Goal: Transaction & Acquisition: Book appointment/travel/reservation

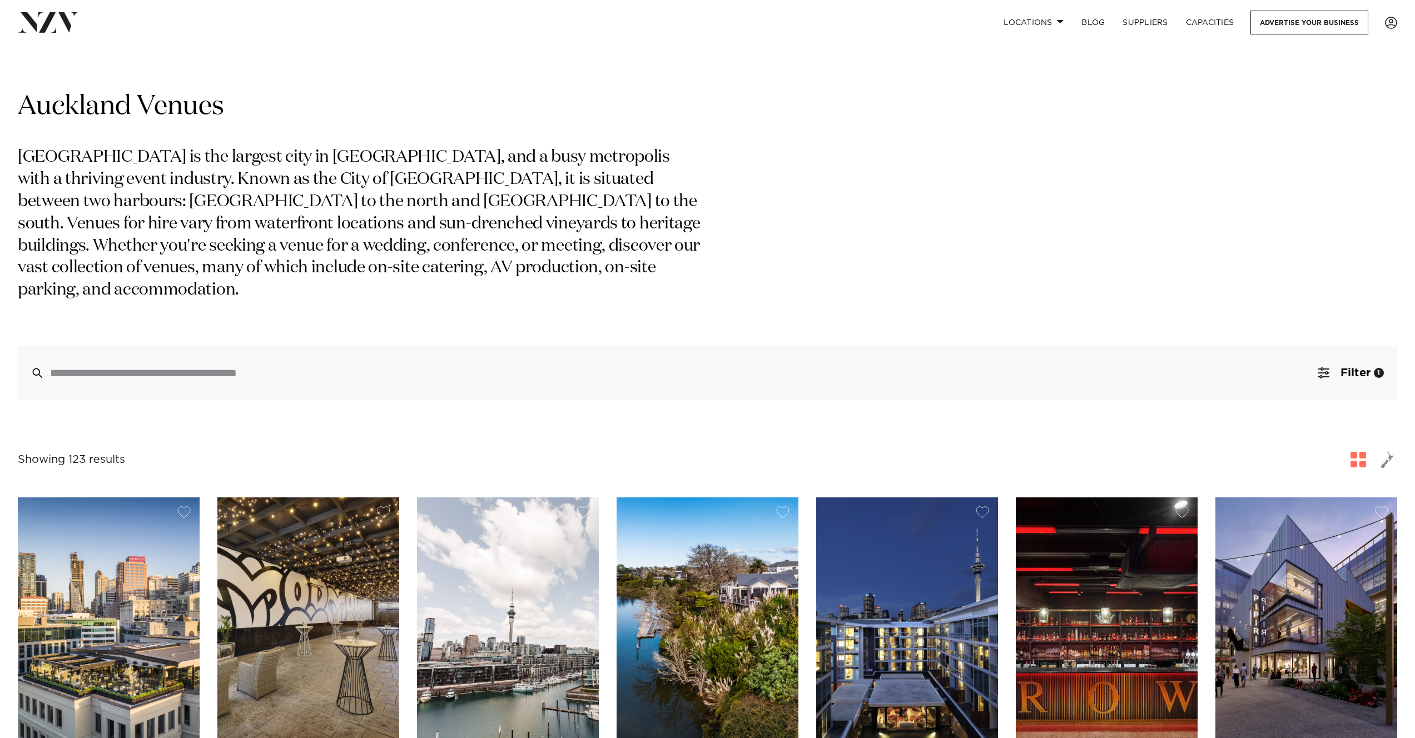
scroll to position [221, 0]
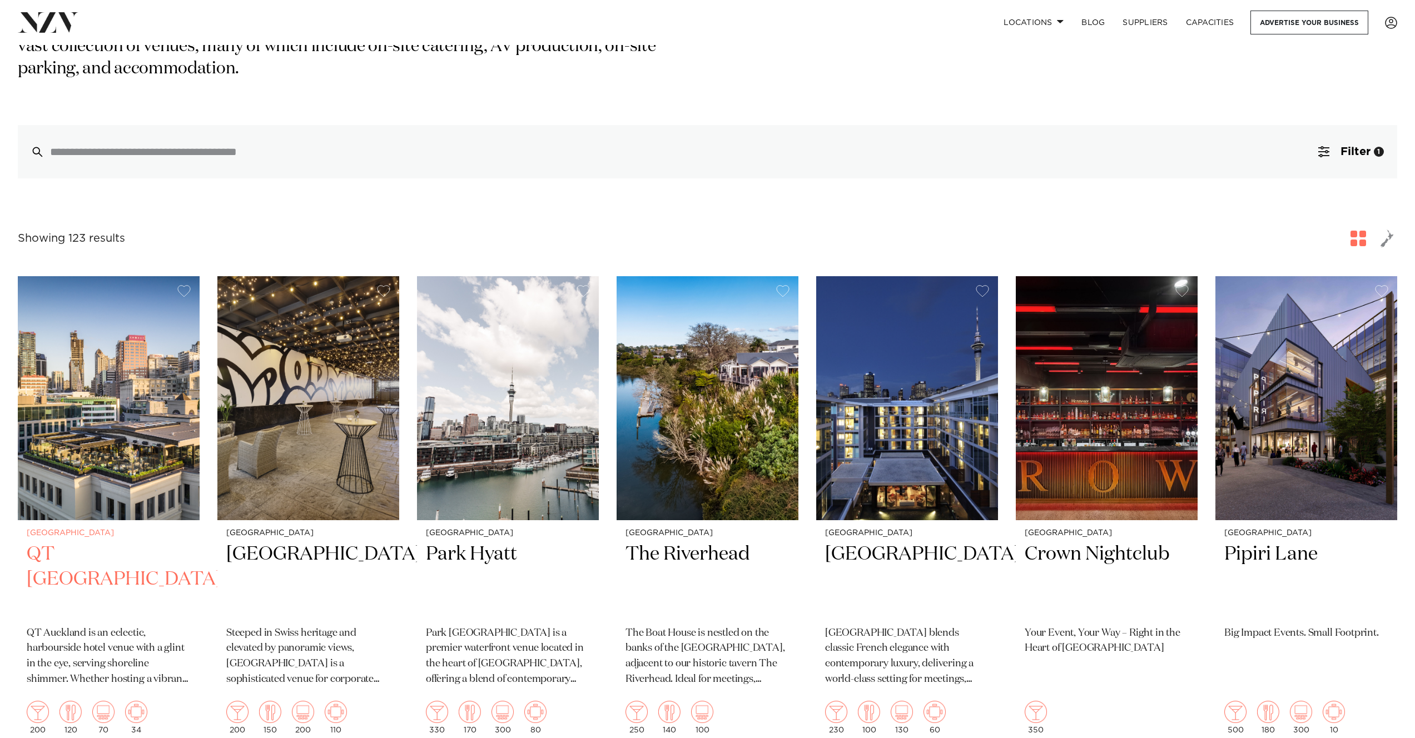
click at [97, 431] on img at bounding box center [109, 398] width 182 height 244
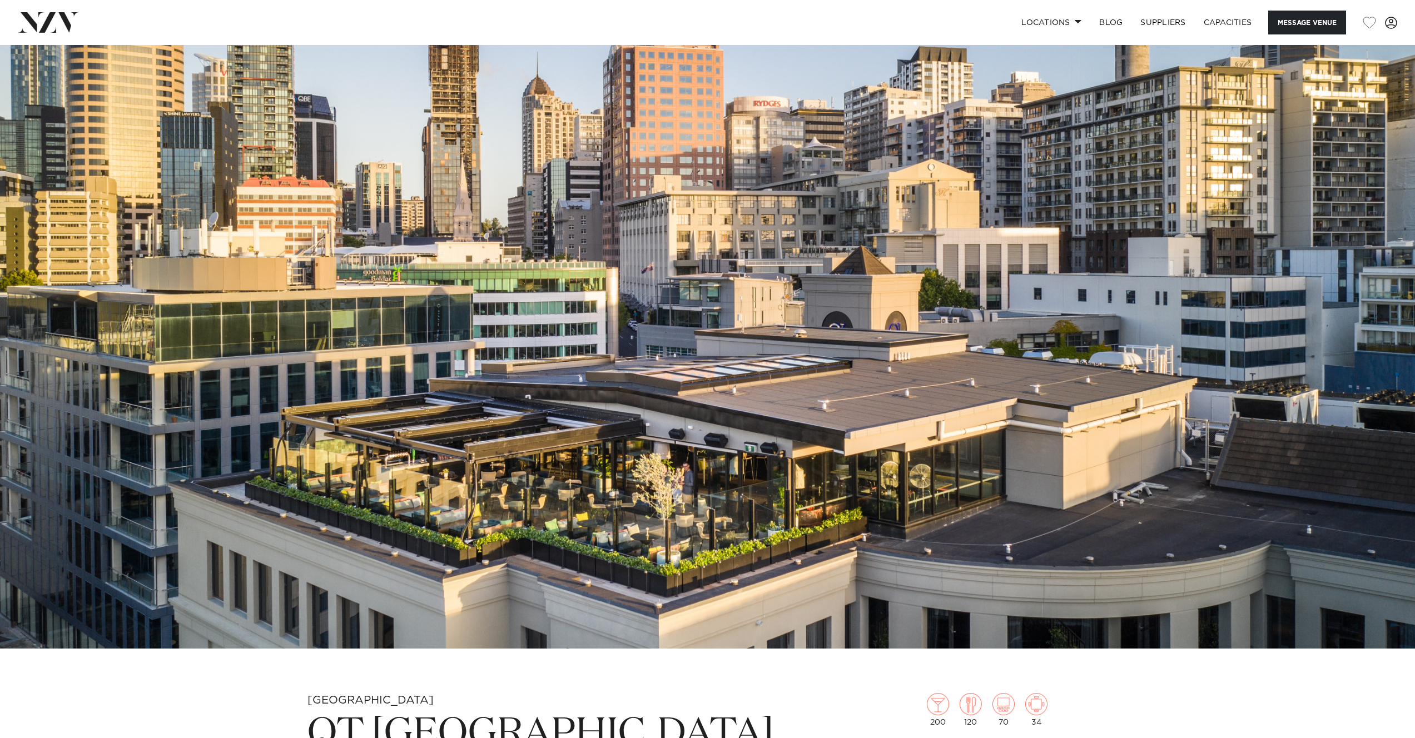
scroll to position [191, 0]
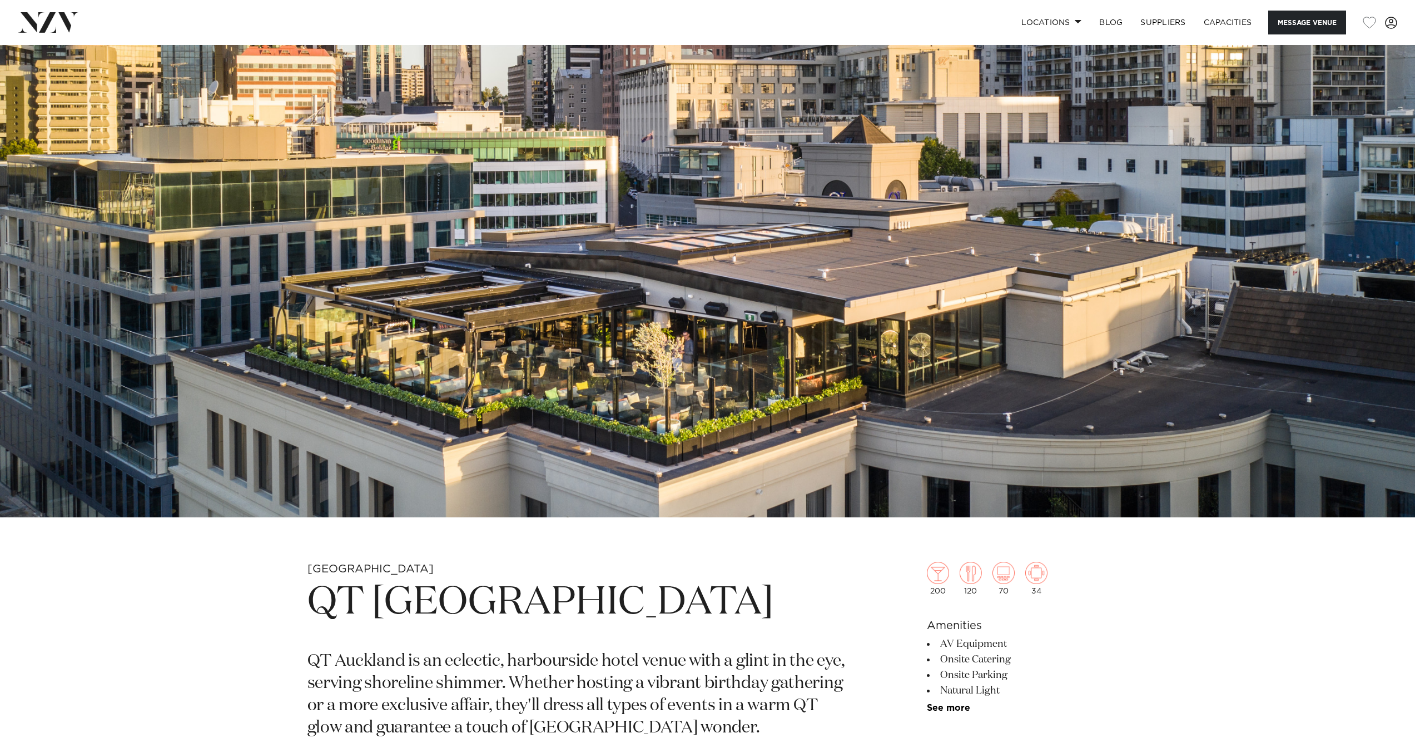
click at [517, 397] on img at bounding box center [707, 185] width 1415 height 663
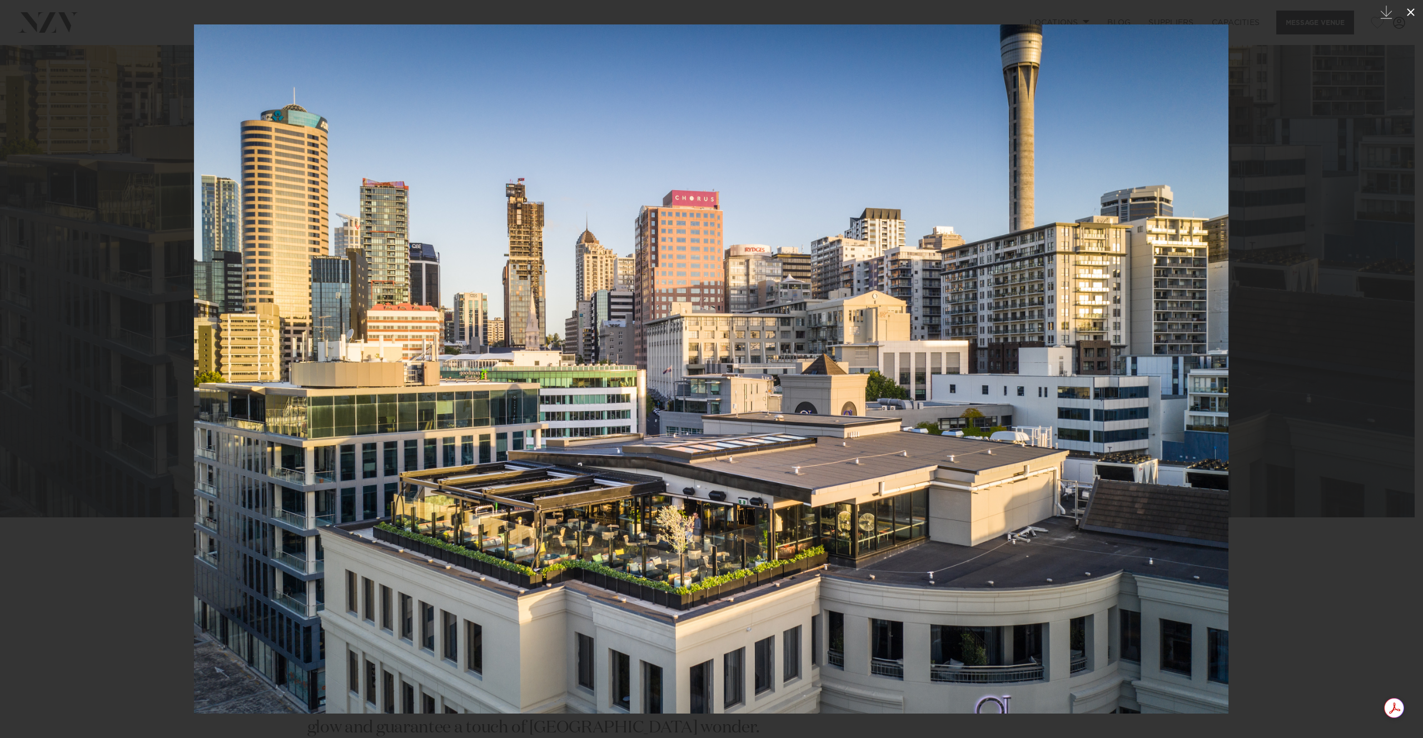
click at [1414, 13] on icon at bounding box center [1410, 12] width 13 height 13
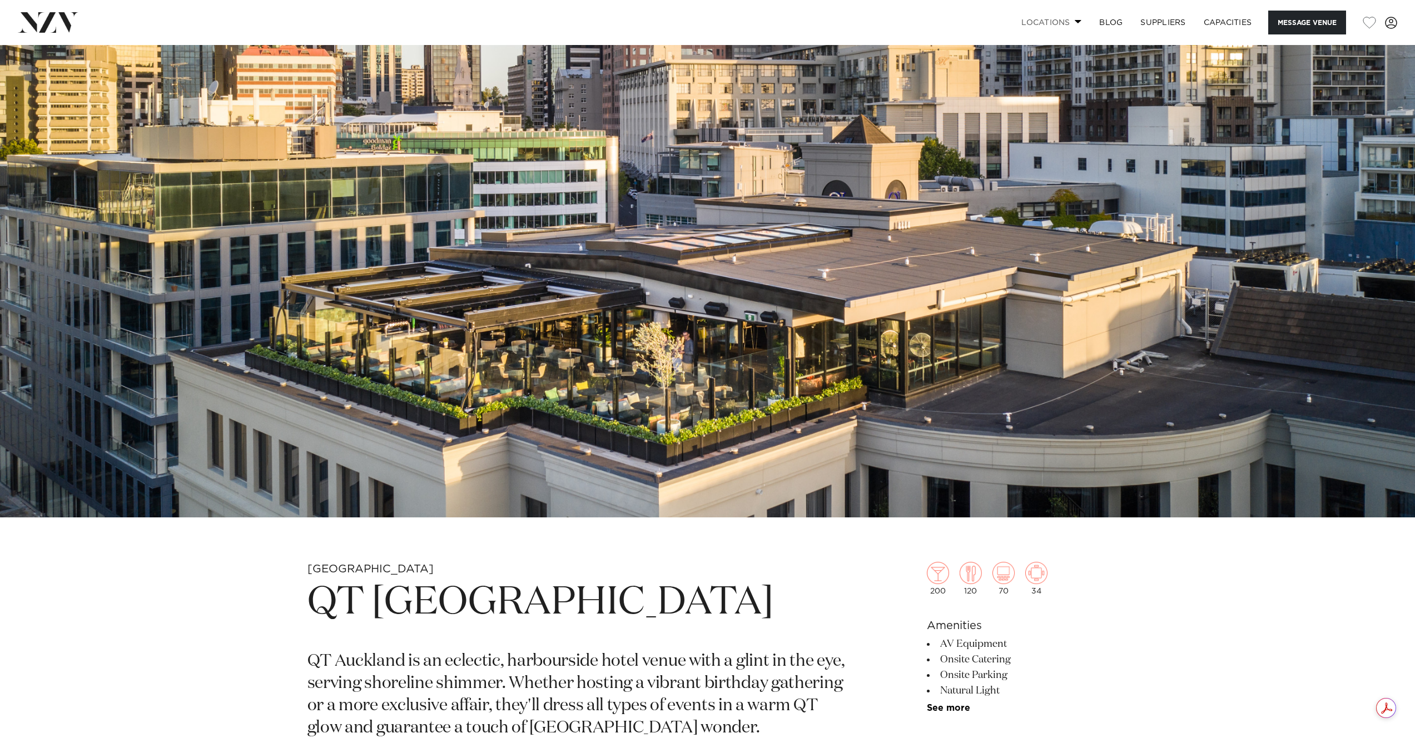
click at [1033, 25] on link "Locations" at bounding box center [1051, 23] width 78 height 24
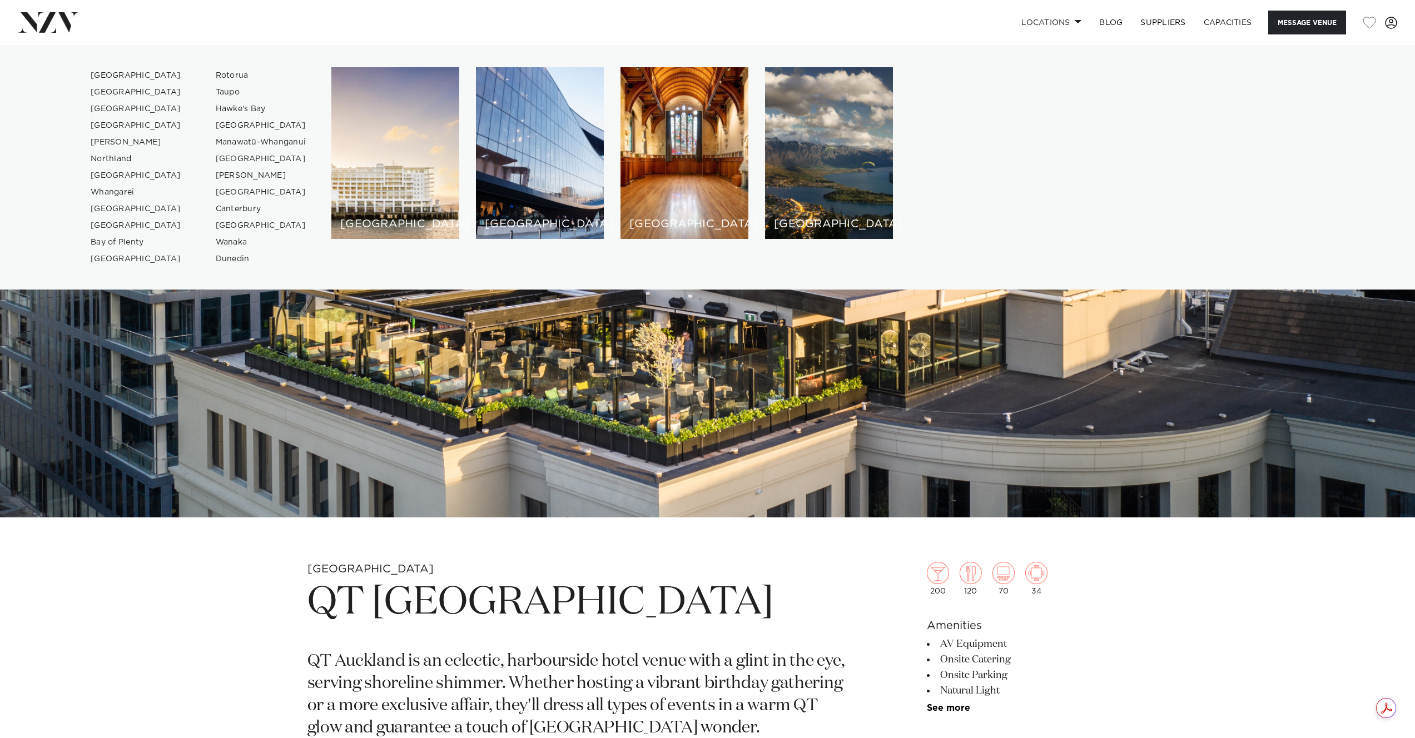
click at [932, 438] on img at bounding box center [707, 185] width 1415 height 663
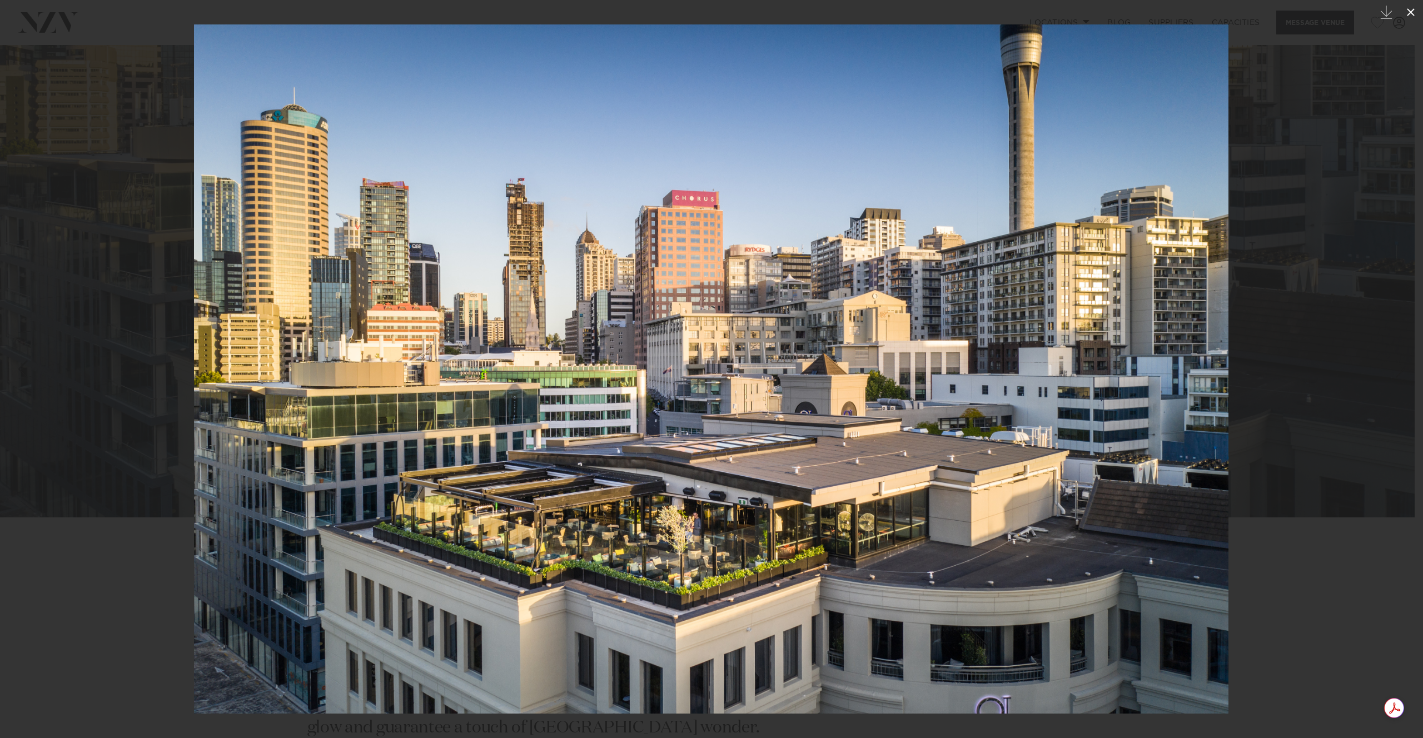
click at [1410, 10] on icon at bounding box center [1410, 12] width 13 height 13
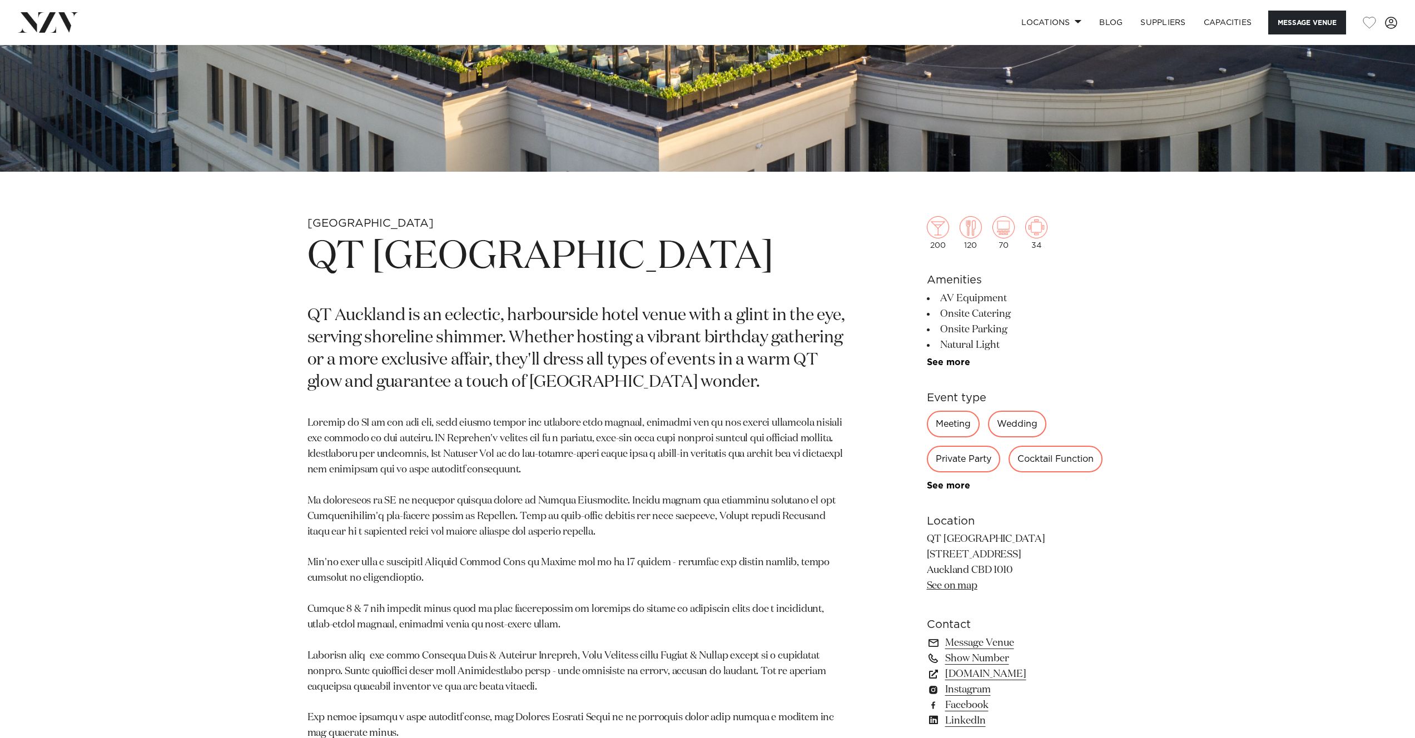
scroll to position [558, 0]
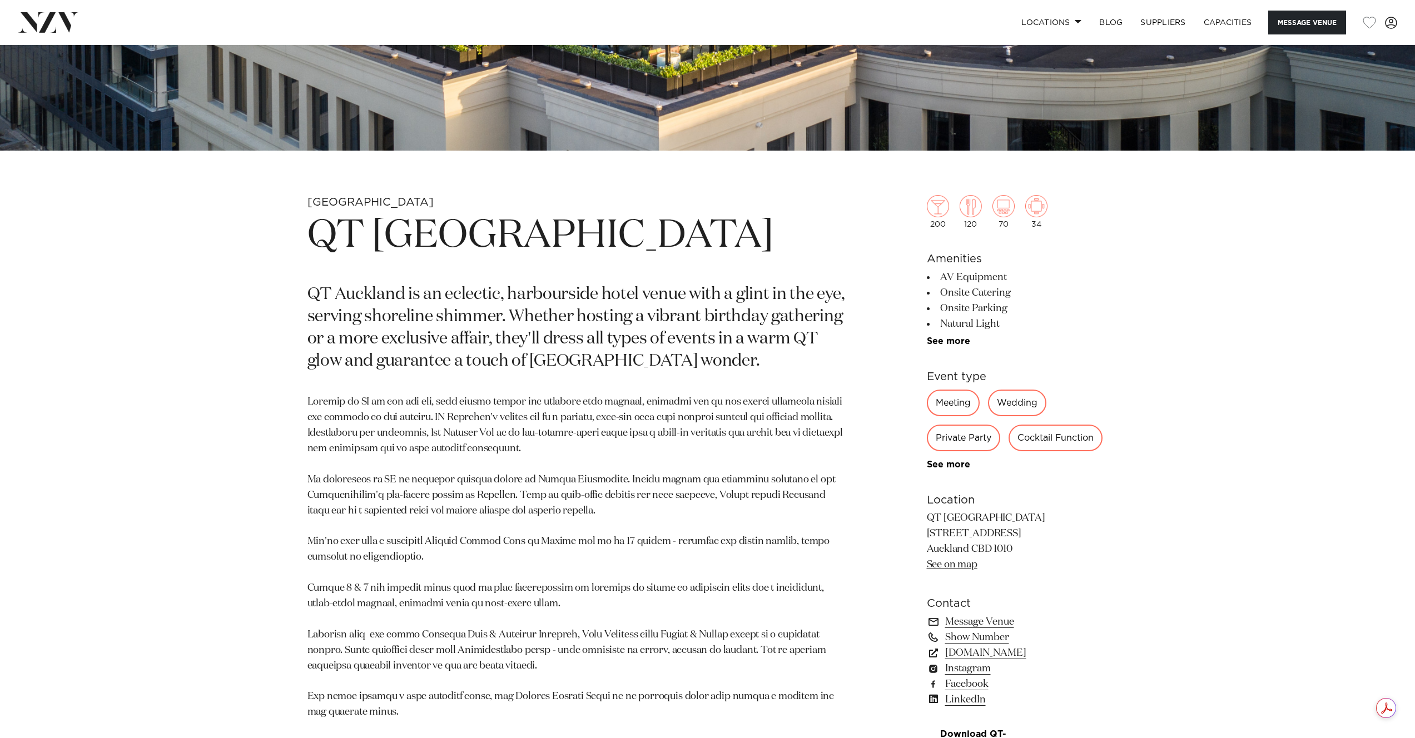
click at [1047, 440] on div "Cocktail Function" at bounding box center [1055, 438] width 94 height 27
click at [1041, 440] on div "Cocktail Function" at bounding box center [1055, 438] width 94 height 27
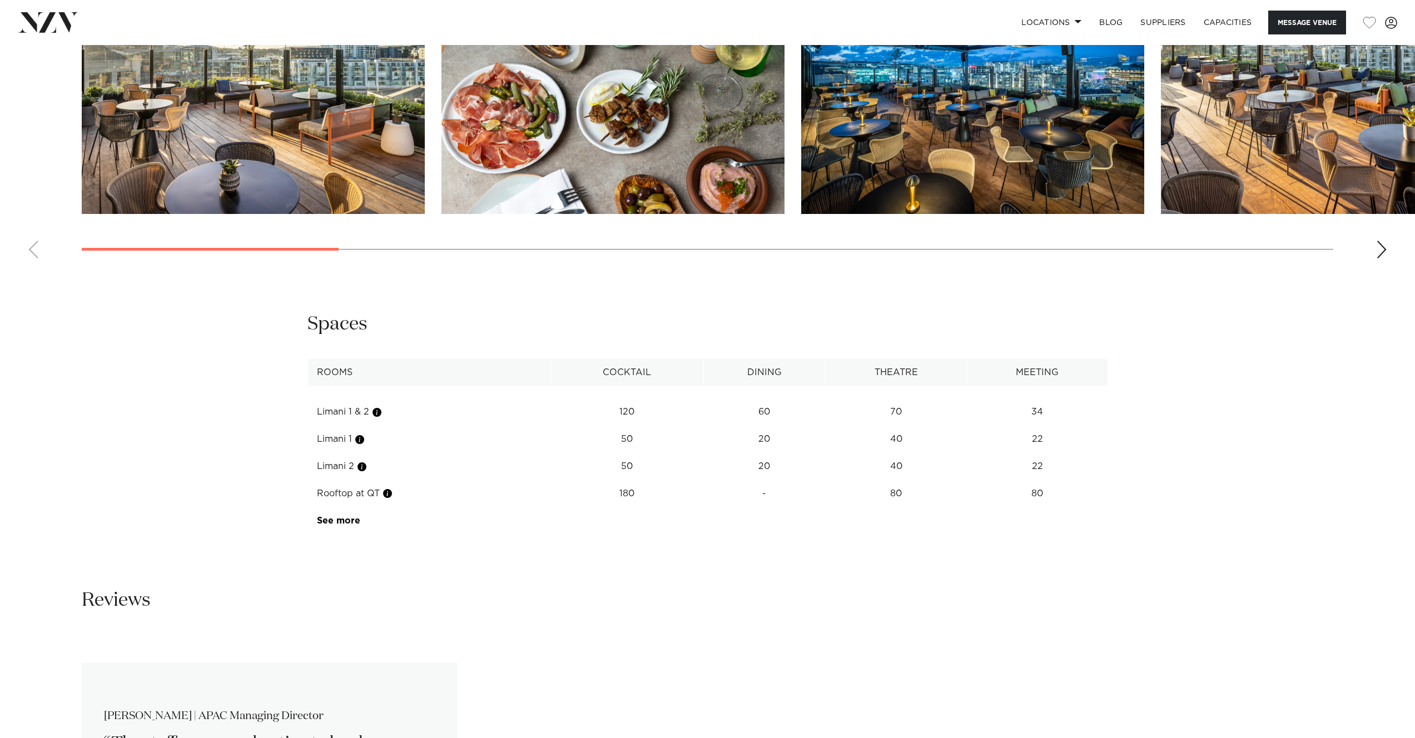
scroll to position [1740, 0]
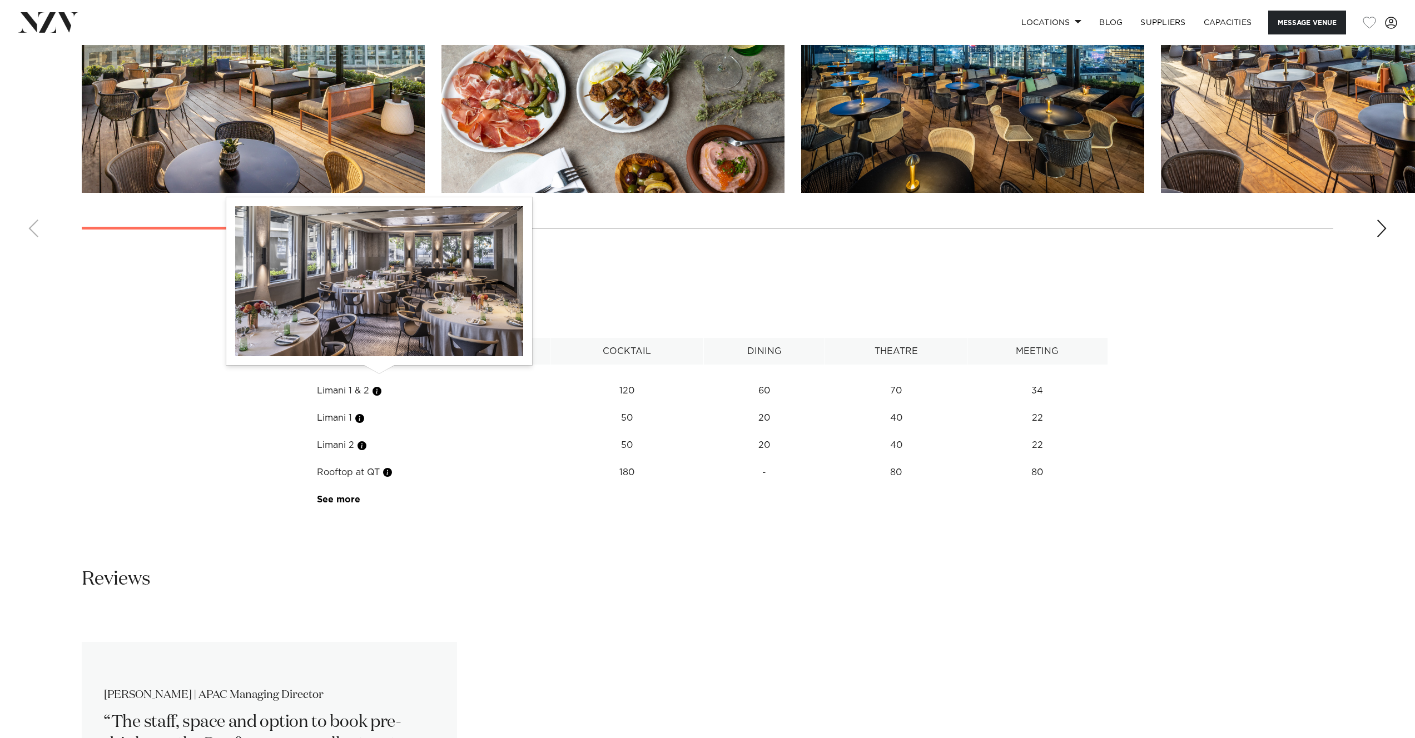
click at [380, 386] on button "button" at bounding box center [376, 391] width 11 height 11
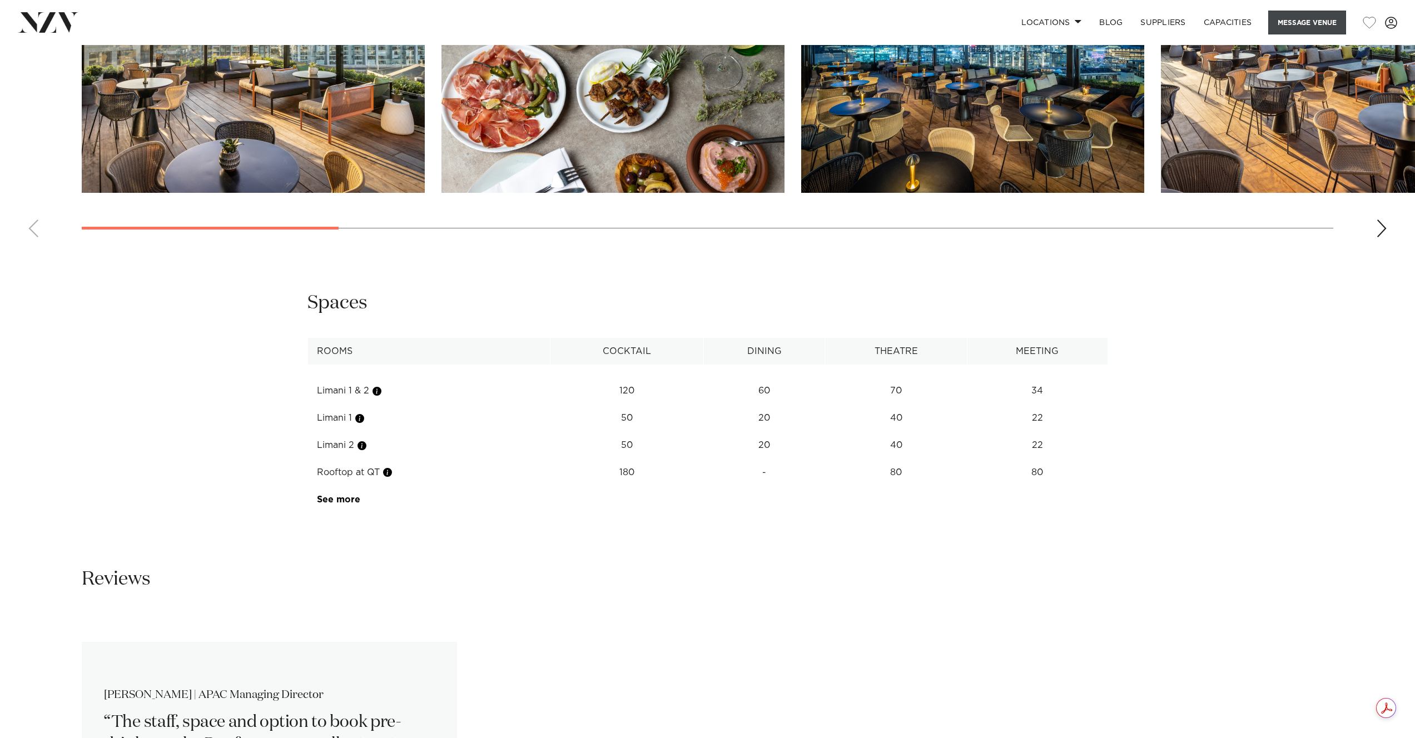
click at [1304, 22] on button "Message Venue" at bounding box center [1307, 23] width 78 height 24
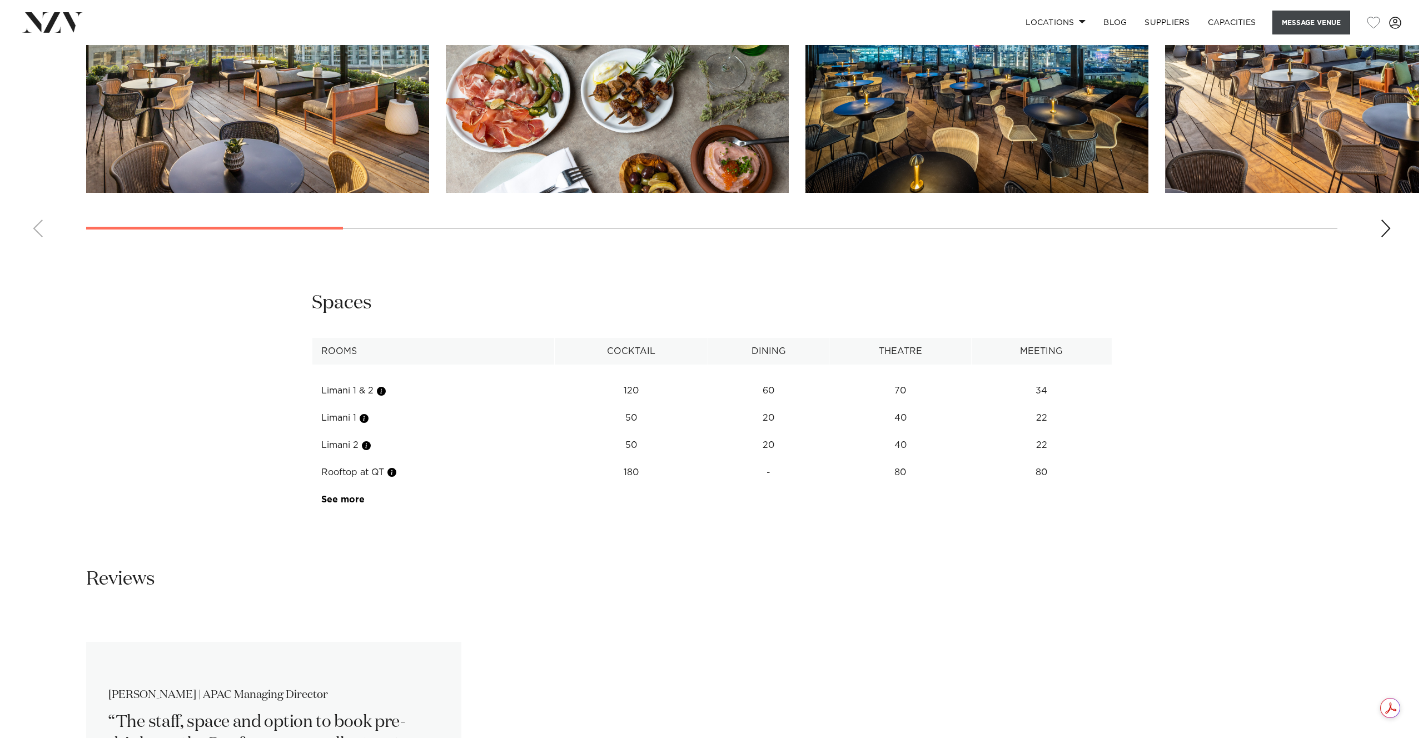
scroll to position [1744, 0]
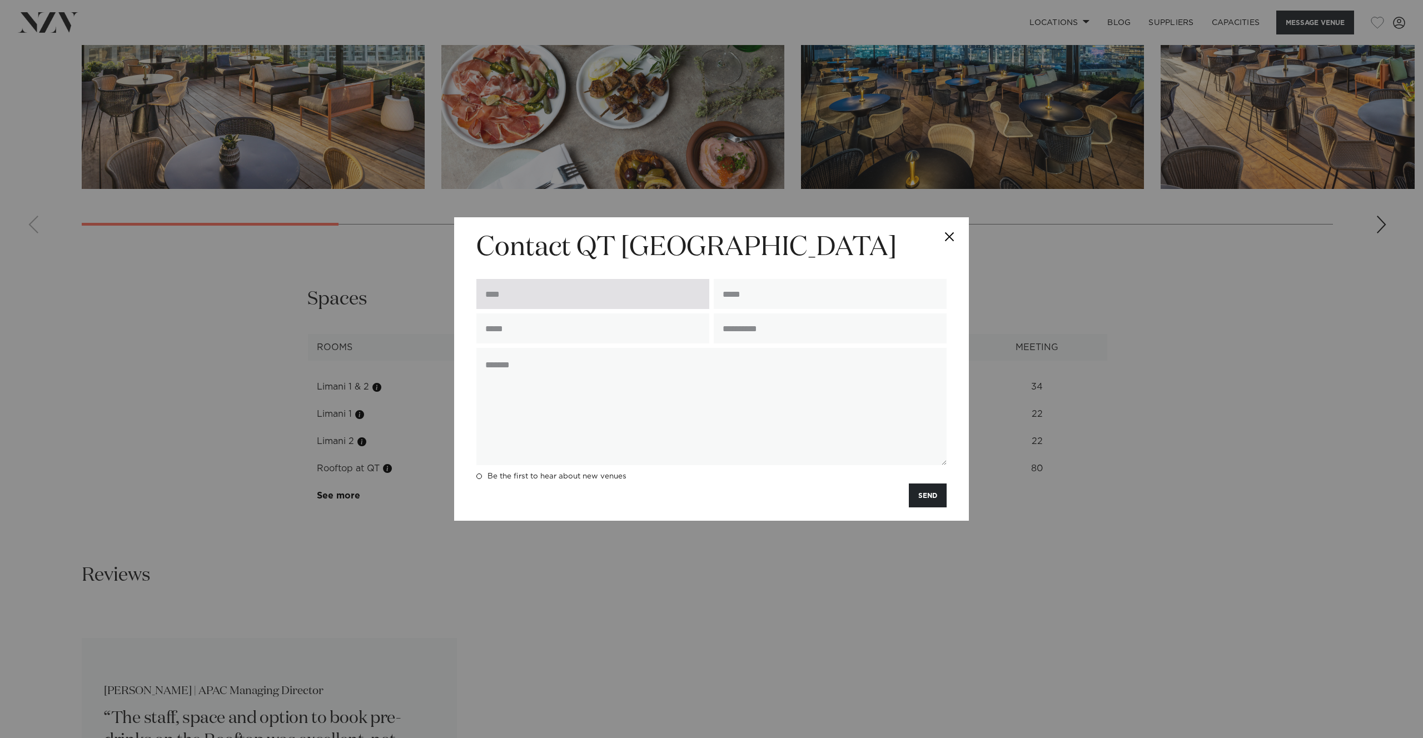
click at [604, 291] on input "text" at bounding box center [592, 294] width 233 height 30
type input "**********"
click at [765, 294] on input "email" at bounding box center [830, 294] width 233 height 30
type input "**********"
click at [625, 334] on input "text" at bounding box center [592, 329] width 233 height 30
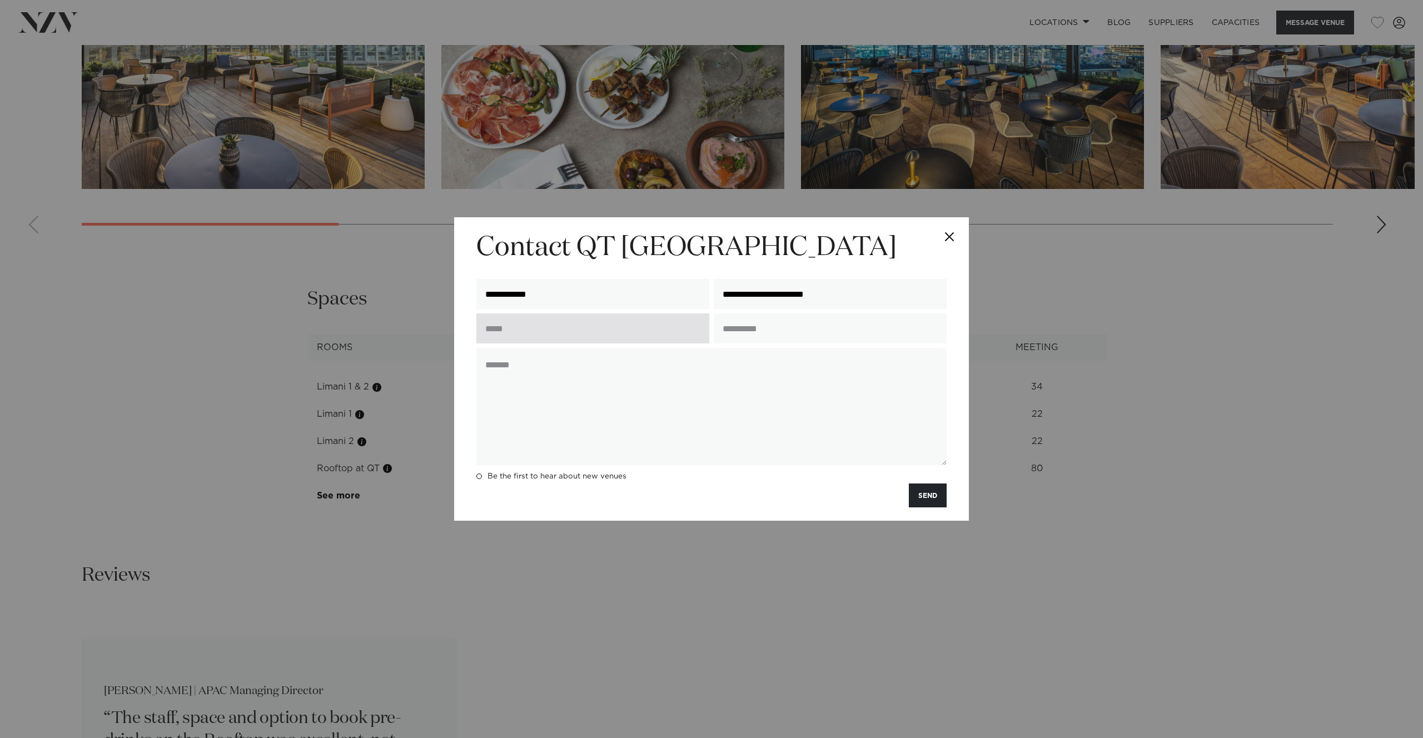
type input "**********"
click at [799, 331] on input "text" at bounding box center [830, 329] width 233 height 30
drag, startPoint x: 802, startPoint y: 332, endPoint x: 735, endPoint y: 333, distance: 66.2
click at [735, 333] on input "text" at bounding box center [830, 329] width 233 height 30
drag, startPoint x: 785, startPoint y: 326, endPoint x: 733, endPoint y: 329, distance: 52.4
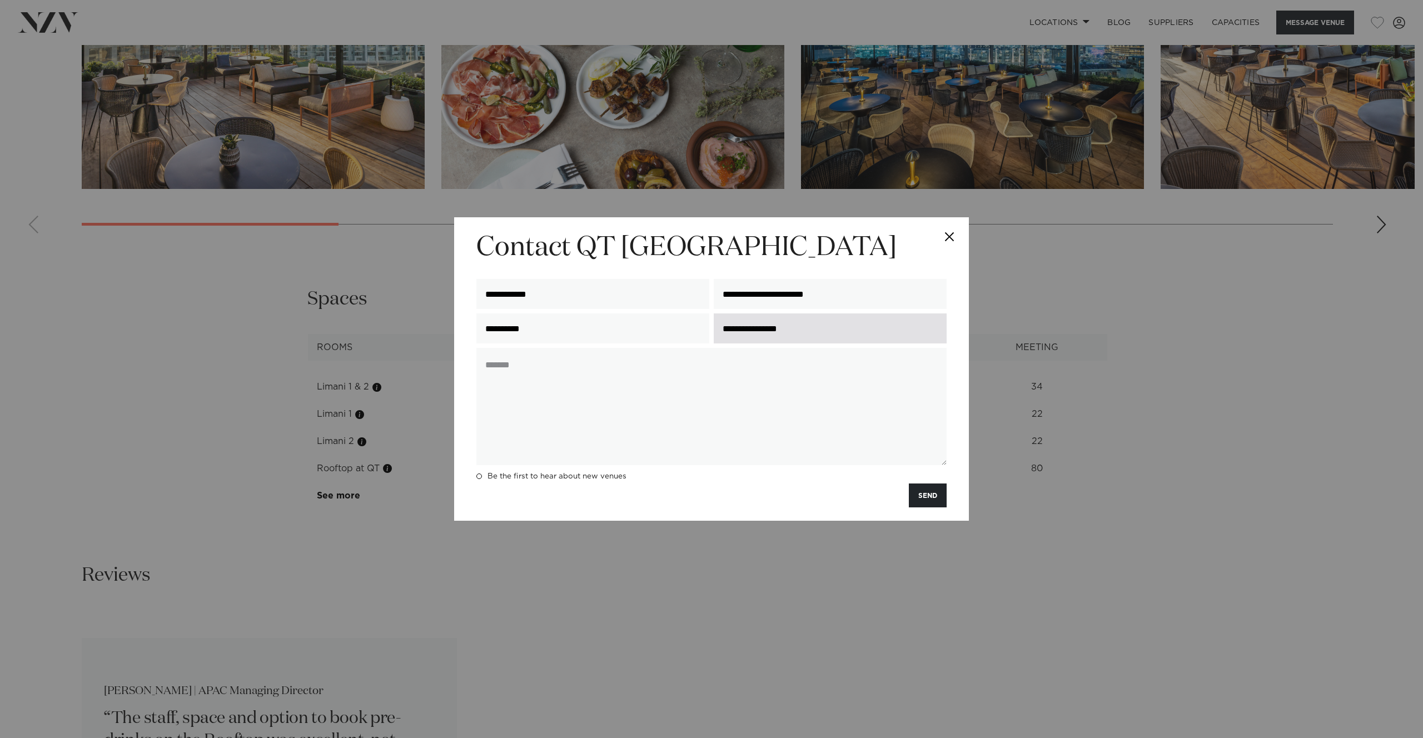
click at [733, 329] on input "**********" at bounding box center [830, 329] width 233 height 30
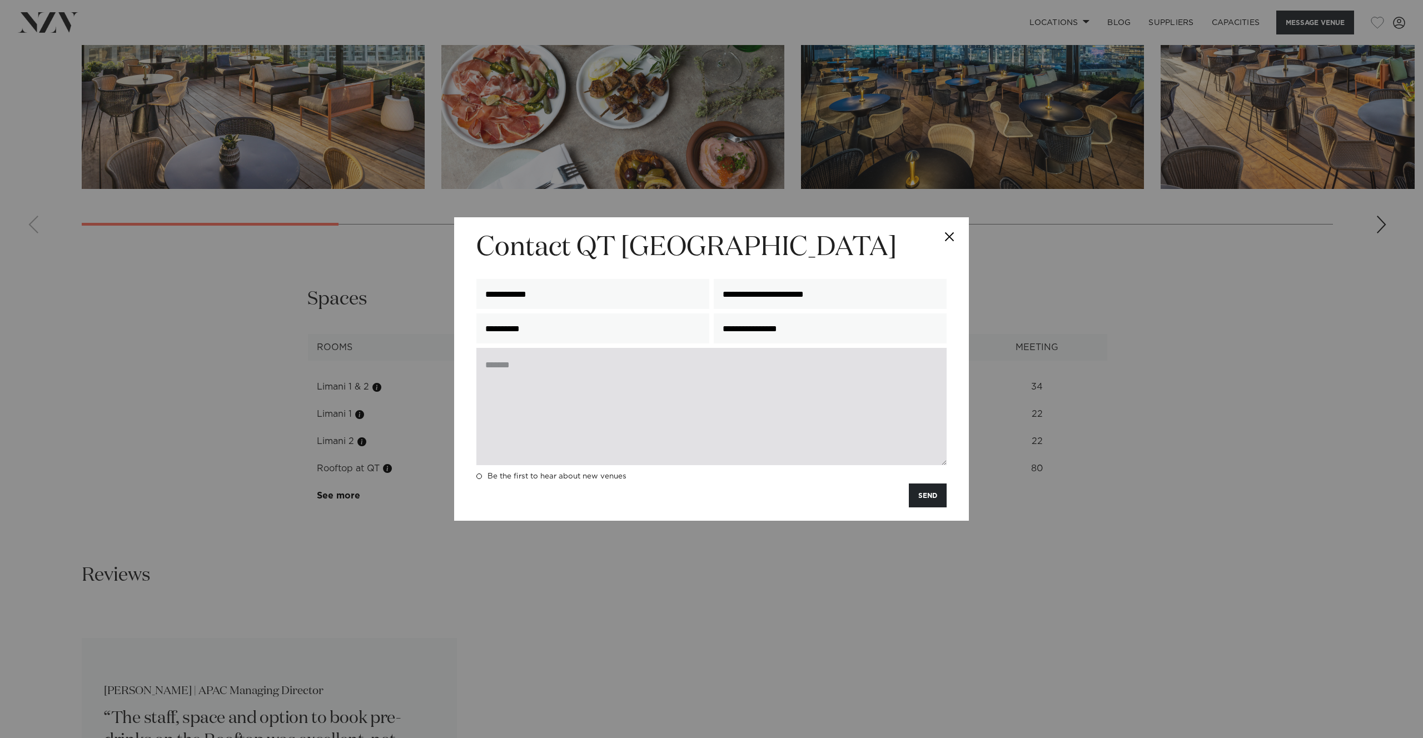
type input "**********"
click at [588, 378] on textarea at bounding box center [711, 406] width 470 height 117
click at [564, 378] on textarea at bounding box center [711, 406] width 470 height 117
paste textarea "**********"
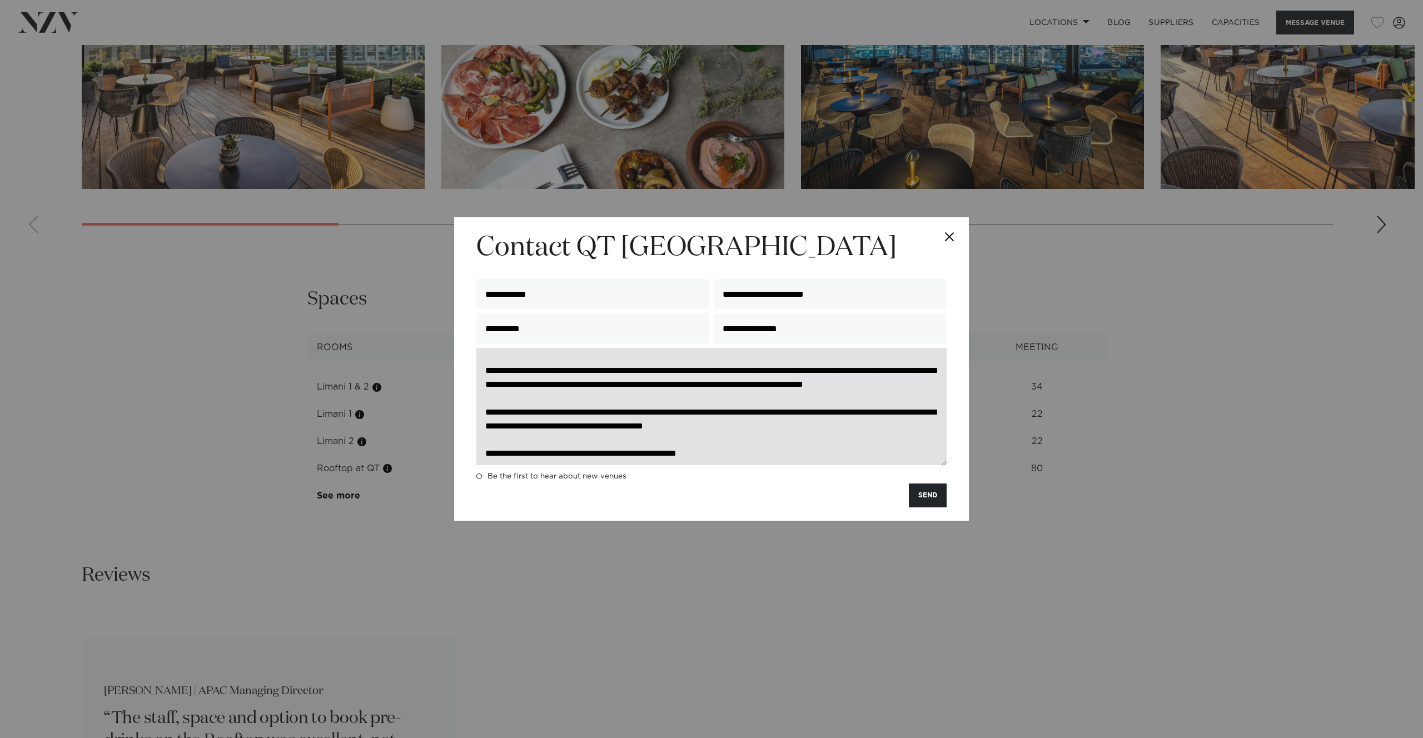
scroll to position [73, 0]
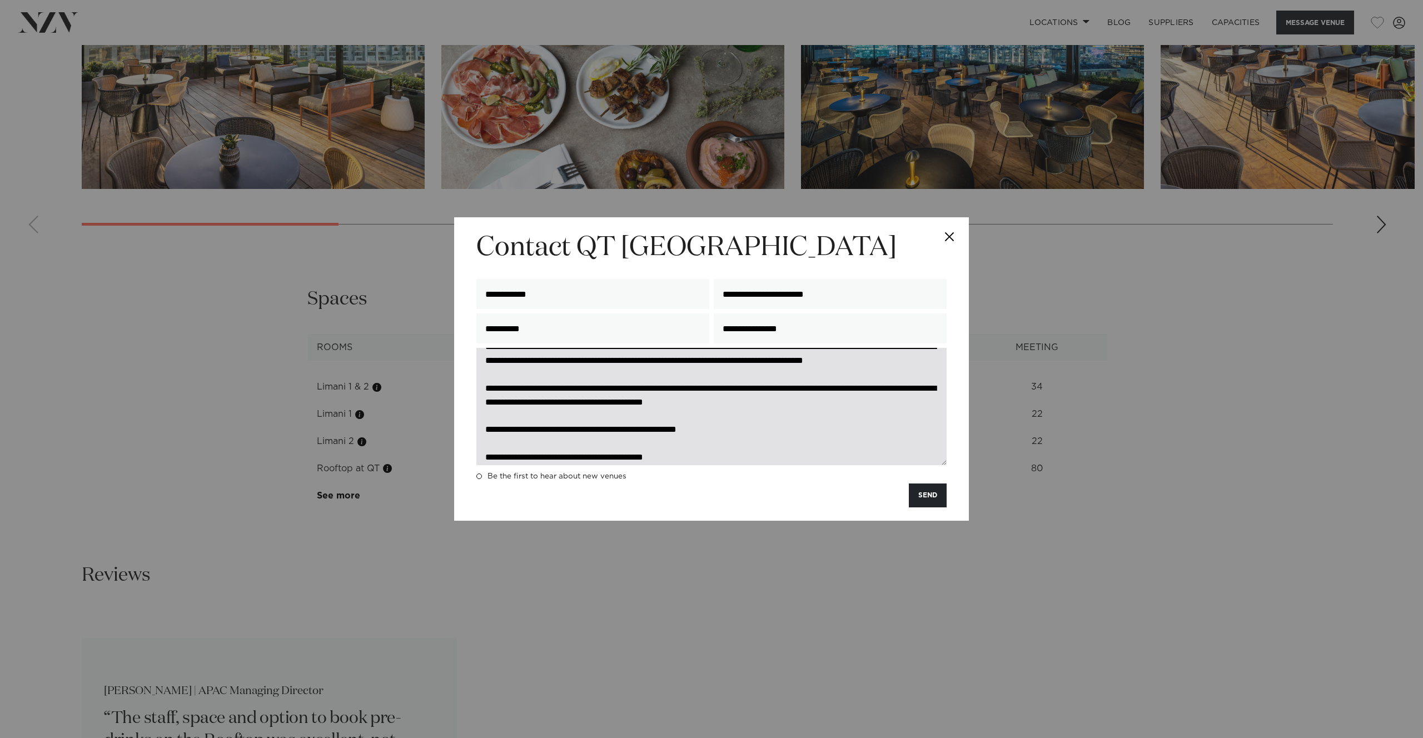
click at [644, 361] on textarea "**********" at bounding box center [711, 406] width 470 height 117
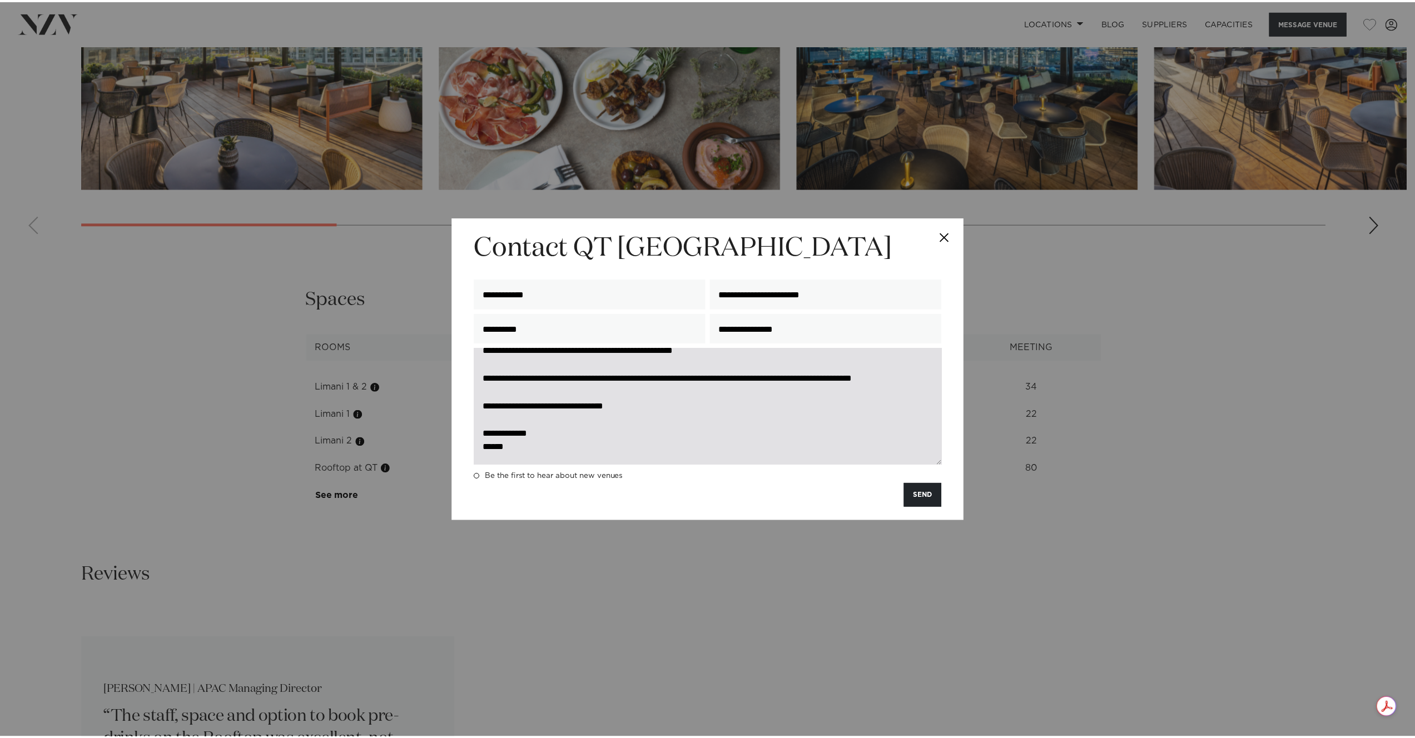
scroll to position [291, 0]
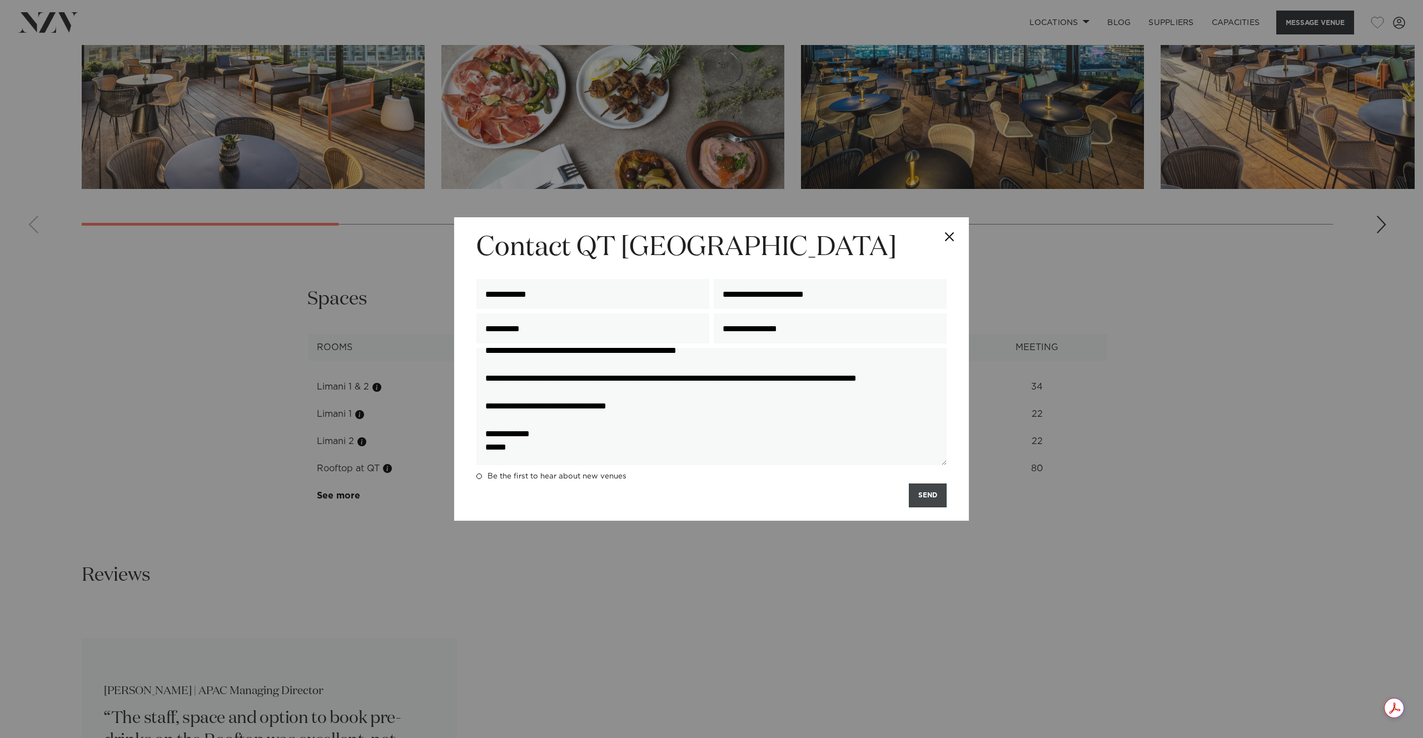
click at [930, 499] on button "SEND" at bounding box center [928, 496] width 38 height 24
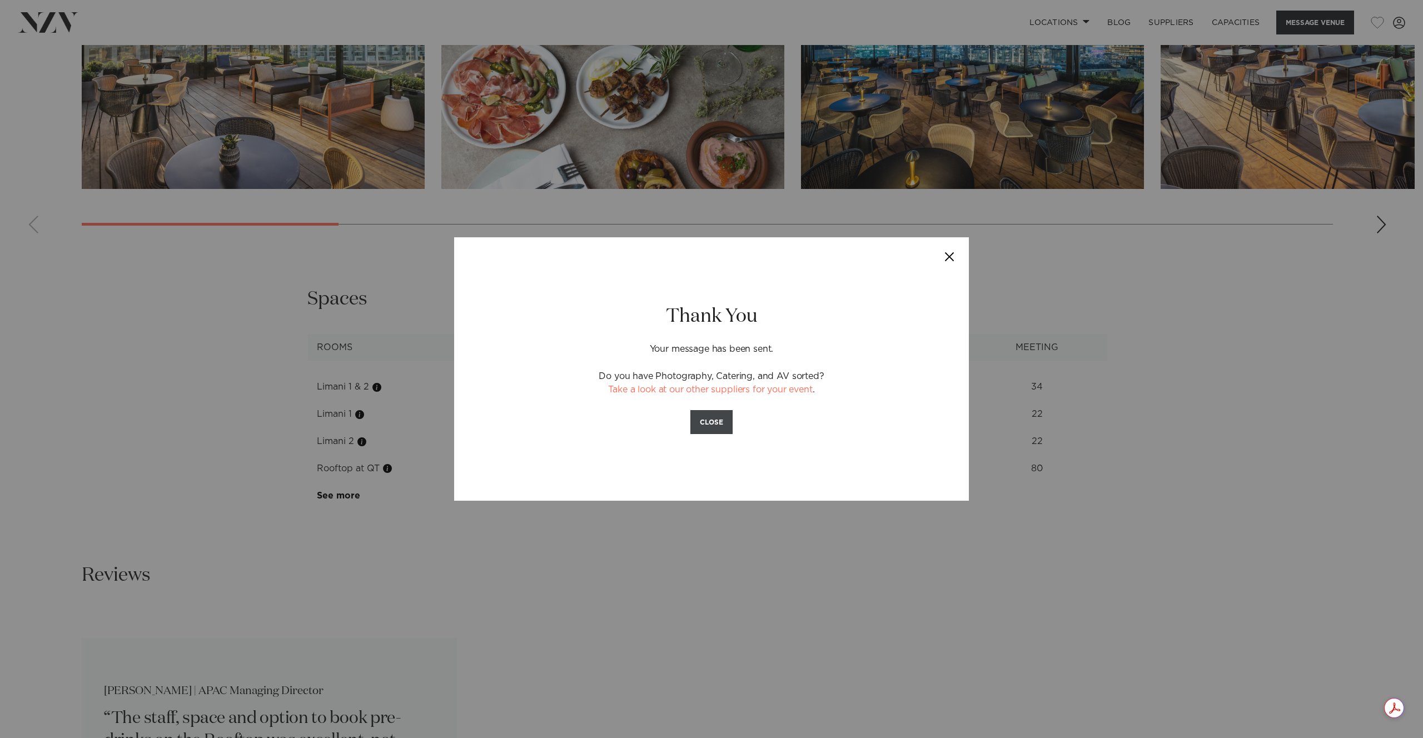
click at [709, 422] on button "CLOSE" at bounding box center [711, 422] width 42 height 24
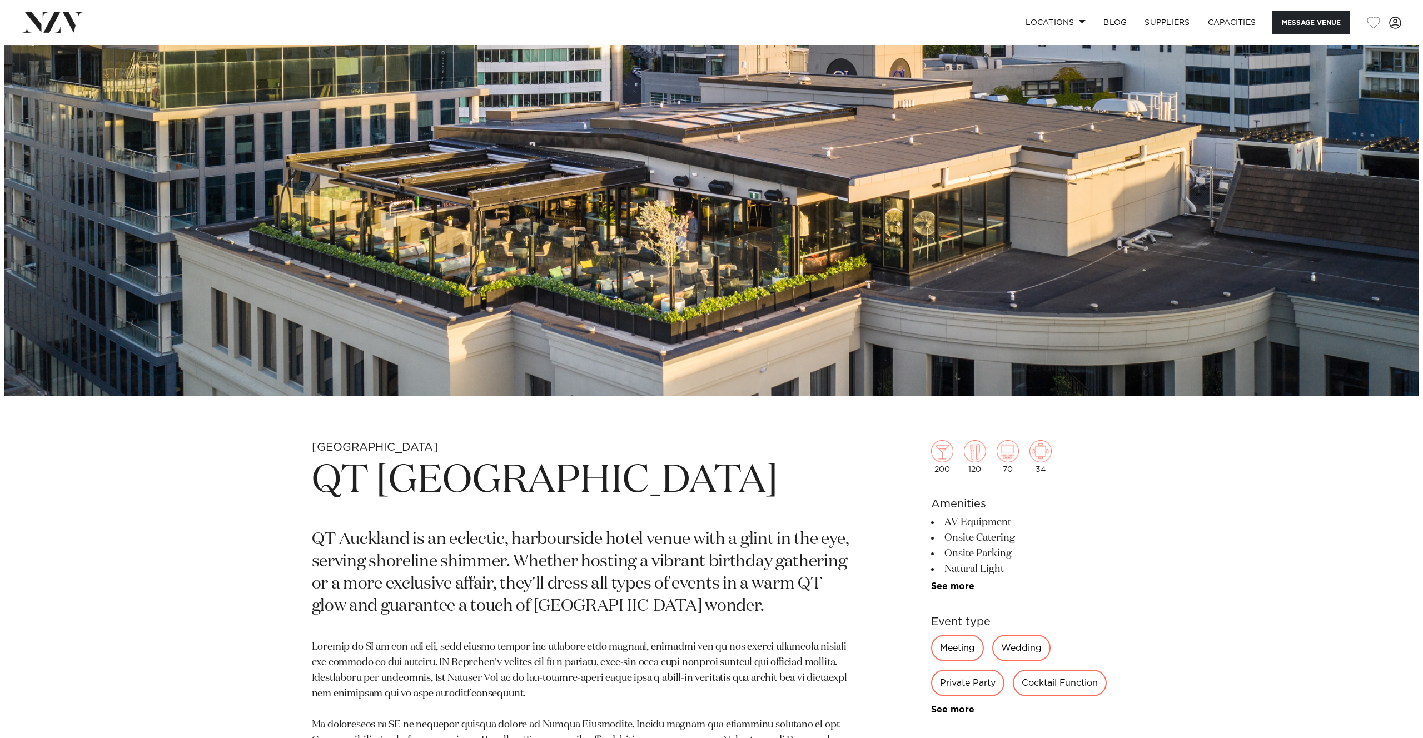
scroll to position [299, 0]
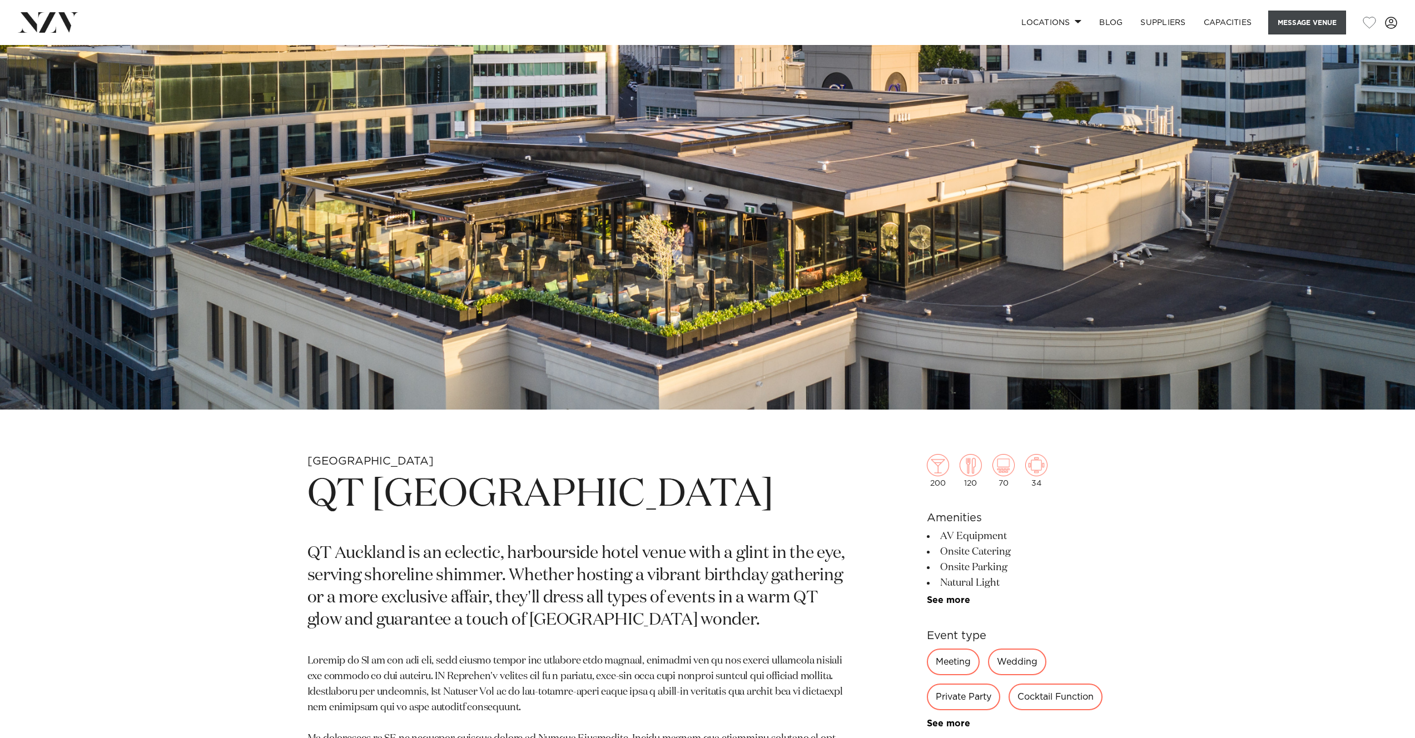
click at [1304, 24] on button "Message Venue" at bounding box center [1307, 23] width 78 height 24
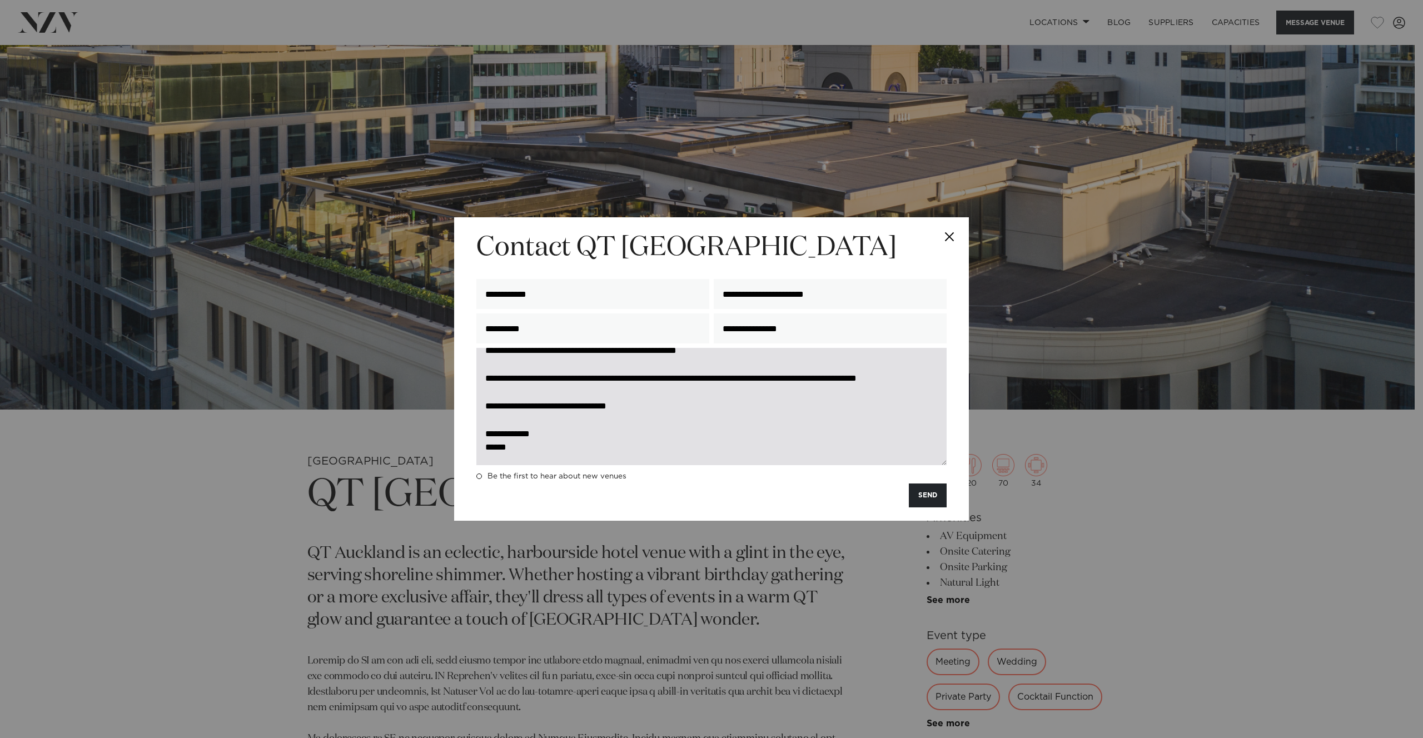
click at [680, 410] on textarea "**********" at bounding box center [711, 406] width 470 height 117
click at [615, 388] on textarea "**********" at bounding box center [711, 406] width 470 height 117
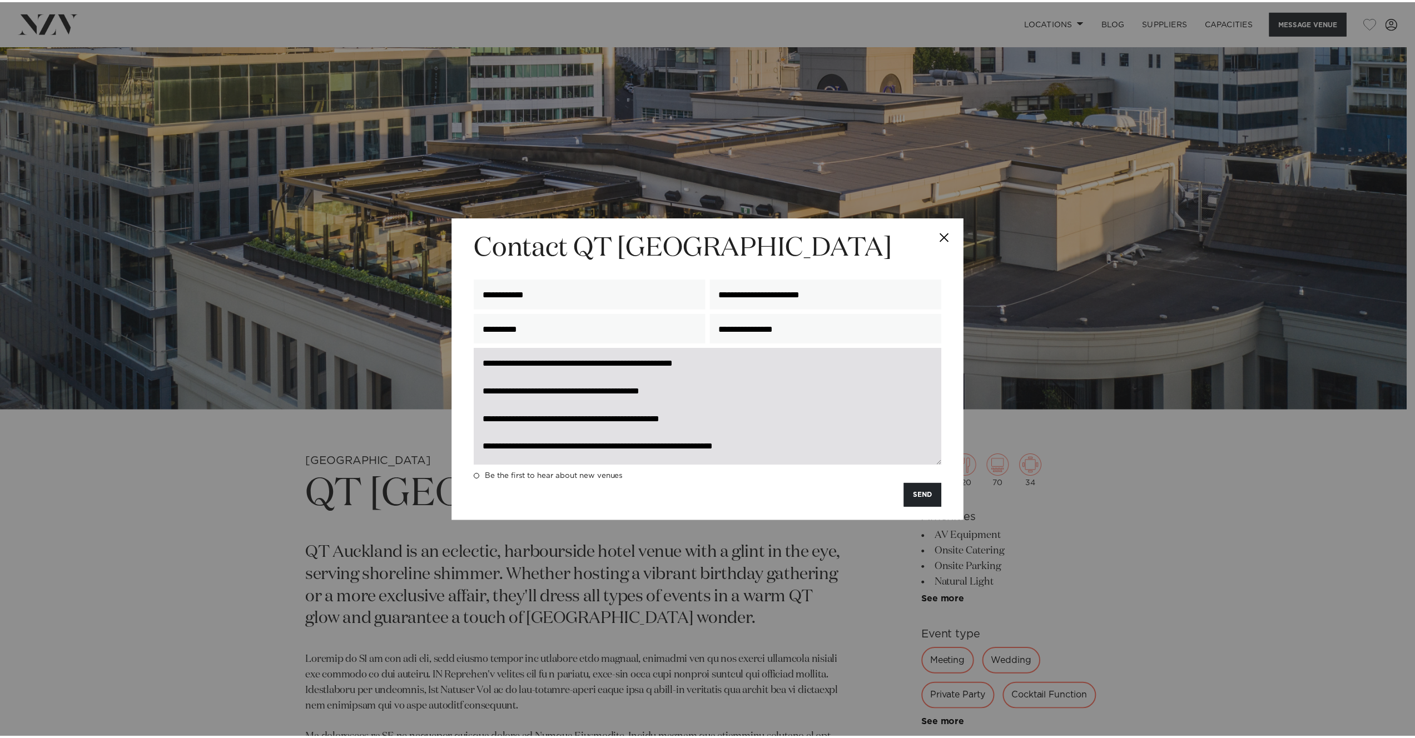
scroll to position [84, 0]
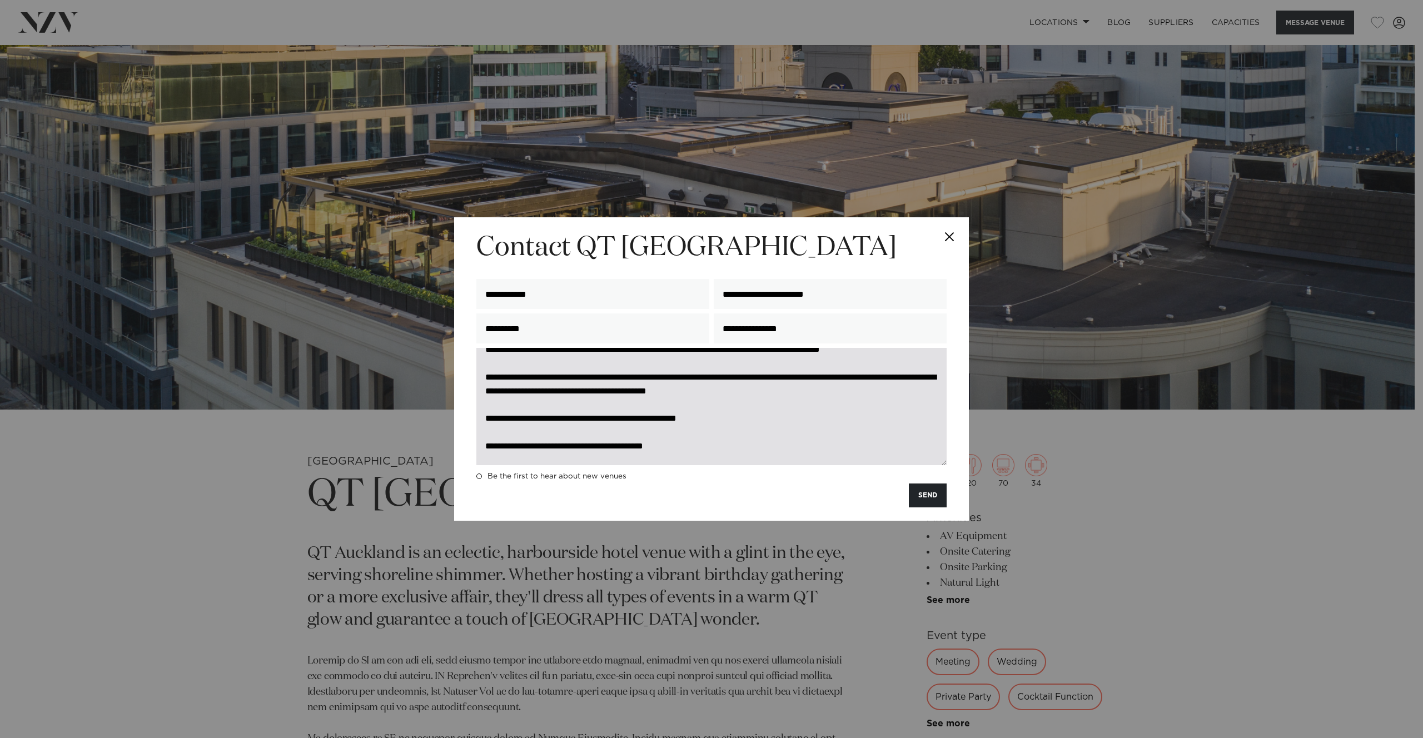
click at [867, 404] on textarea "**********" at bounding box center [711, 406] width 470 height 117
click at [565, 419] on textarea "**********" at bounding box center [711, 406] width 470 height 117
click at [568, 420] on textarea "**********" at bounding box center [711, 406] width 470 height 117
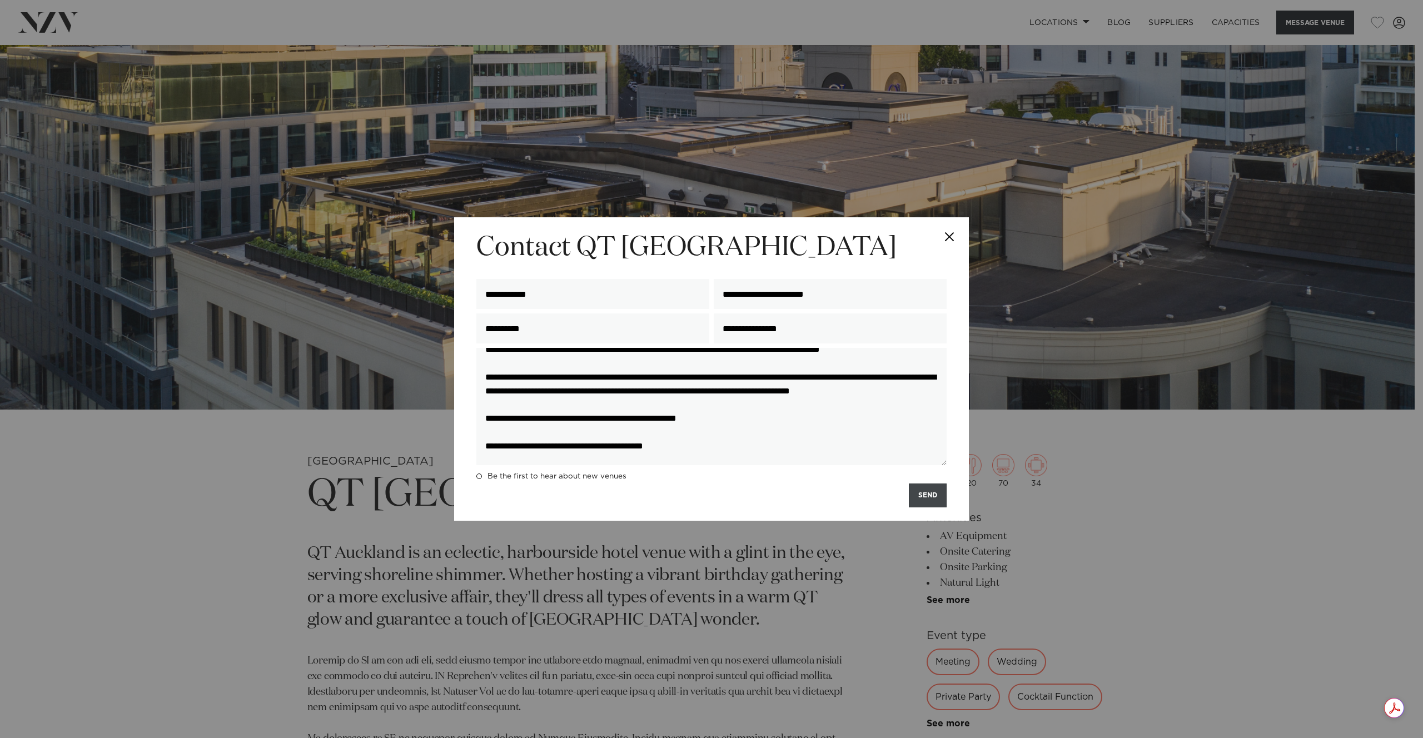
type textarea "**********"
click at [933, 496] on button "SEND" at bounding box center [928, 496] width 38 height 24
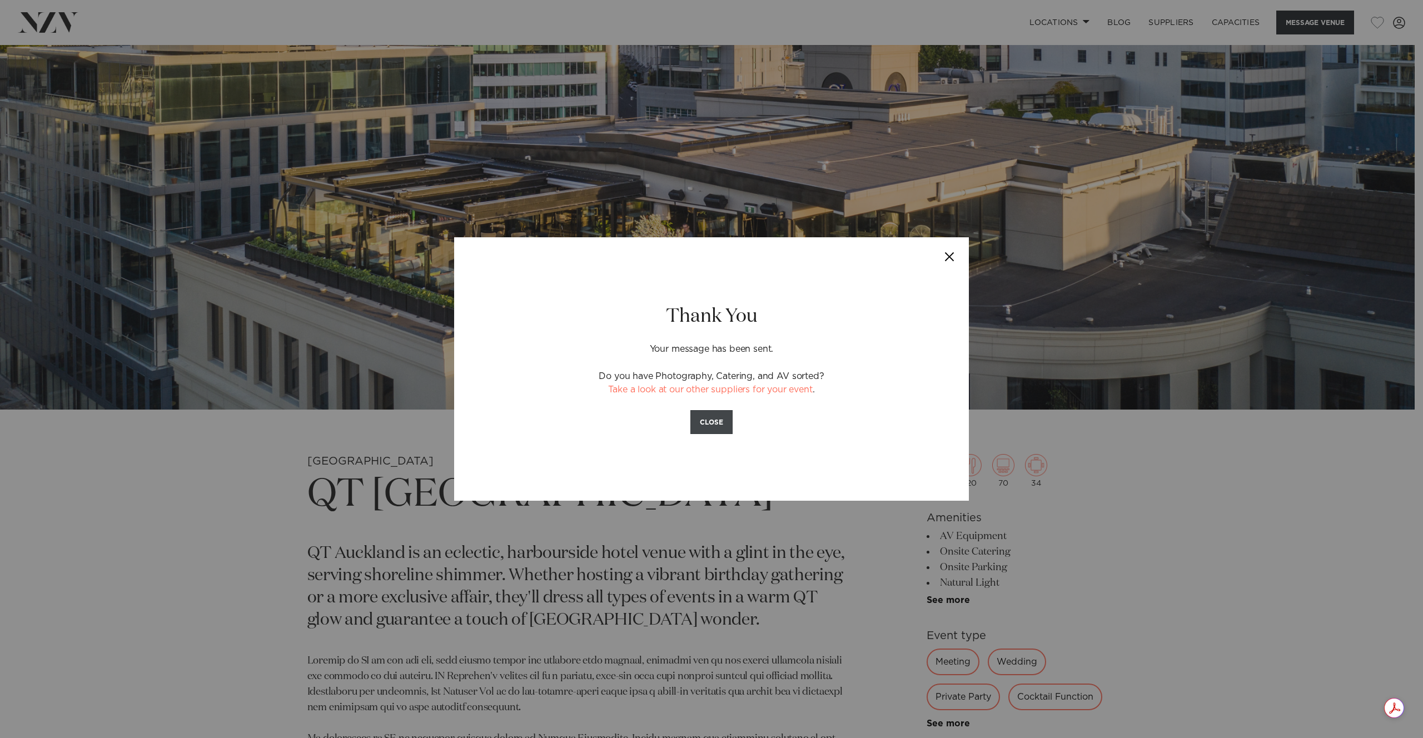
click at [715, 417] on button "CLOSE" at bounding box center [711, 422] width 42 height 24
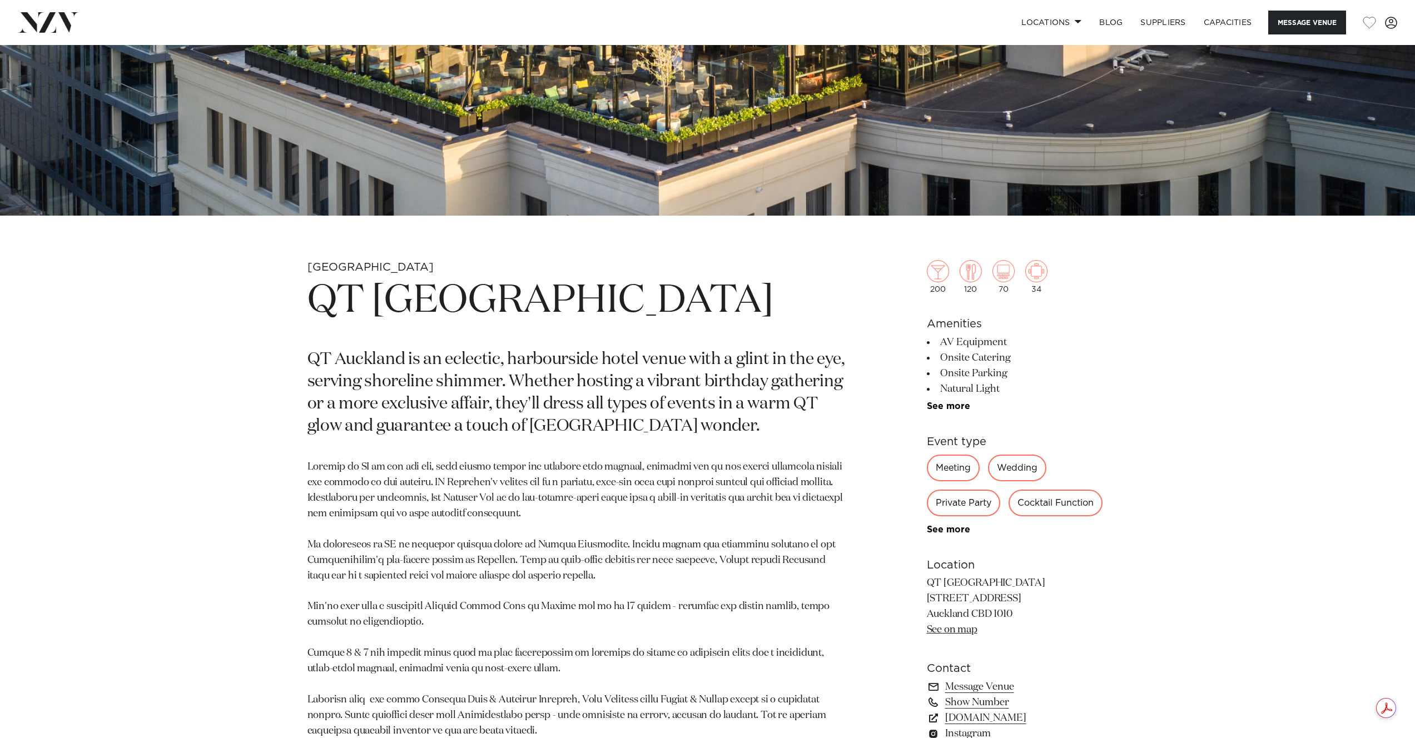
scroll to position [495, 0]
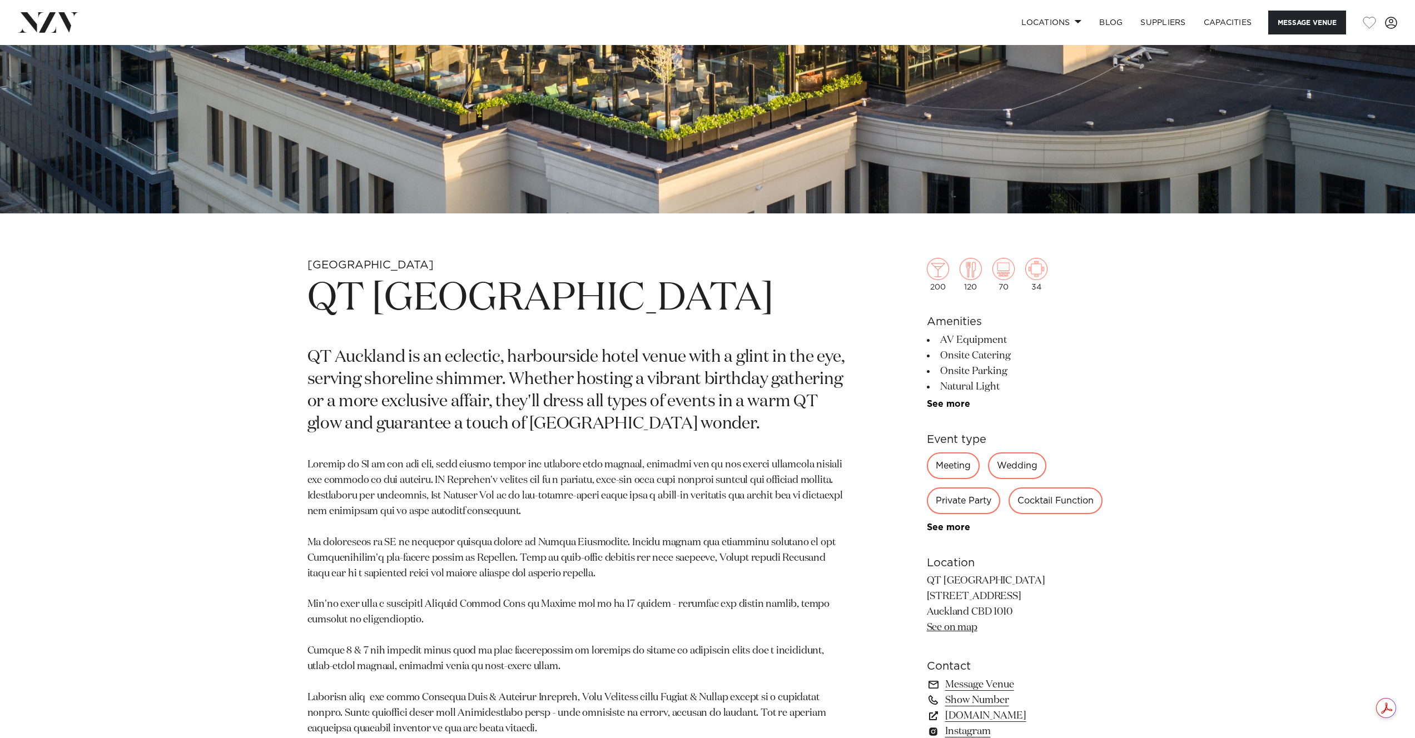
drag, startPoint x: 1017, startPoint y: 613, endPoint x: 919, endPoint y: 586, distance: 100.9
click at [919, 586] on div "Auckland QT Auckland QT Auckland is an eclectic, harbourside hotel venue with a…" at bounding box center [708, 690] width 946 height 864
copy p "QT Auckland 4 Viaduct Harbour Ave Auckland CBD 1010"
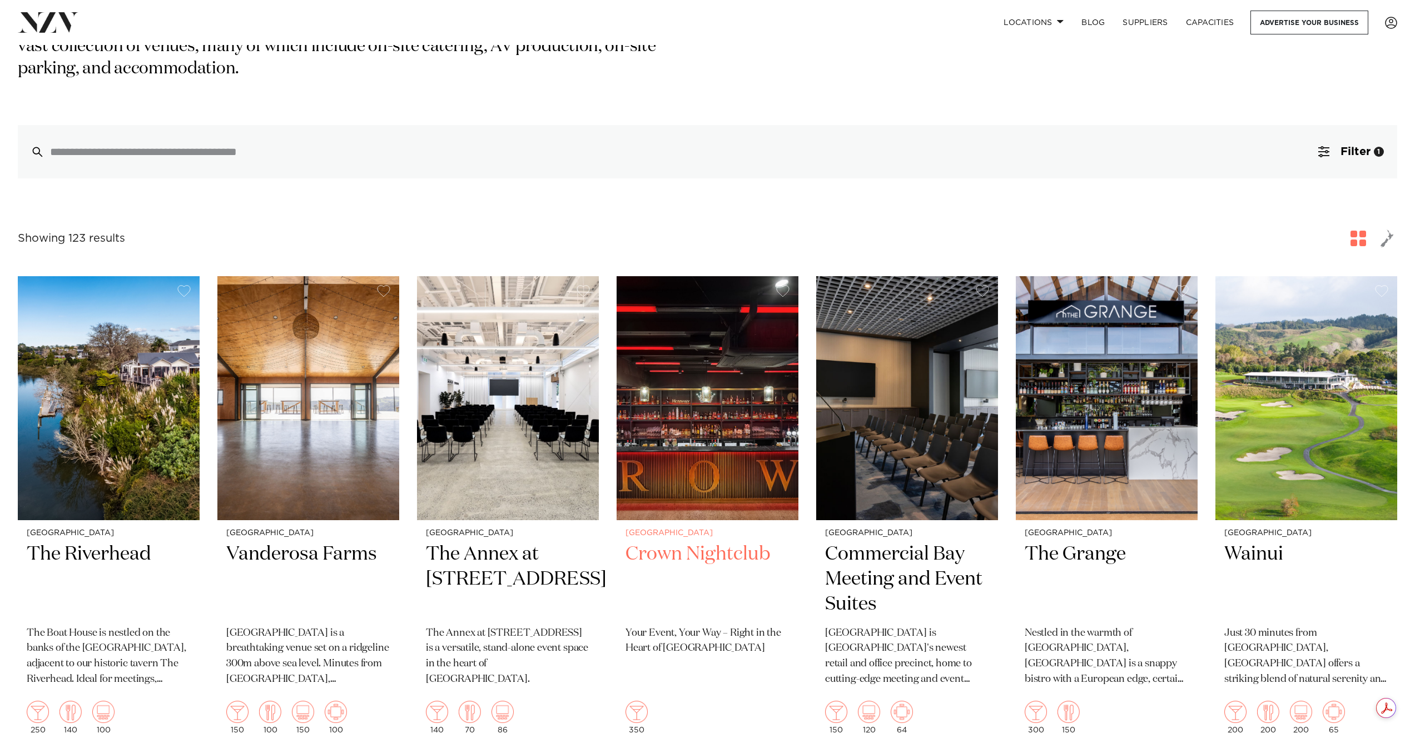
click at [709, 435] on img at bounding box center [707, 398] width 182 height 244
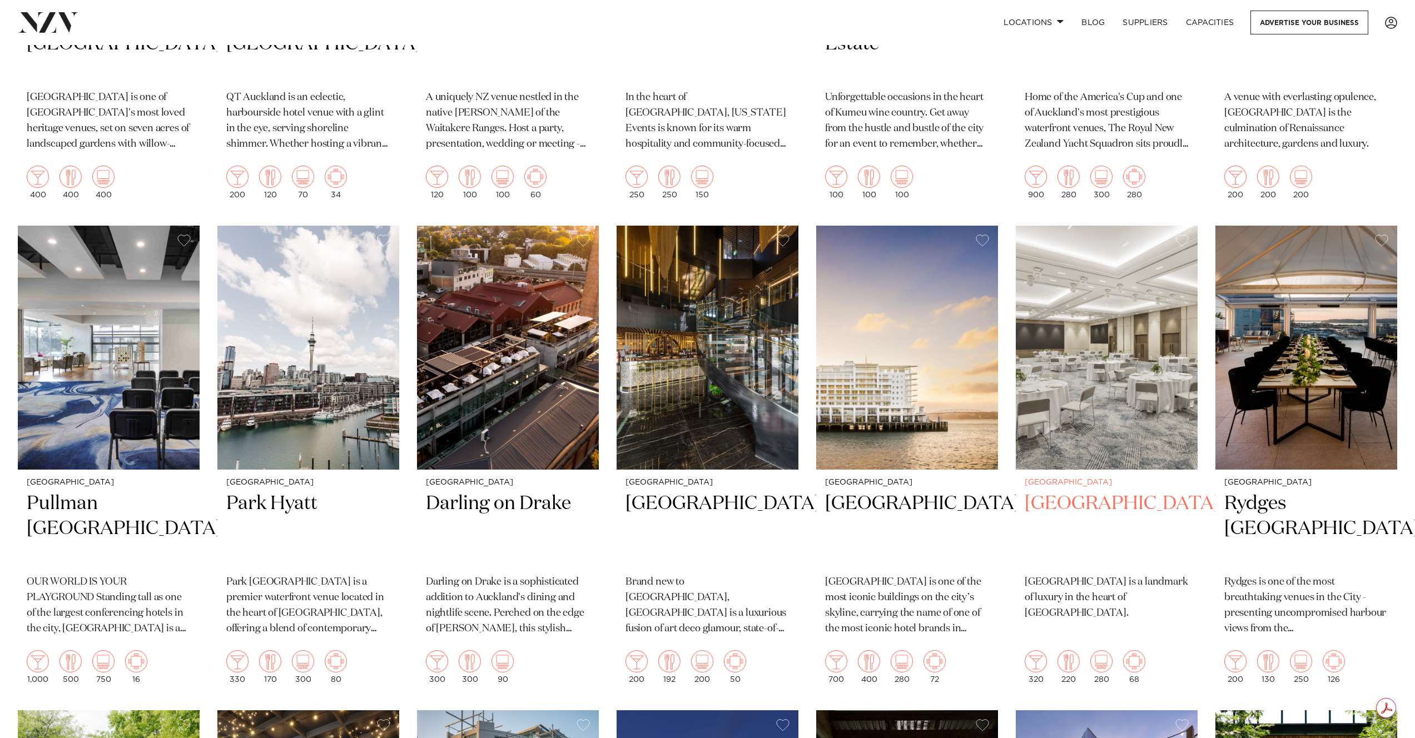
scroll to position [1243, 0]
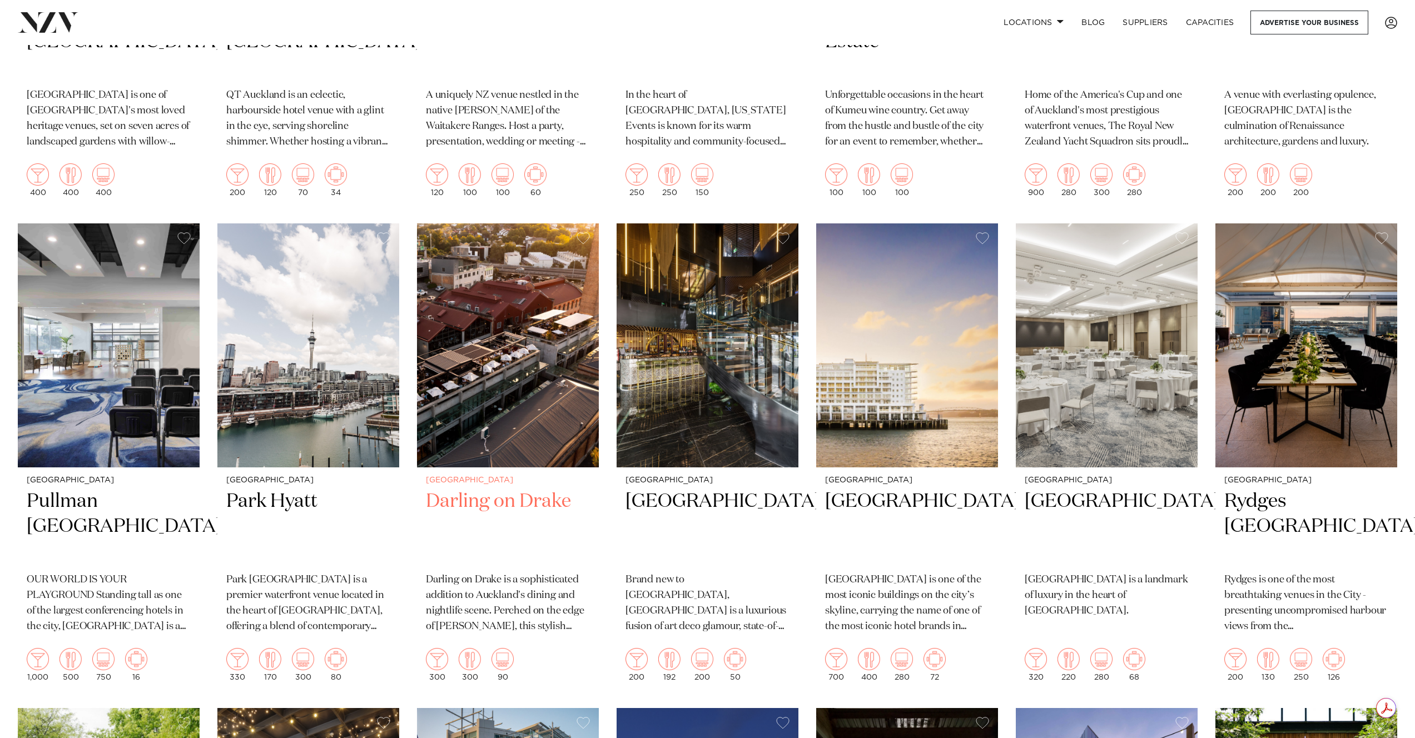
click at [532, 422] on img at bounding box center [508, 345] width 182 height 244
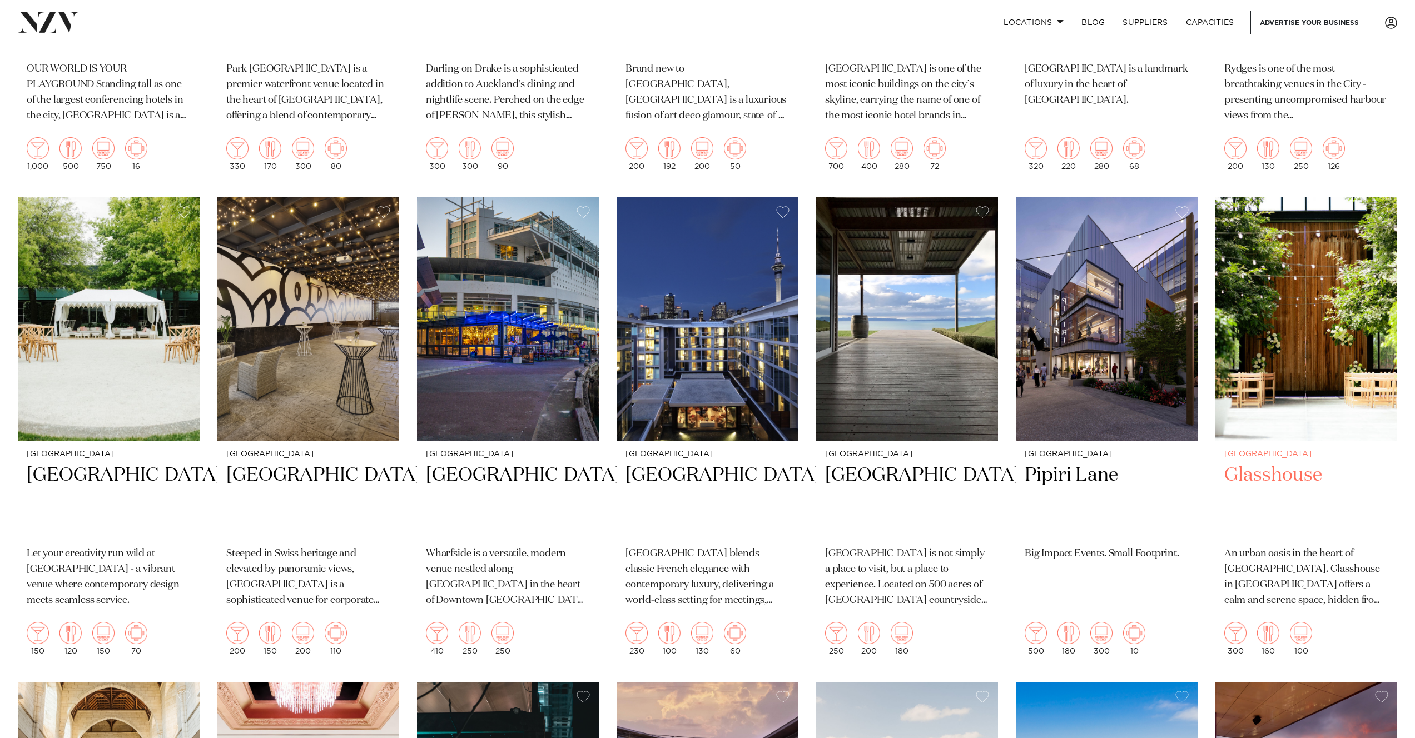
scroll to position [1765, 0]
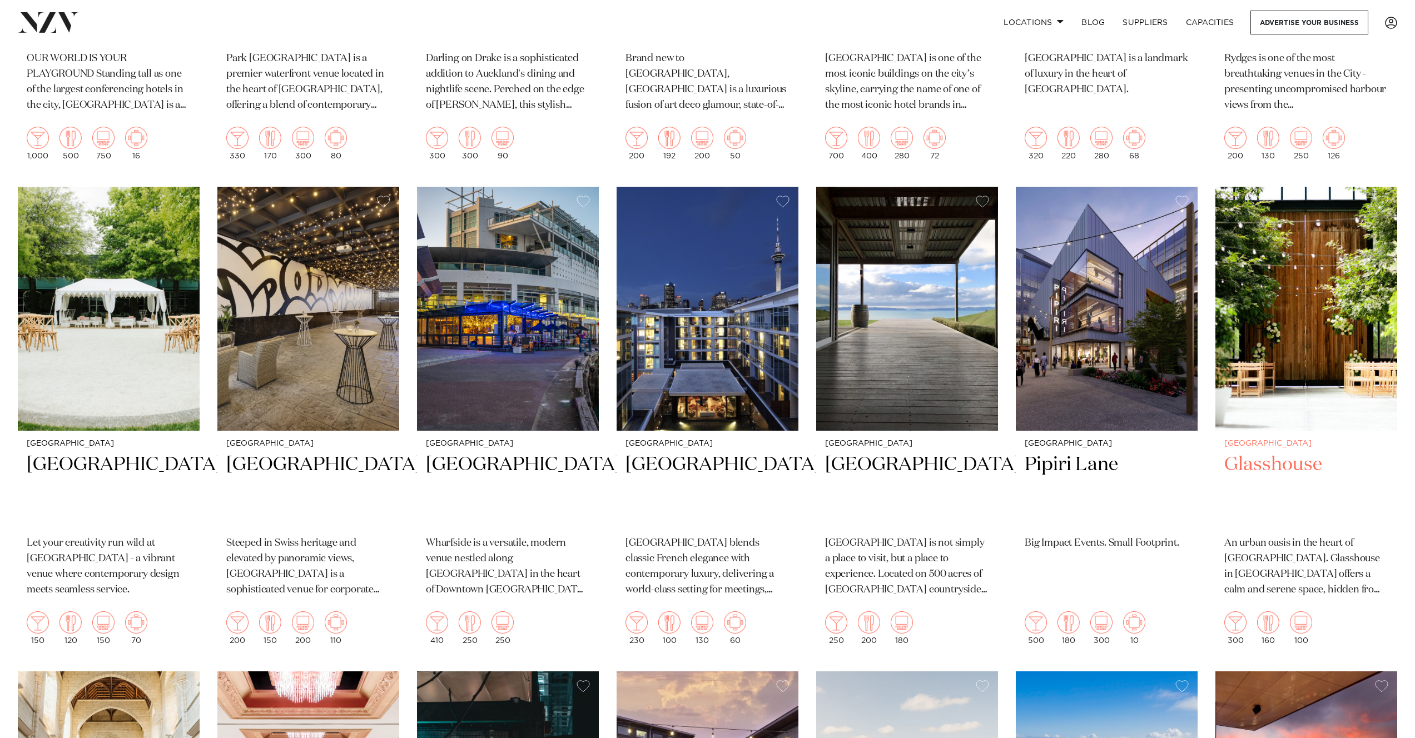
click at [1324, 285] on img at bounding box center [1306, 309] width 182 height 244
click at [530, 307] on img at bounding box center [508, 309] width 182 height 244
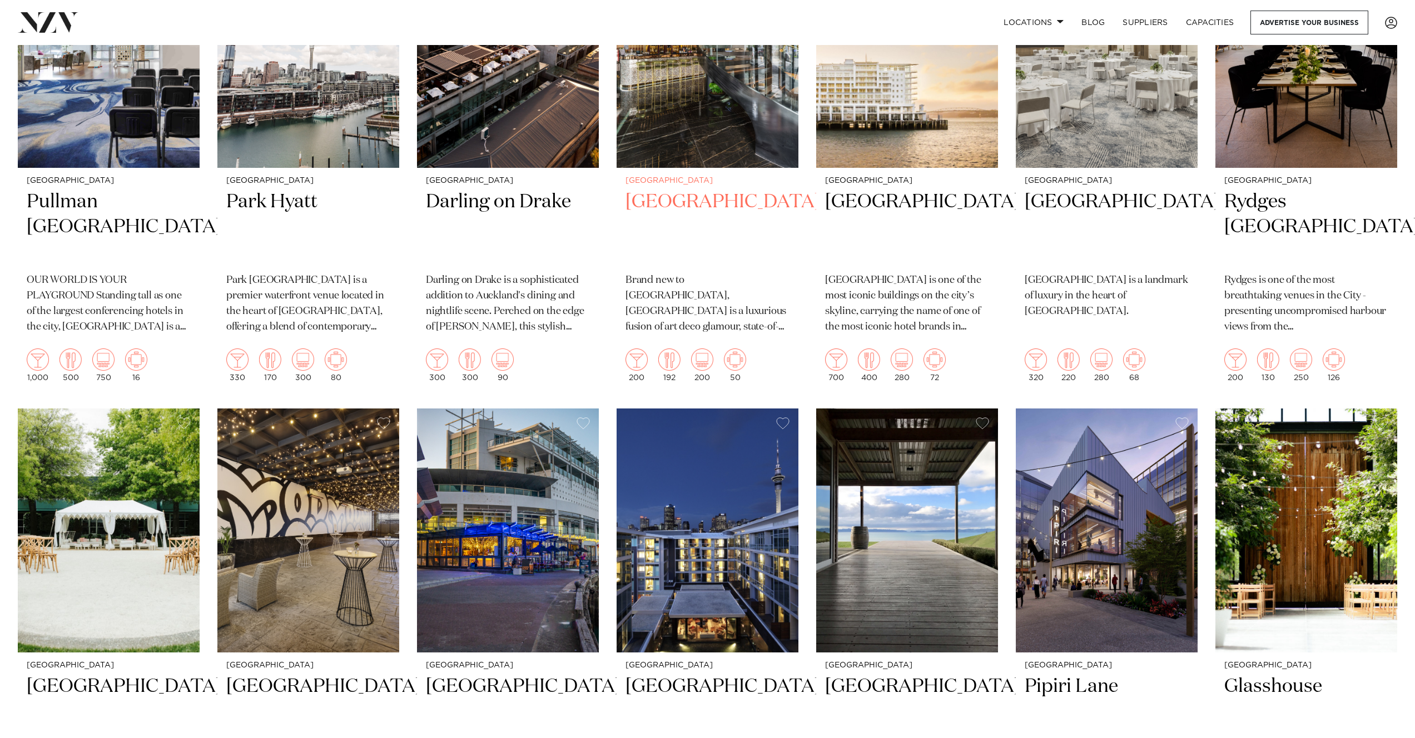
scroll to position [1559, 0]
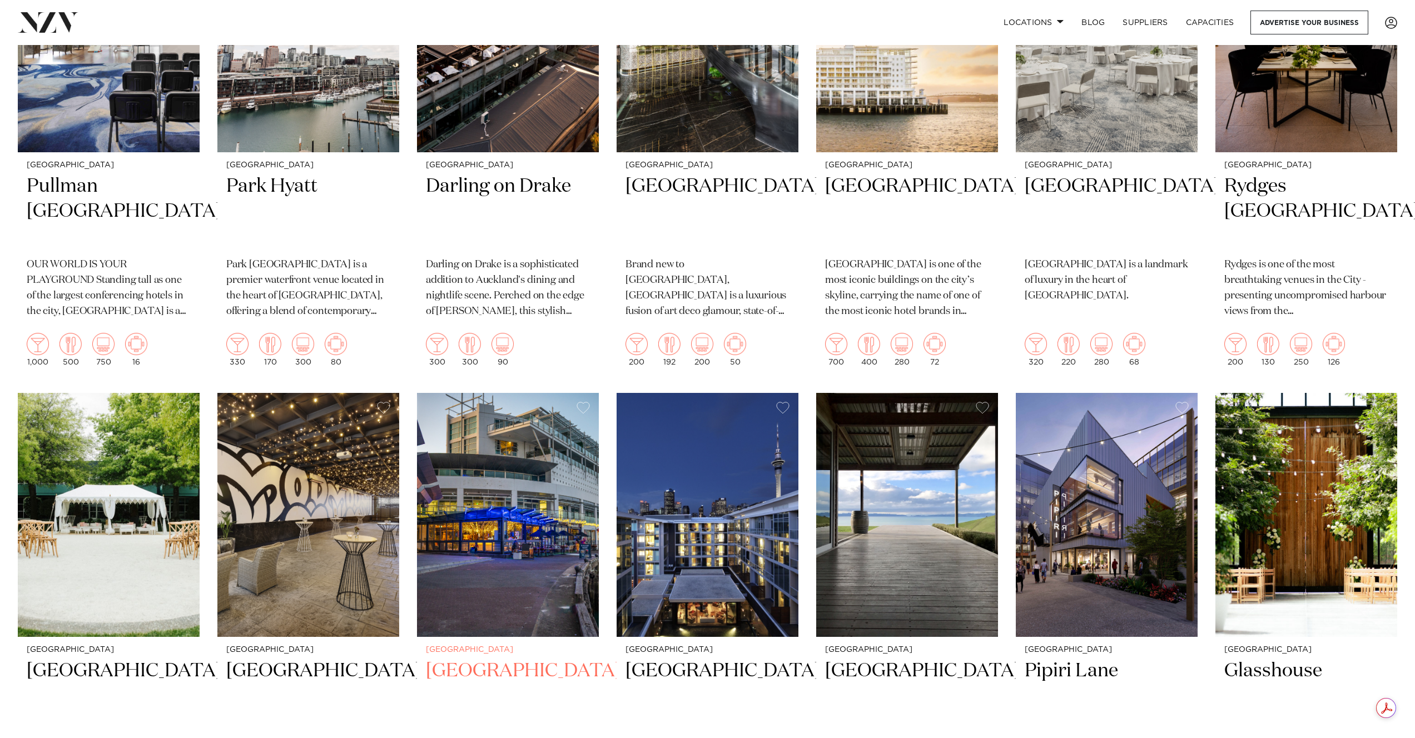
click at [497, 526] on img at bounding box center [508, 515] width 182 height 244
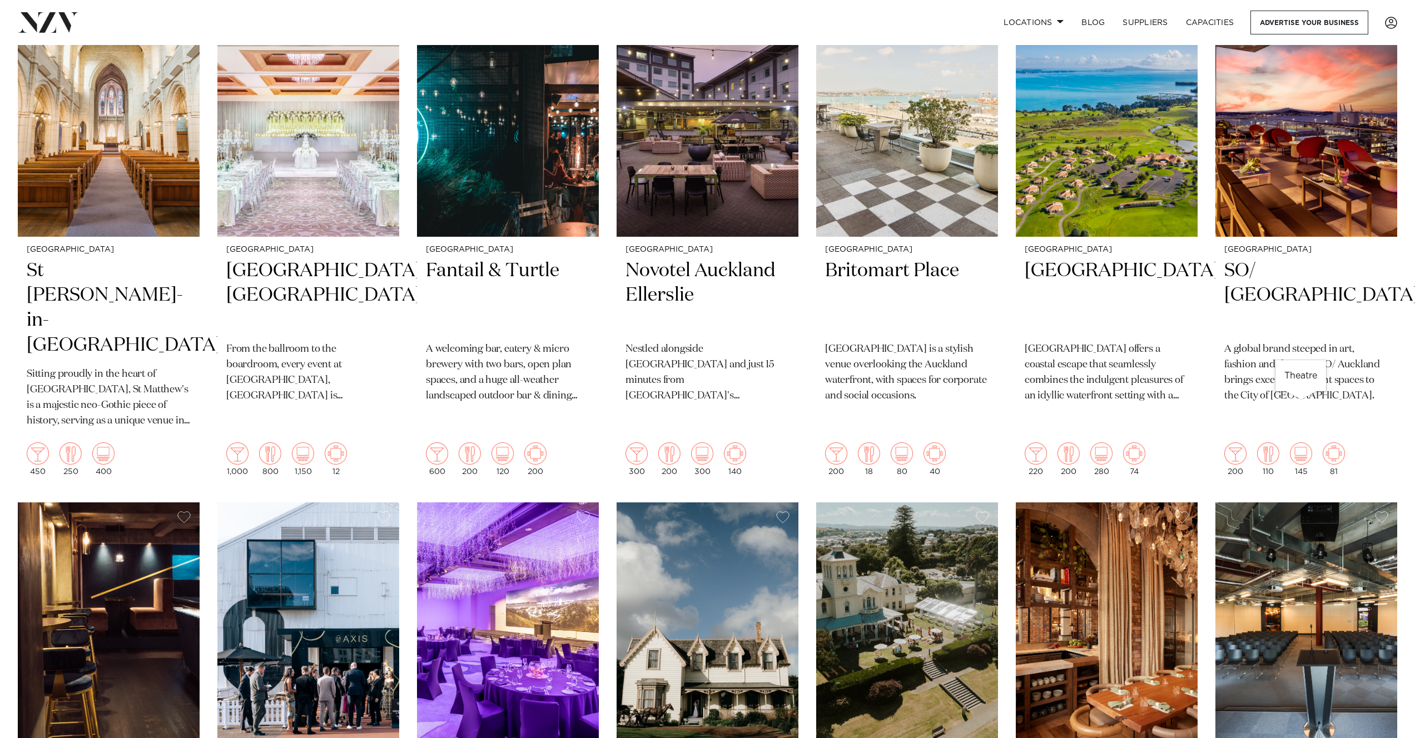
scroll to position [2442, 0]
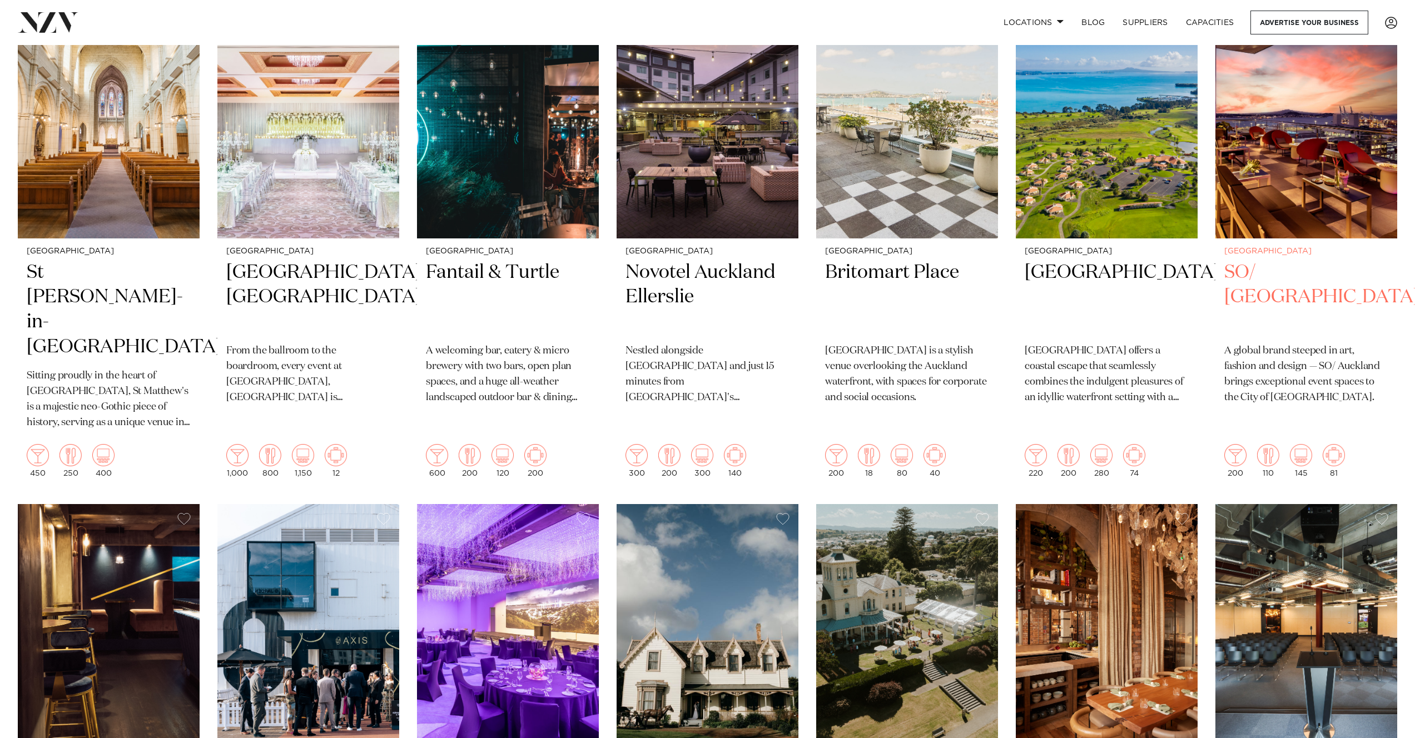
click at [1322, 192] on img at bounding box center [1306, 116] width 182 height 244
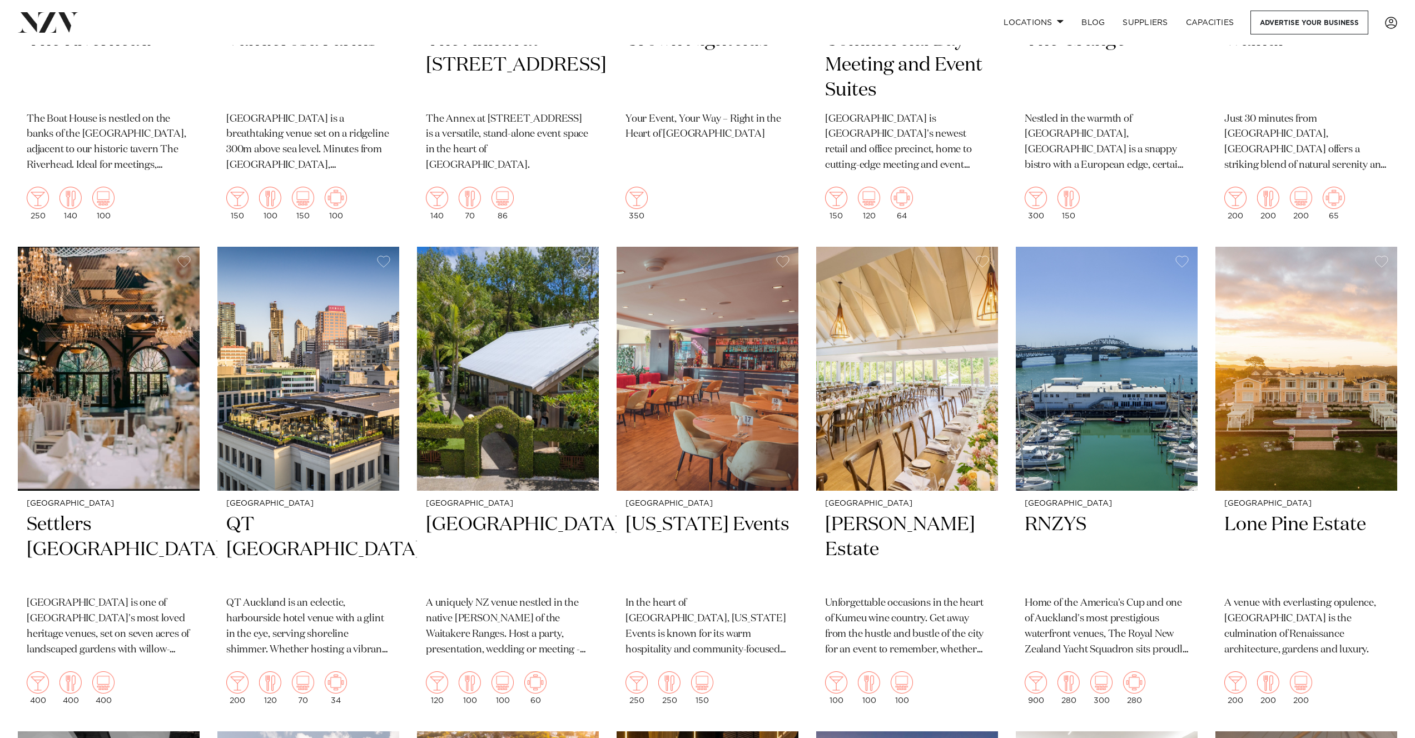
scroll to position [733, 0]
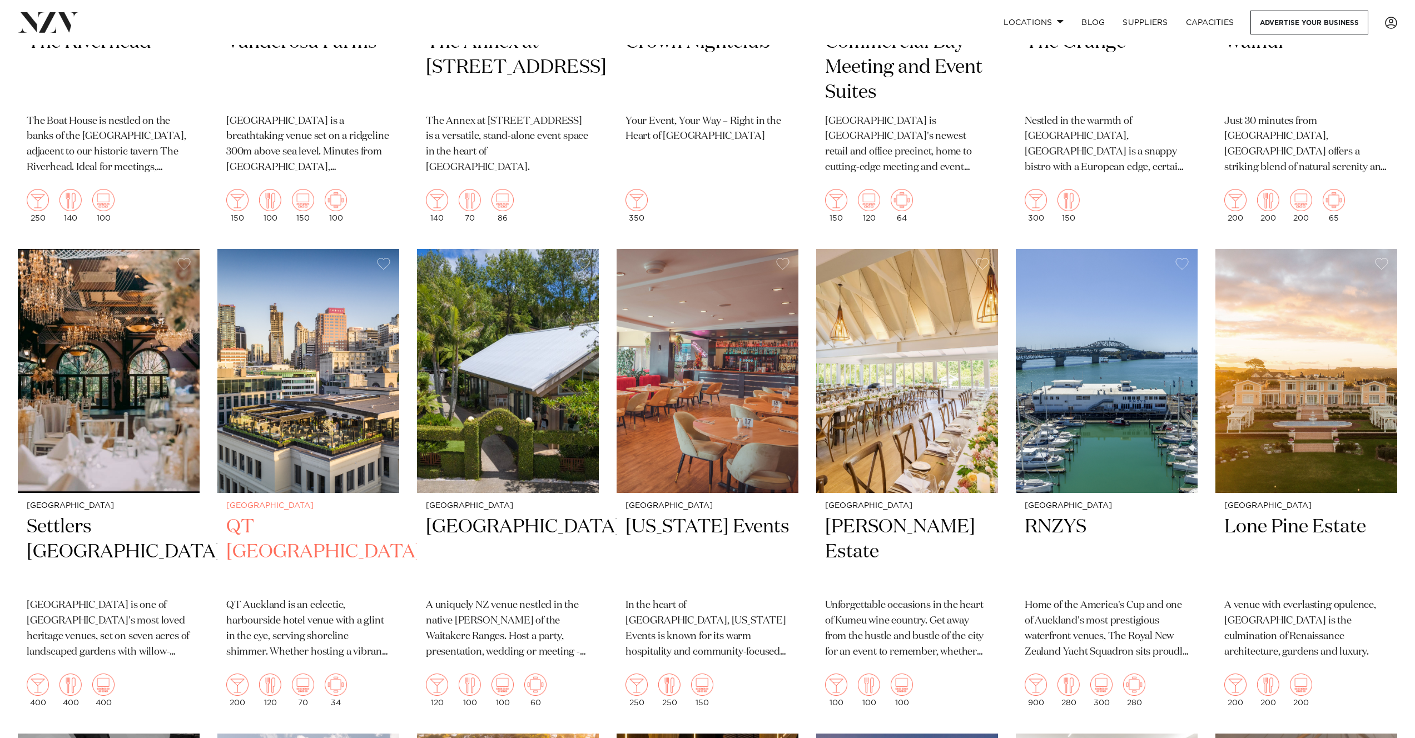
click at [306, 355] on img at bounding box center [308, 371] width 182 height 244
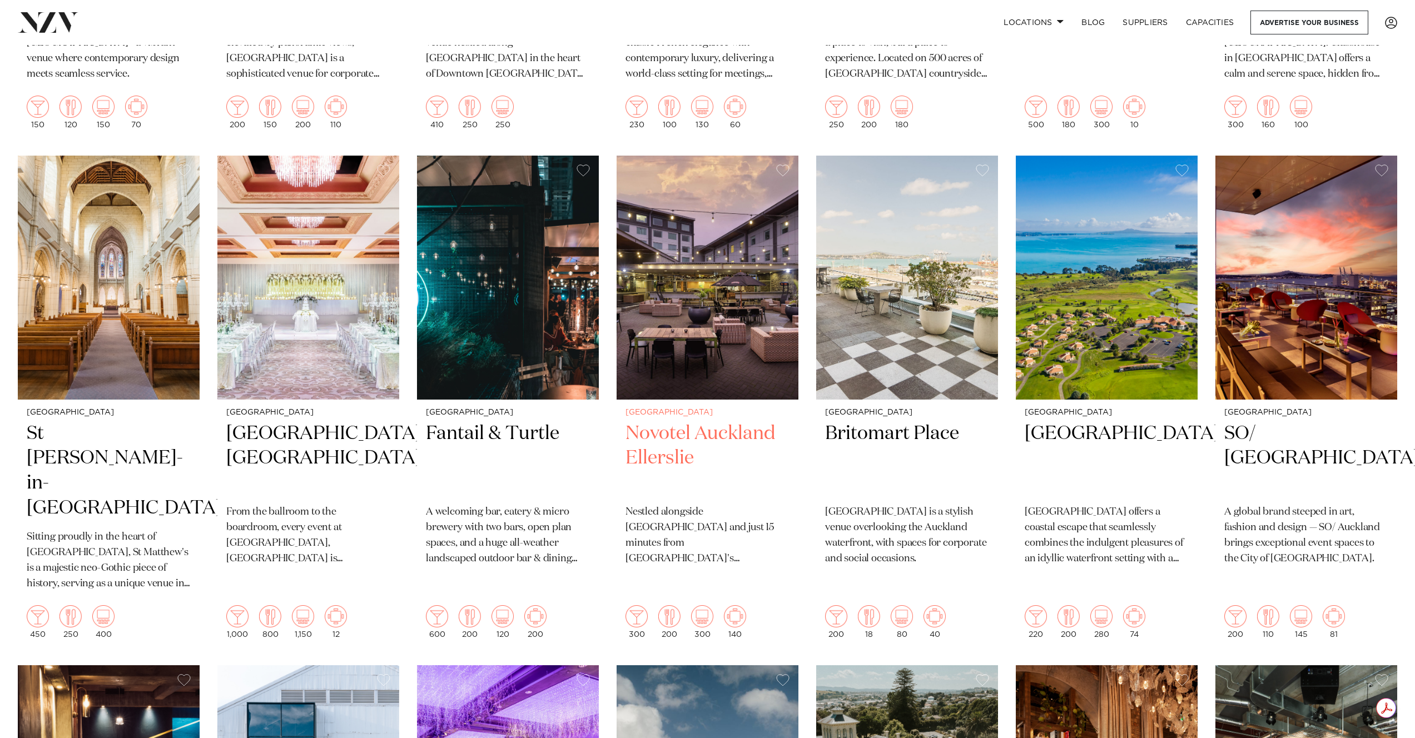
scroll to position [2281, 0]
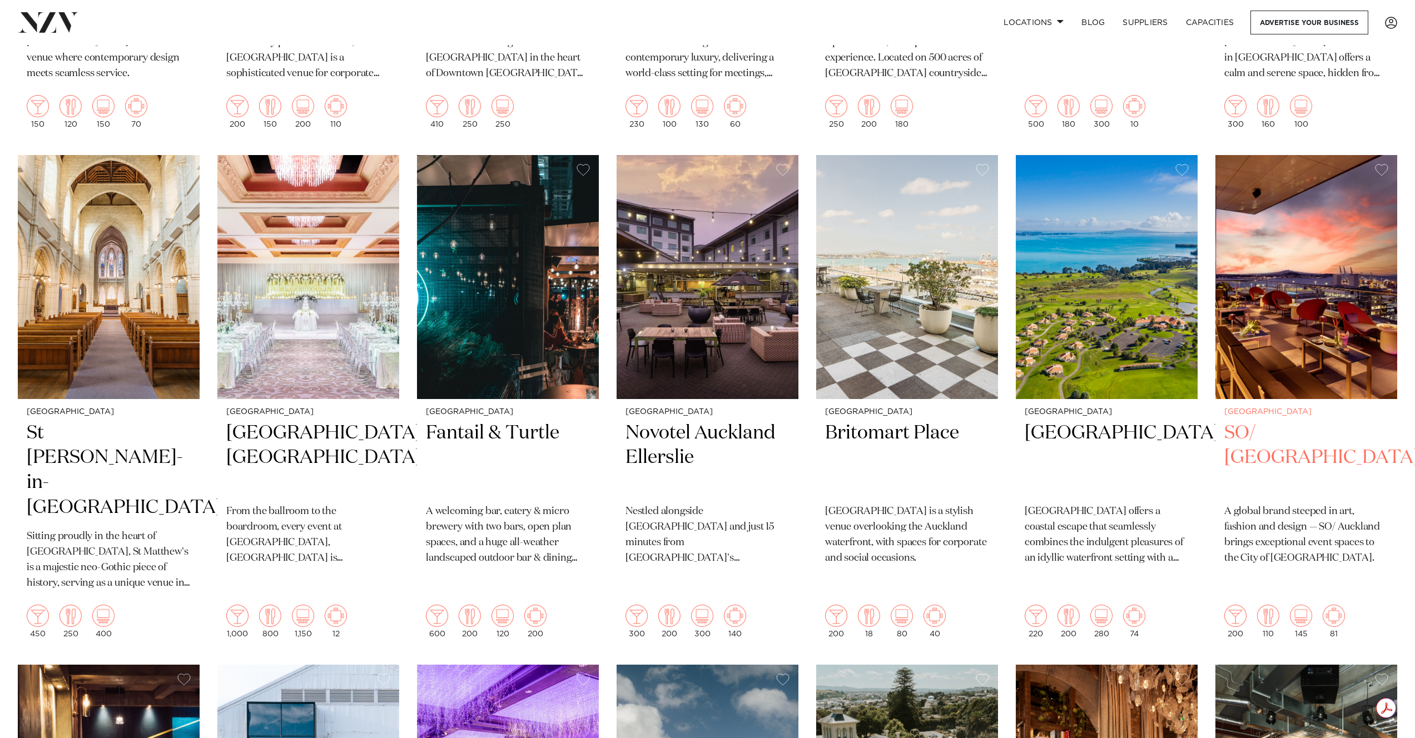
click at [1343, 231] on img at bounding box center [1306, 277] width 182 height 244
click at [932, 315] on img at bounding box center [907, 277] width 182 height 244
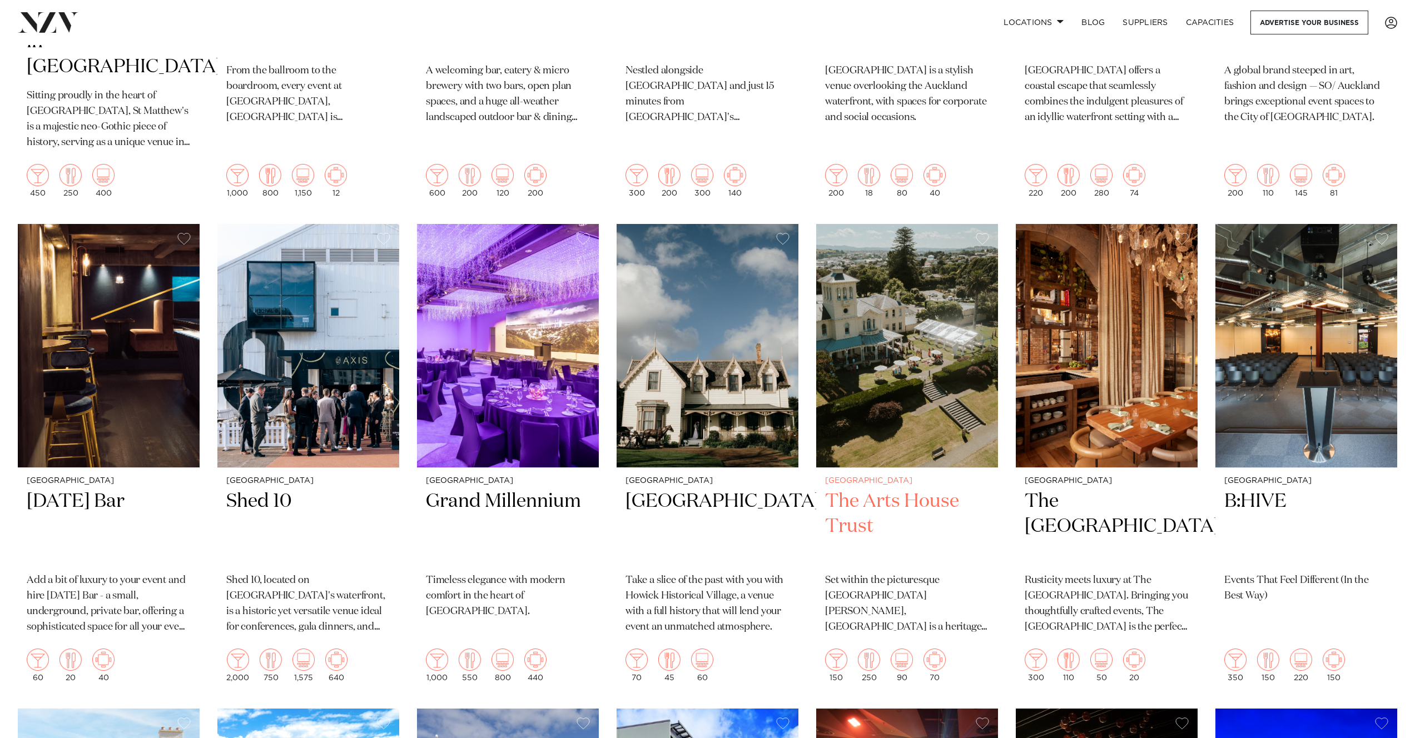
scroll to position [2723, 0]
click at [359, 361] on img at bounding box center [308, 345] width 182 height 244
click at [306, 330] on img at bounding box center [308, 345] width 182 height 244
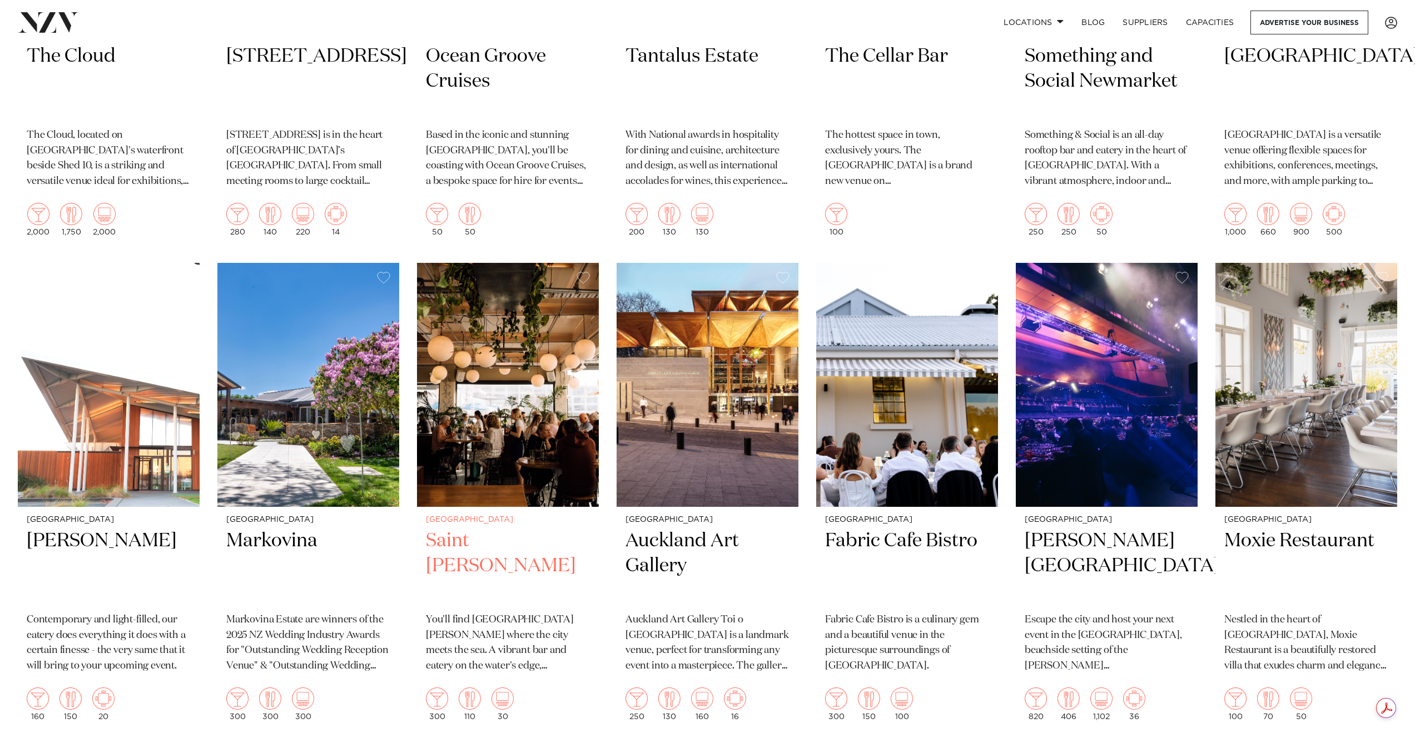
scroll to position [4679, 0]
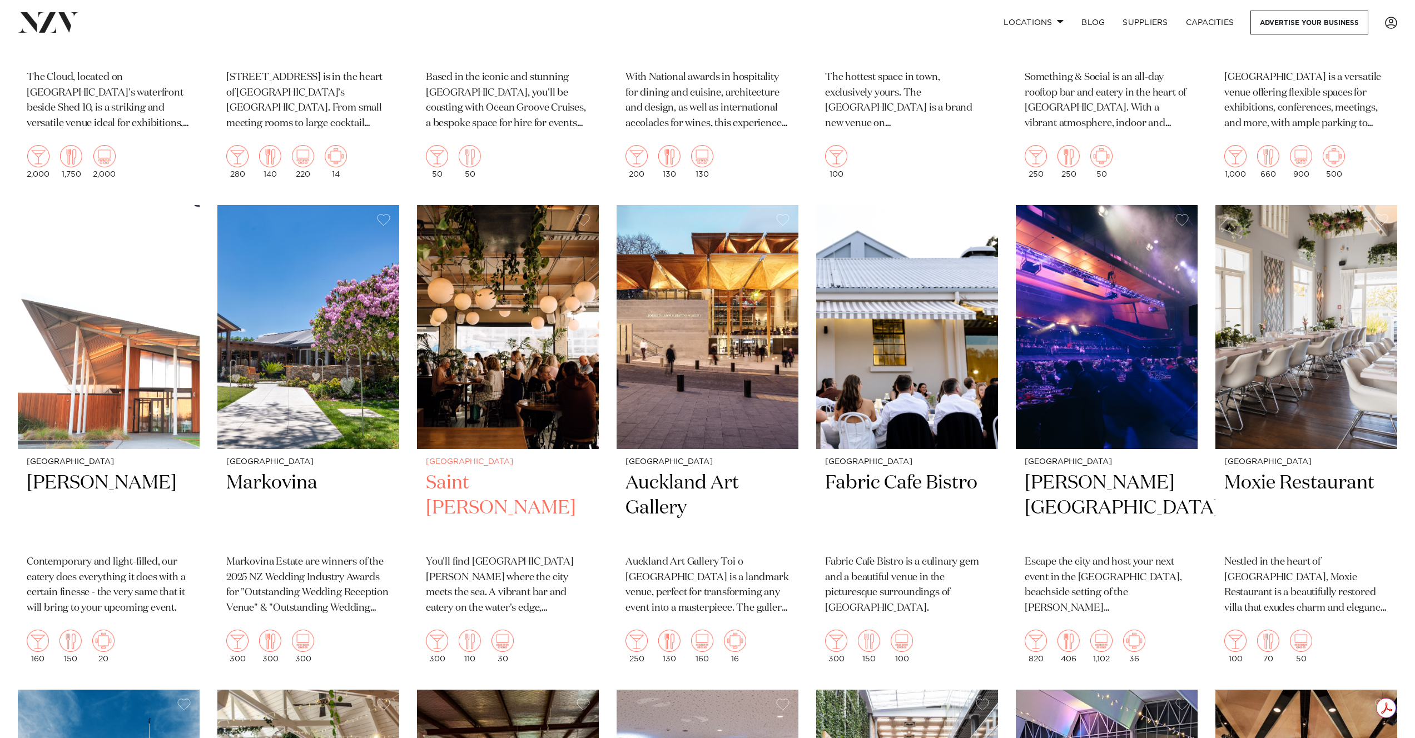
click at [525, 366] on img at bounding box center [508, 327] width 182 height 244
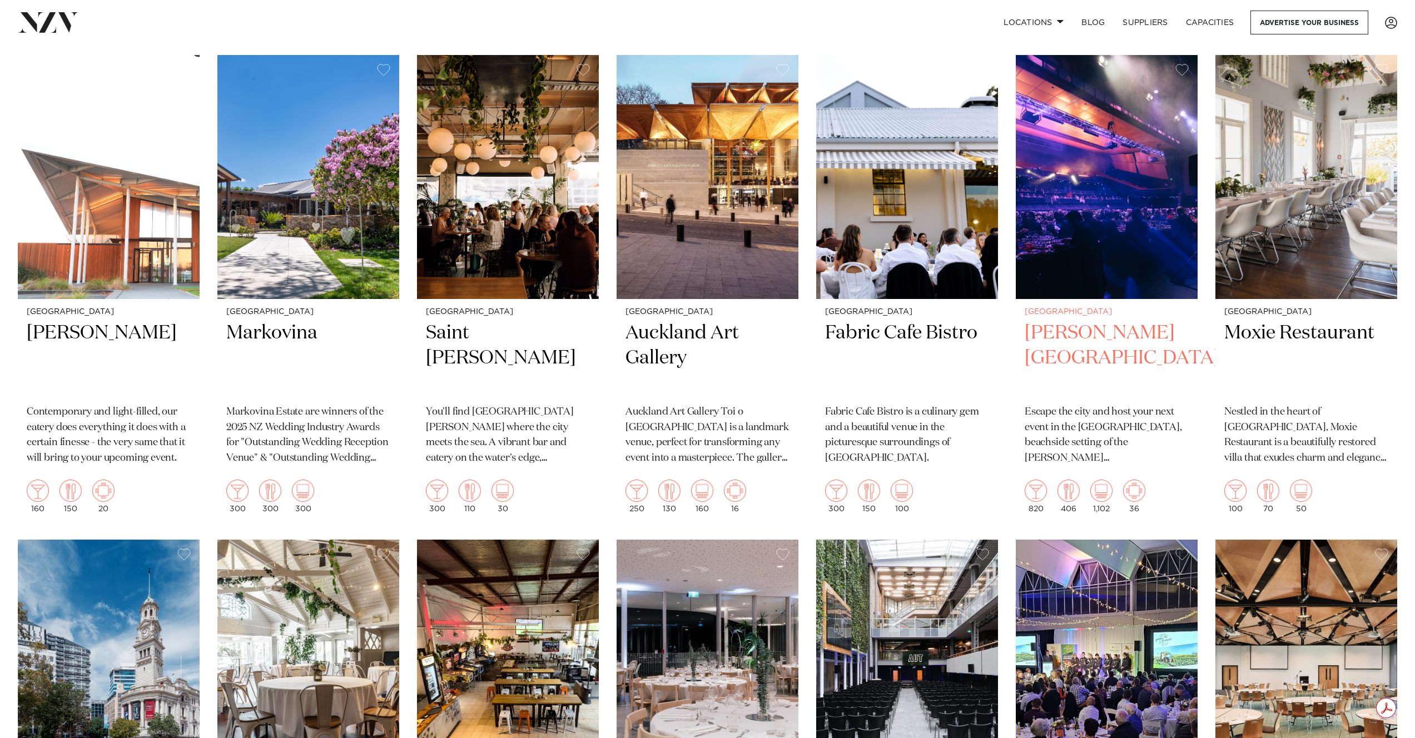
scroll to position [4741, 0]
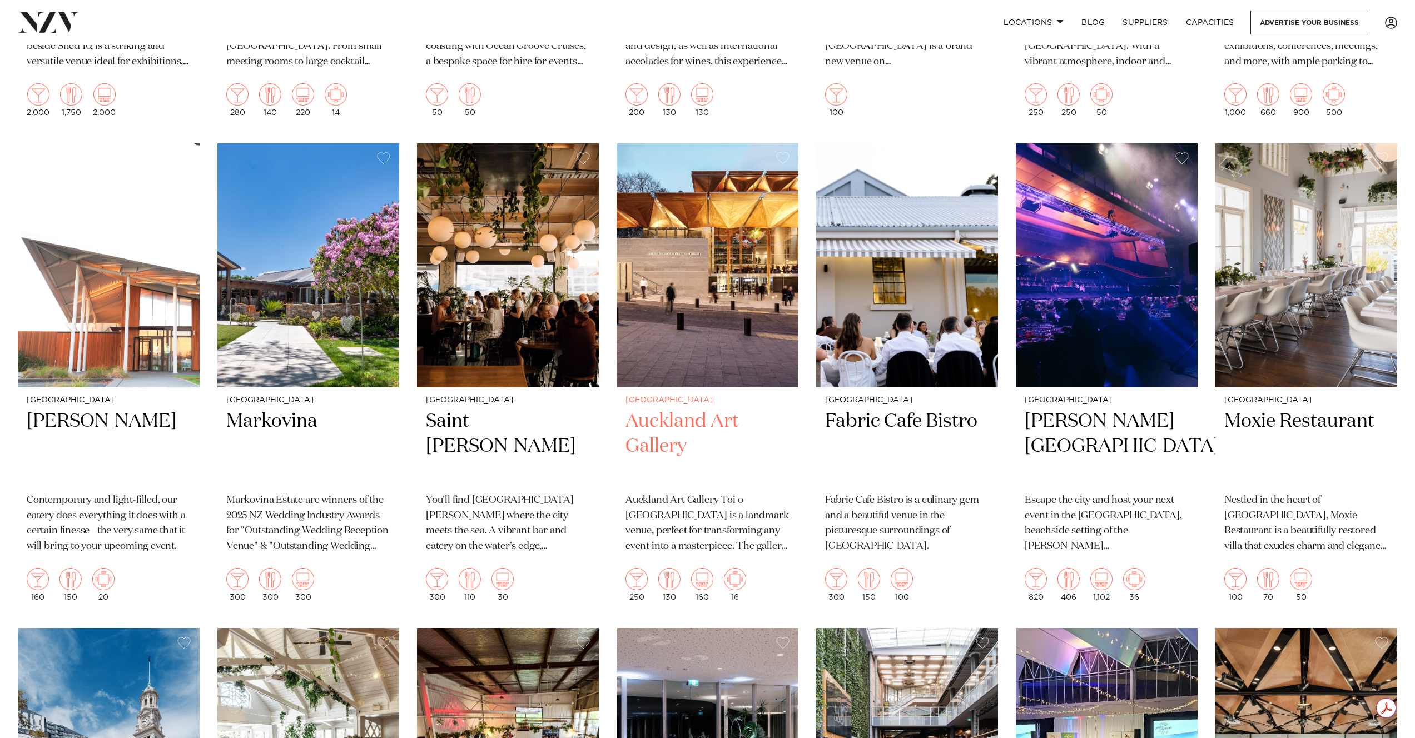
click at [753, 249] on img at bounding box center [707, 265] width 182 height 244
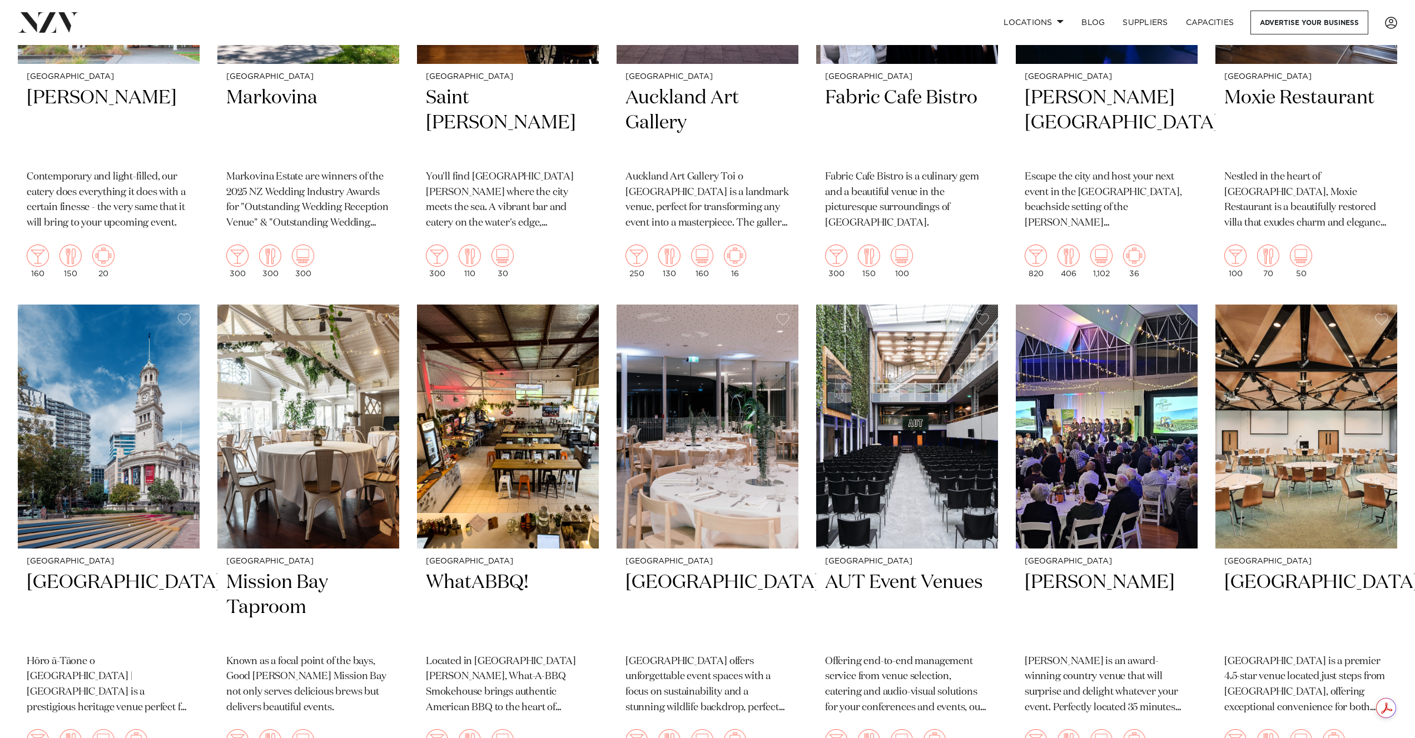
scroll to position [5122, 0]
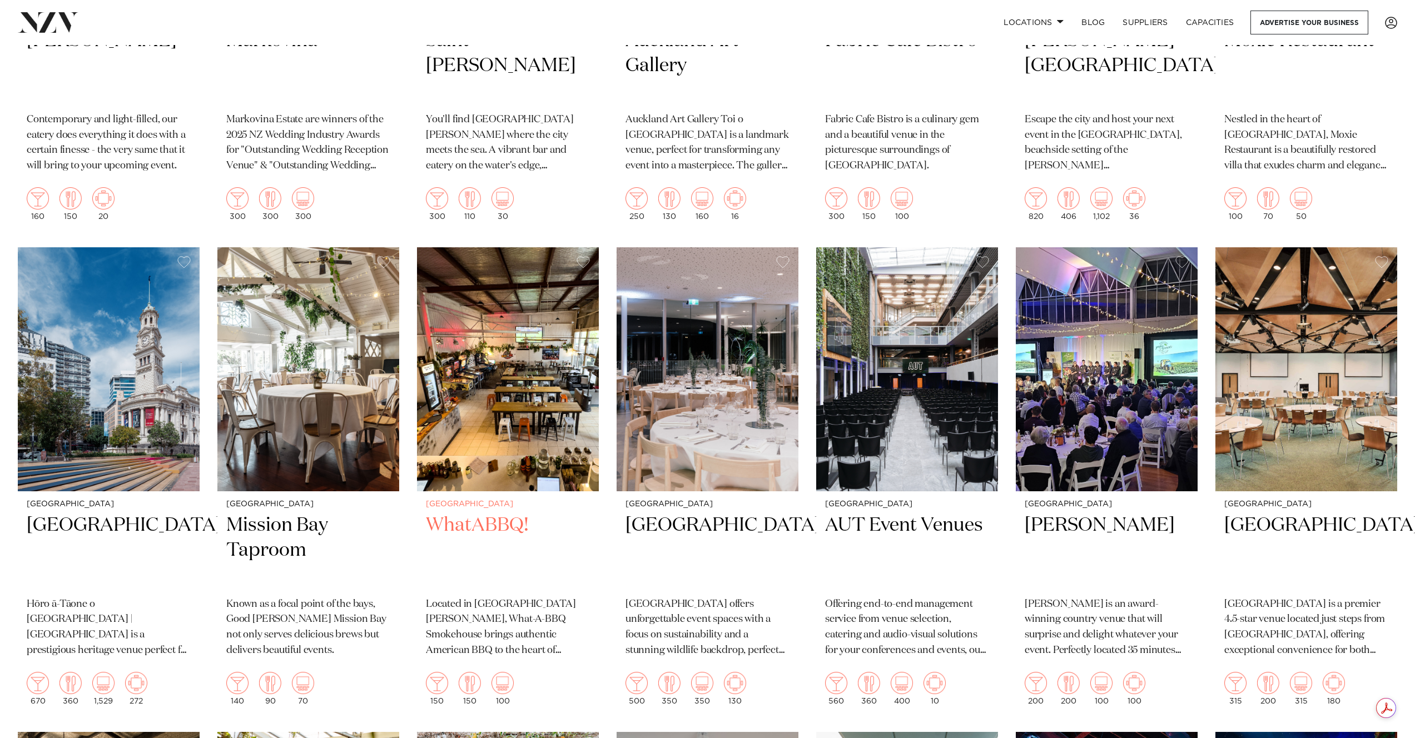
click at [491, 357] on img at bounding box center [508, 369] width 182 height 244
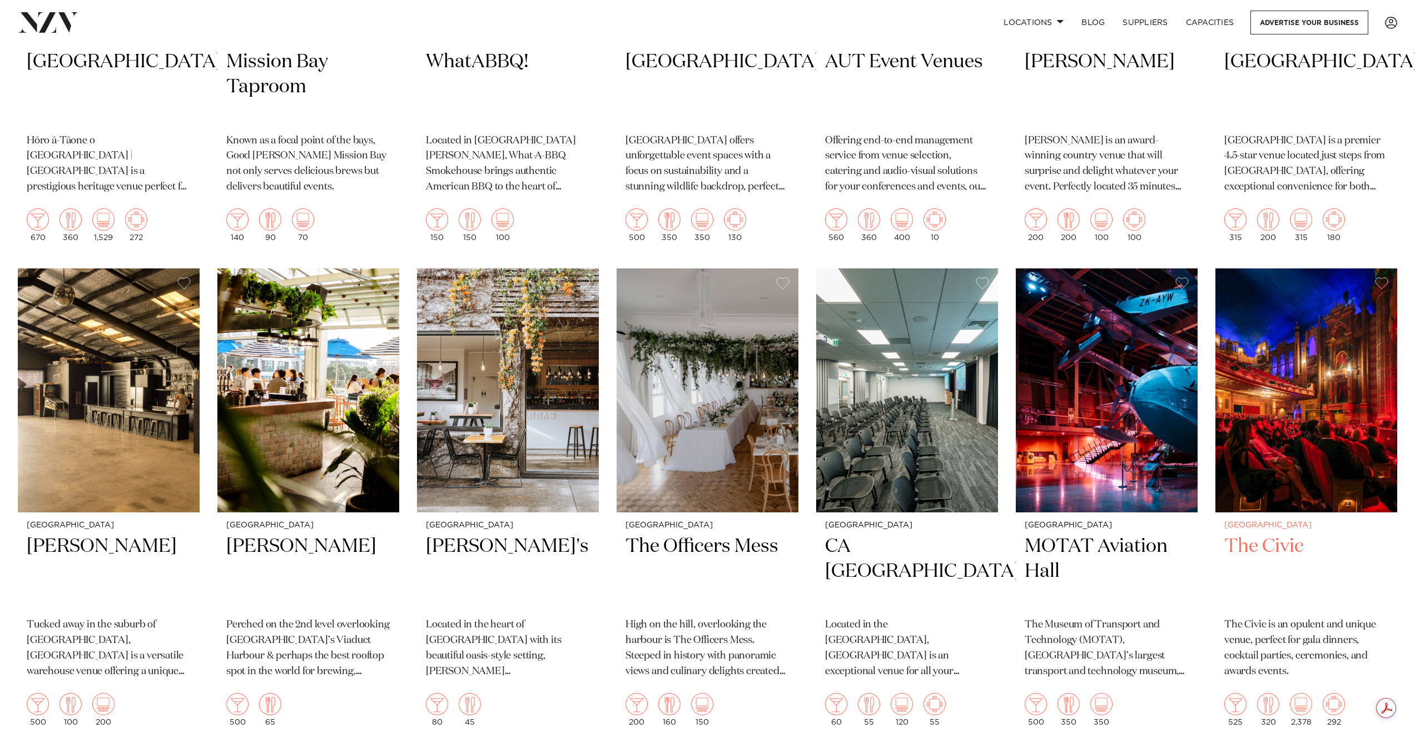
scroll to position [5779, 0]
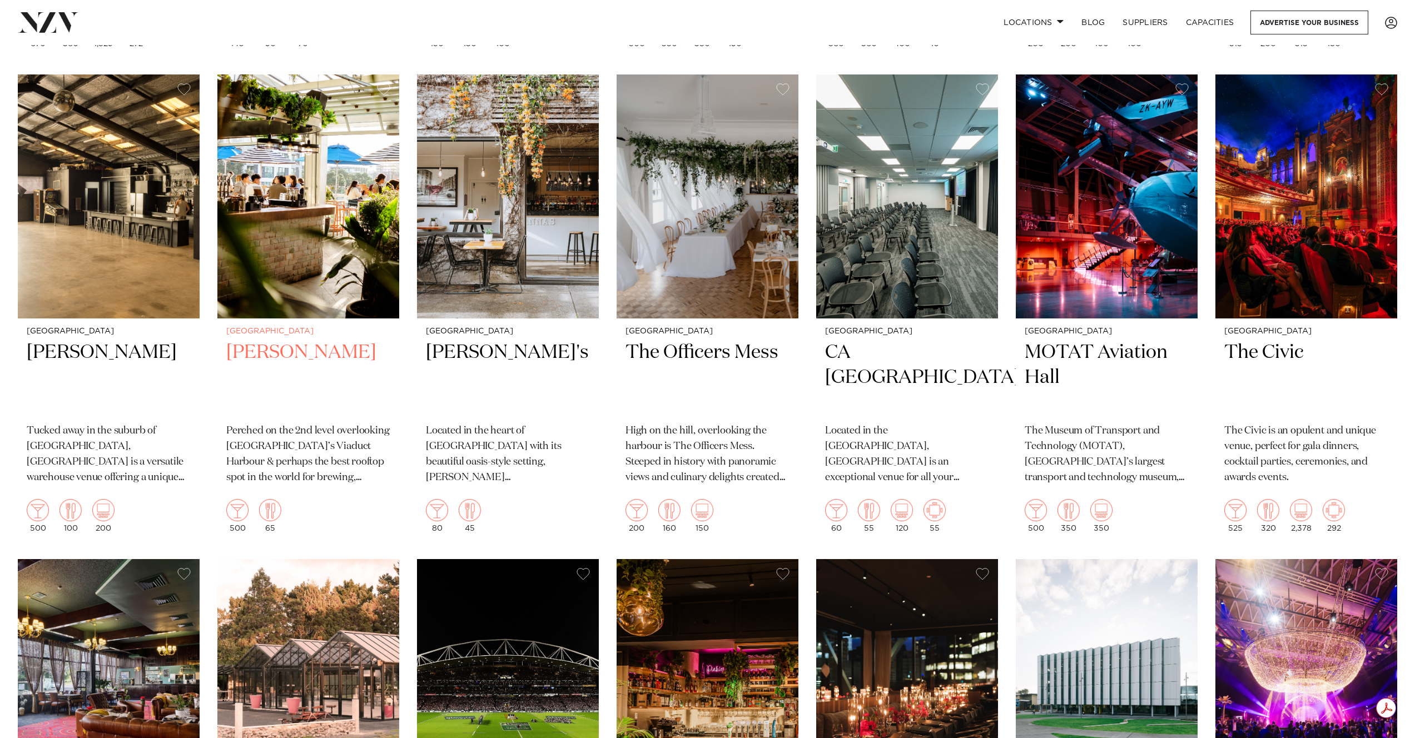
click at [331, 181] on img at bounding box center [308, 196] width 182 height 244
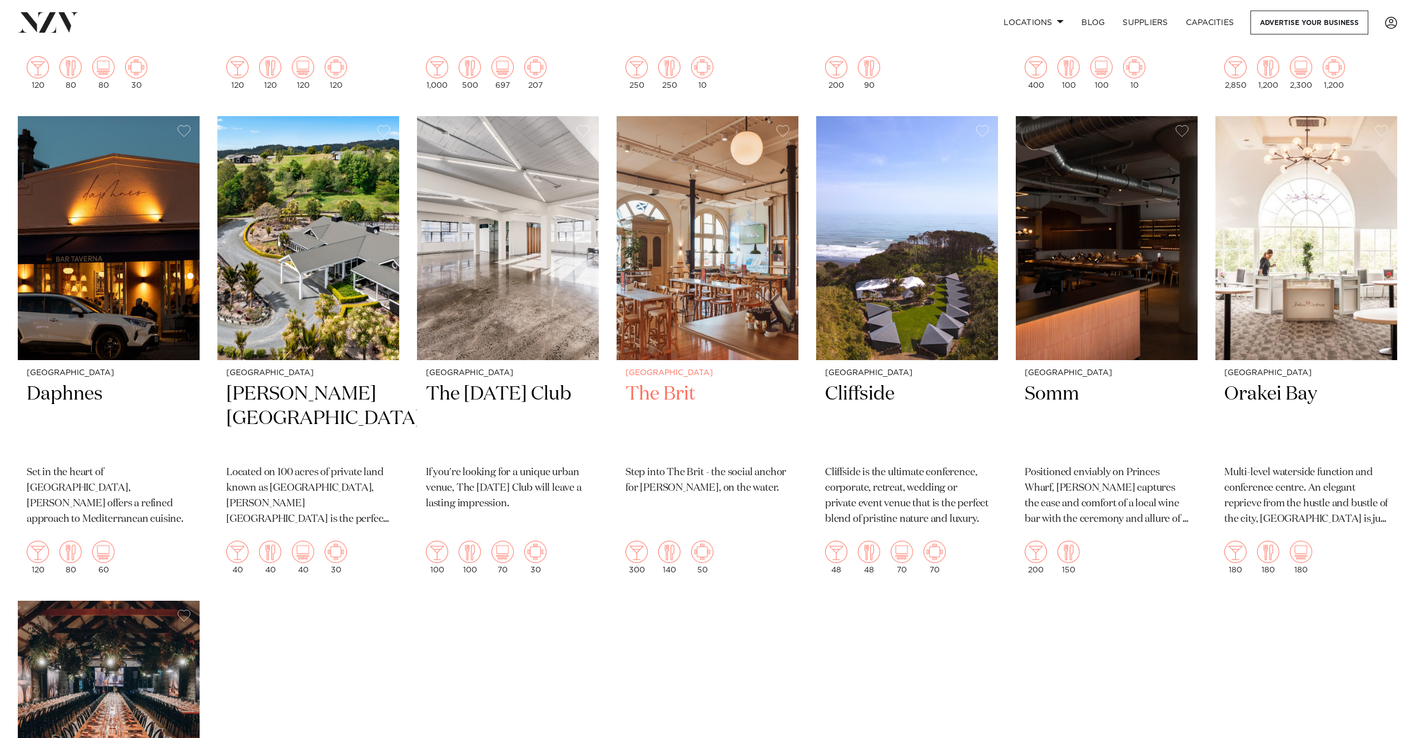
scroll to position [6712, 0]
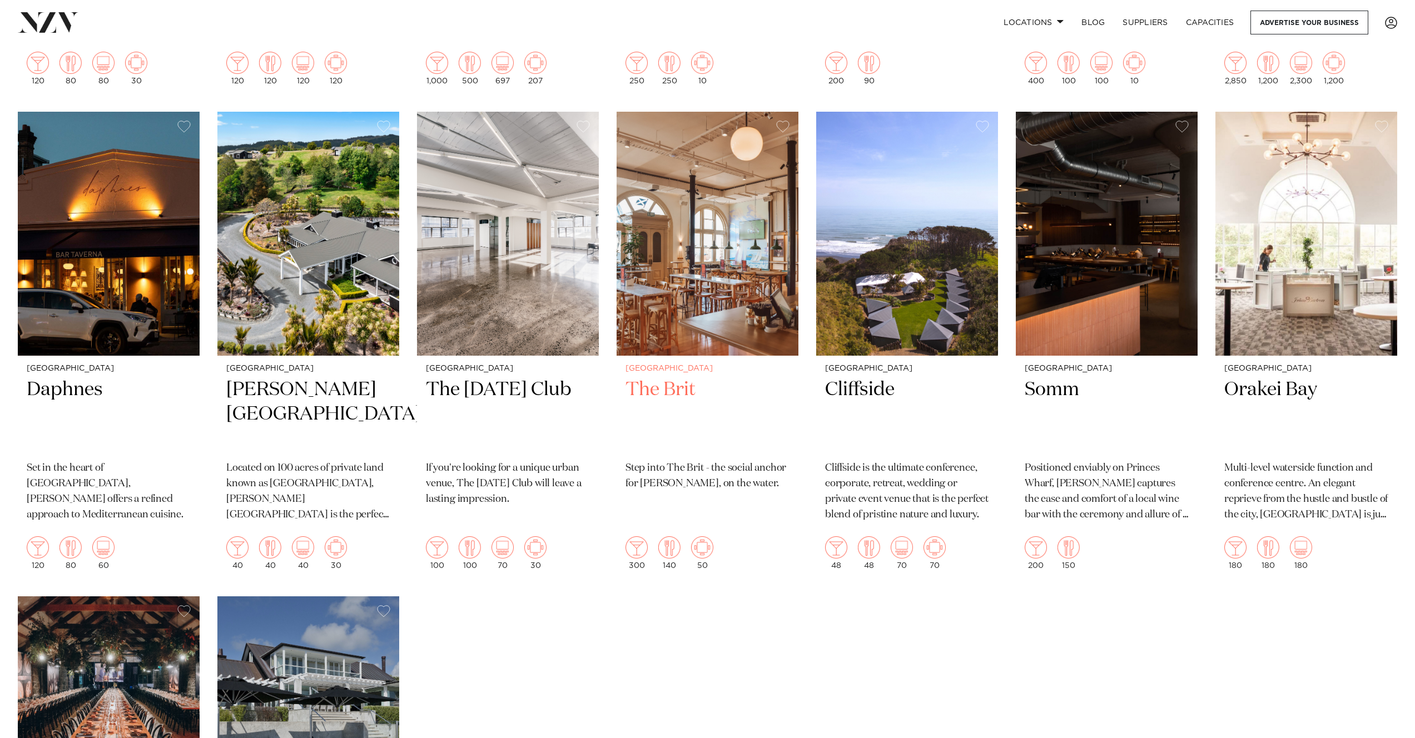
click at [716, 269] on img at bounding box center [707, 234] width 182 height 244
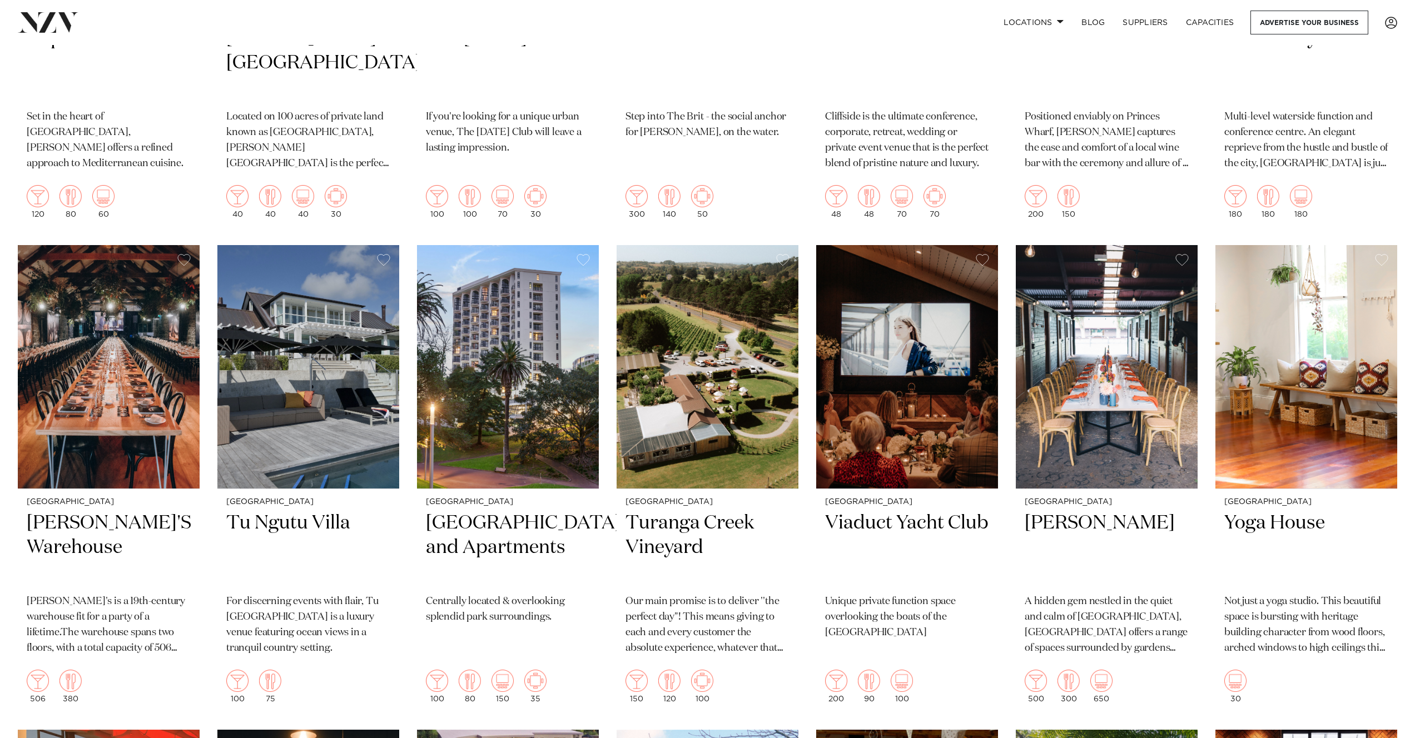
scroll to position [7063, 0]
click at [1143, 389] on img at bounding box center [1107, 367] width 182 height 244
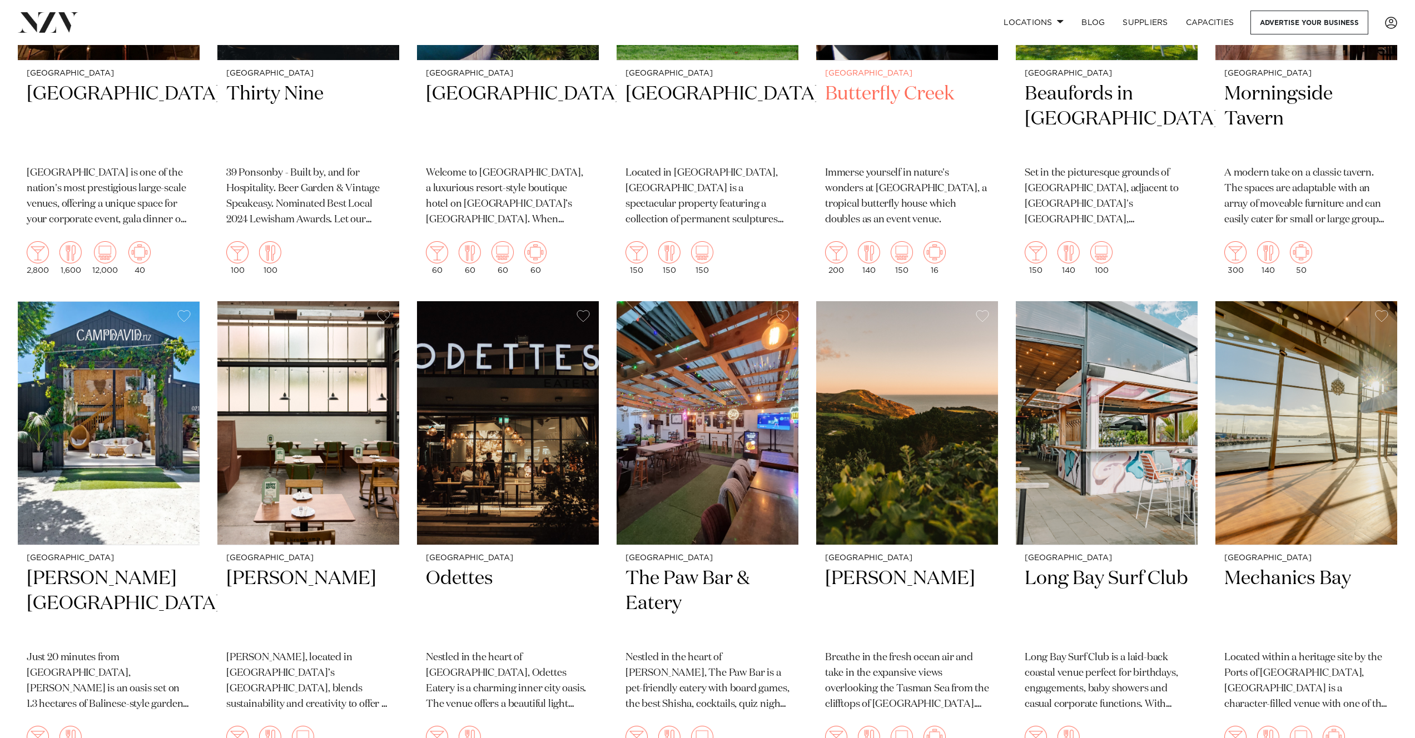
scroll to position [8027, 0]
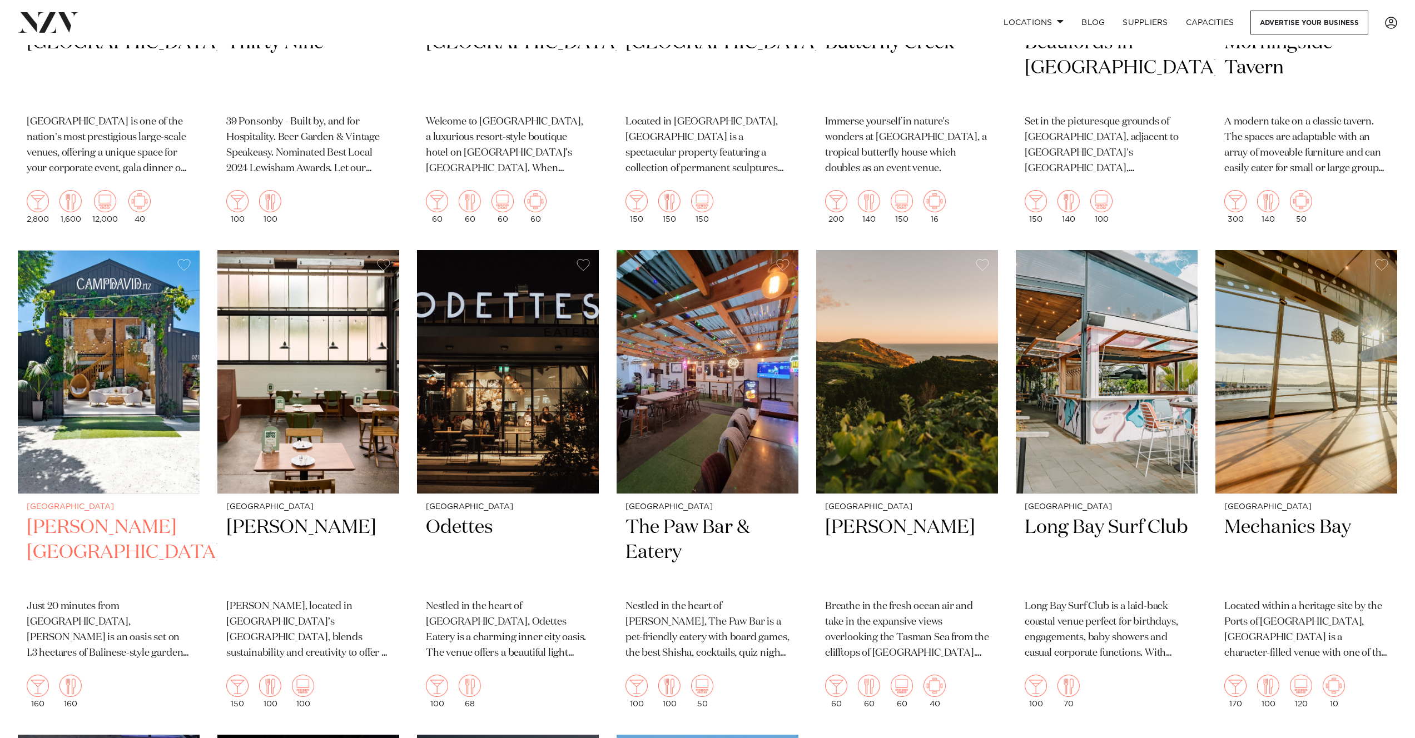
click at [99, 391] on img at bounding box center [109, 372] width 182 height 244
click at [573, 342] on img at bounding box center [508, 372] width 182 height 244
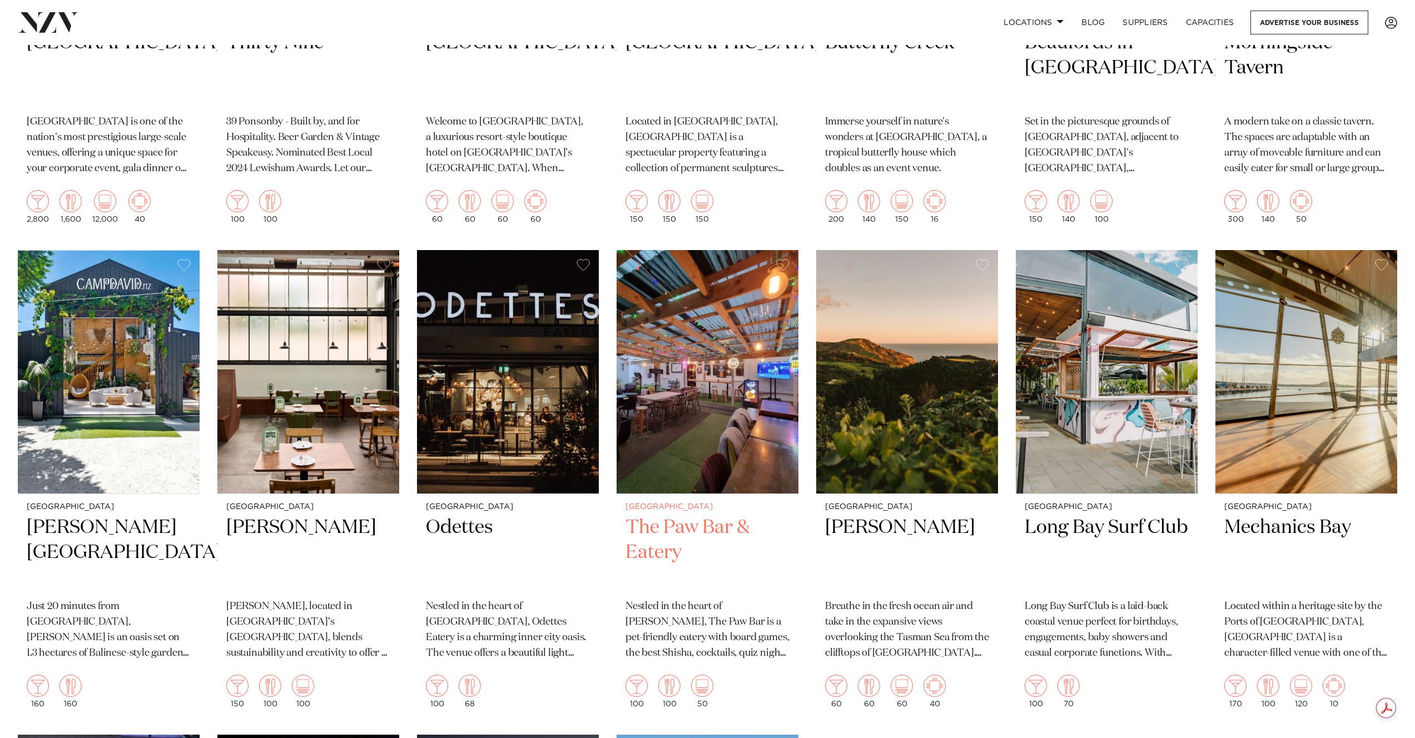
click at [744, 352] on img at bounding box center [707, 372] width 182 height 244
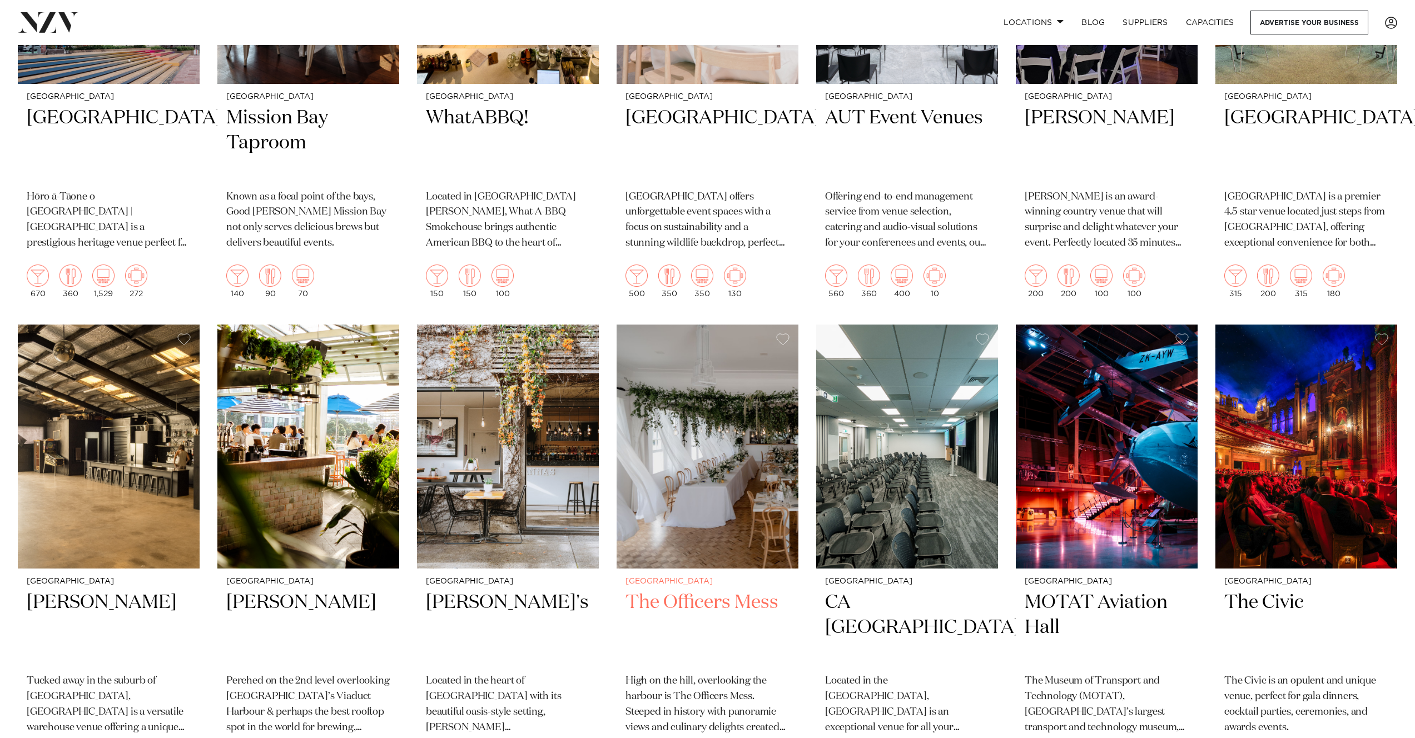
scroll to position [5527, 0]
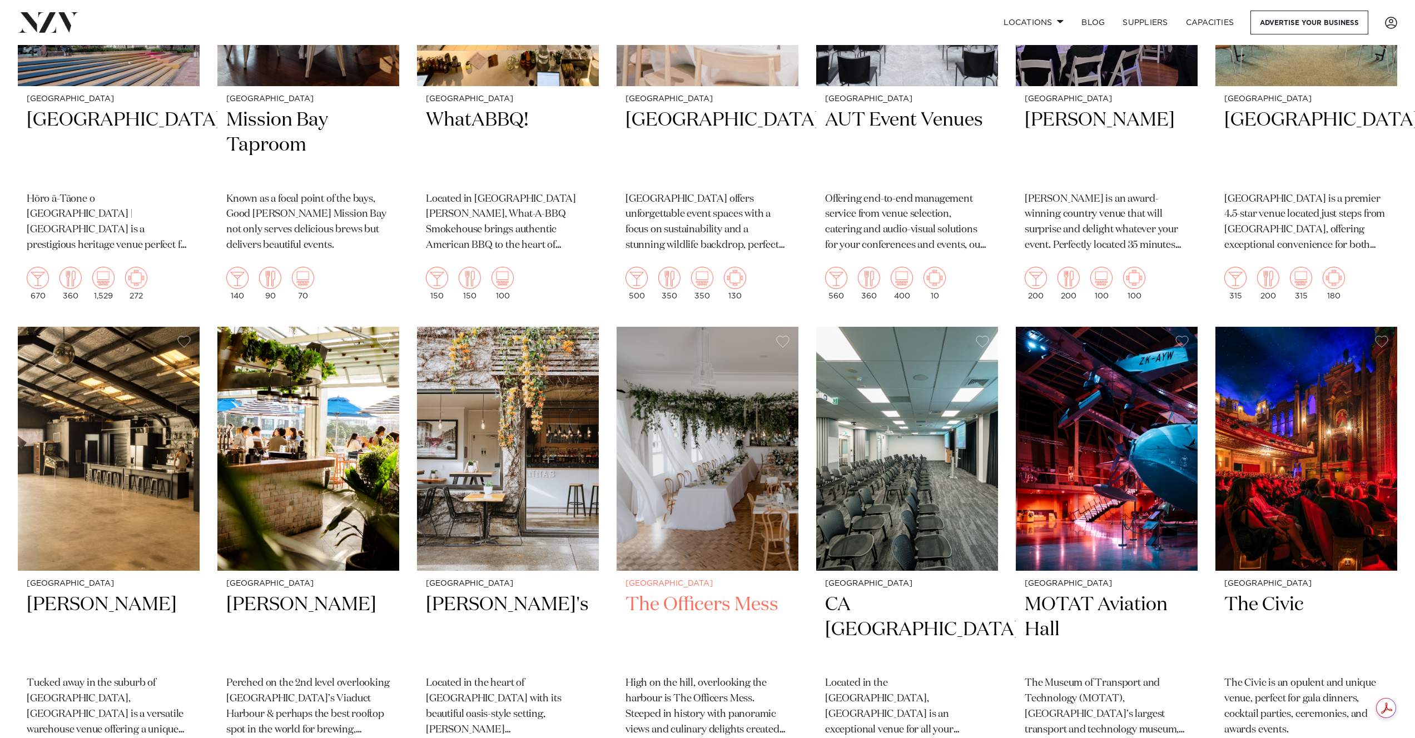
click at [715, 505] on img at bounding box center [707, 449] width 182 height 244
click at [1077, 108] on h2 "LaValla" at bounding box center [1106, 145] width 164 height 75
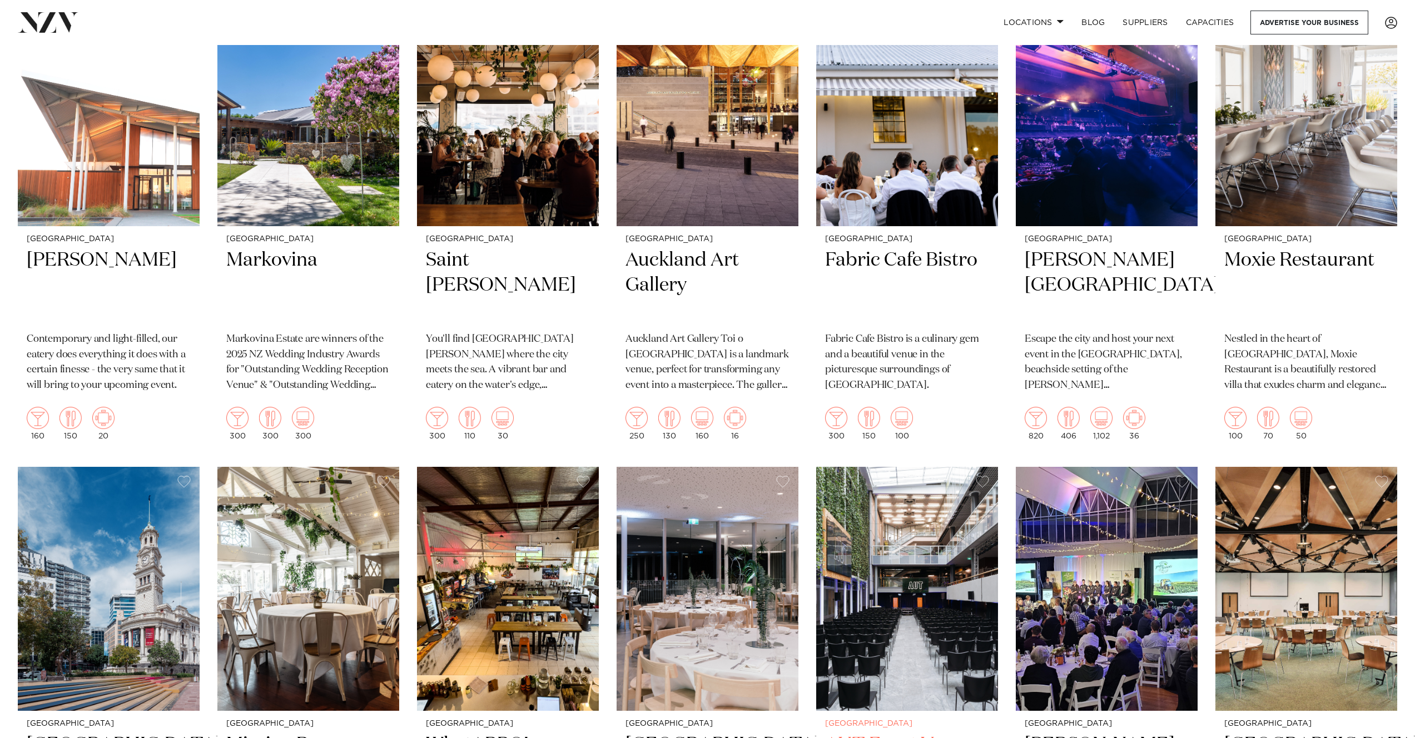
scroll to position [4541, 0]
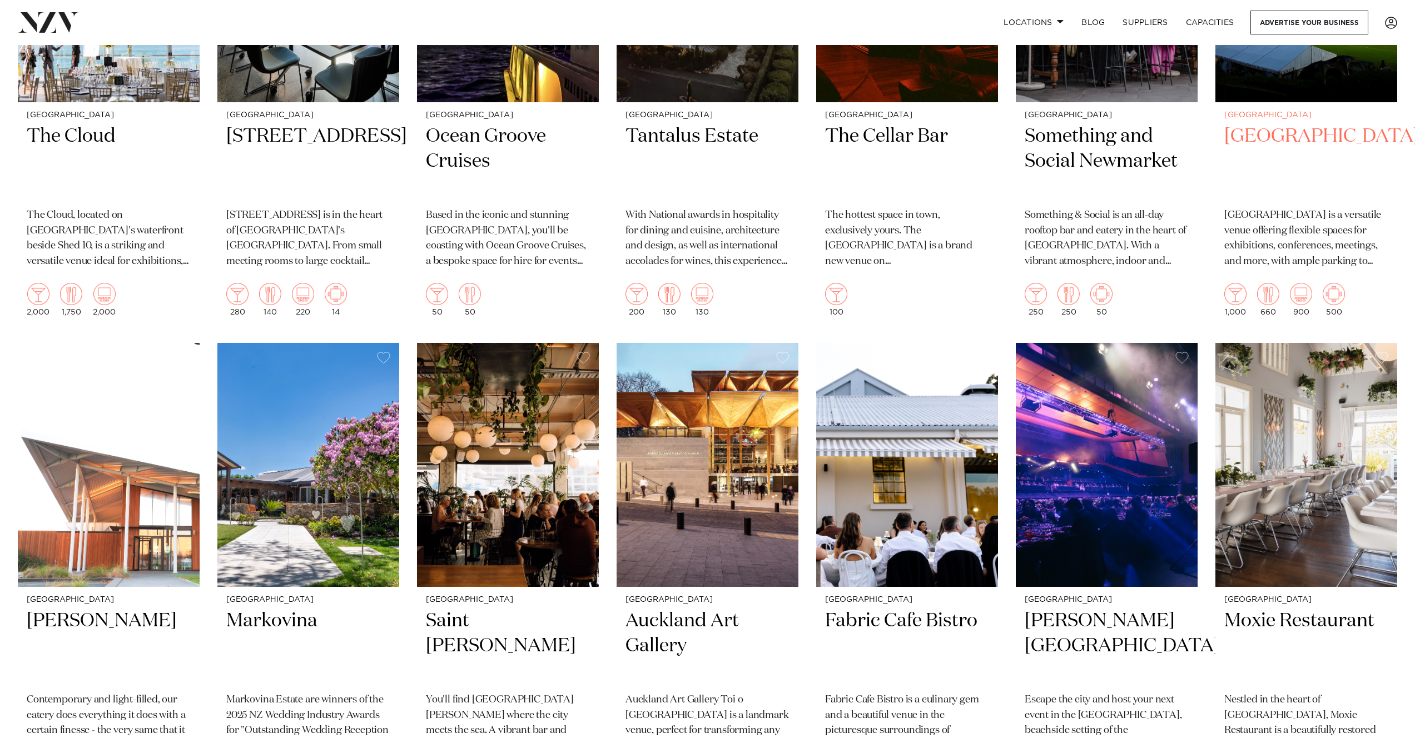
click at [1277, 124] on h2 "[GEOGRAPHIC_DATA]" at bounding box center [1306, 161] width 164 height 75
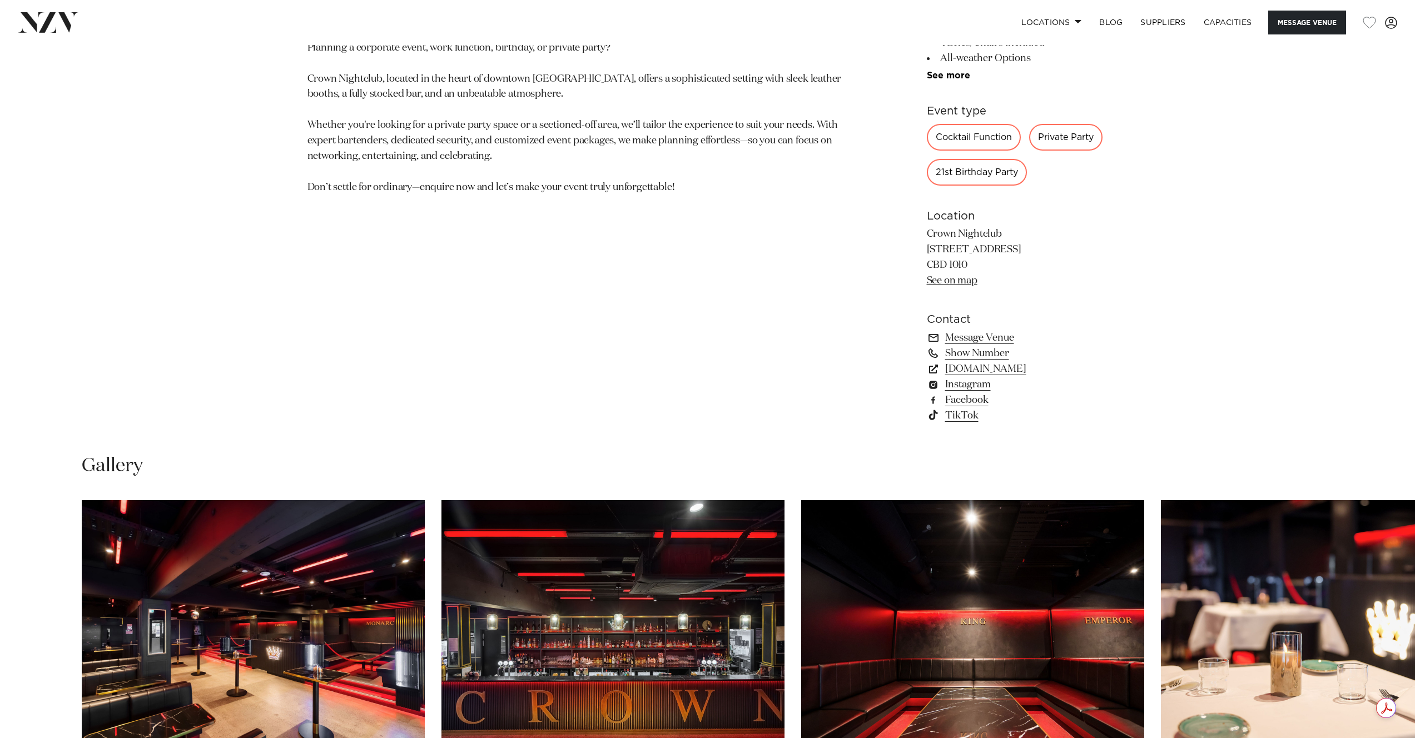
scroll to position [1056, 0]
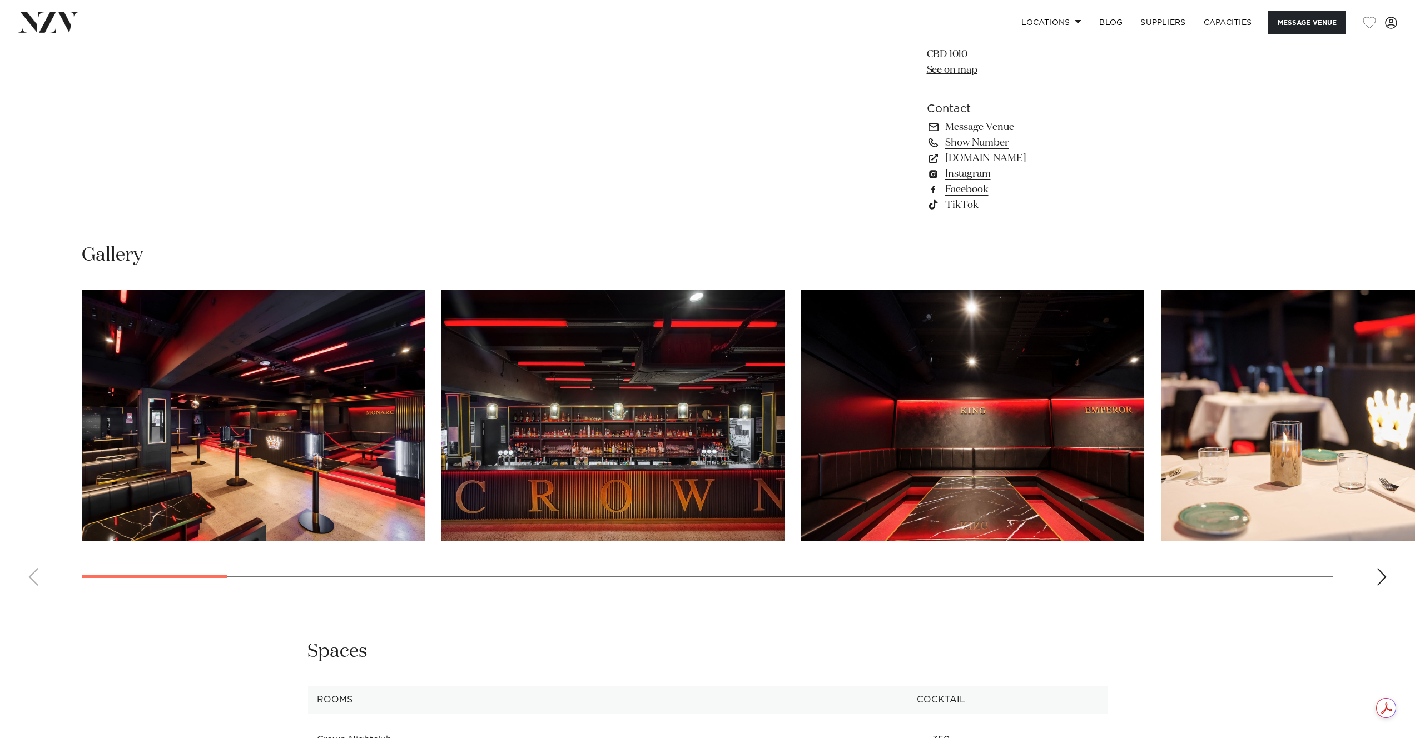
click at [295, 457] on img "1 / 30" at bounding box center [253, 416] width 343 height 252
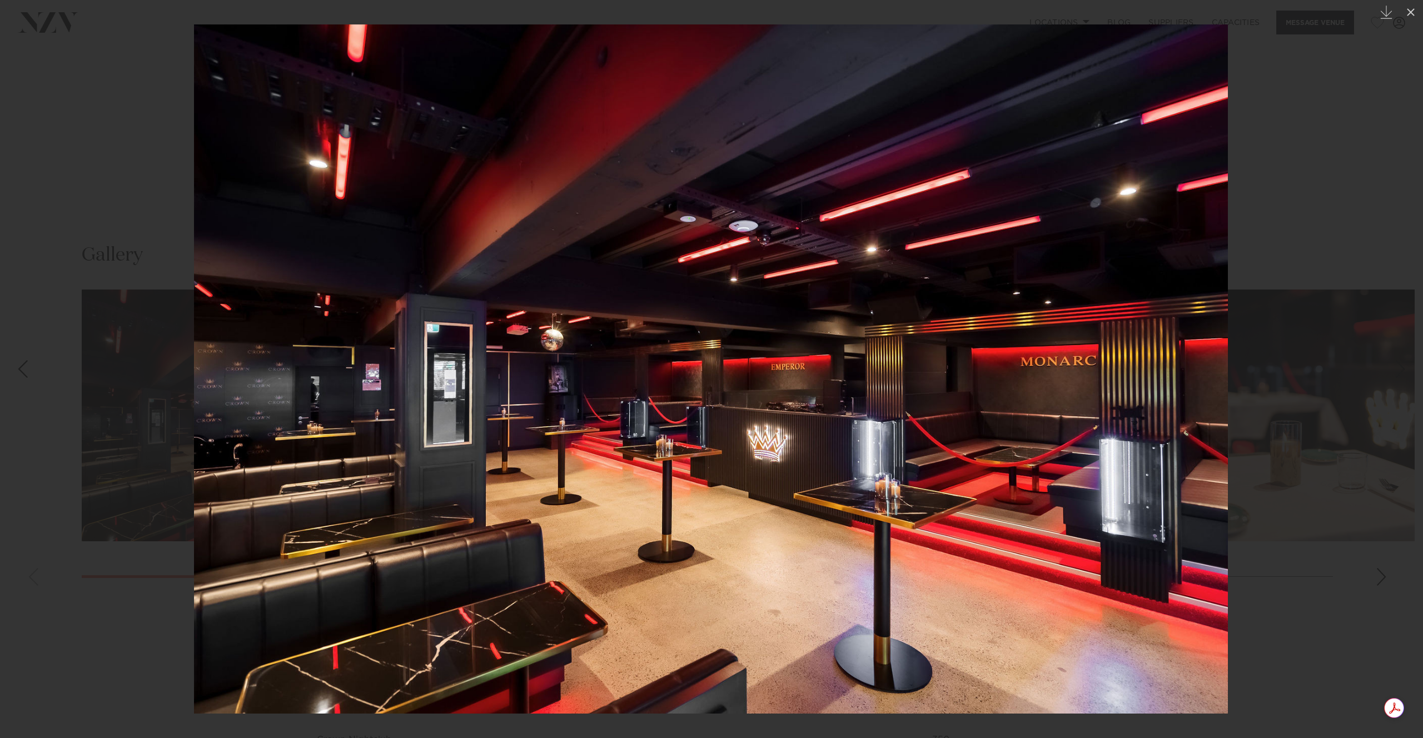
click at [1364, 356] on div at bounding box center [711, 369] width 1423 height 738
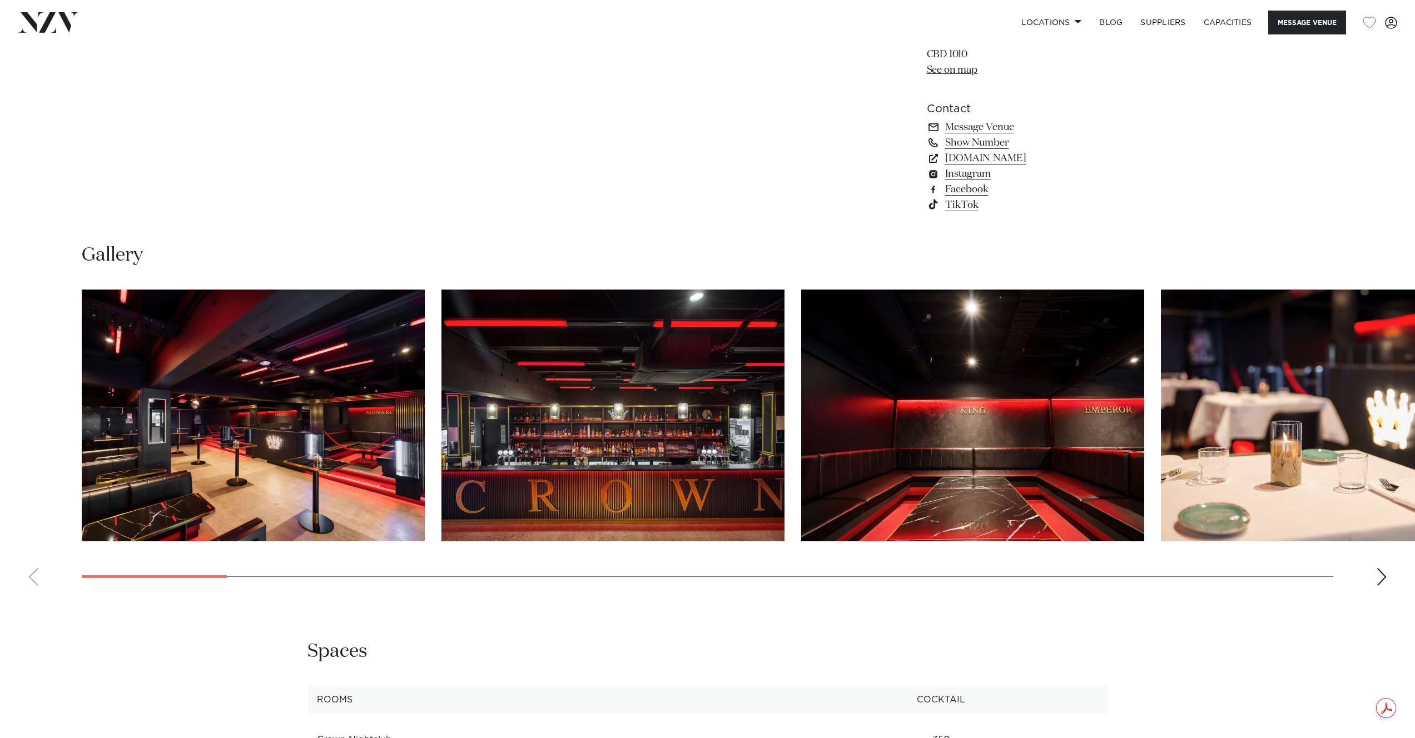
click at [686, 428] on img "2 / 30" at bounding box center [612, 416] width 343 height 252
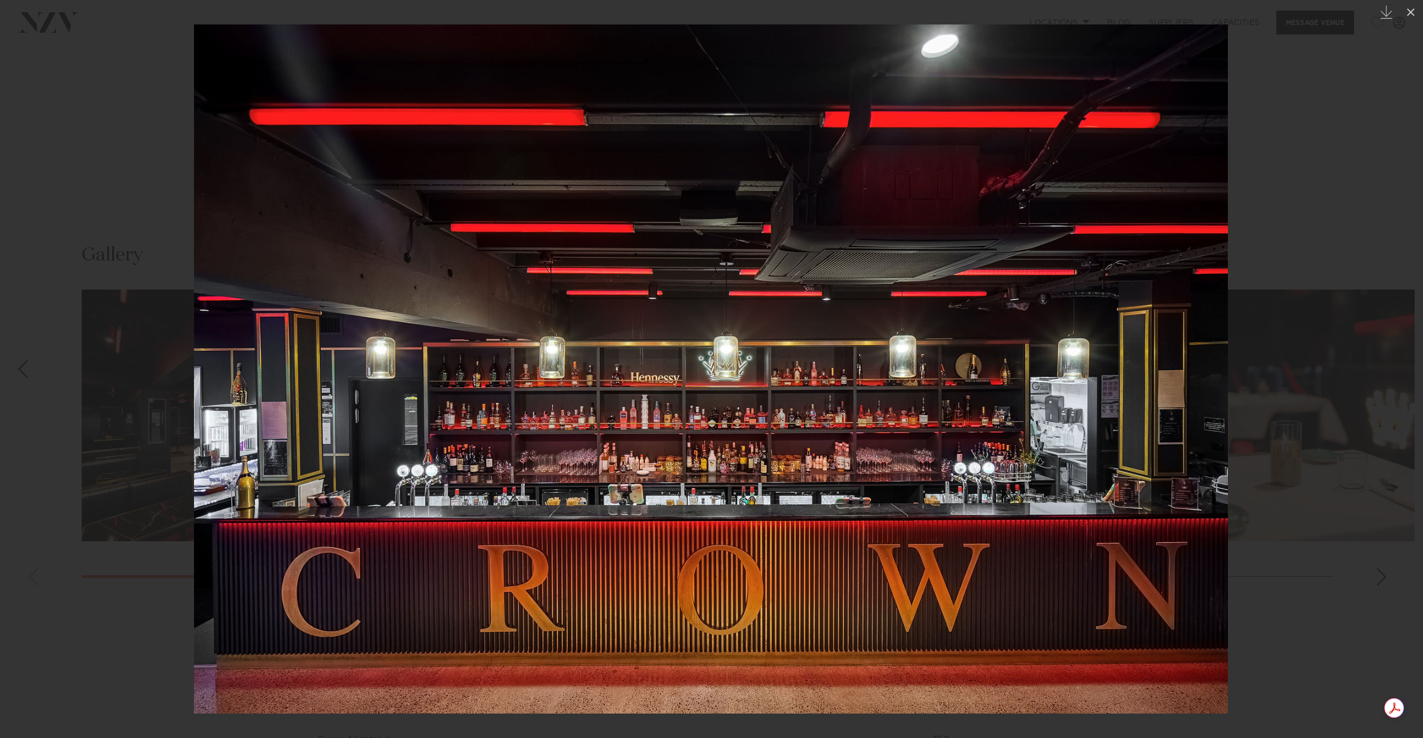
click at [1314, 369] on div at bounding box center [711, 369] width 1423 height 738
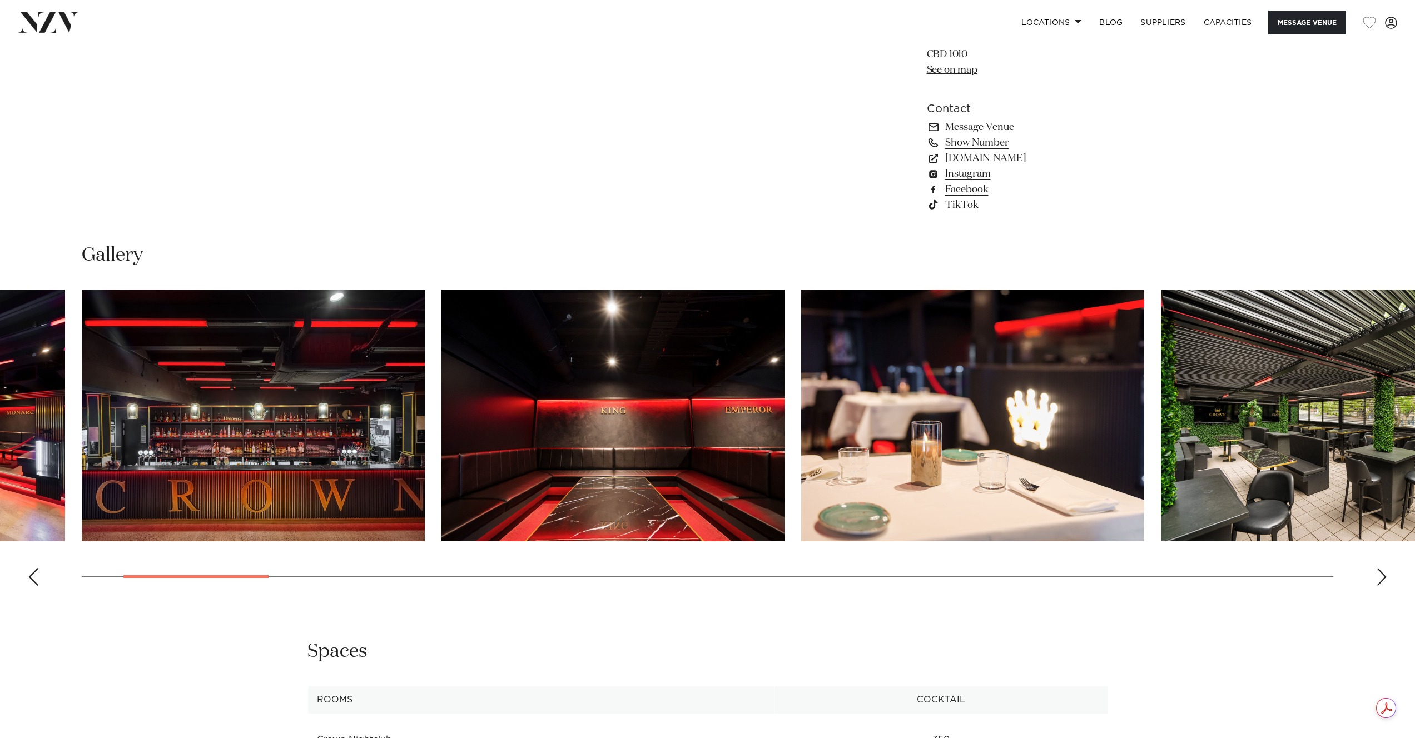
click at [1048, 396] on img "4 / 30" at bounding box center [972, 416] width 343 height 252
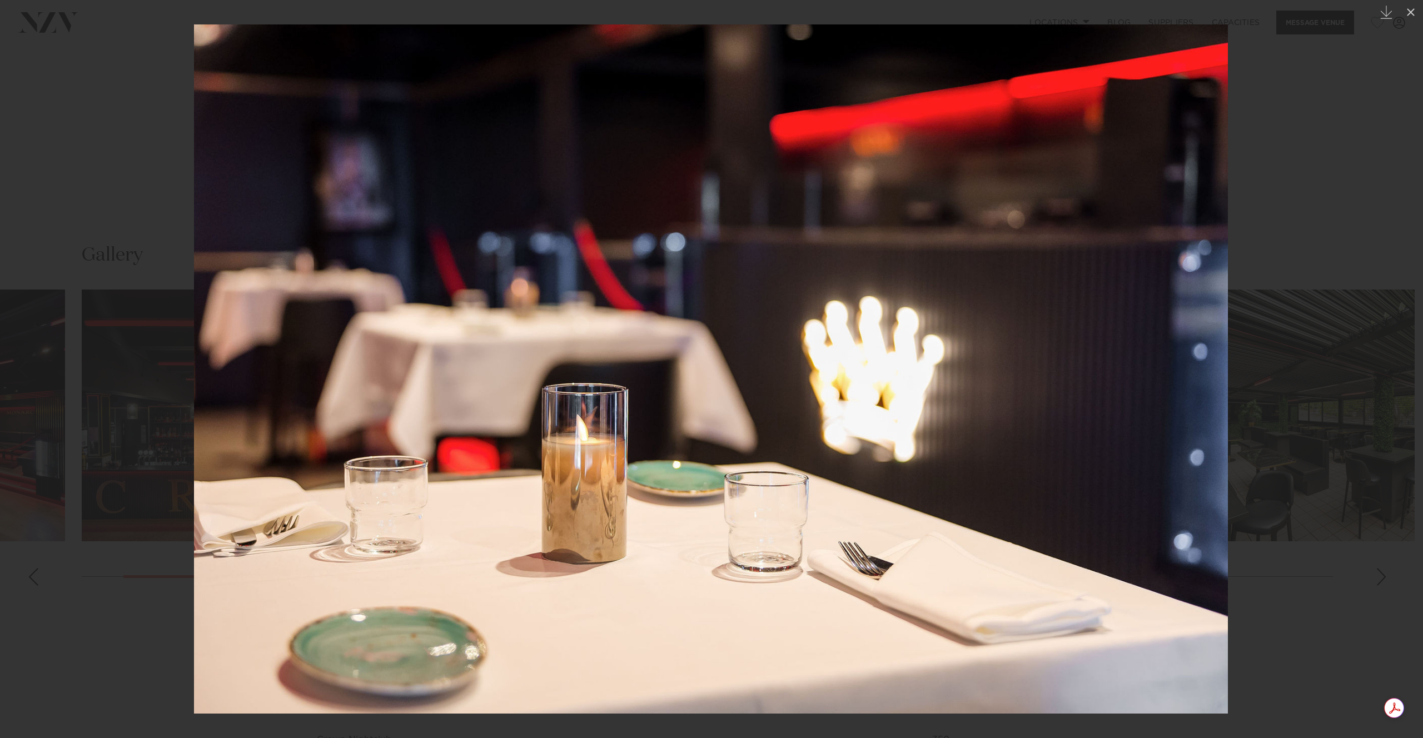
click at [160, 415] on div at bounding box center [711, 369] width 1423 height 738
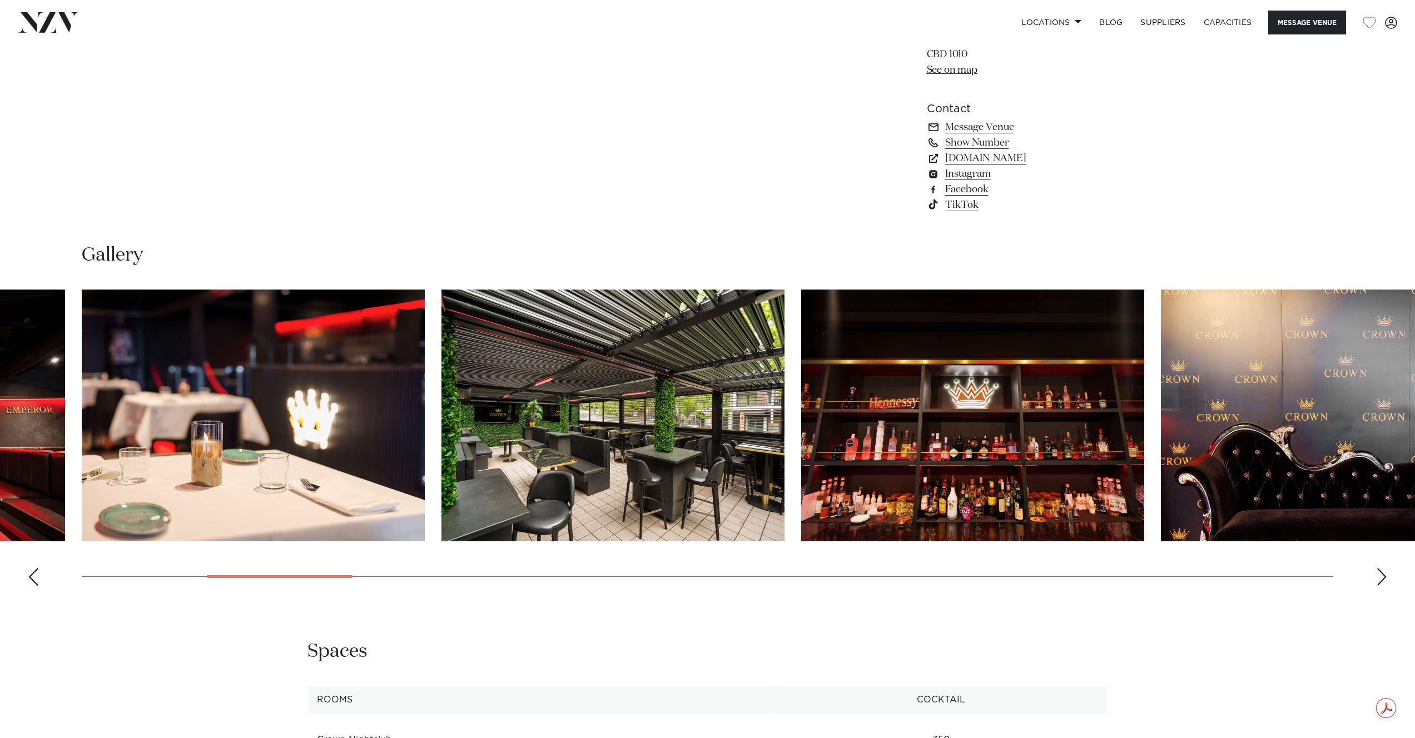
click at [604, 405] on img "5 / 30" at bounding box center [612, 416] width 343 height 252
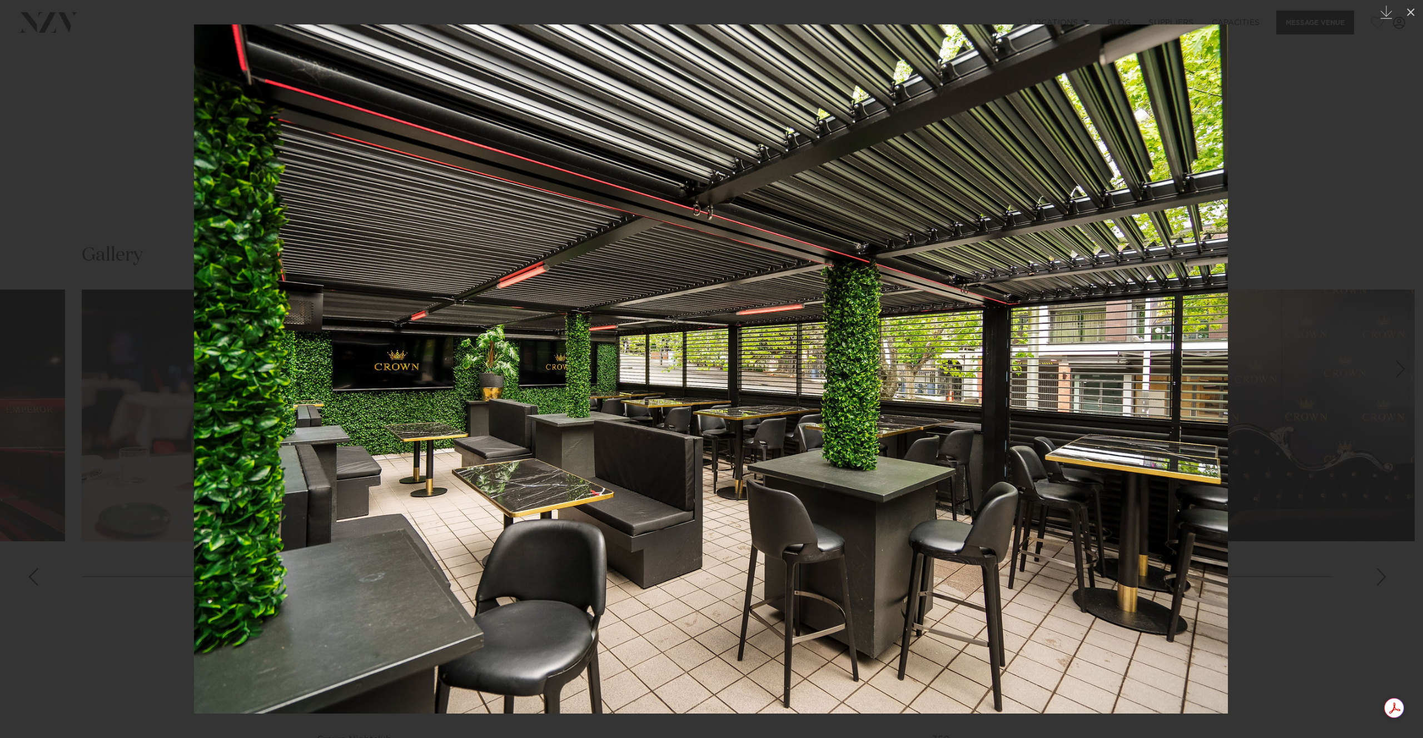
click at [164, 361] on div at bounding box center [711, 369] width 1423 height 738
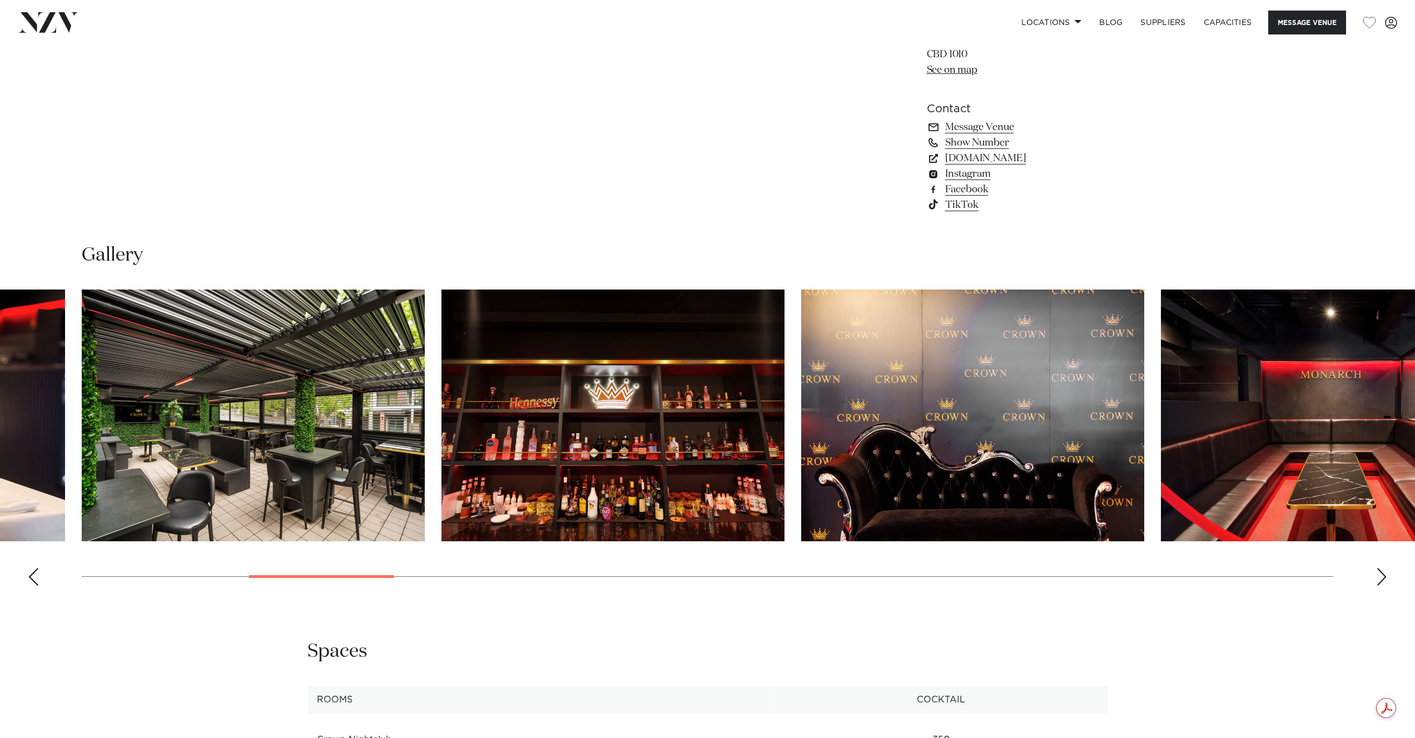
click at [33, 577] on div "Previous slide" at bounding box center [33, 577] width 11 height 18
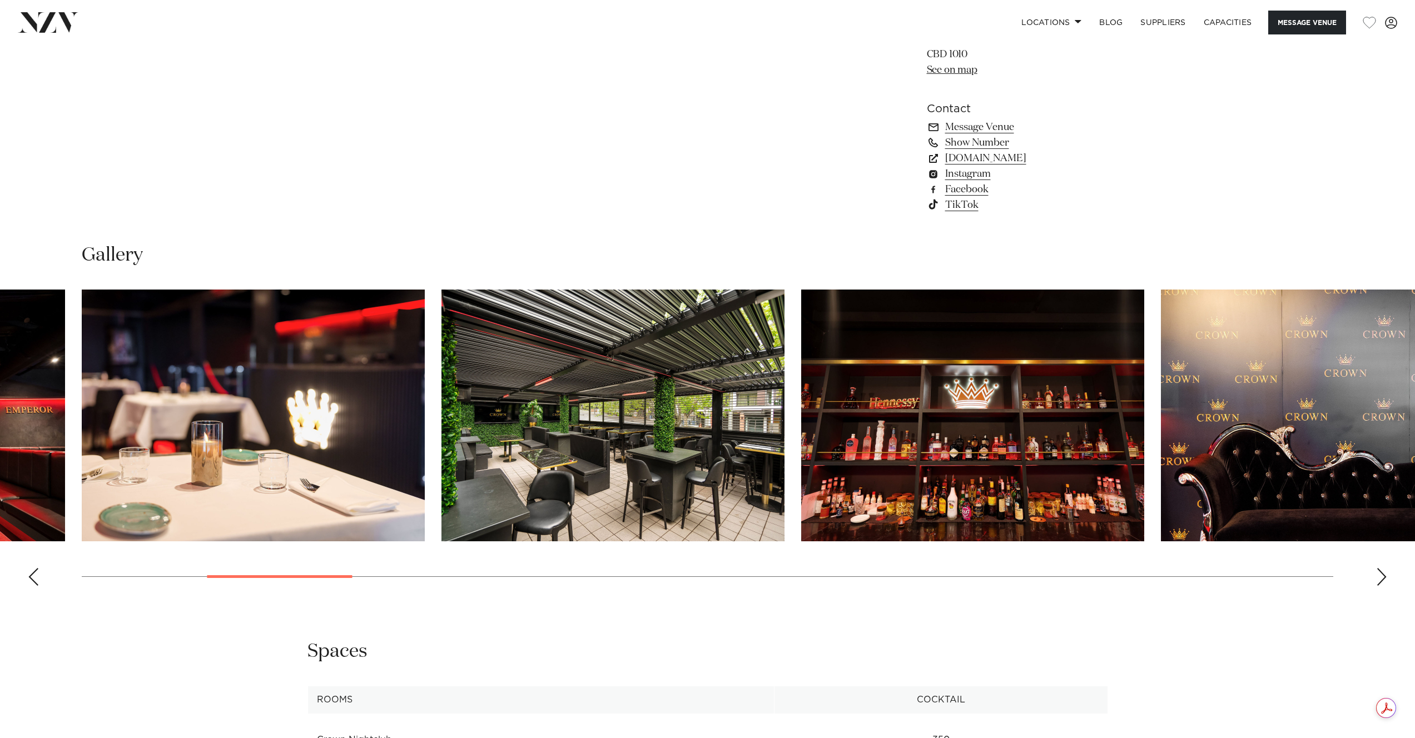
click at [33, 577] on div "Previous slide" at bounding box center [33, 577] width 11 height 18
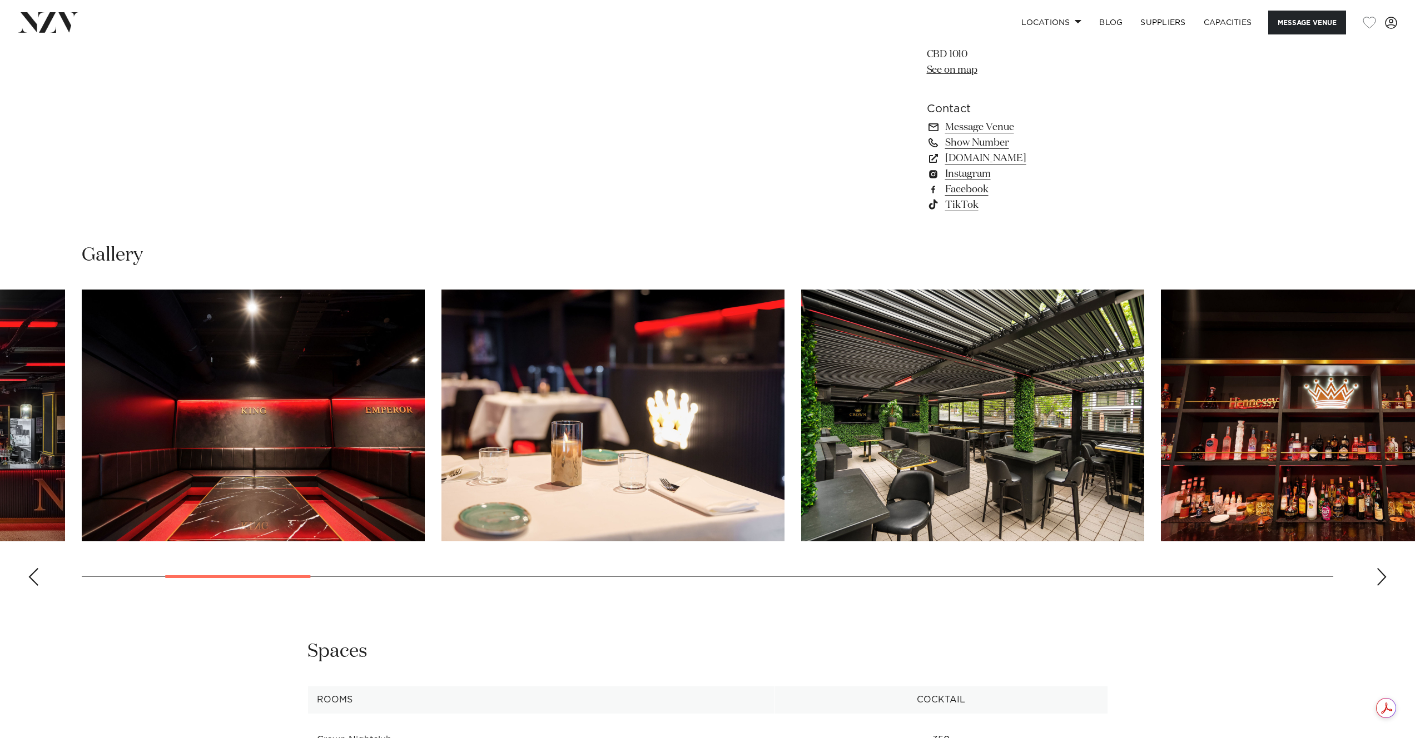
click at [310, 443] on img "3 / 30" at bounding box center [253, 416] width 343 height 252
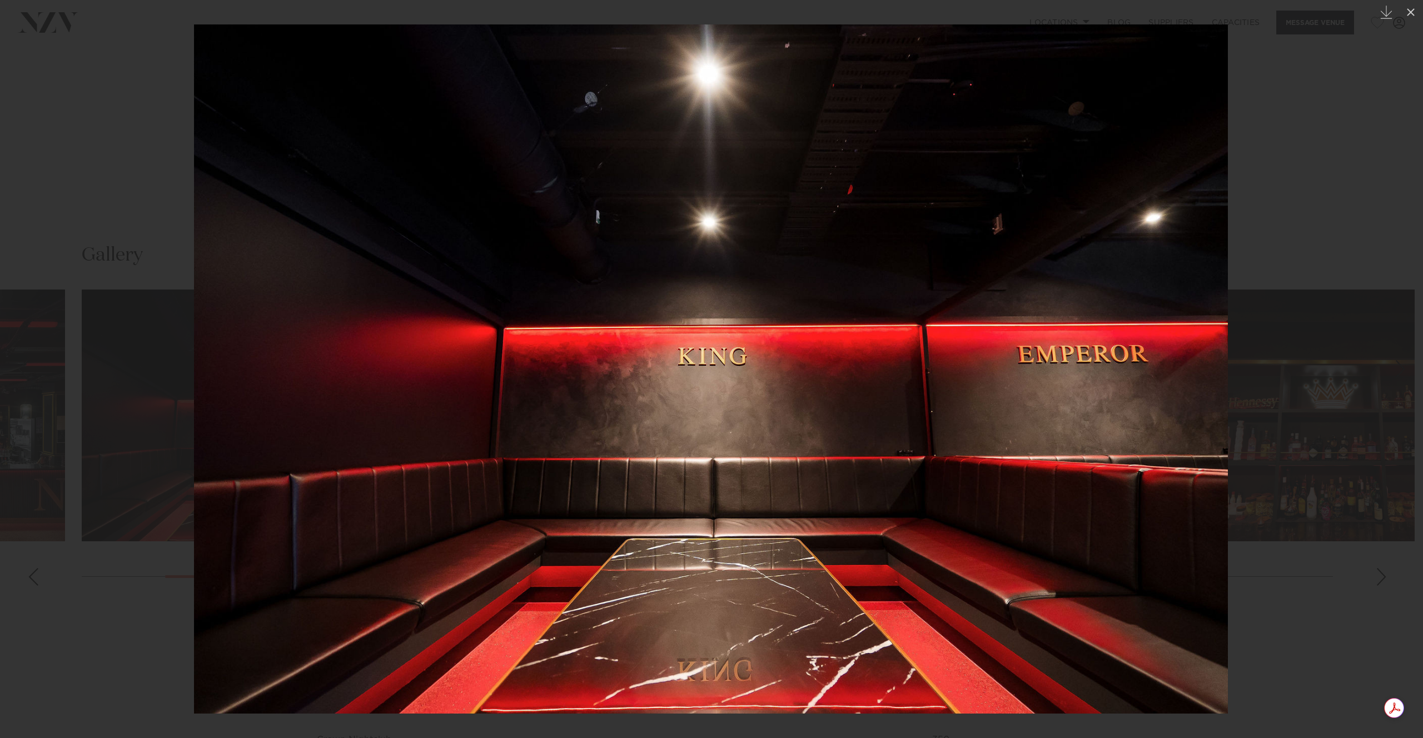
click at [1282, 306] on div at bounding box center [711, 369] width 1423 height 738
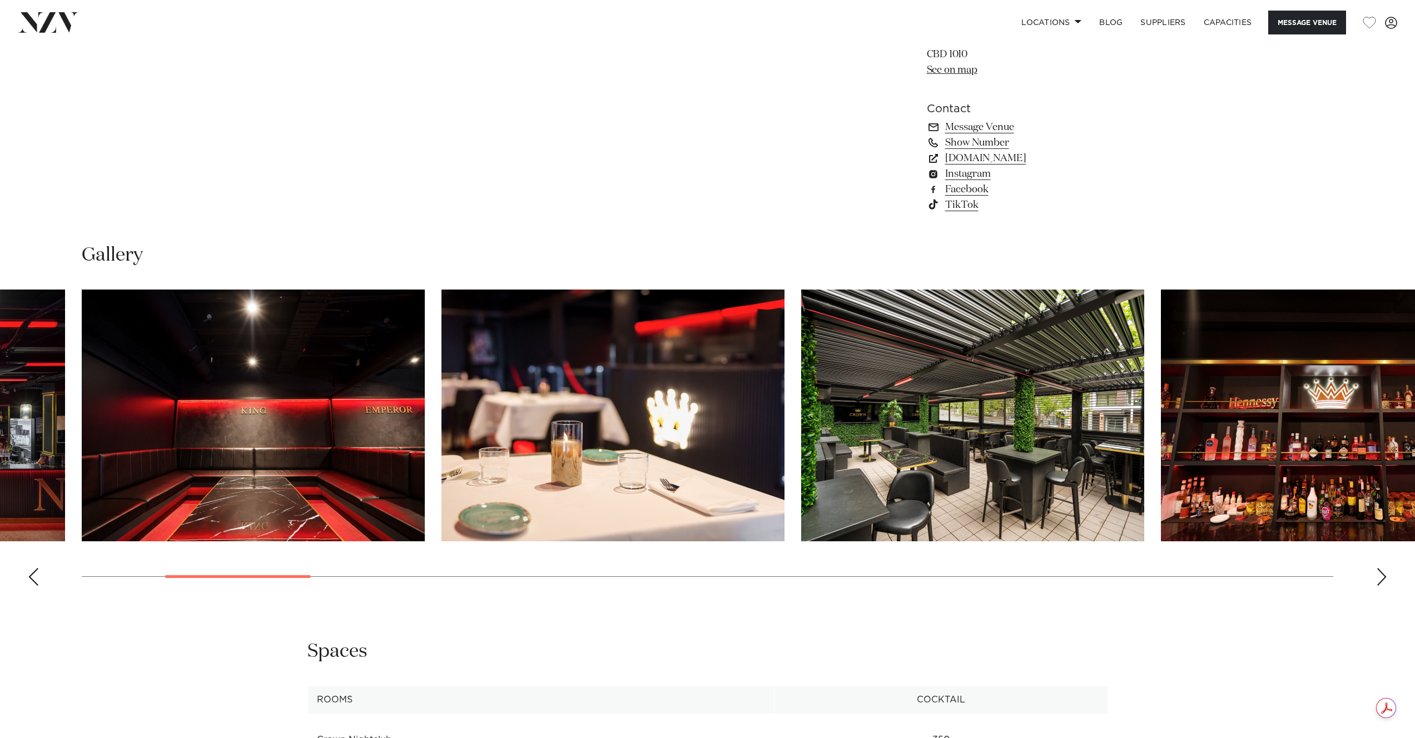
click at [1382, 582] on div "Next slide" at bounding box center [1381, 577] width 11 height 18
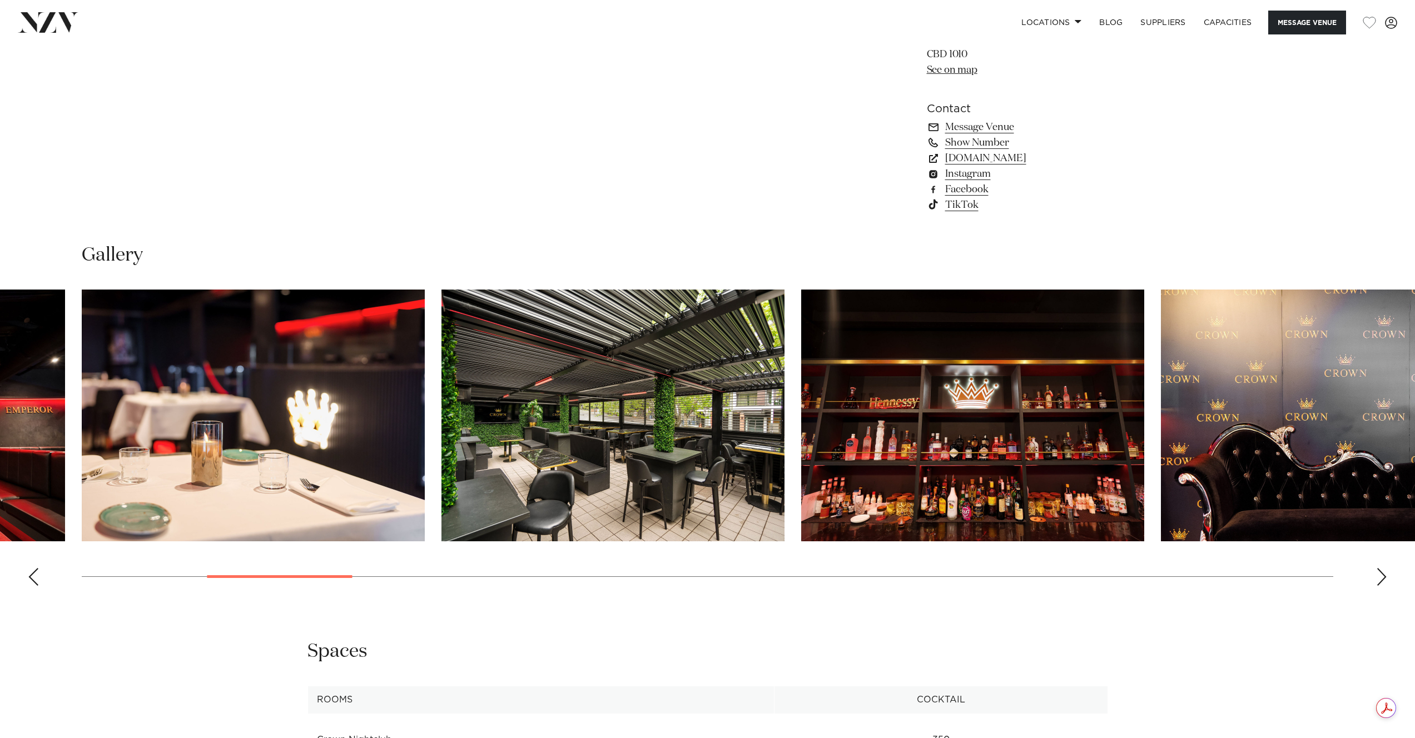
click at [1382, 582] on div "Next slide" at bounding box center [1381, 577] width 11 height 18
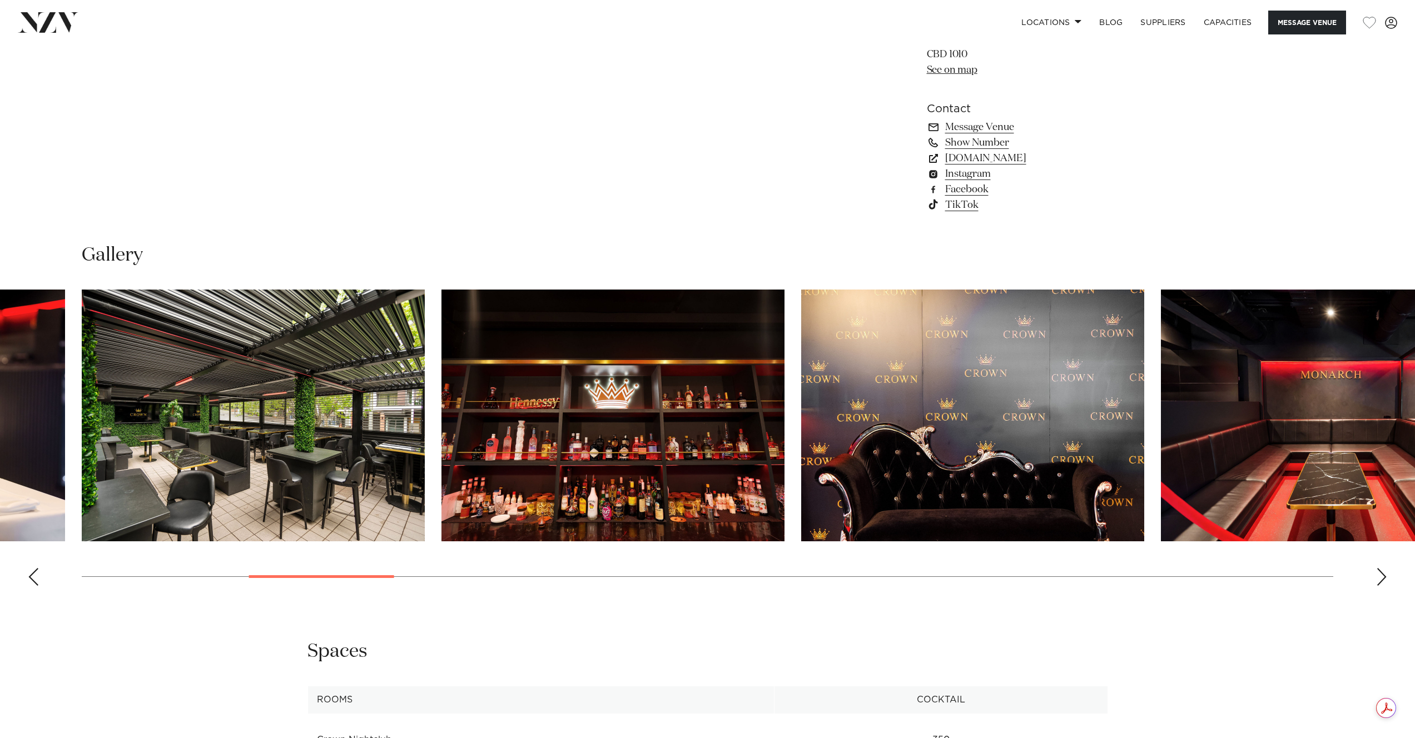
click at [1382, 582] on div "Next slide" at bounding box center [1381, 577] width 11 height 18
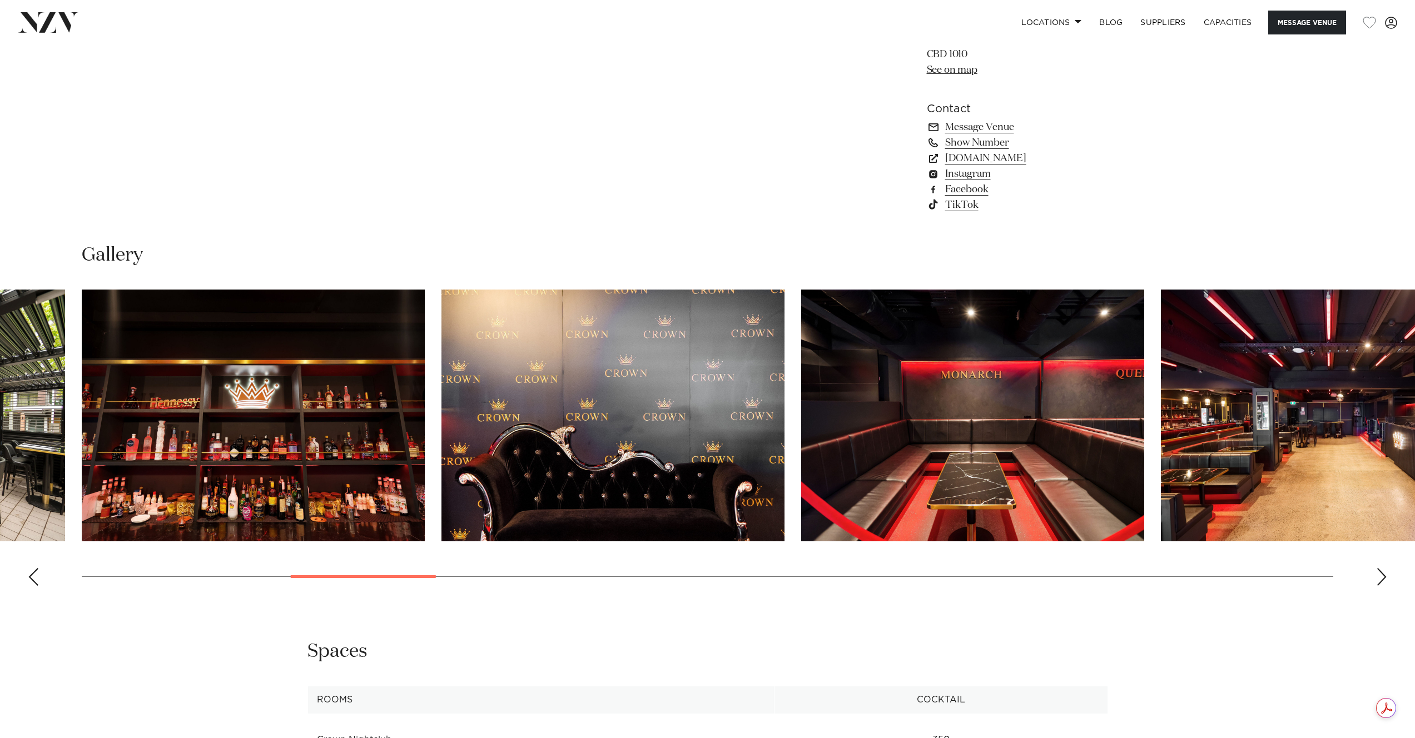
click at [1380, 582] on div "Next slide" at bounding box center [1381, 577] width 11 height 18
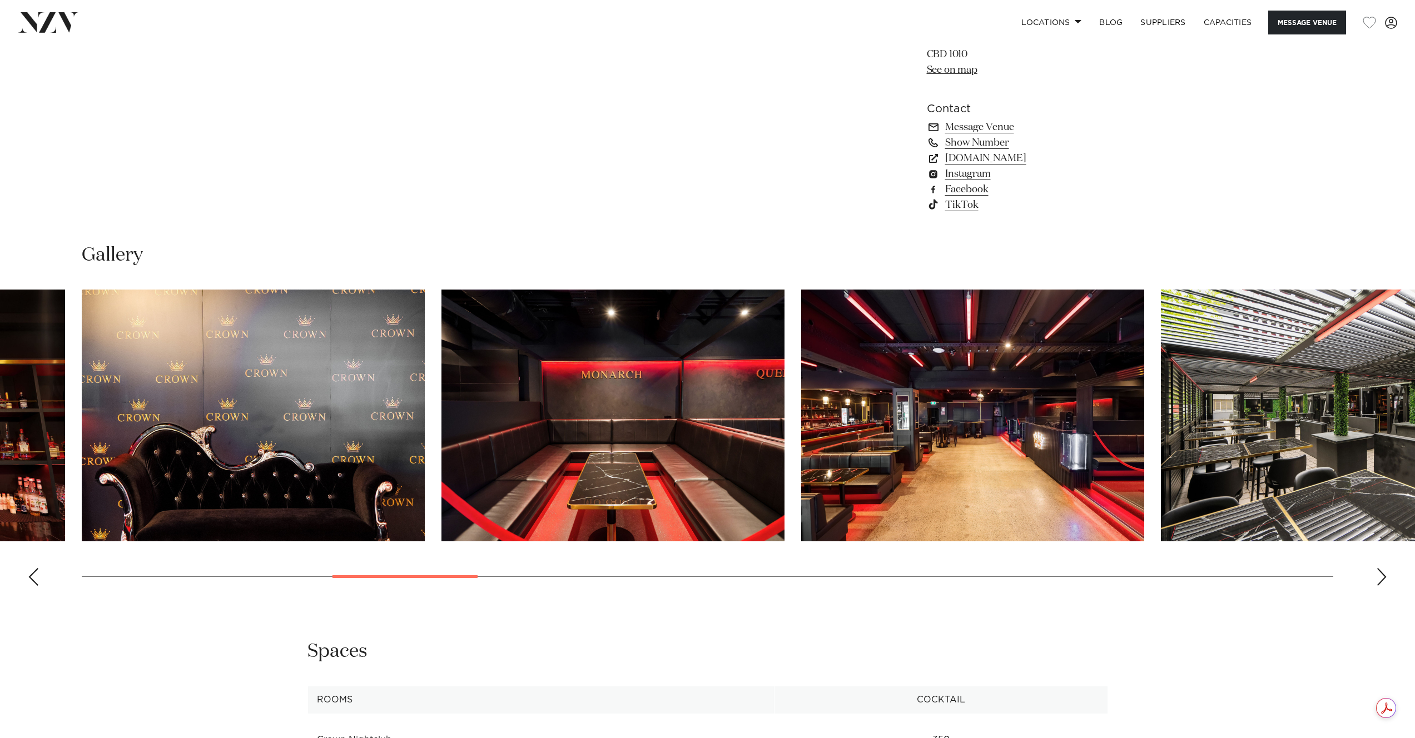
click at [1380, 582] on div "Next slide" at bounding box center [1381, 577] width 11 height 18
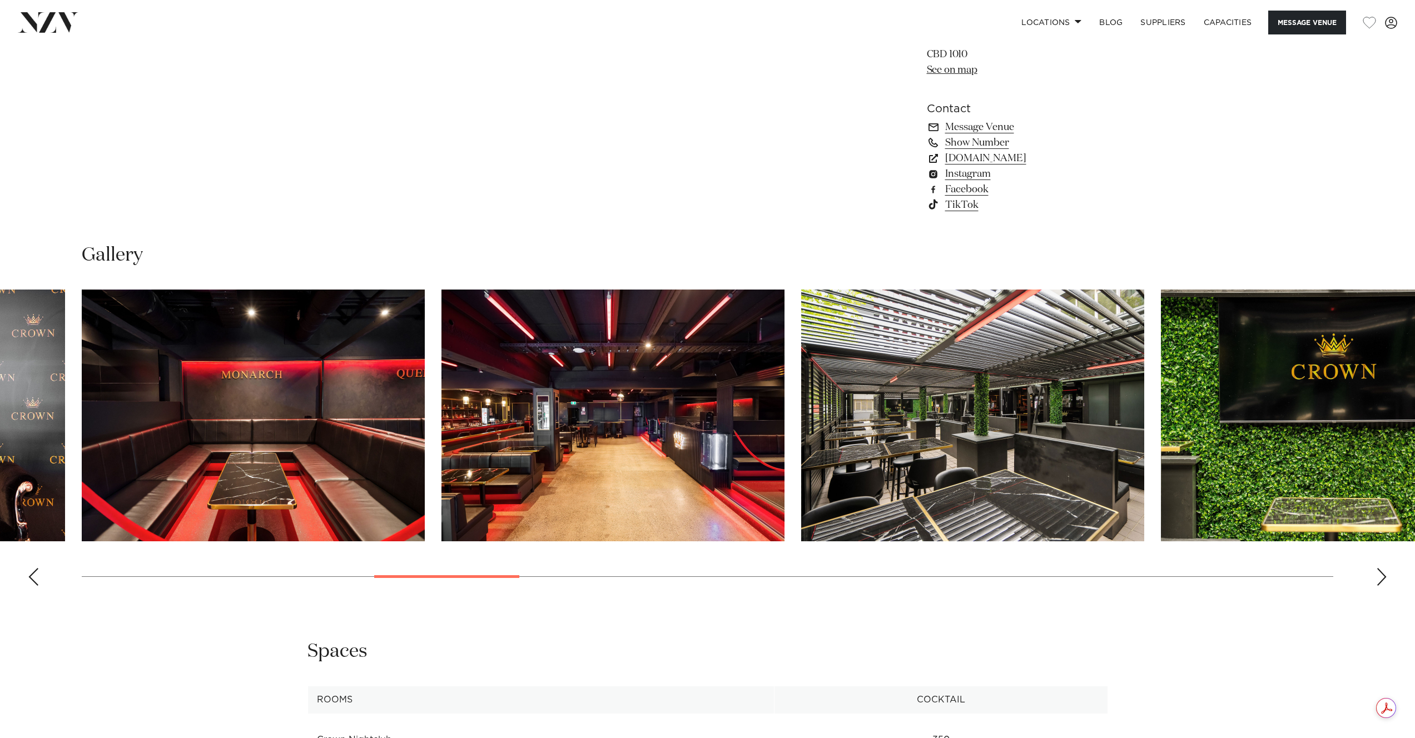
click at [1380, 582] on div "Next slide" at bounding box center [1381, 577] width 11 height 18
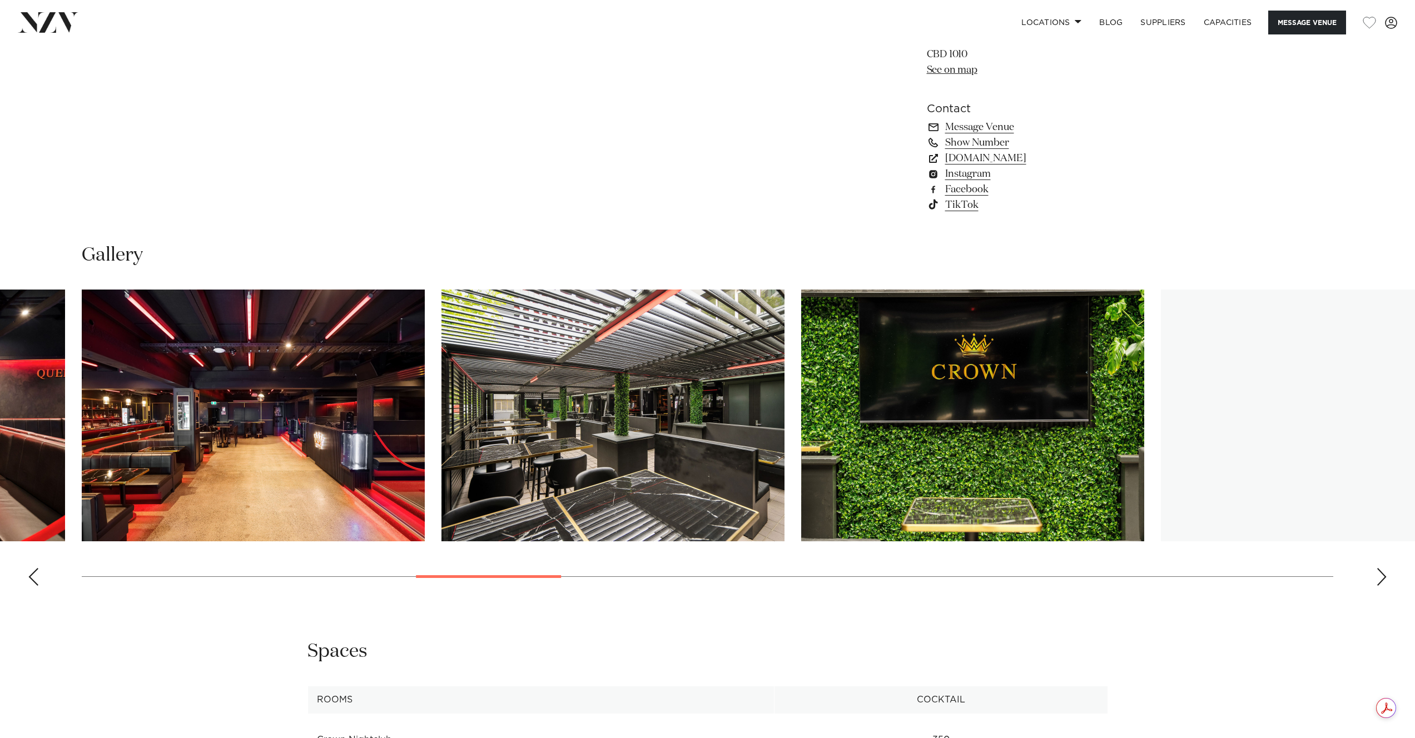
click at [1380, 582] on div "Next slide" at bounding box center [1381, 577] width 11 height 18
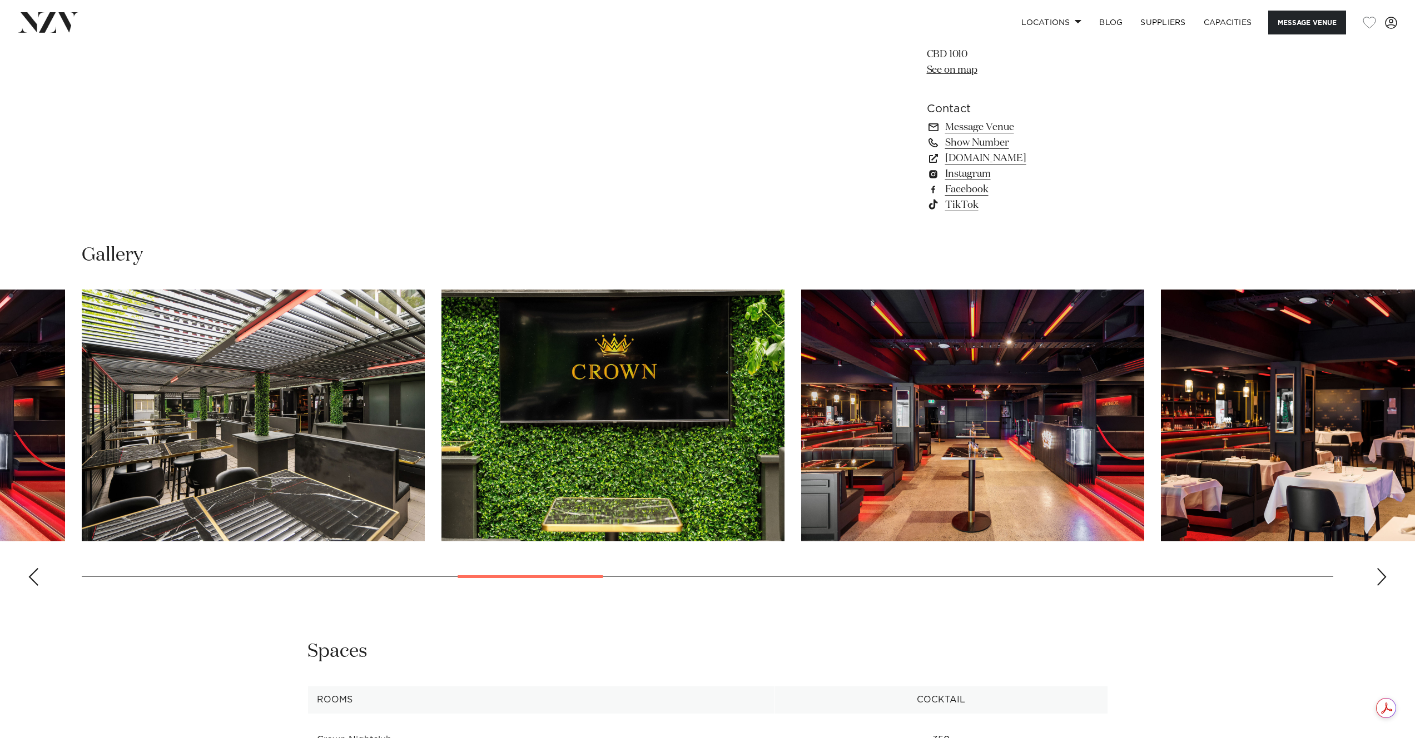
click at [1380, 582] on div "Next slide" at bounding box center [1381, 577] width 11 height 18
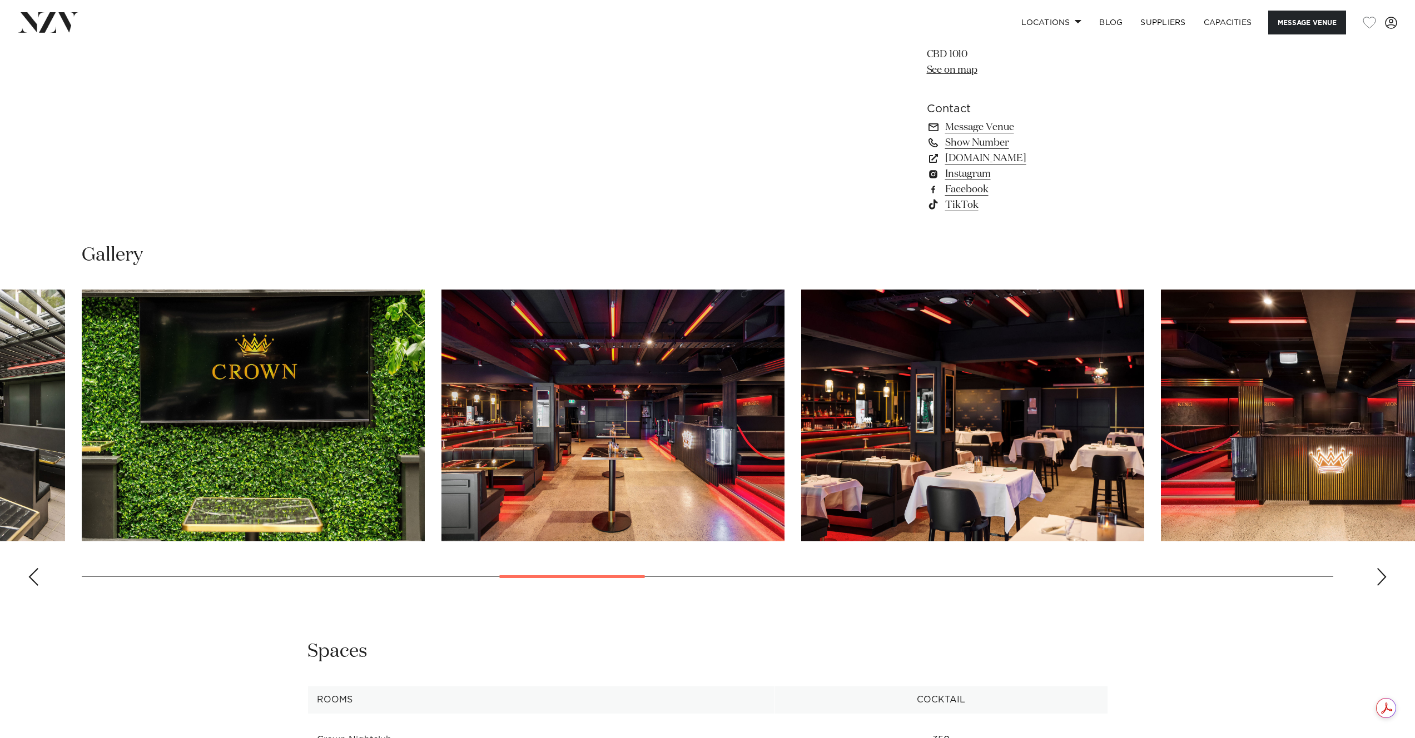
click at [1380, 582] on div "Next slide" at bounding box center [1381, 577] width 11 height 18
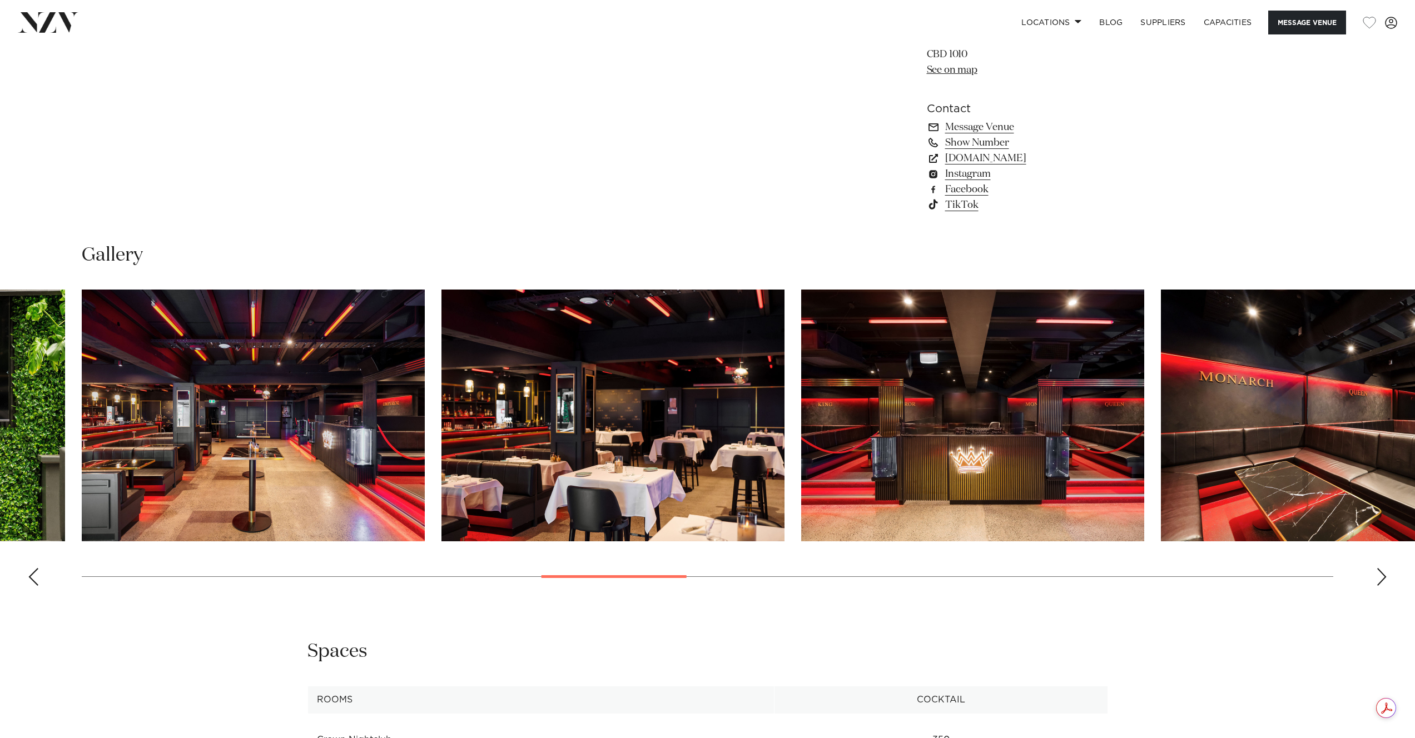
click at [1380, 582] on div "Next slide" at bounding box center [1381, 577] width 11 height 18
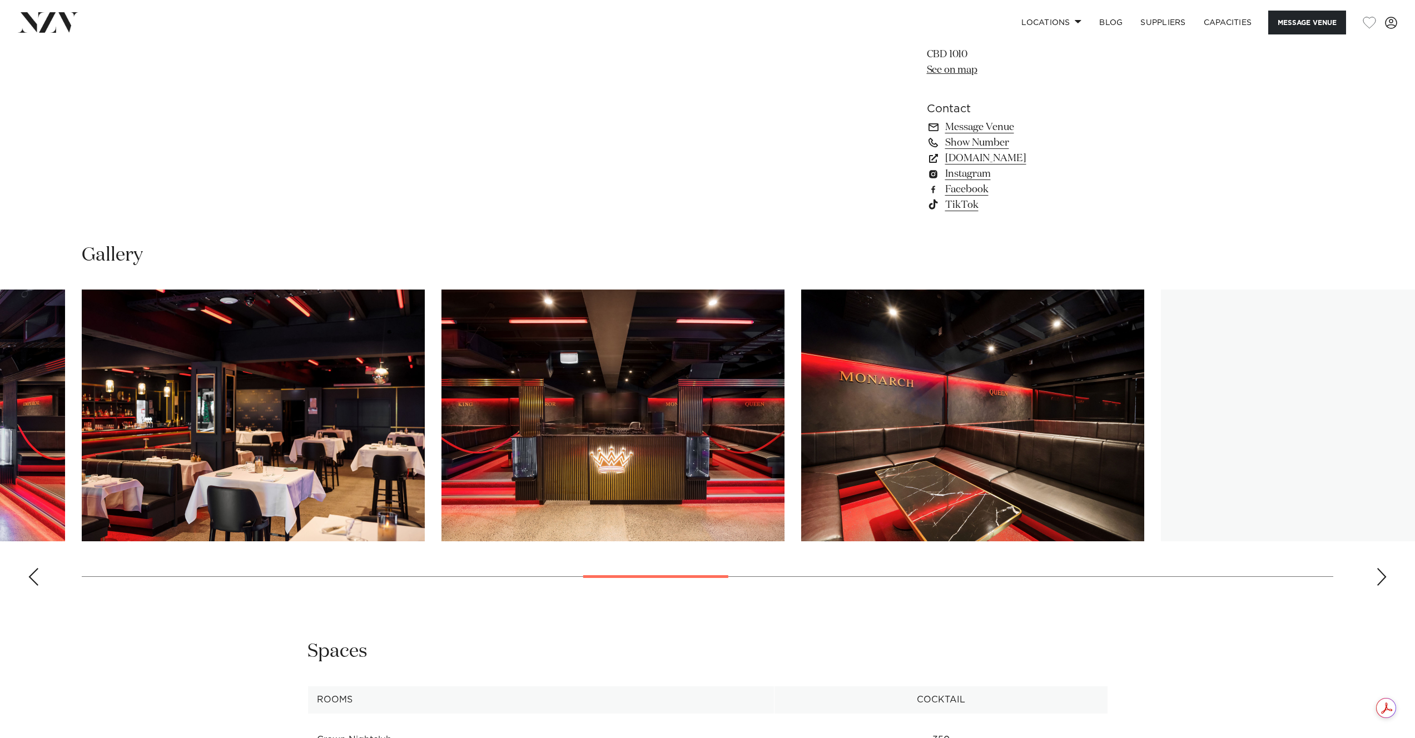
click at [1380, 582] on div "Next slide" at bounding box center [1381, 577] width 11 height 18
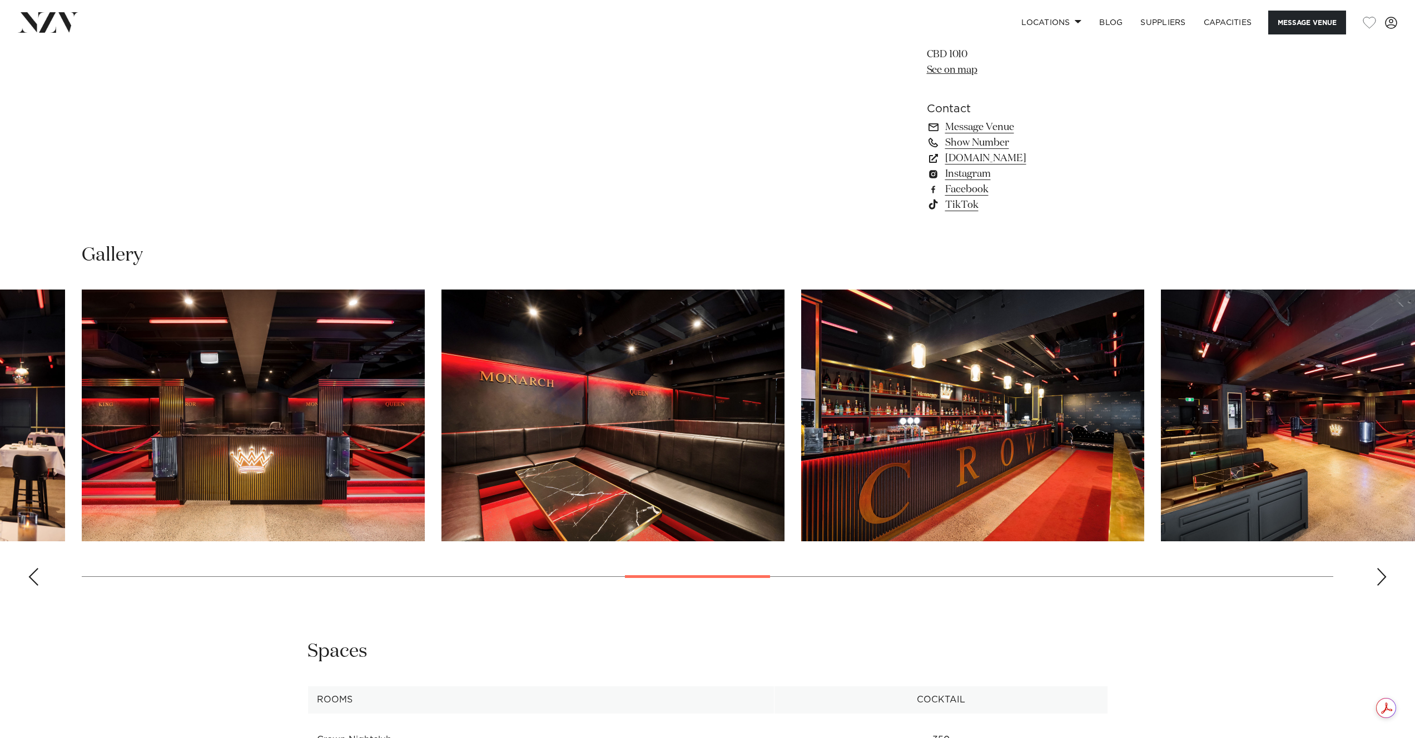
click at [1380, 582] on div "Next slide" at bounding box center [1381, 577] width 11 height 18
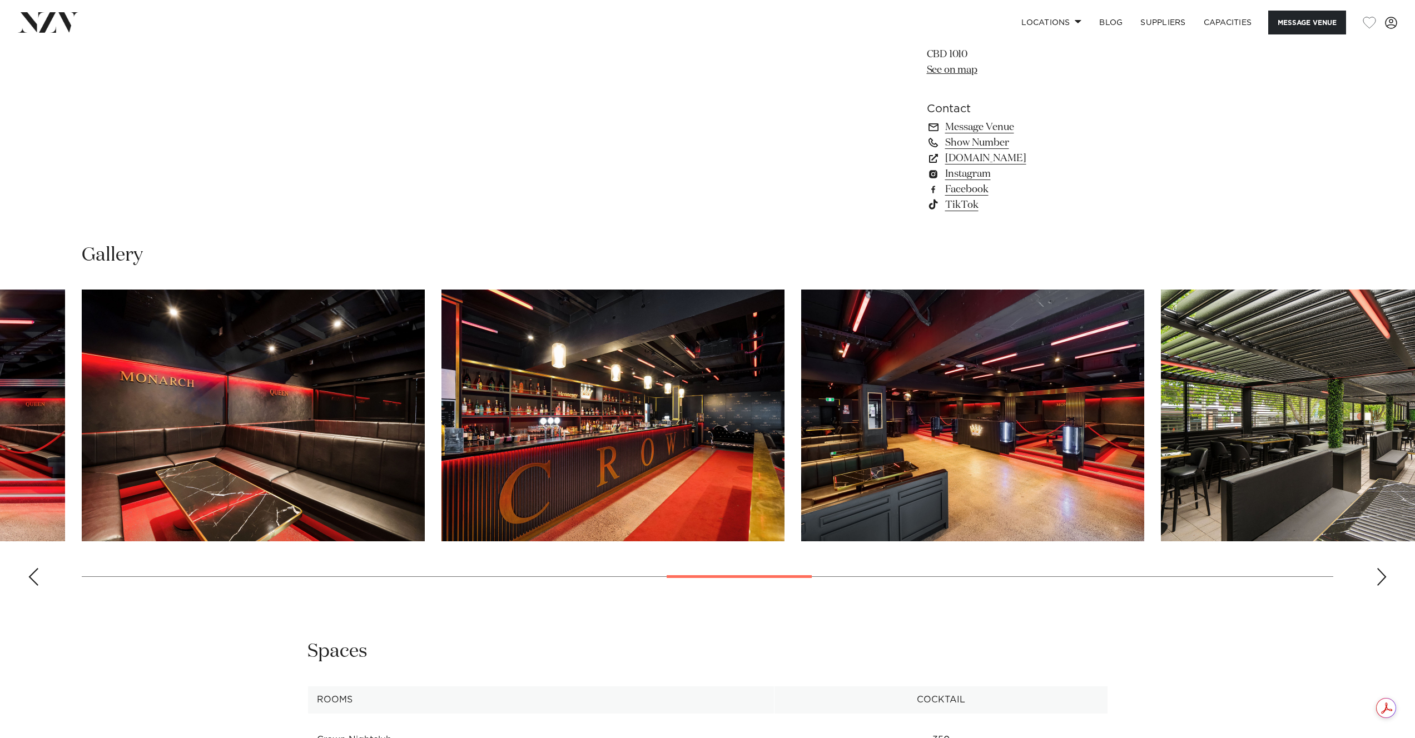
click at [1380, 582] on div "Next slide" at bounding box center [1381, 577] width 11 height 18
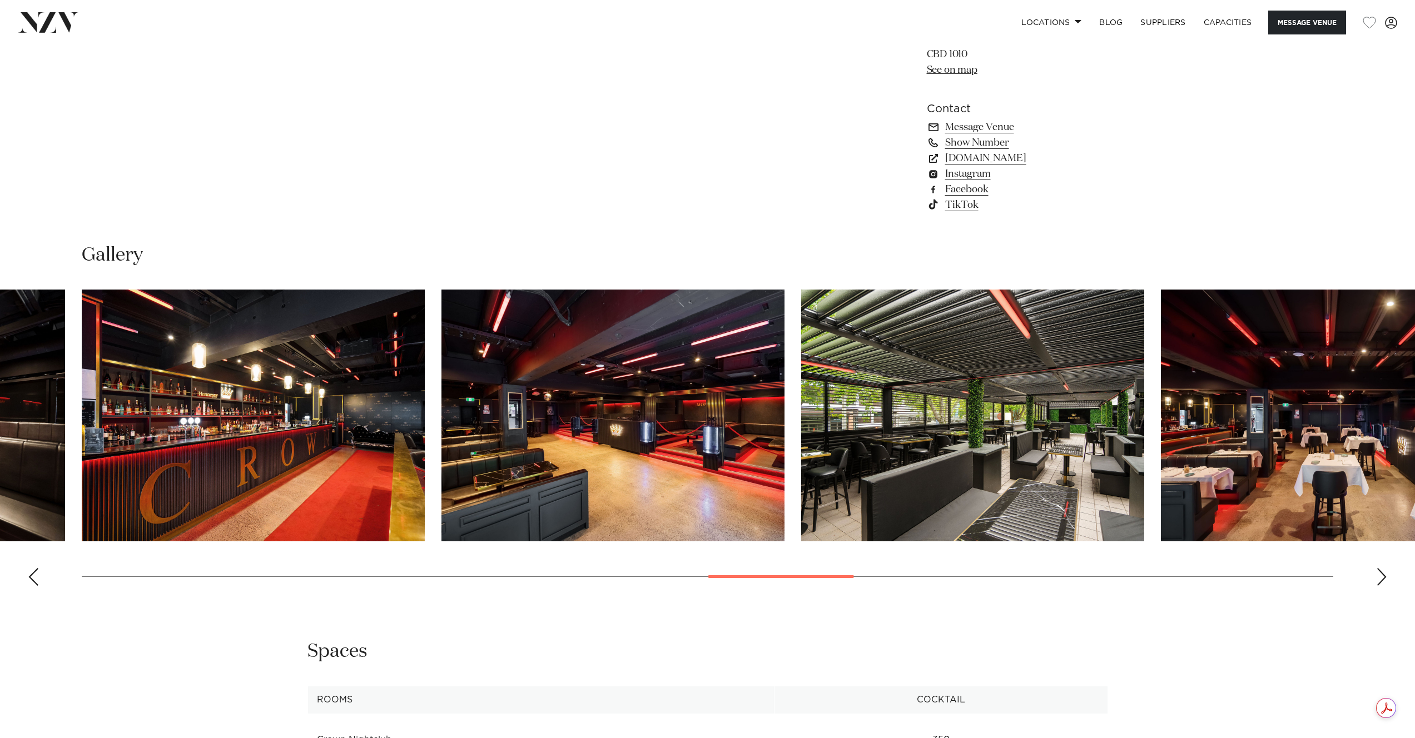
click at [1380, 582] on div "Next slide" at bounding box center [1381, 577] width 11 height 18
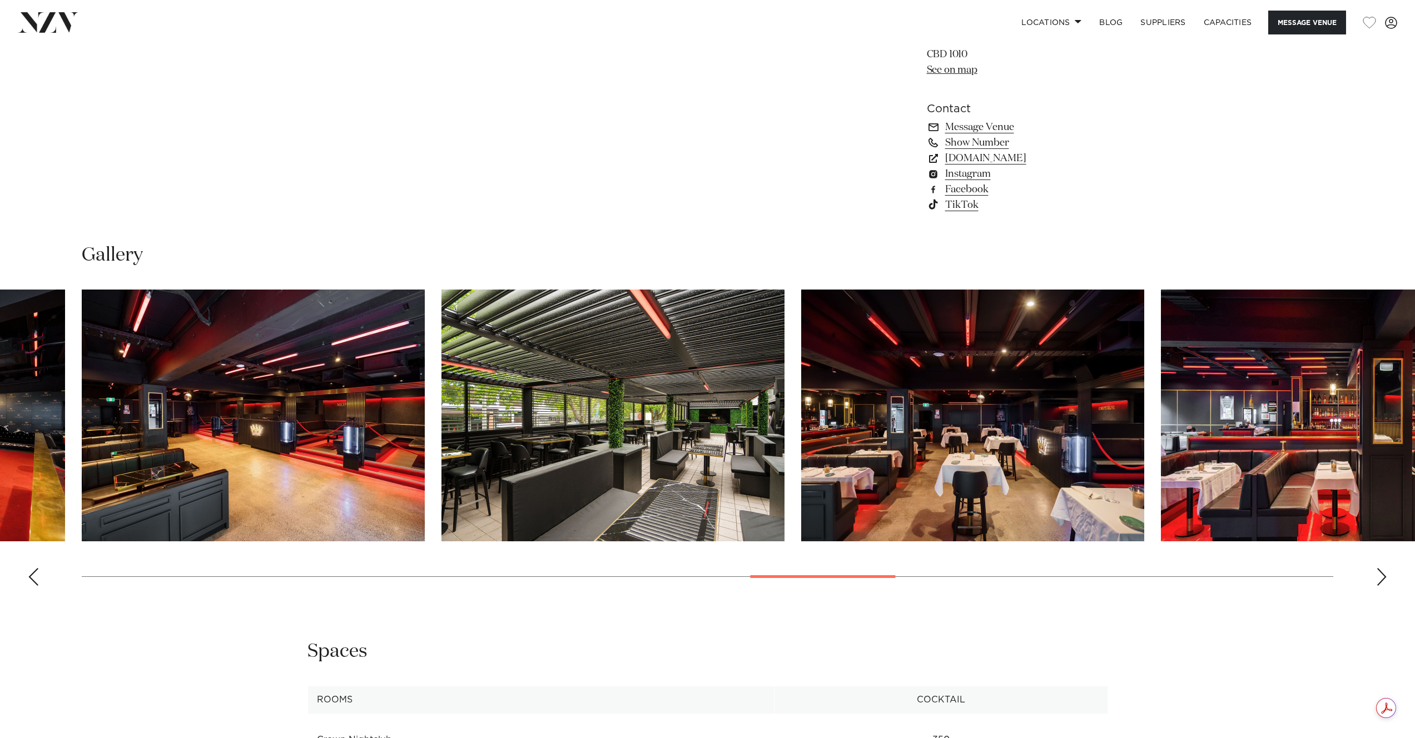
click at [1380, 582] on div "Next slide" at bounding box center [1381, 577] width 11 height 18
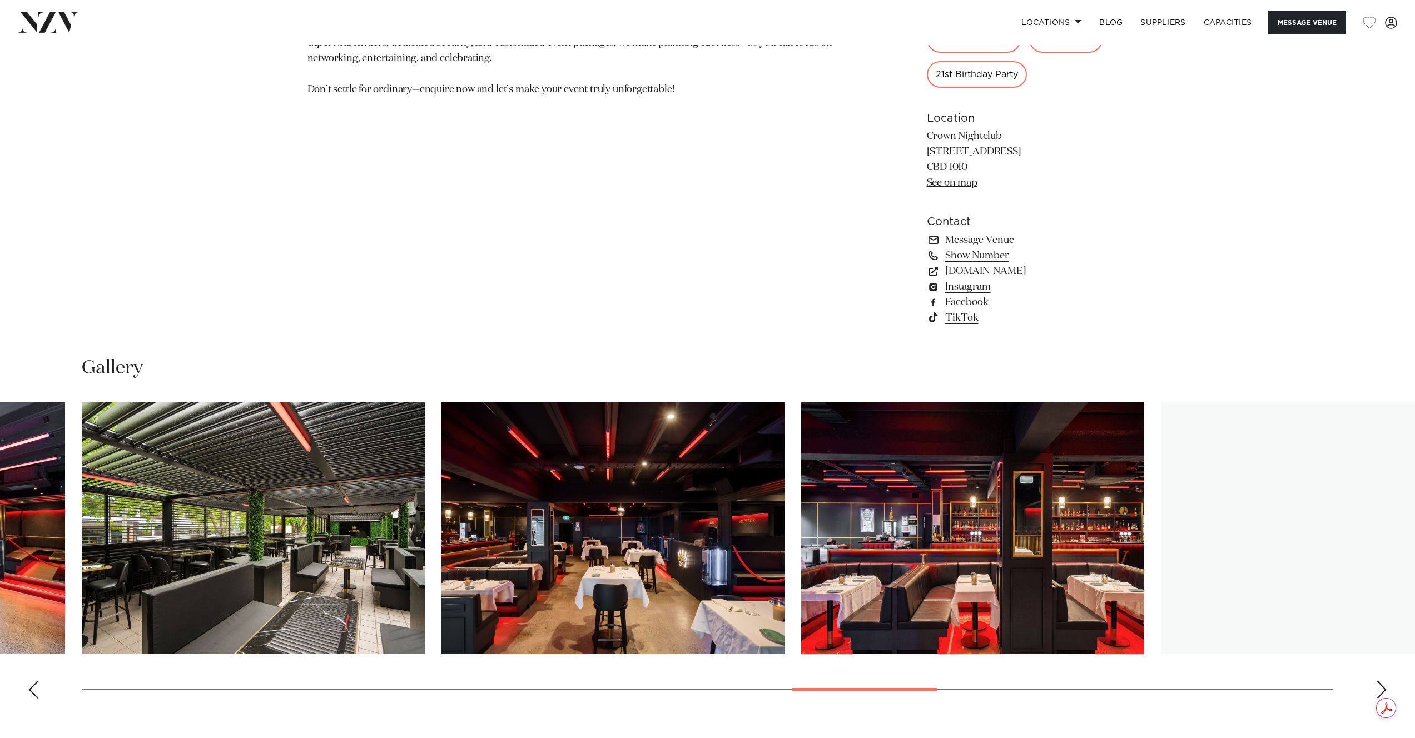
scroll to position [718, 0]
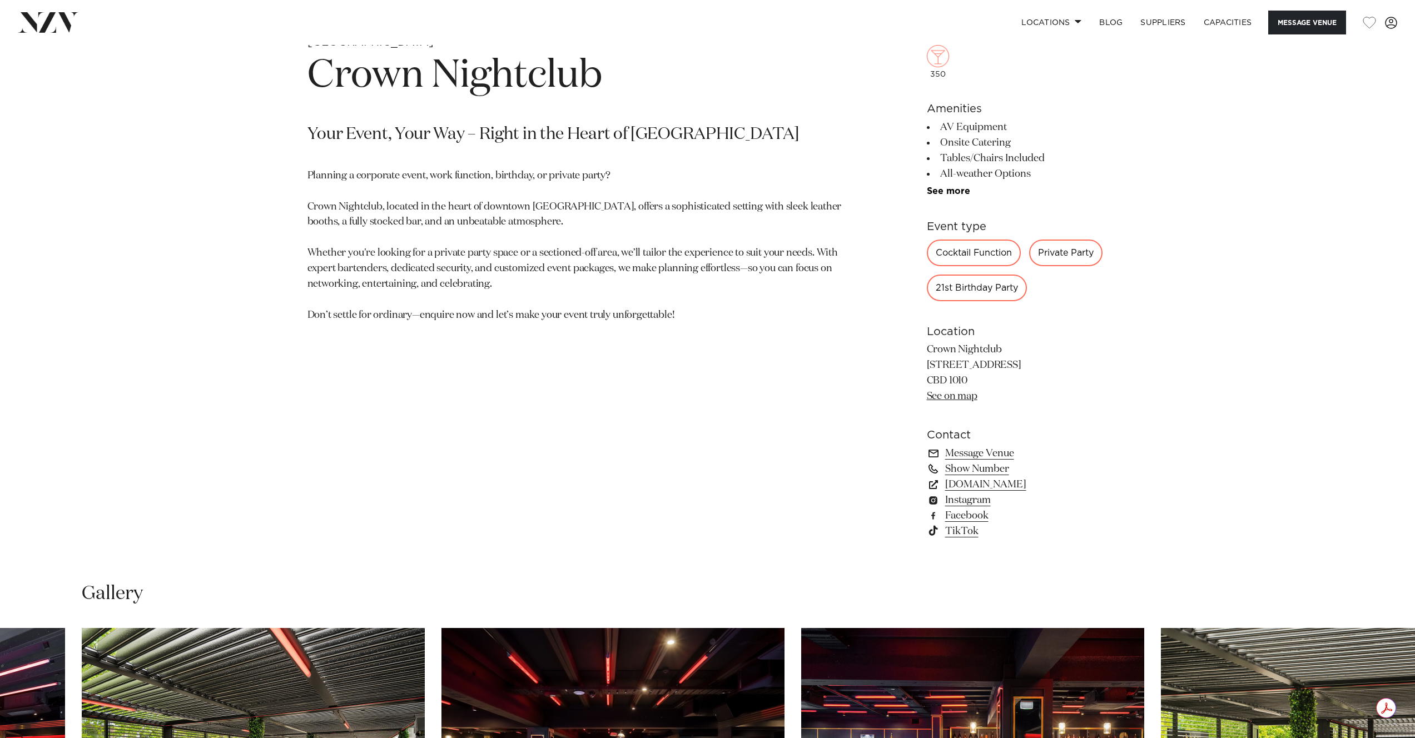
click at [947, 392] on link "See on map" at bounding box center [952, 396] width 51 height 10
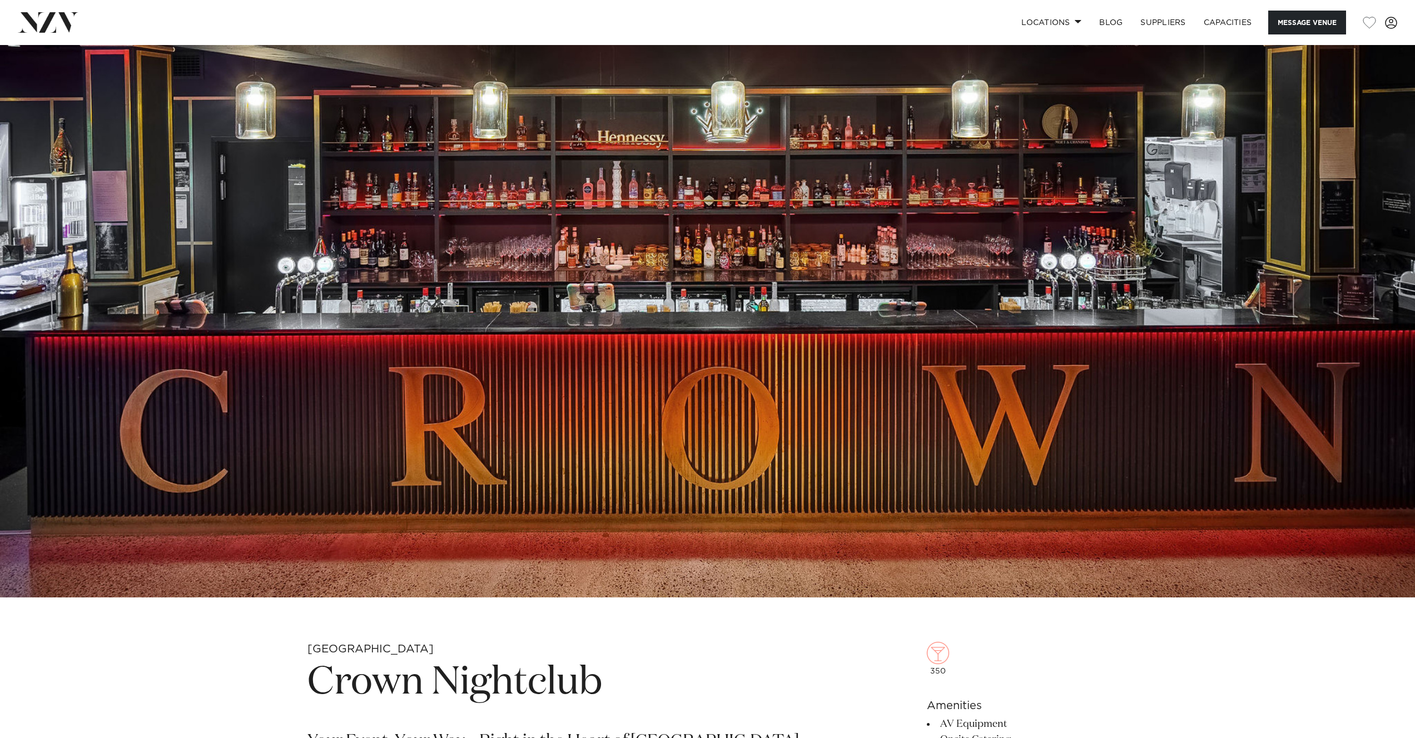
scroll to position [0, 0]
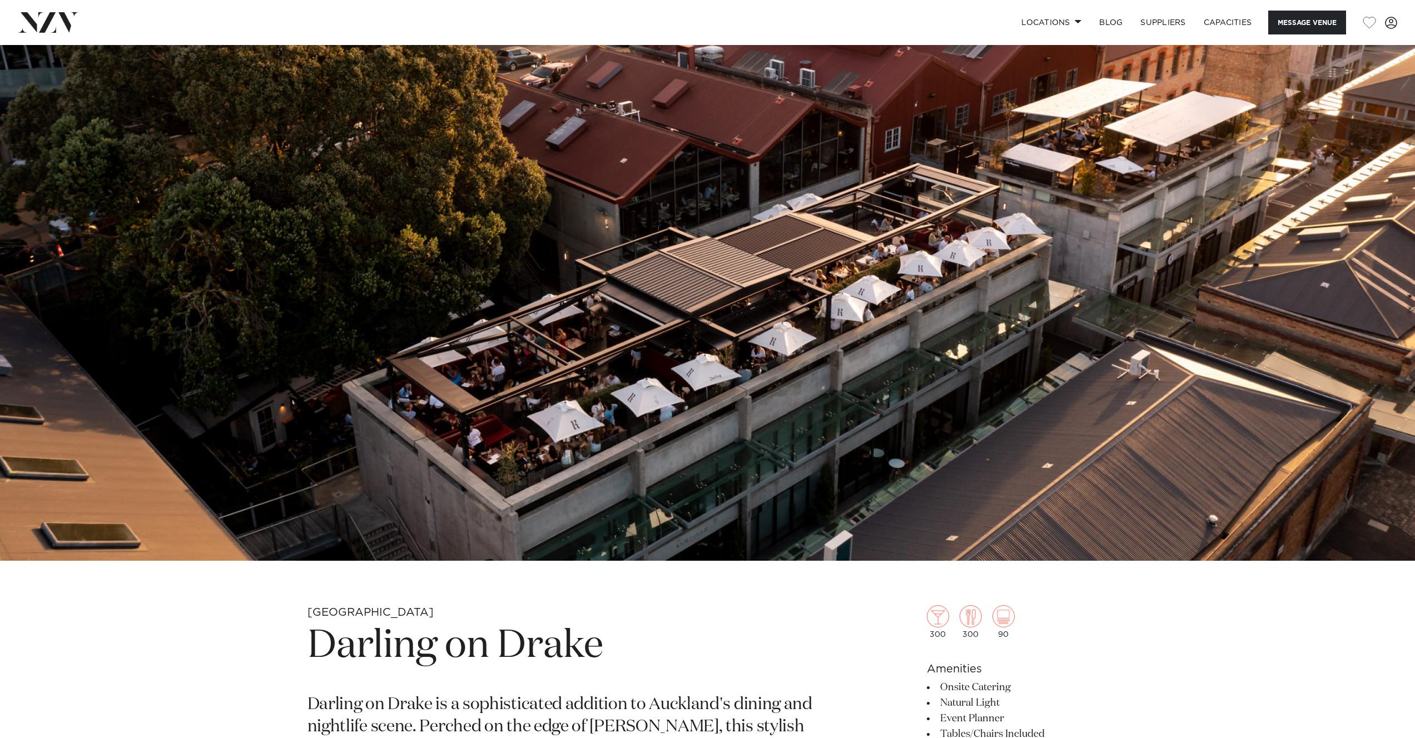
scroll to position [141, 0]
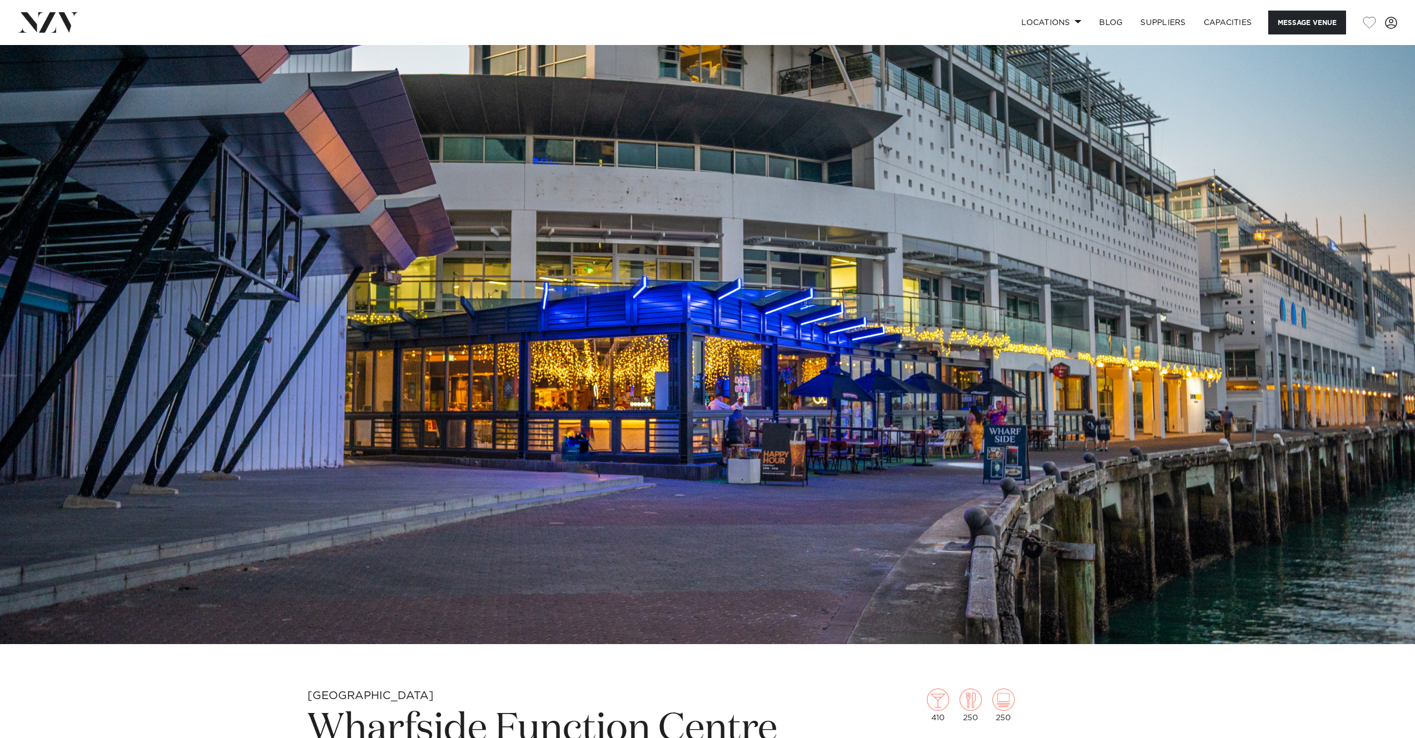
scroll to position [67, 0]
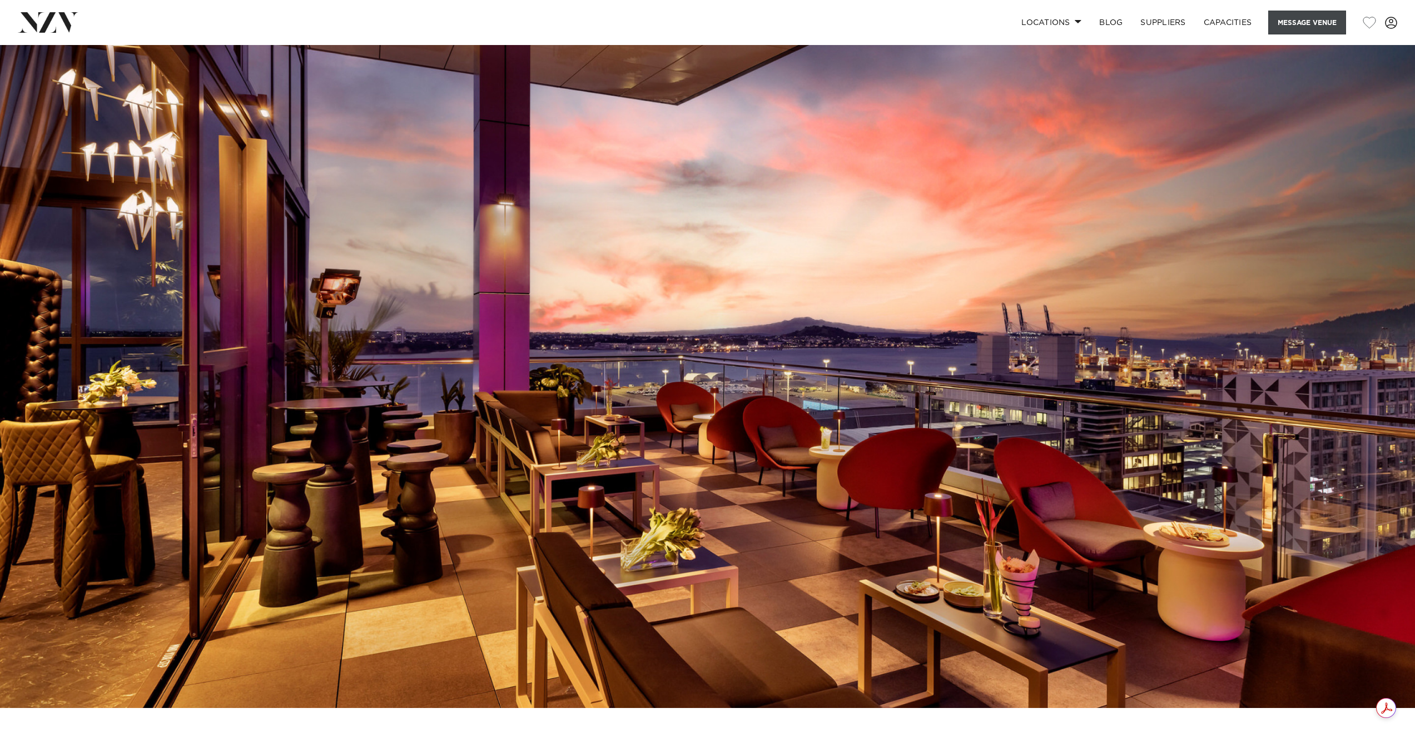
click at [1300, 20] on button "Message Venue" at bounding box center [1307, 23] width 78 height 24
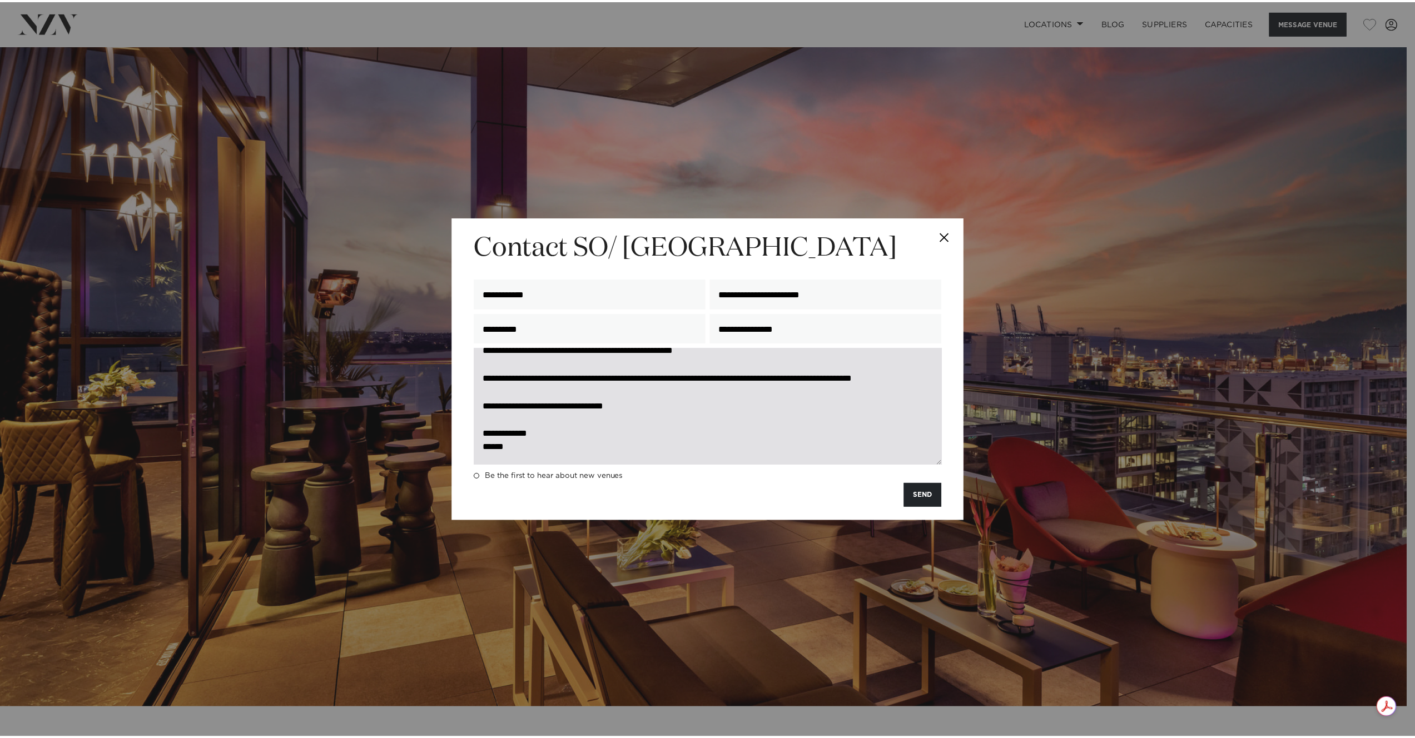
scroll to position [304, 0]
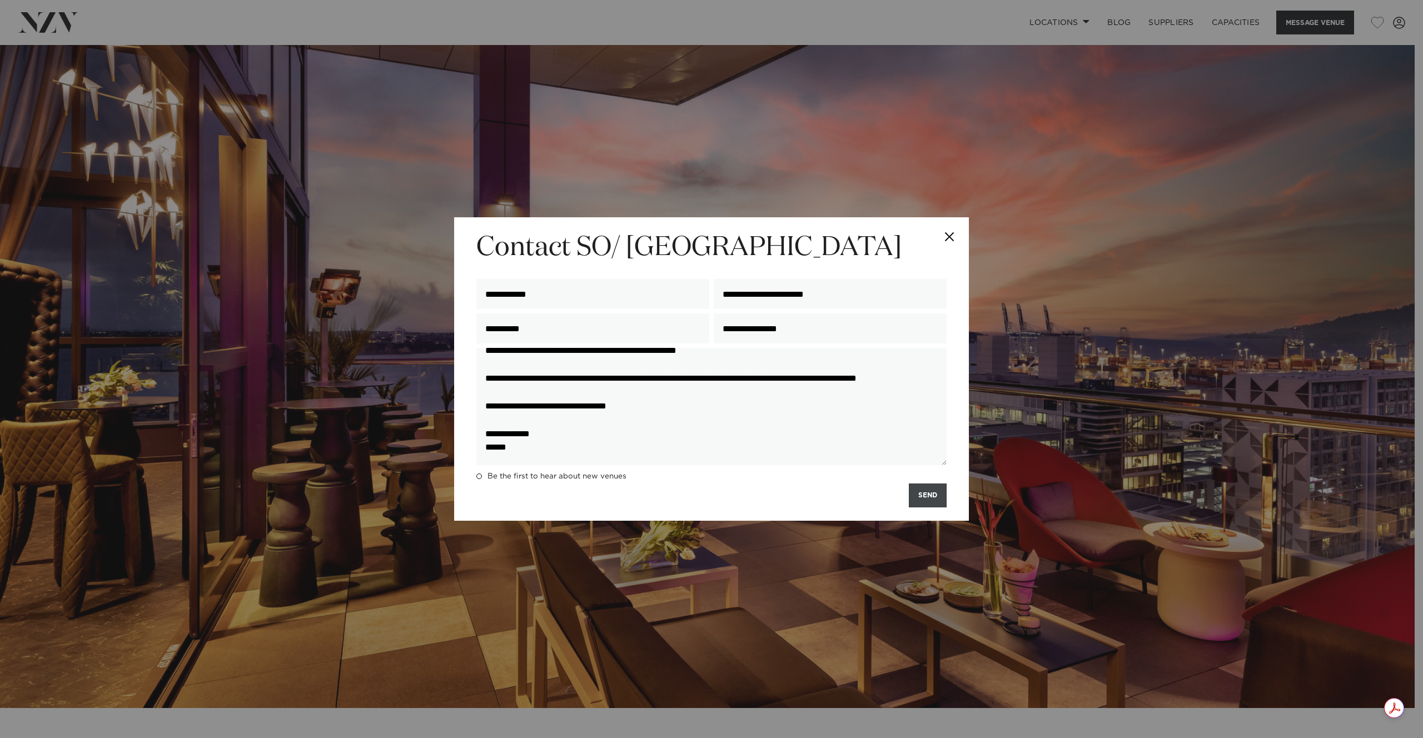
click at [927, 494] on button "SEND" at bounding box center [928, 496] width 38 height 24
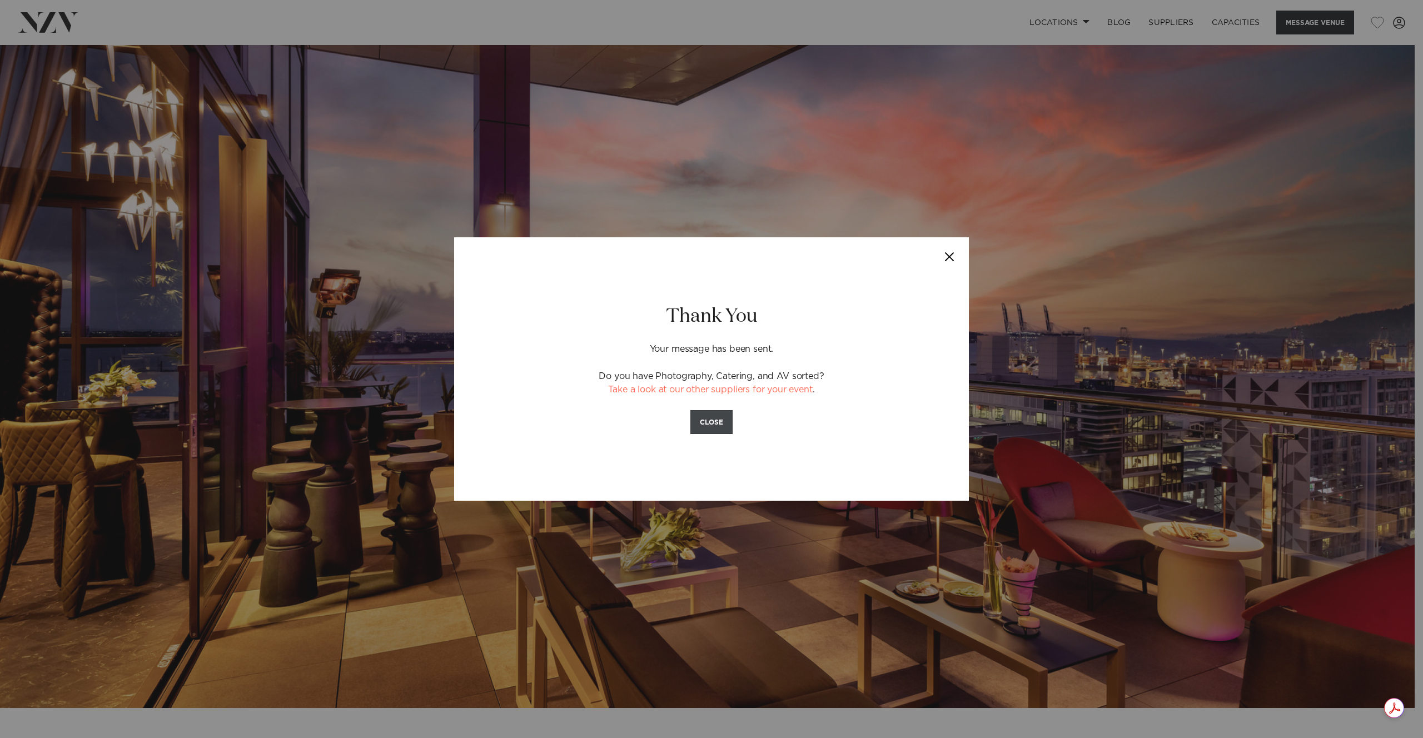
click at [697, 422] on button "CLOSE" at bounding box center [711, 422] width 42 height 24
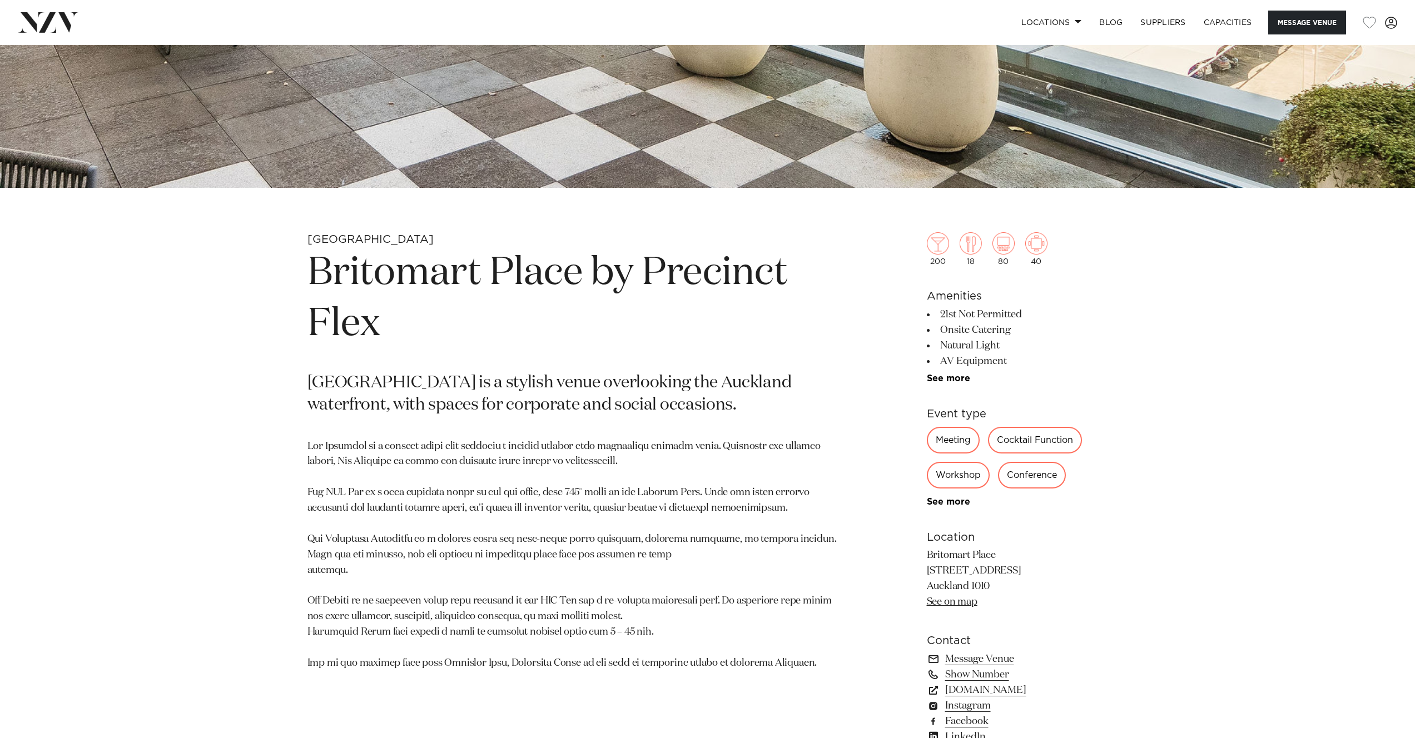
scroll to position [434, 0]
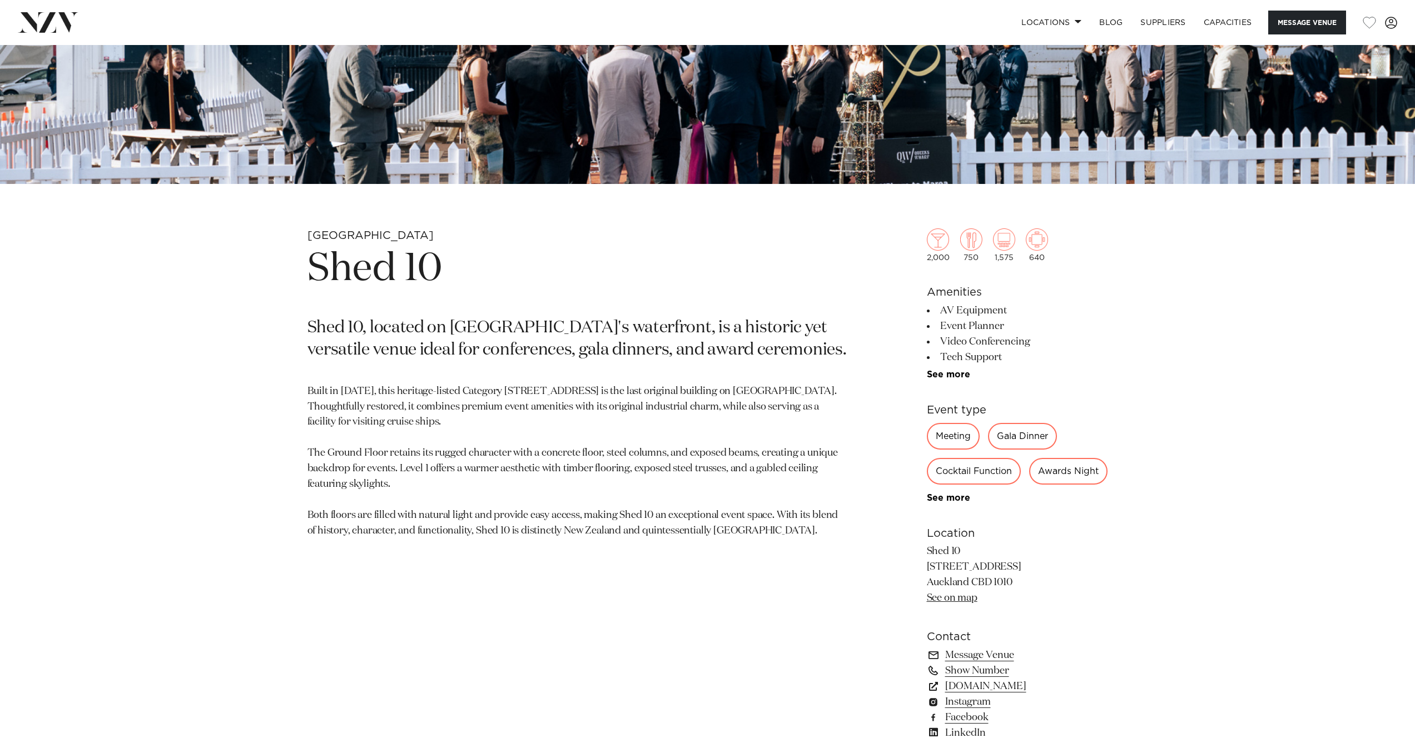
scroll to position [609, 0]
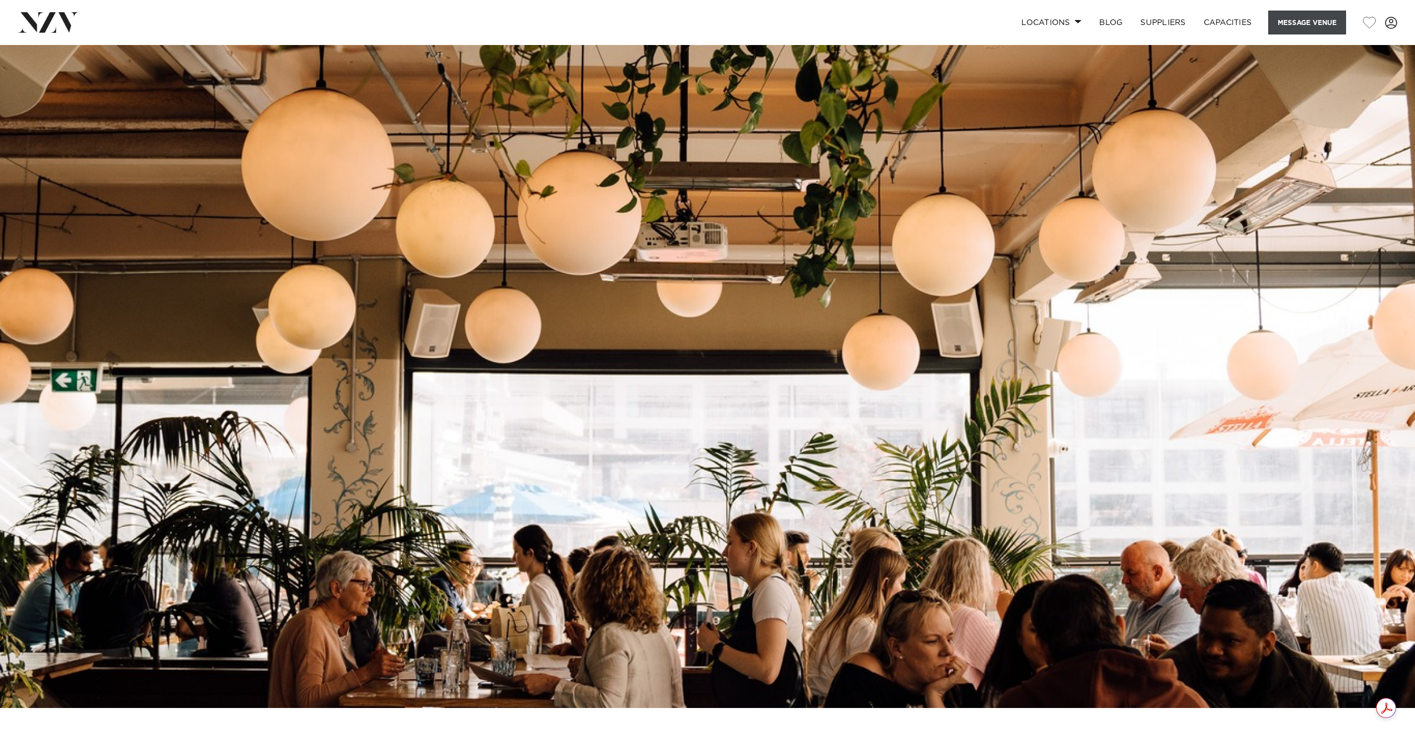
click at [1320, 27] on button "Message Venue" at bounding box center [1307, 23] width 78 height 24
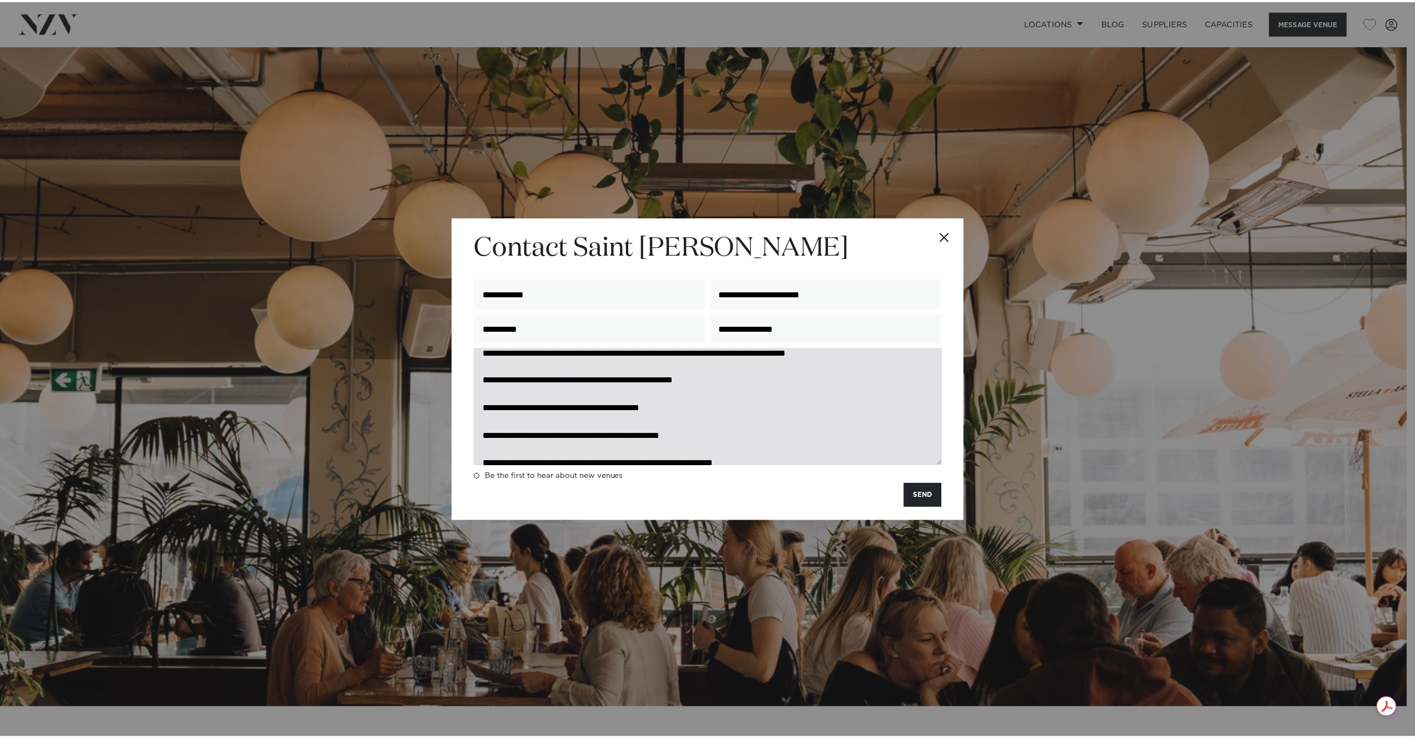
scroll to position [122, 0]
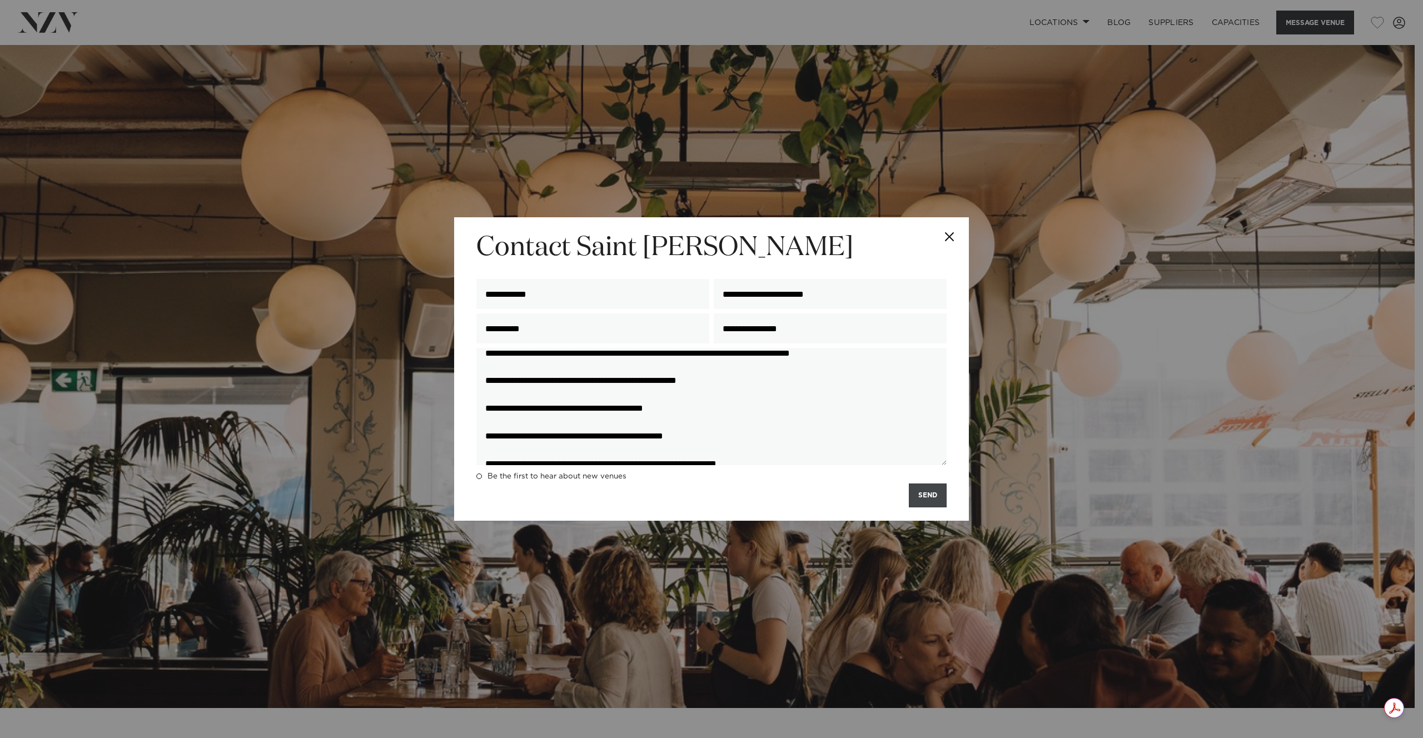
click at [938, 493] on button "SEND" at bounding box center [928, 496] width 38 height 24
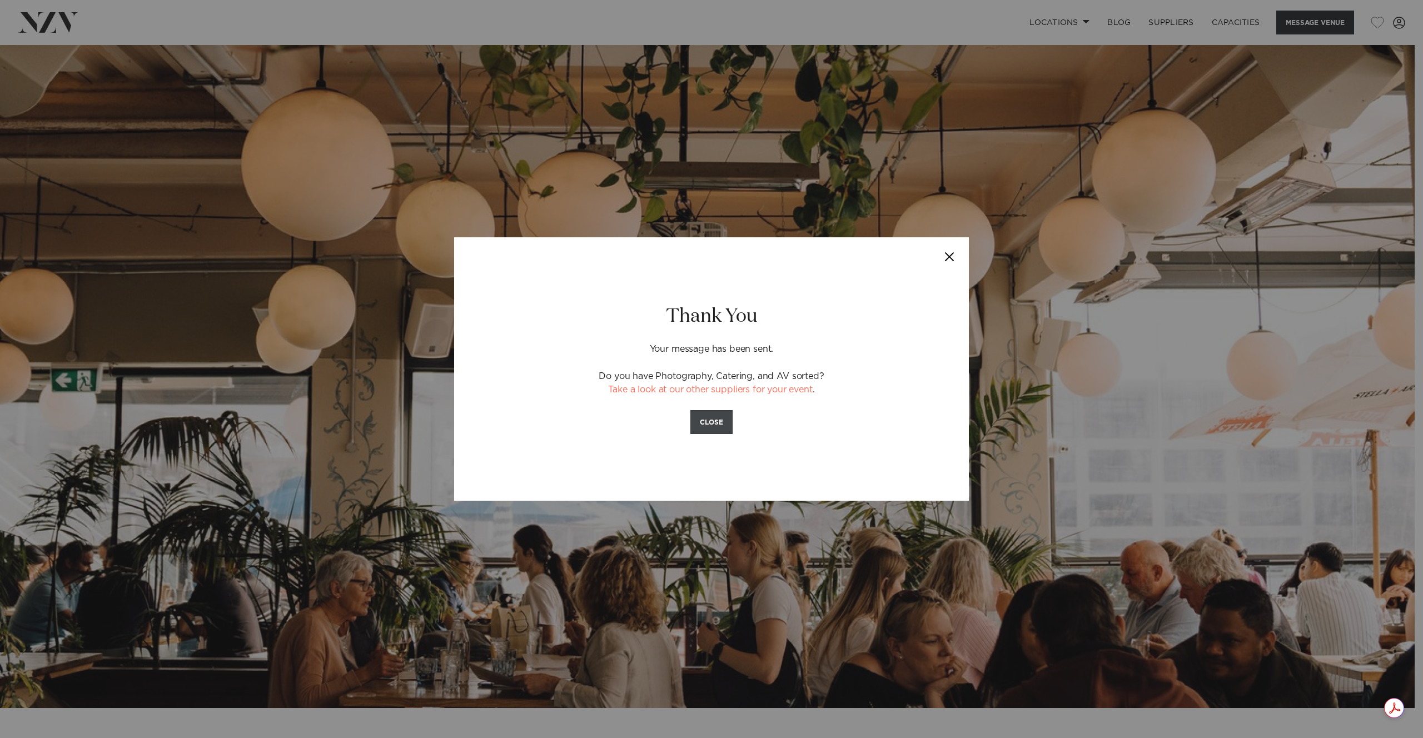
click at [721, 420] on button "CLOSE" at bounding box center [711, 422] width 42 height 24
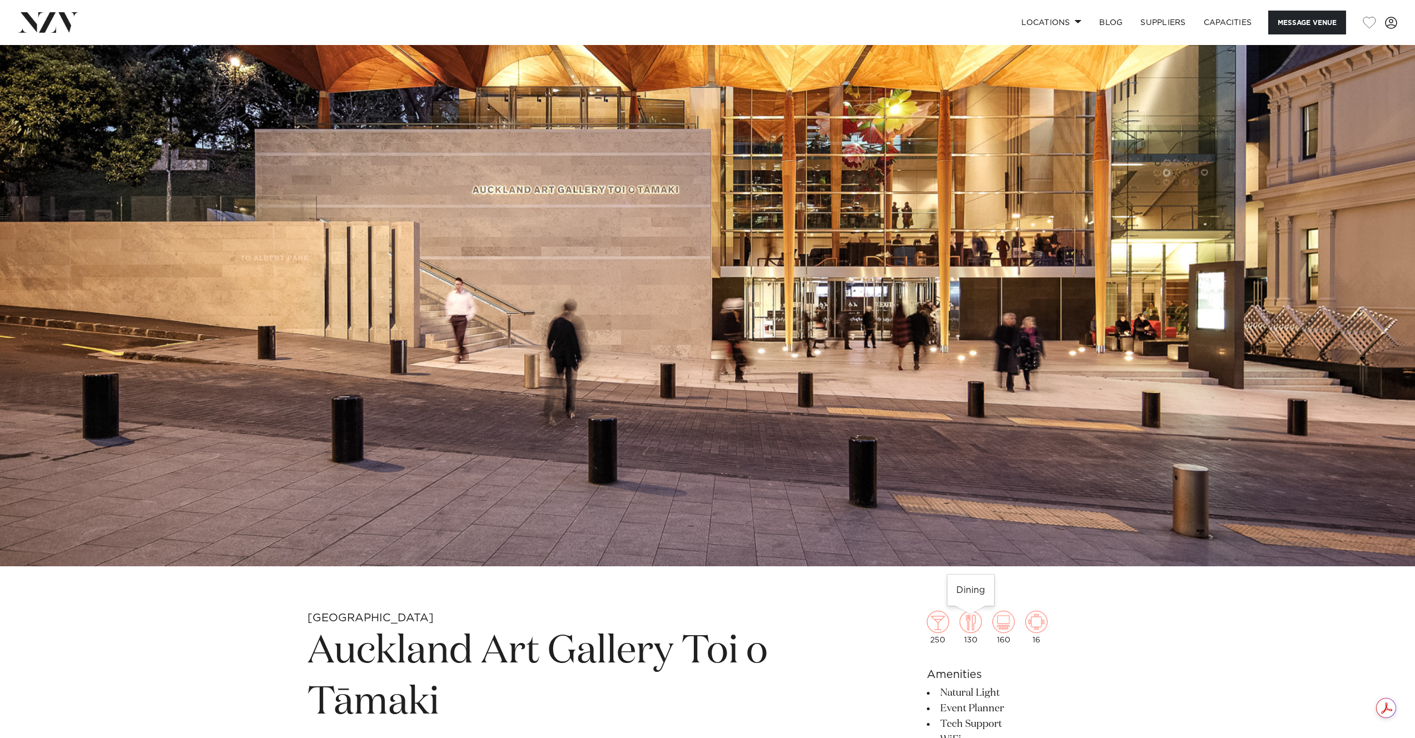
scroll to position [130, 0]
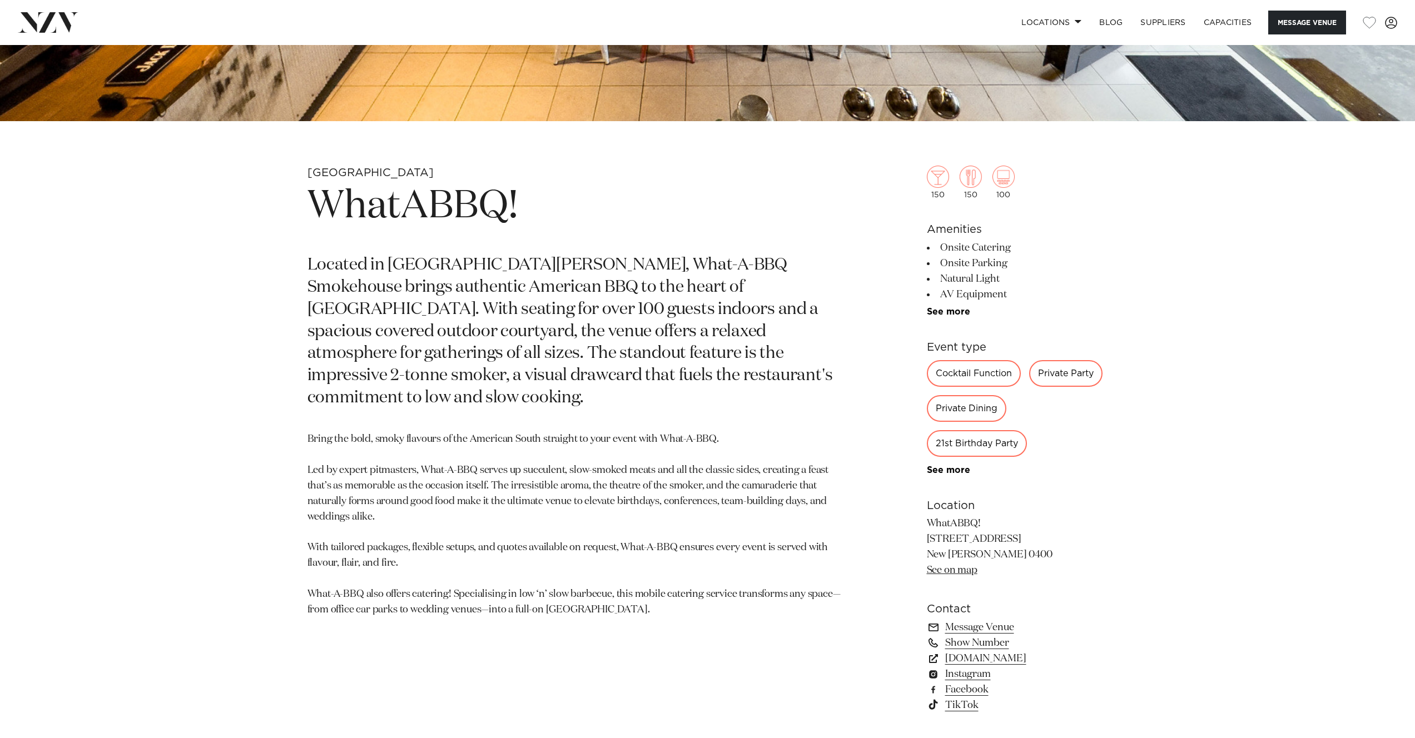
scroll to position [588, 0]
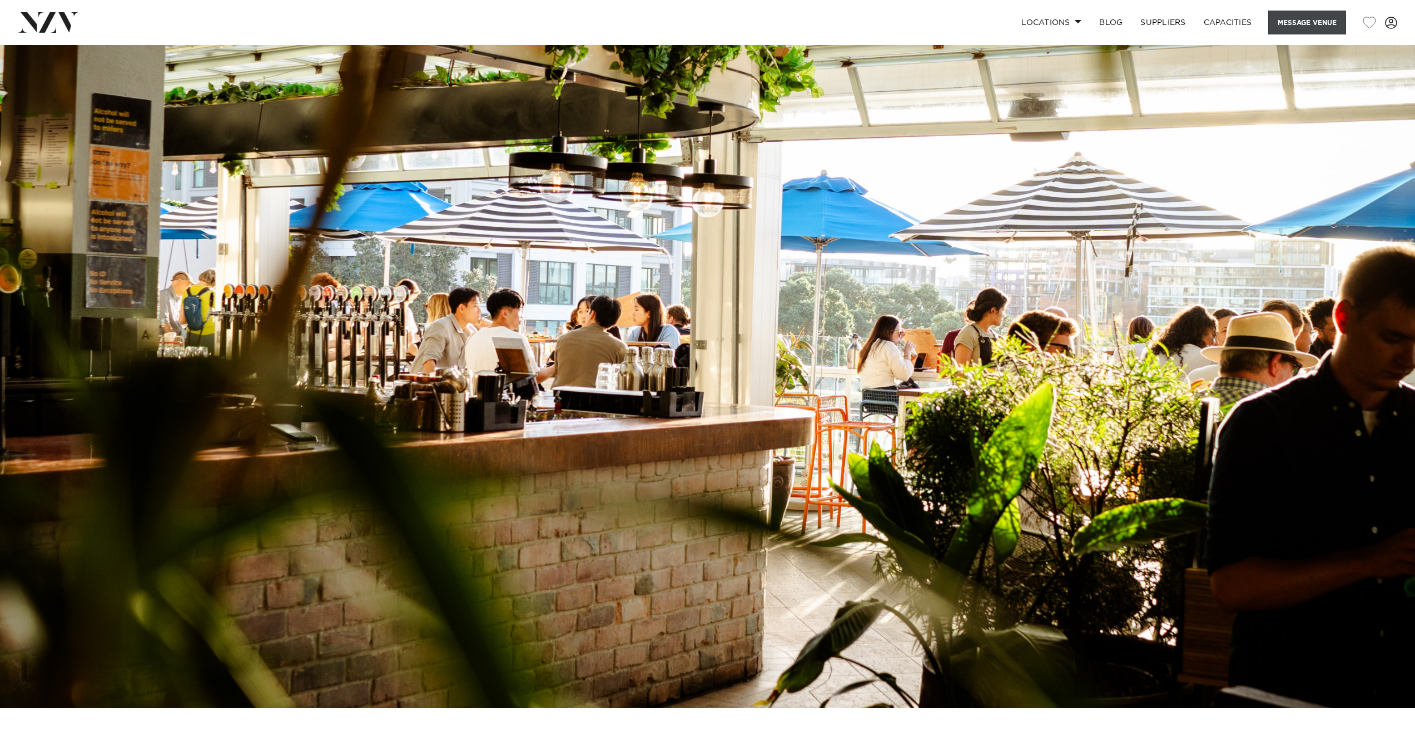
click at [1310, 21] on button "Message Venue" at bounding box center [1307, 23] width 78 height 24
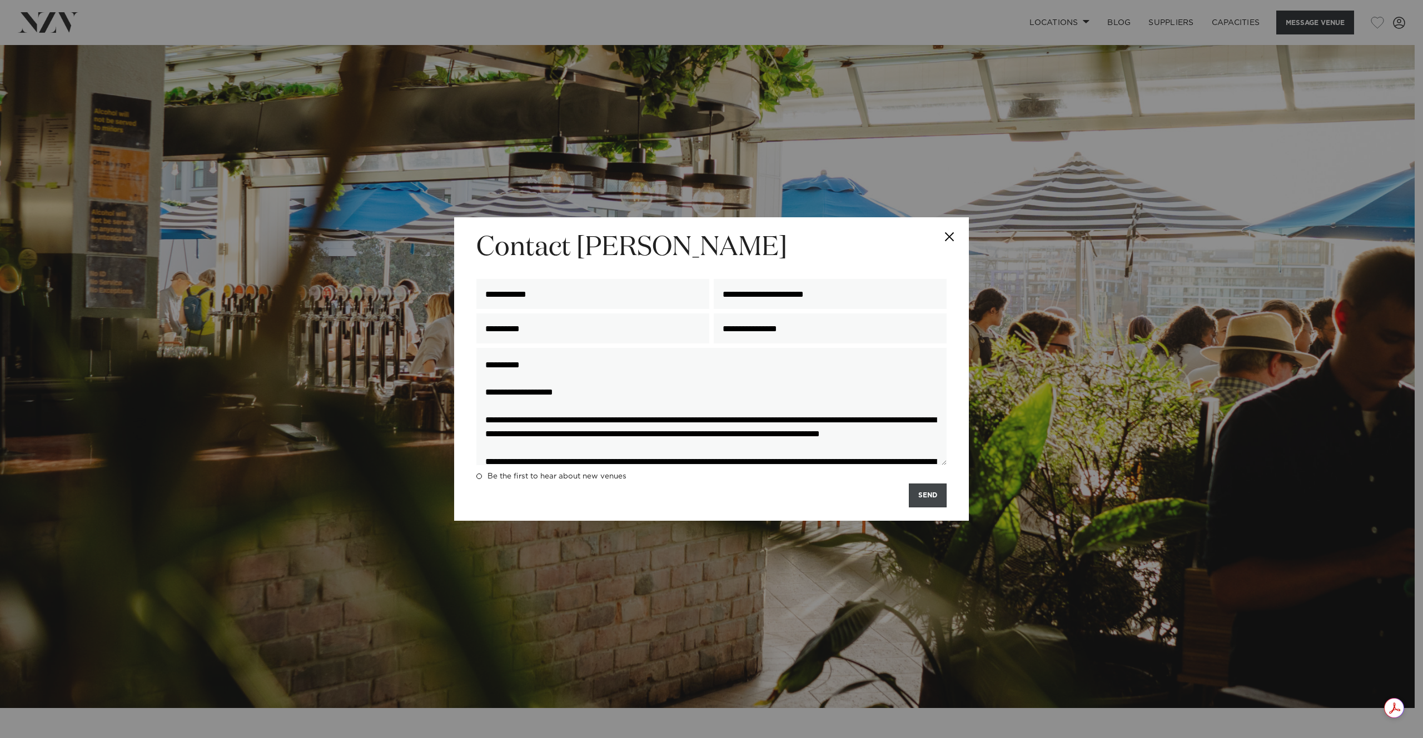
click at [933, 490] on button "SEND" at bounding box center [928, 496] width 38 height 24
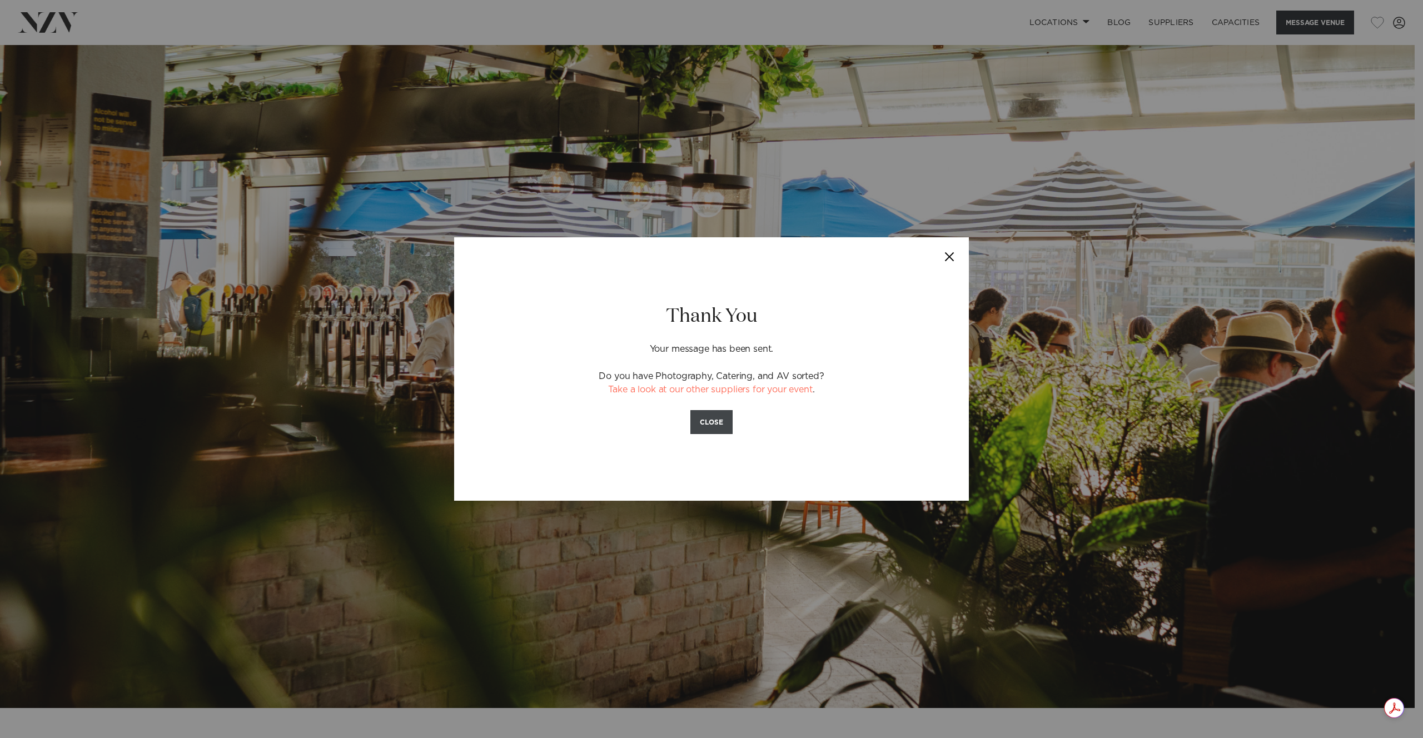
click at [715, 427] on button "CLOSE" at bounding box center [711, 422] width 42 height 24
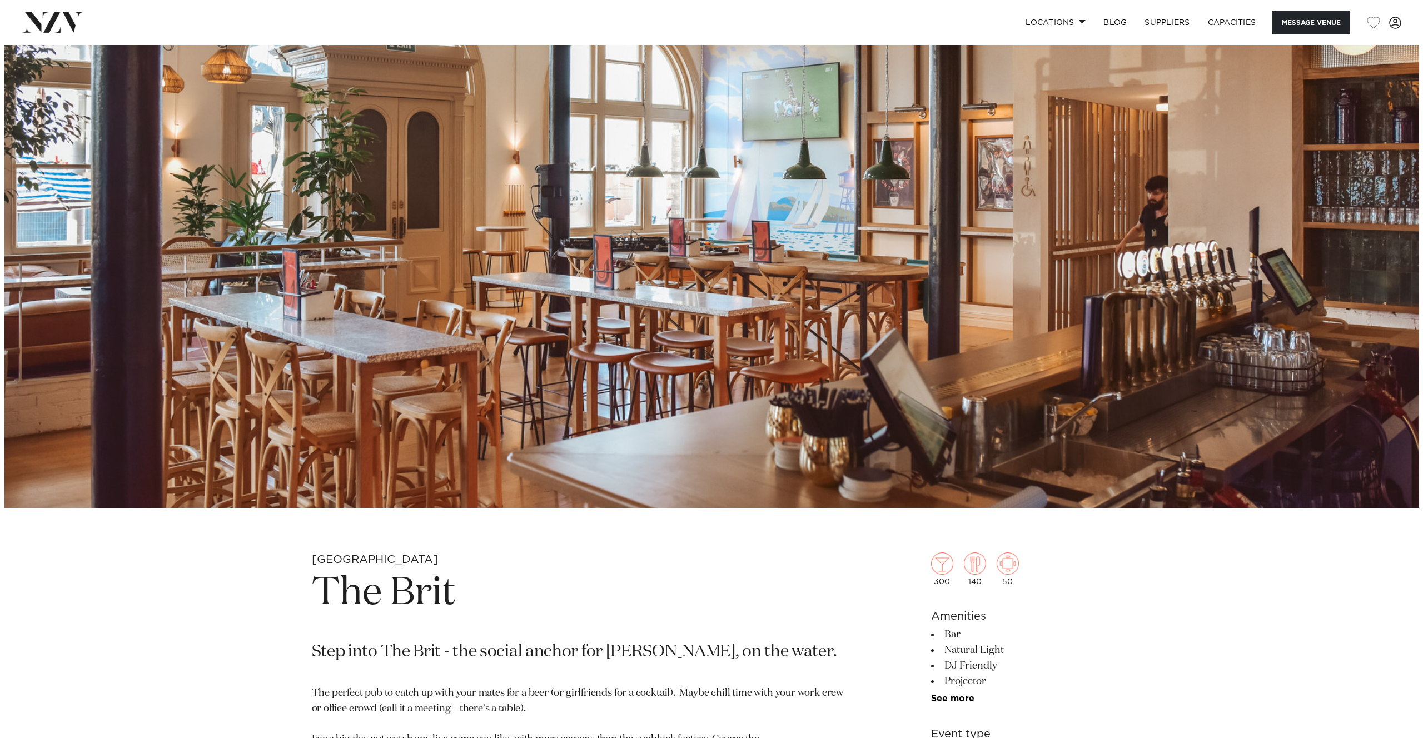
scroll to position [94, 0]
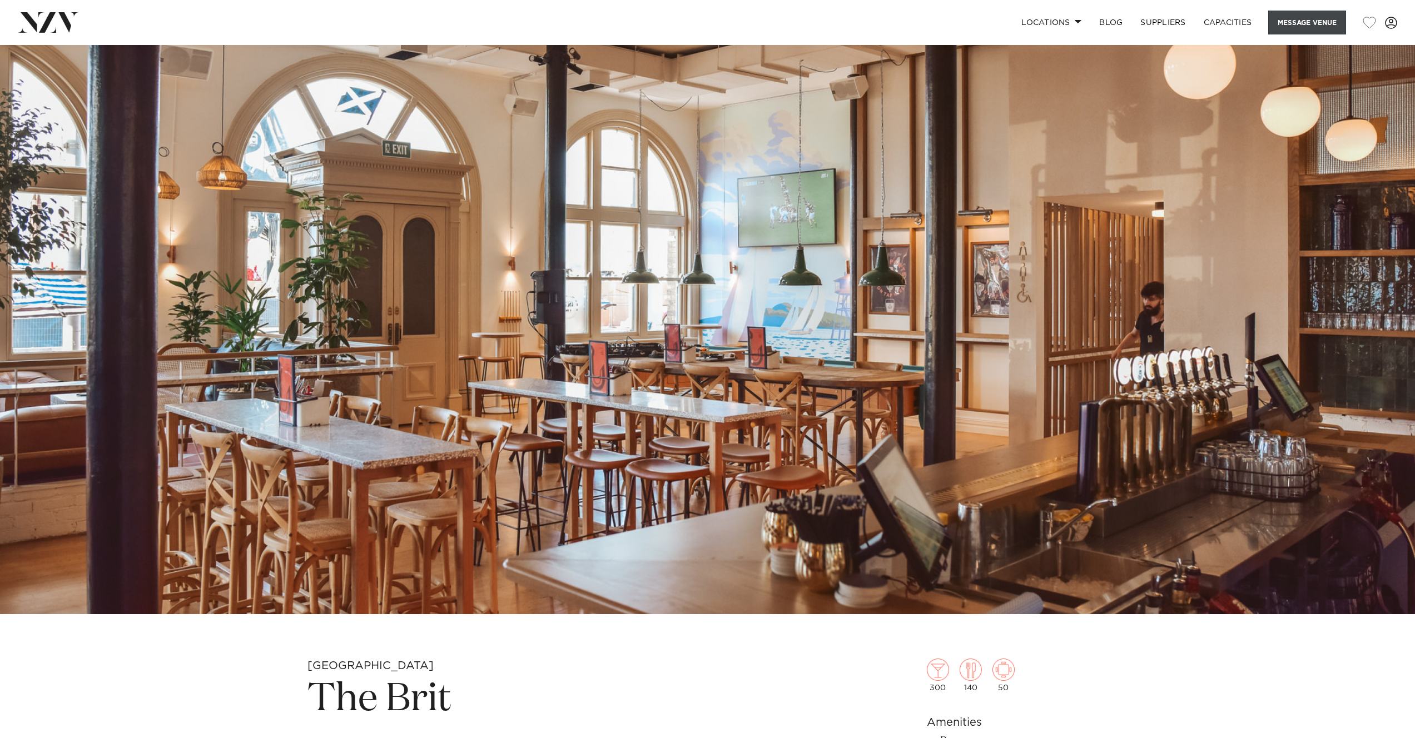
click at [1310, 21] on button "Message Venue" at bounding box center [1307, 23] width 78 height 24
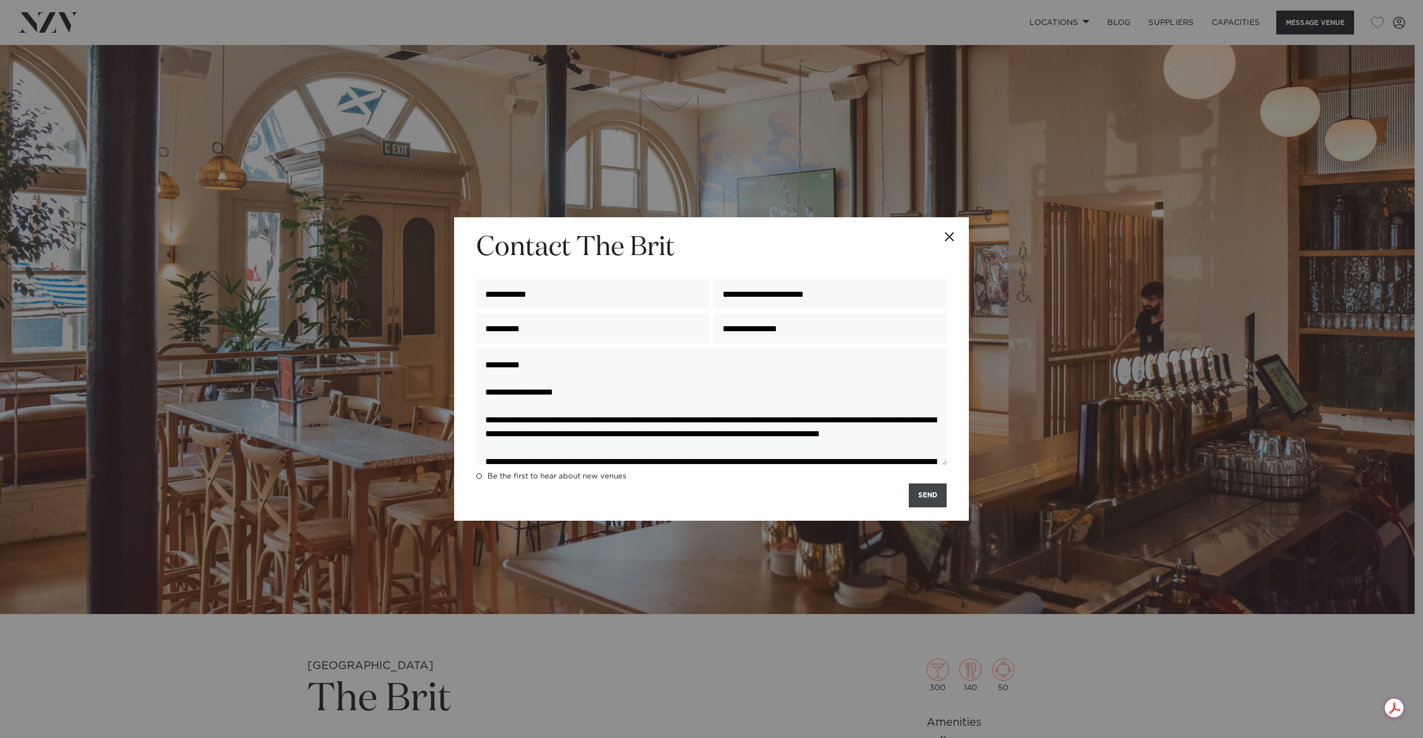
click at [927, 489] on button "SEND" at bounding box center [928, 496] width 38 height 24
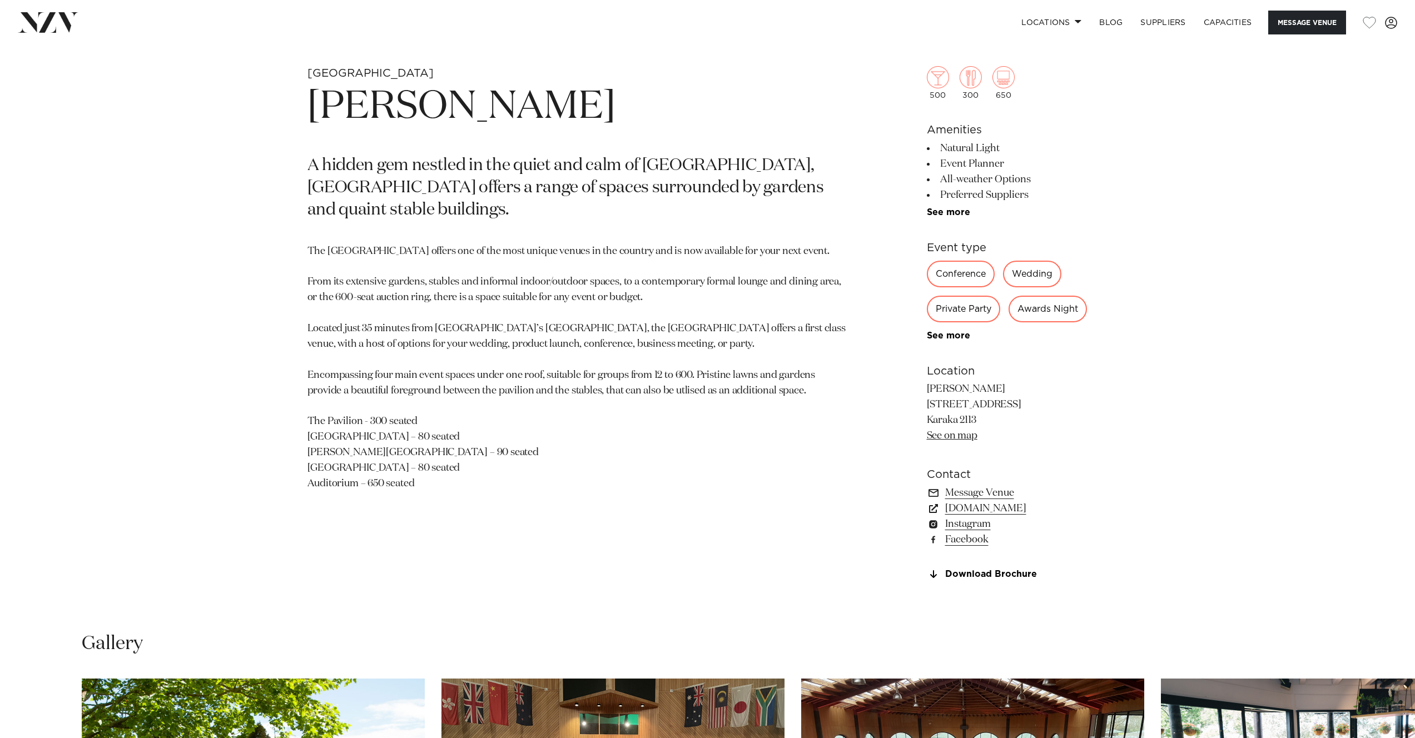
scroll to position [593, 0]
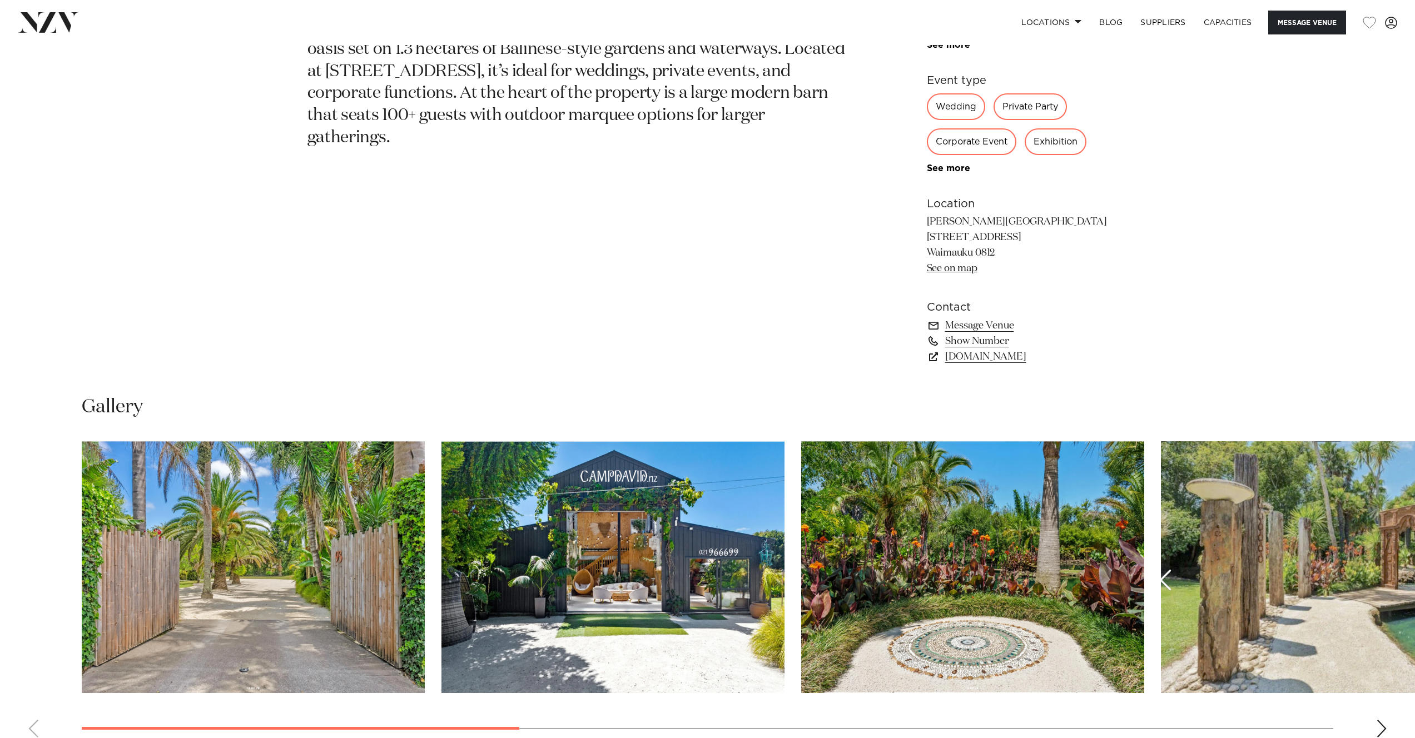
scroll to position [897, 0]
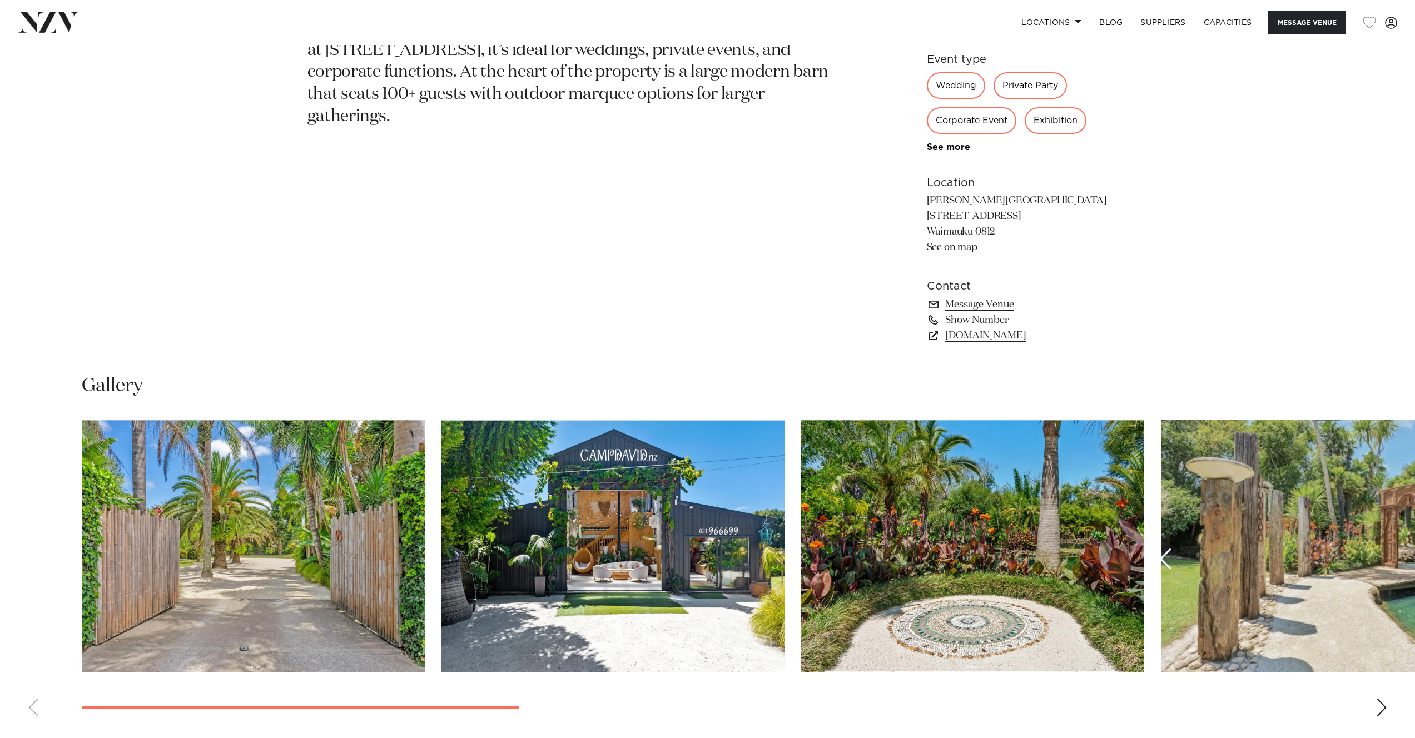
click at [304, 520] on img "1 / 10" at bounding box center [253, 546] width 343 height 252
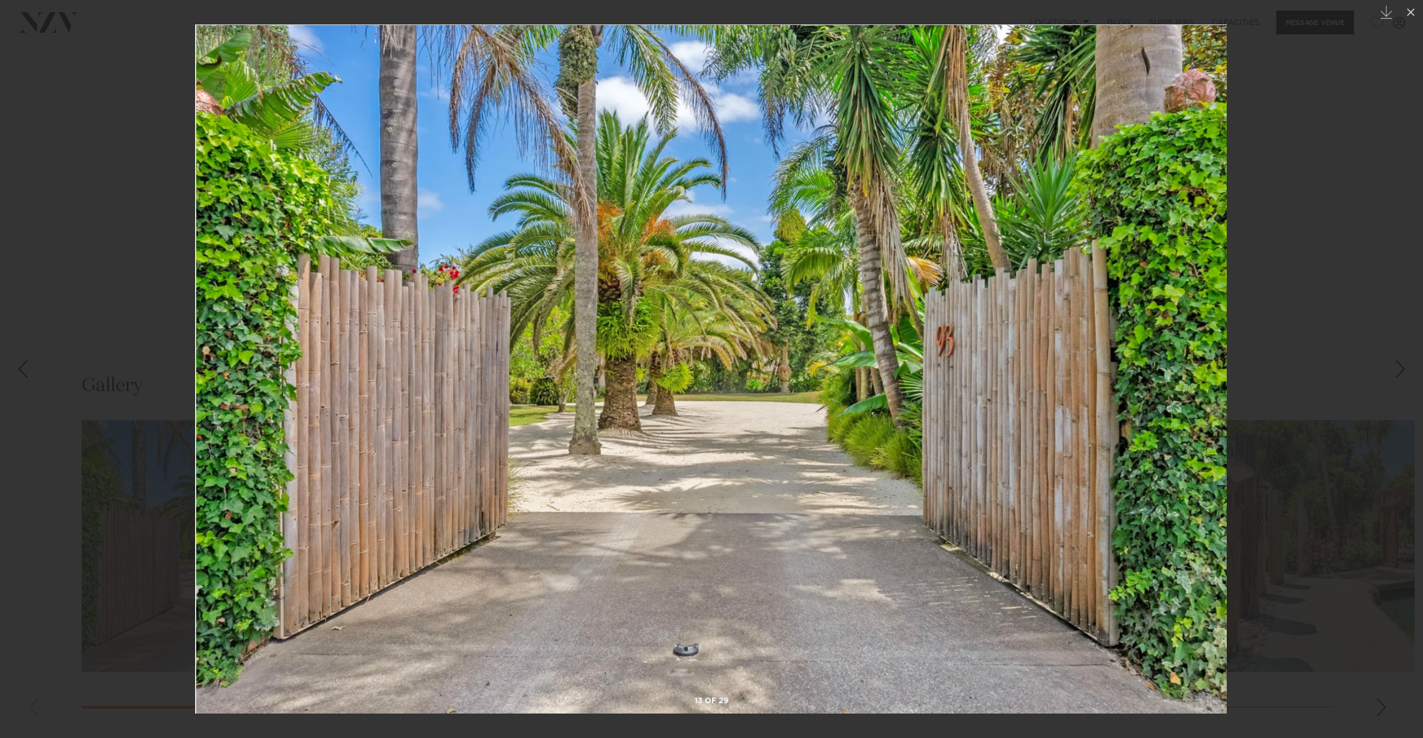
click at [1394, 322] on div at bounding box center [711, 369] width 1423 height 738
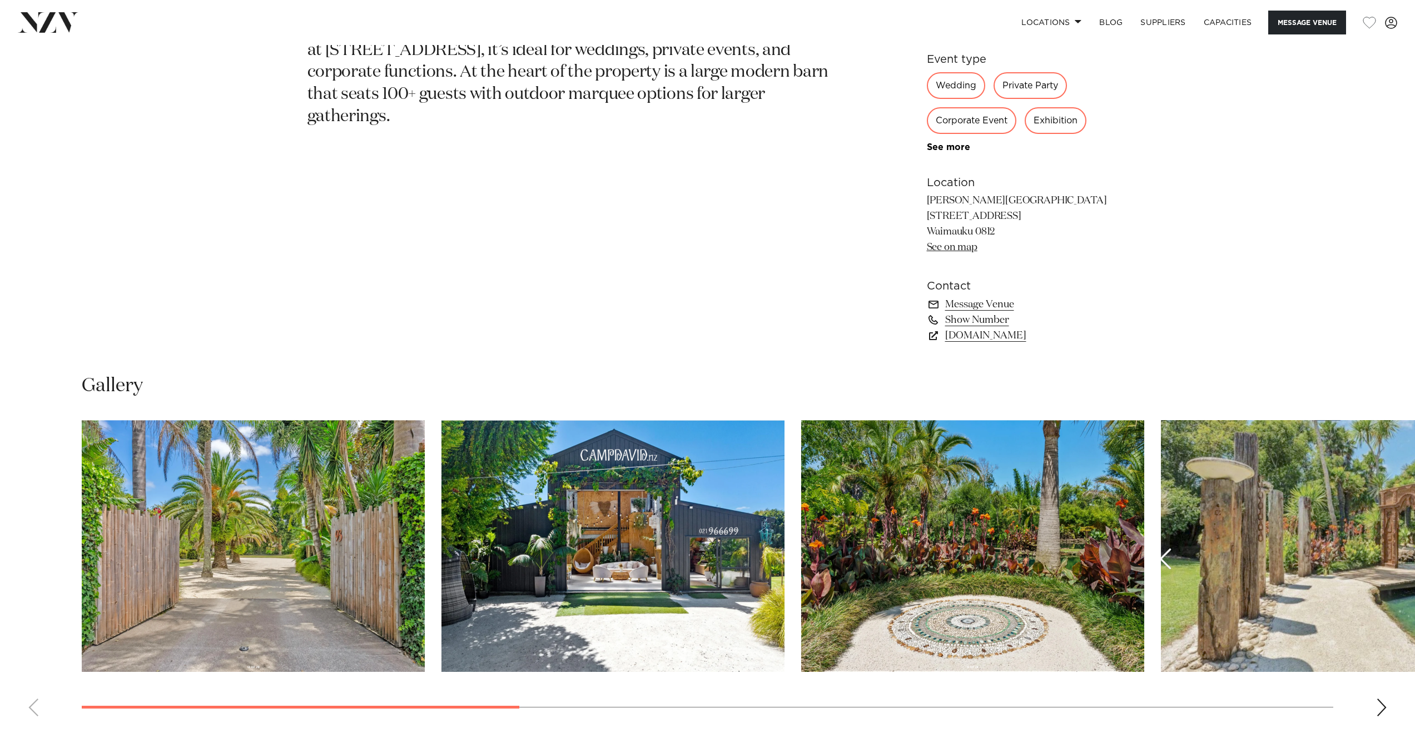
click at [634, 583] on img "2 / 10" at bounding box center [612, 546] width 343 height 252
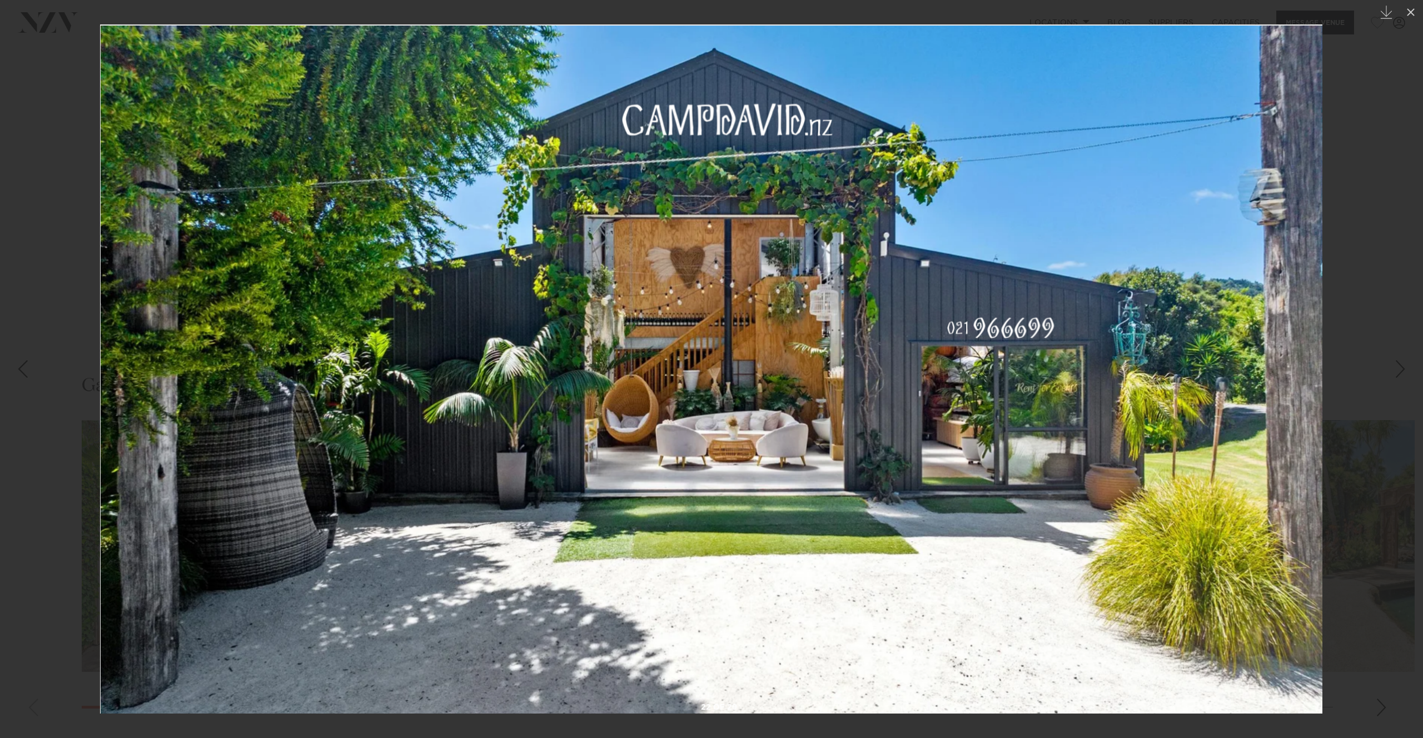
click at [1395, 369] on div "Next slide" at bounding box center [1400, 369] width 15 height 21
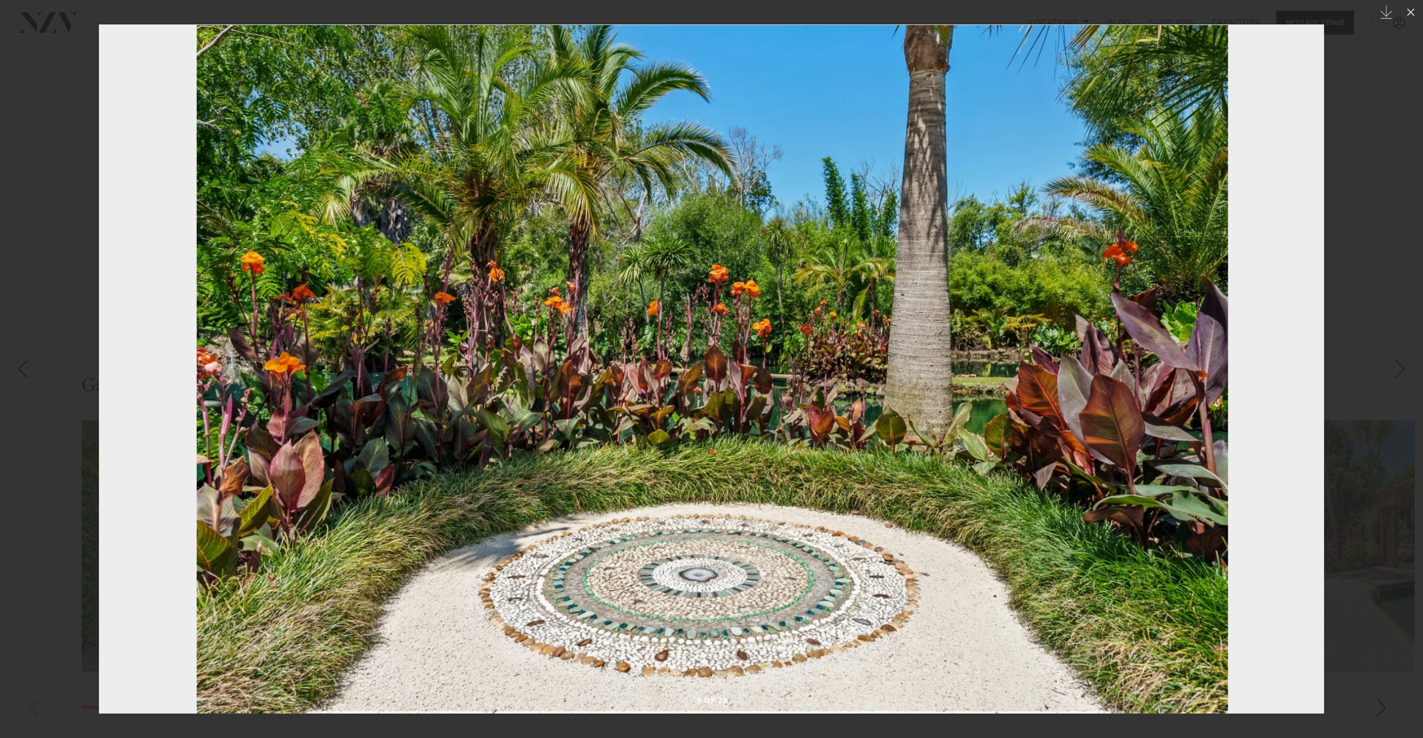
click at [1395, 369] on div "Next slide" at bounding box center [1400, 369] width 15 height 21
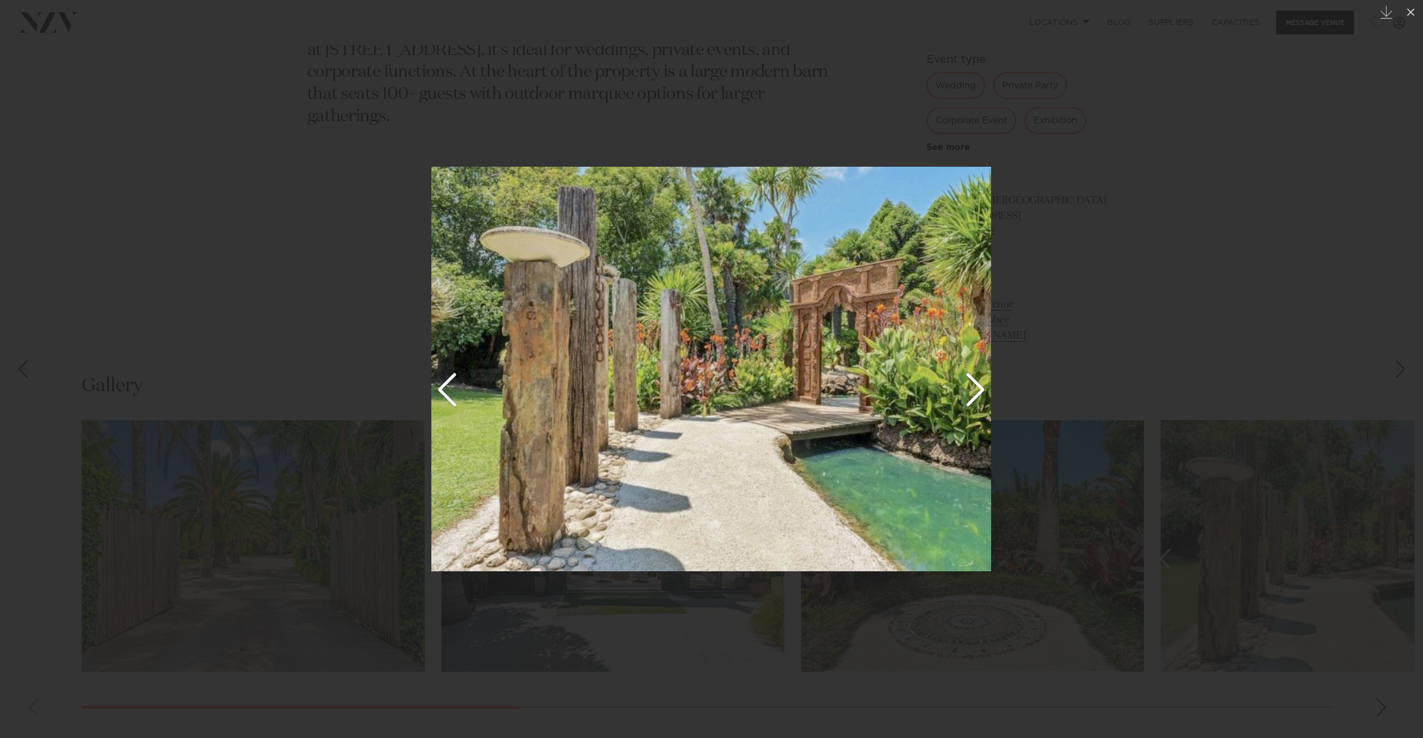
click at [981, 395] on img at bounding box center [711, 369] width 560 height 405
click at [1042, 372] on div at bounding box center [711, 369] width 1423 height 738
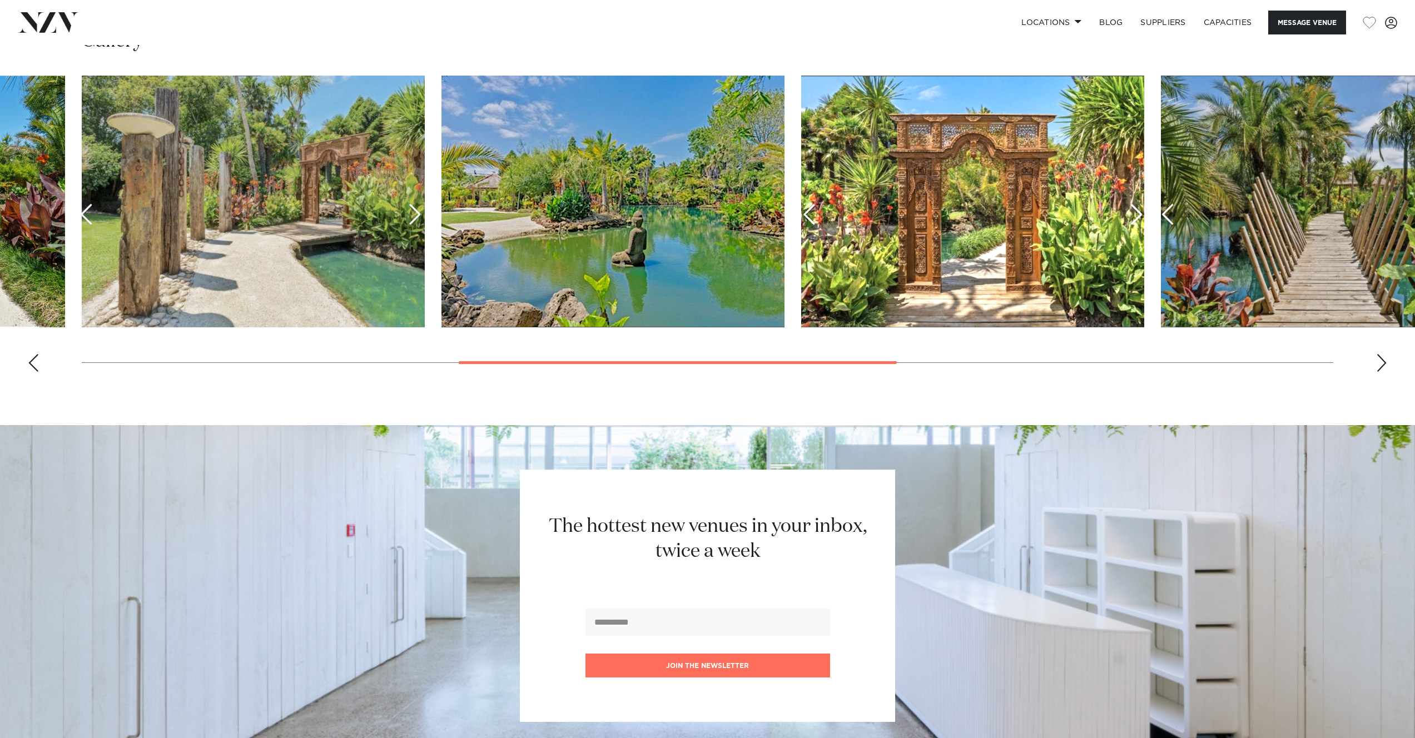
scroll to position [1252, 0]
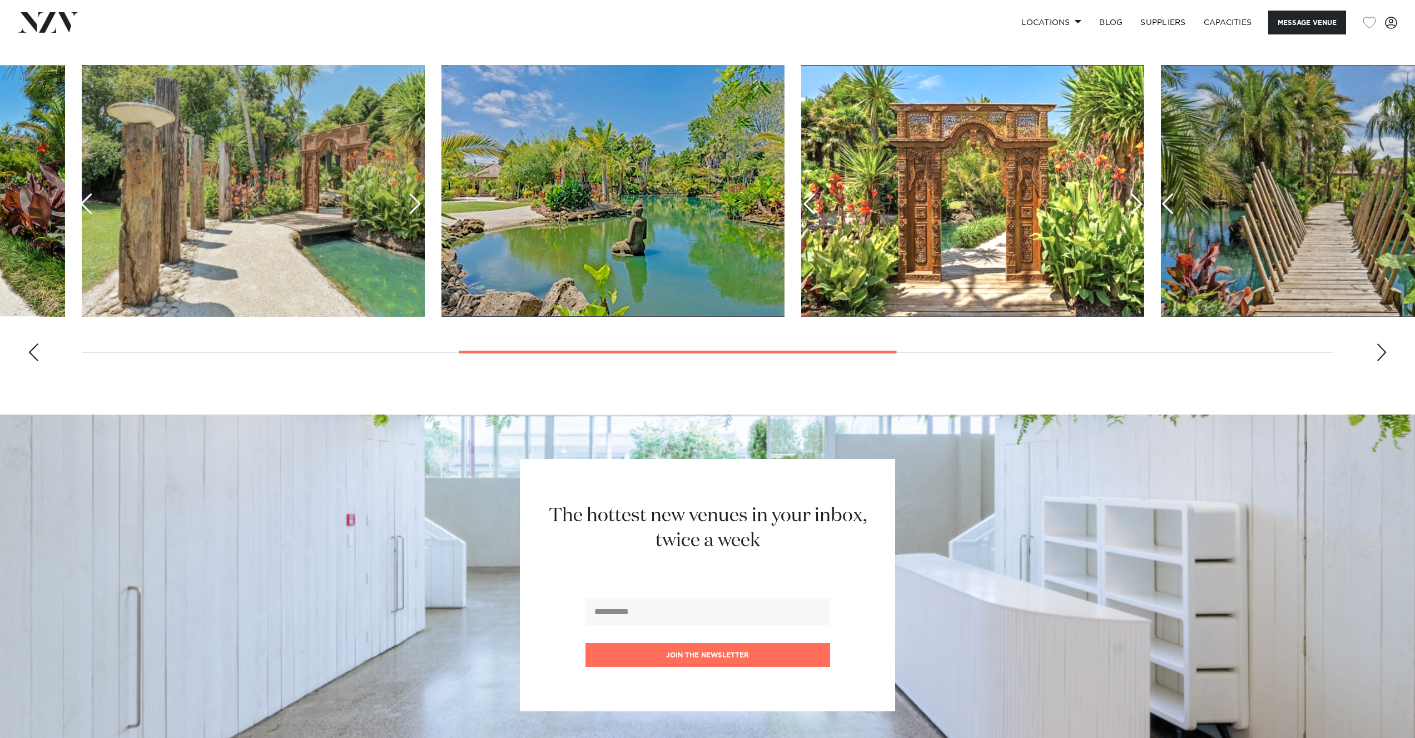
click at [1311, 216] on img "7 / 10" at bounding box center [1332, 191] width 343 height 252
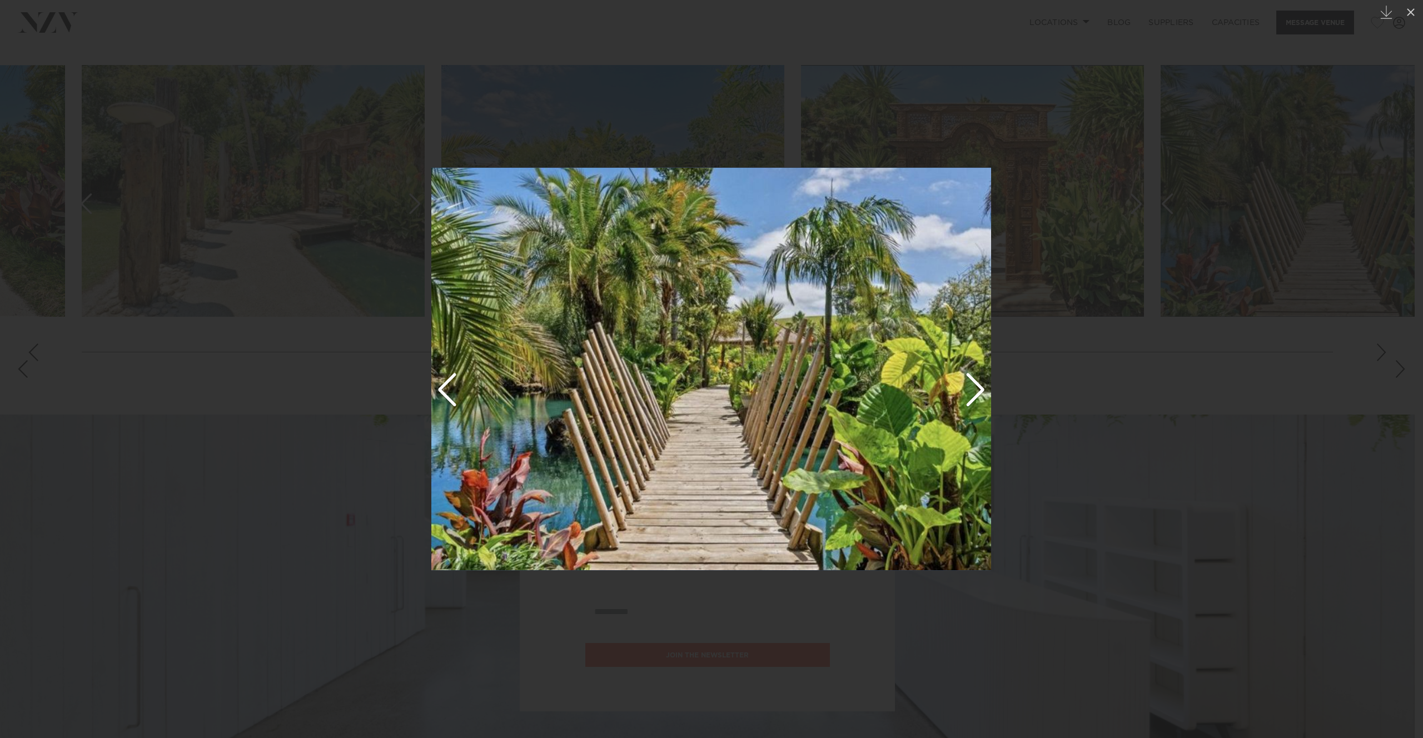
click at [1315, 361] on div at bounding box center [711, 369] width 1423 height 738
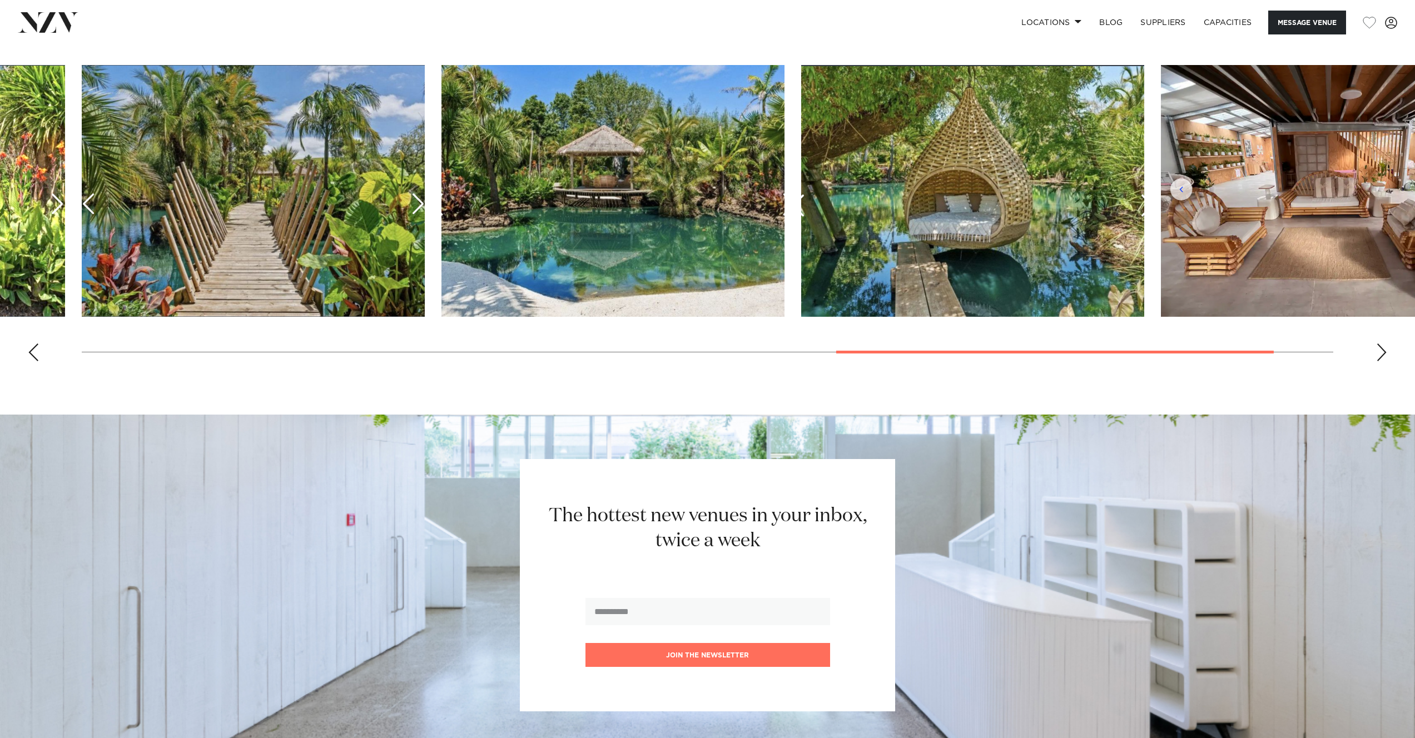
click at [1346, 193] on img "10 / 10" at bounding box center [1332, 191] width 343 height 252
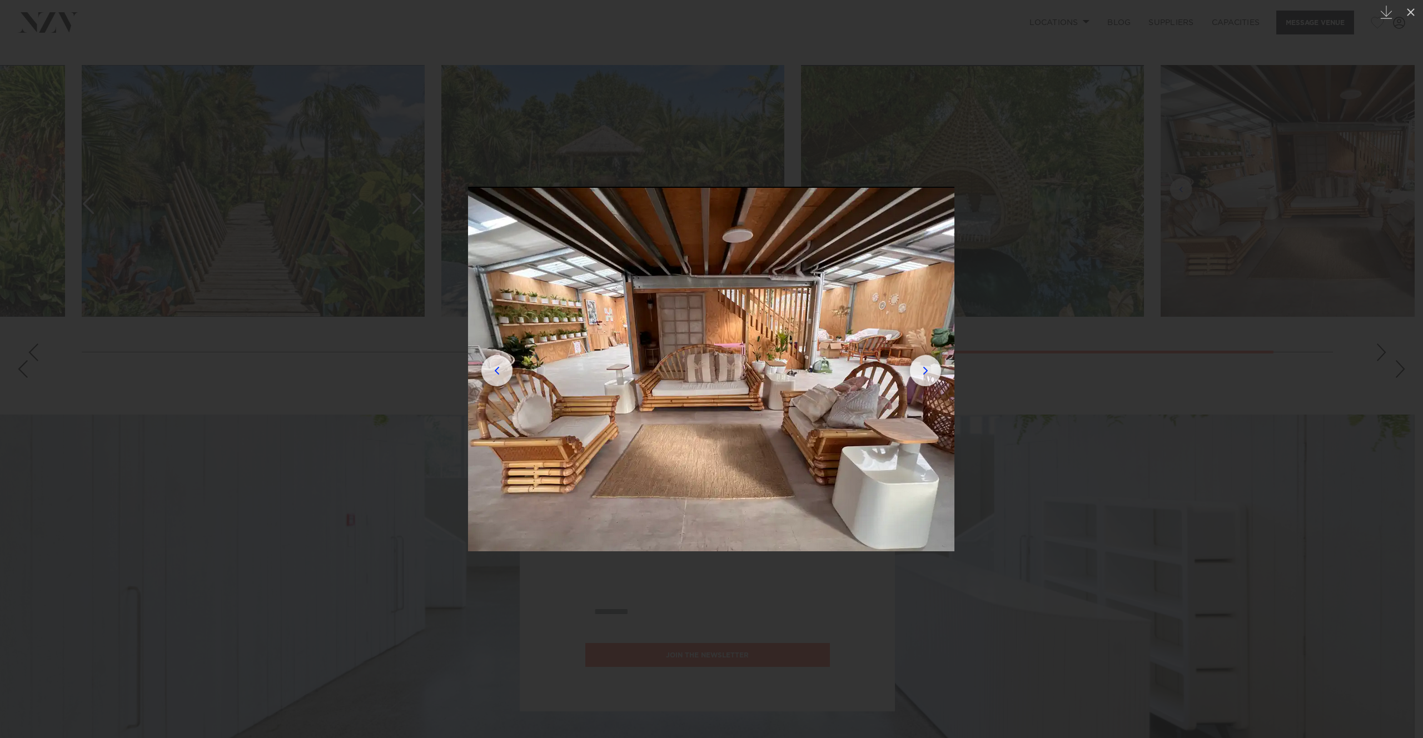
click at [919, 371] on img at bounding box center [711, 369] width 486 height 365
click at [920, 372] on img at bounding box center [711, 369] width 486 height 365
click at [1128, 315] on div at bounding box center [711, 369] width 1423 height 738
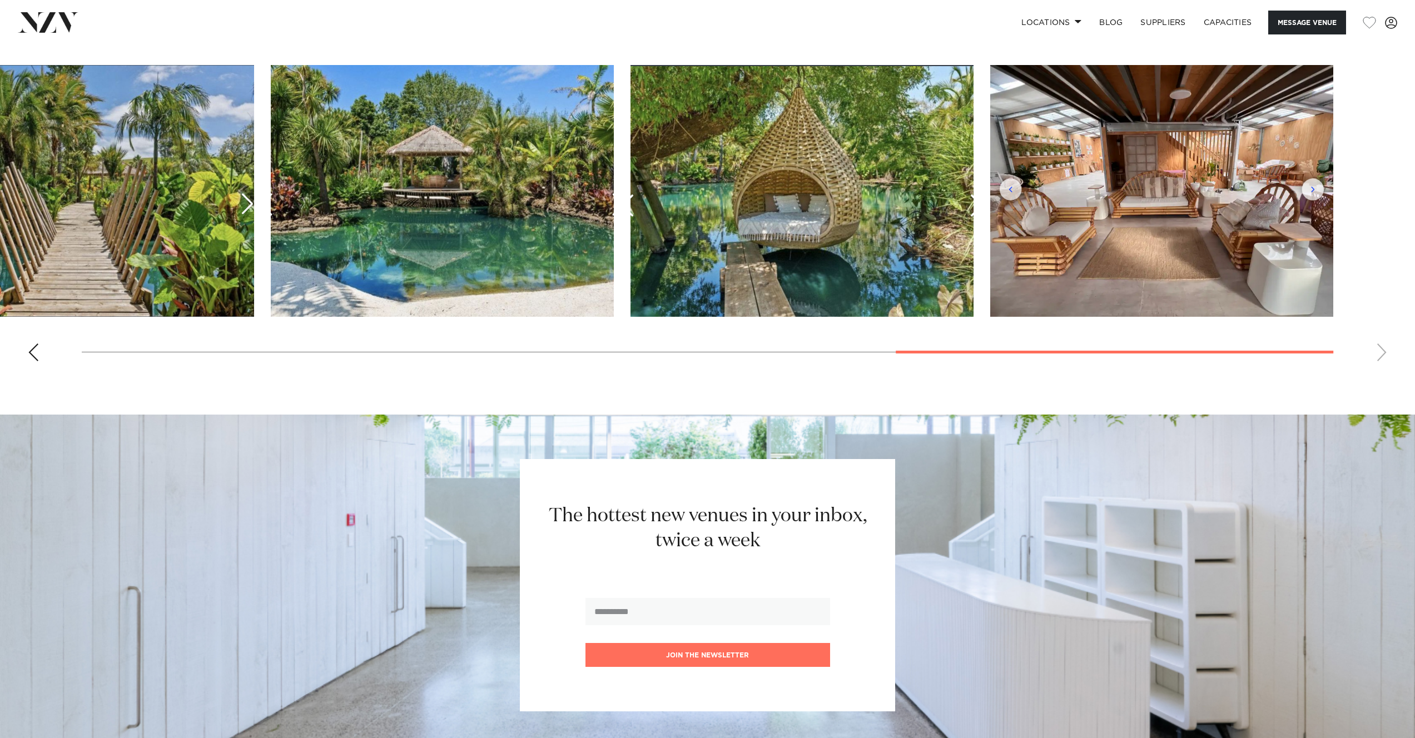
click at [1382, 350] on swiper-container at bounding box center [707, 217] width 1415 height 305
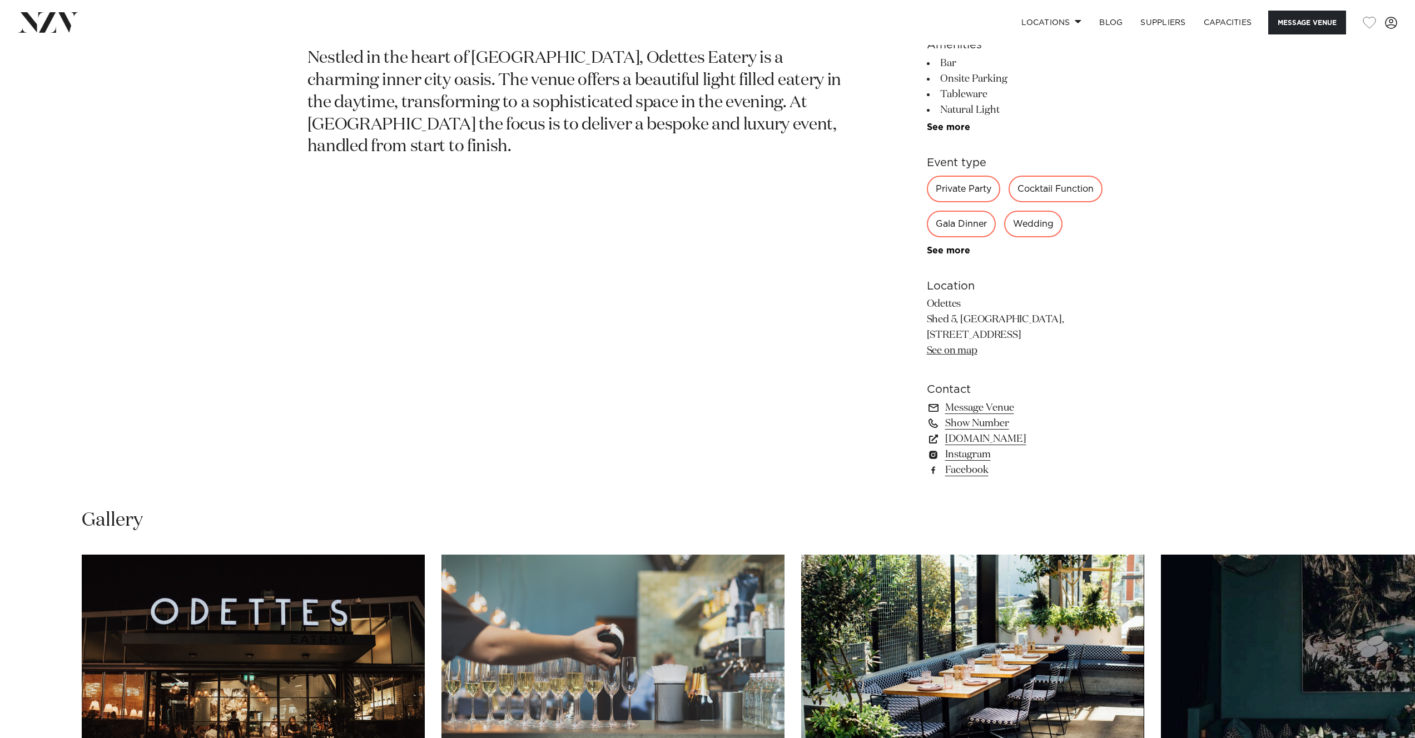
scroll to position [792, 0]
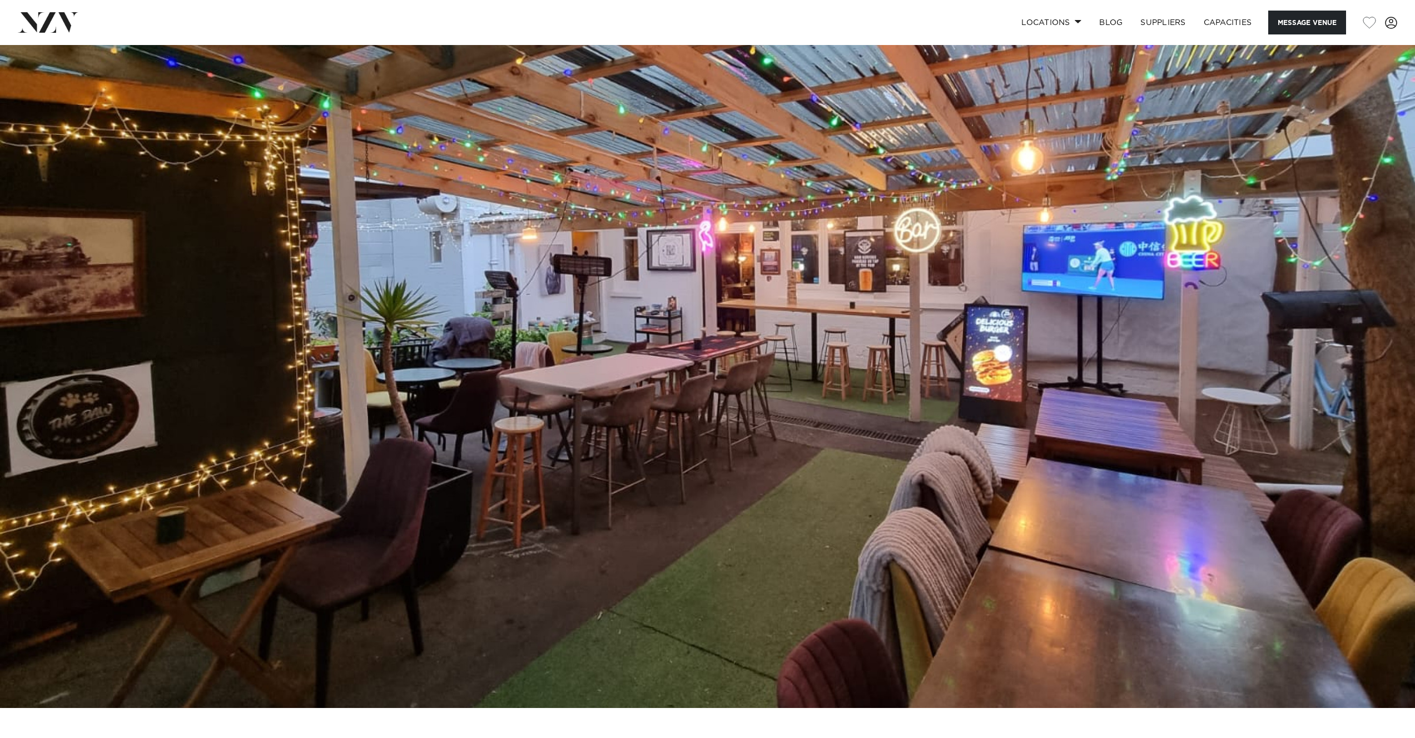
click at [1221, 392] on img at bounding box center [707, 376] width 1415 height 663
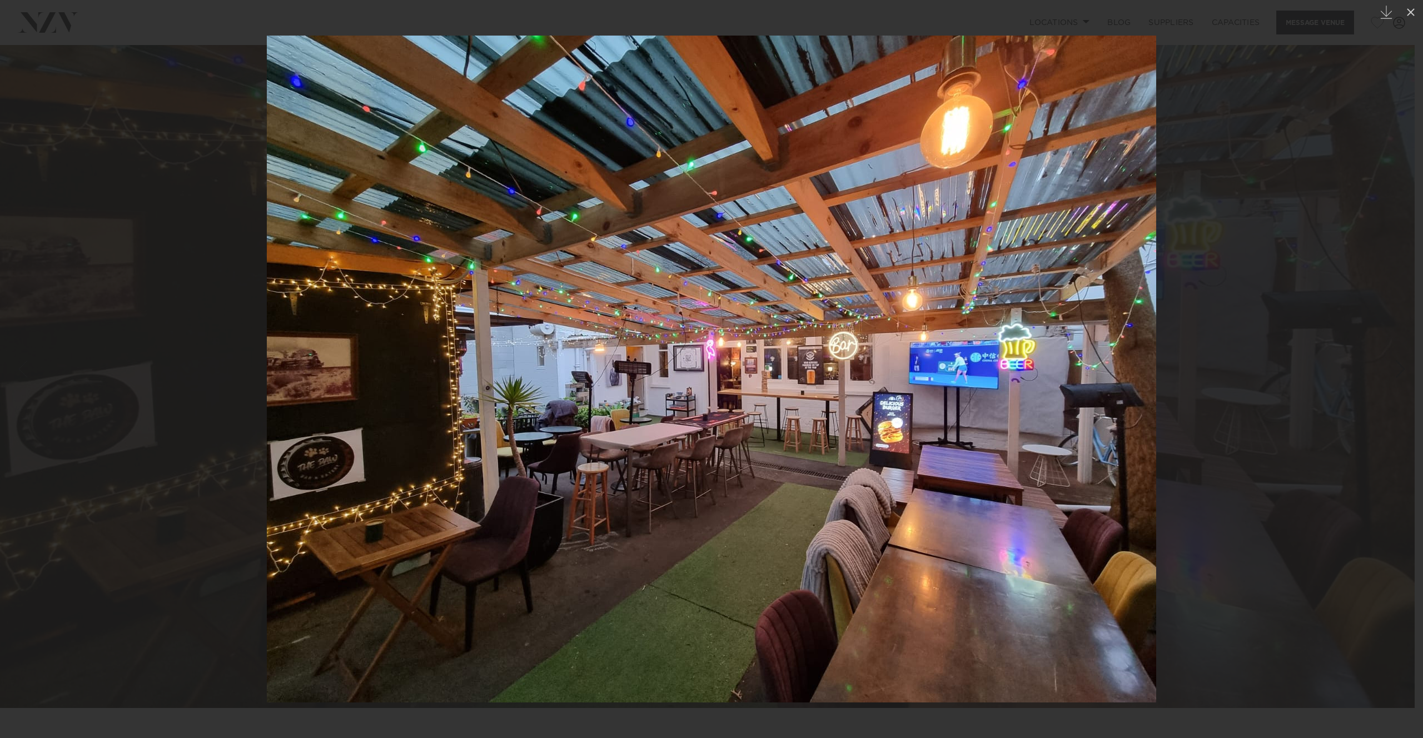
click at [1129, 404] on img at bounding box center [711, 369] width 889 height 667
click at [1271, 382] on div at bounding box center [711, 369] width 1423 height 738
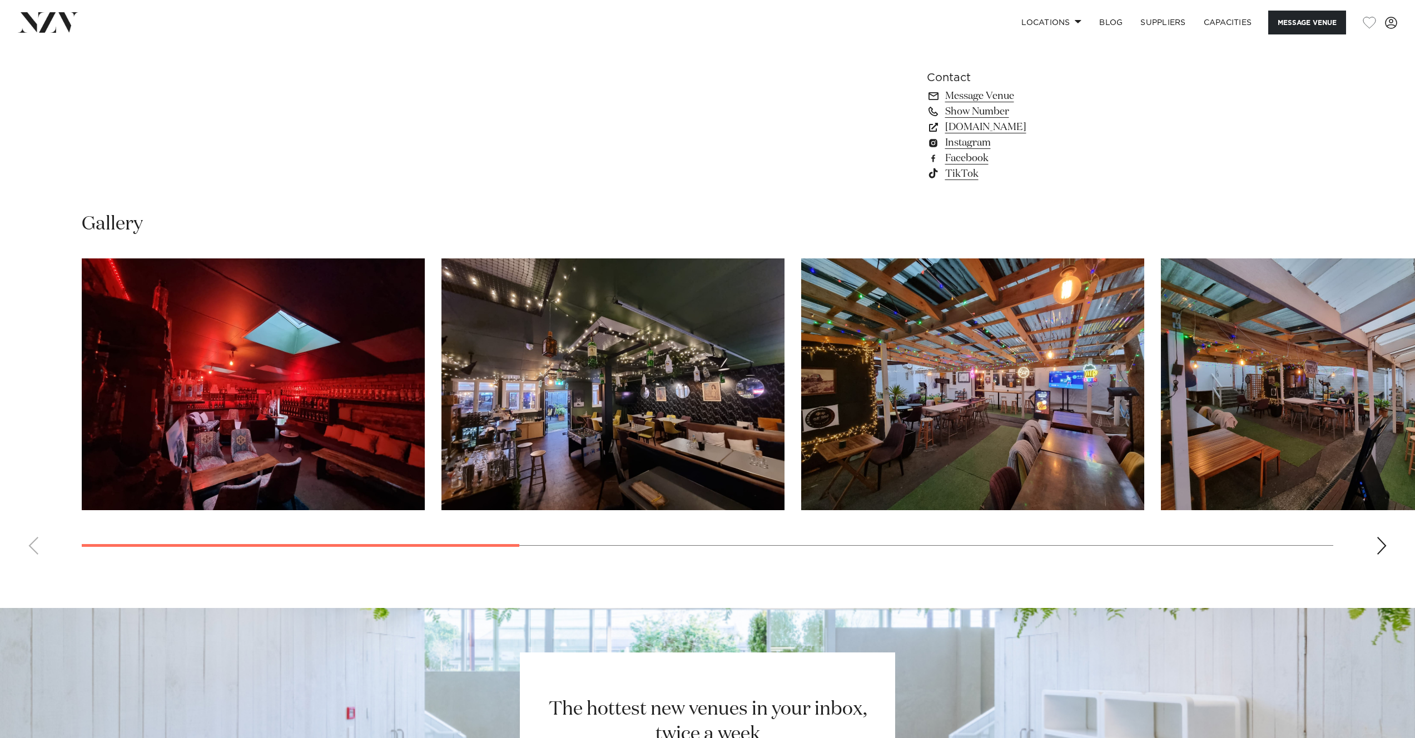
scroll to position [1116, 0]
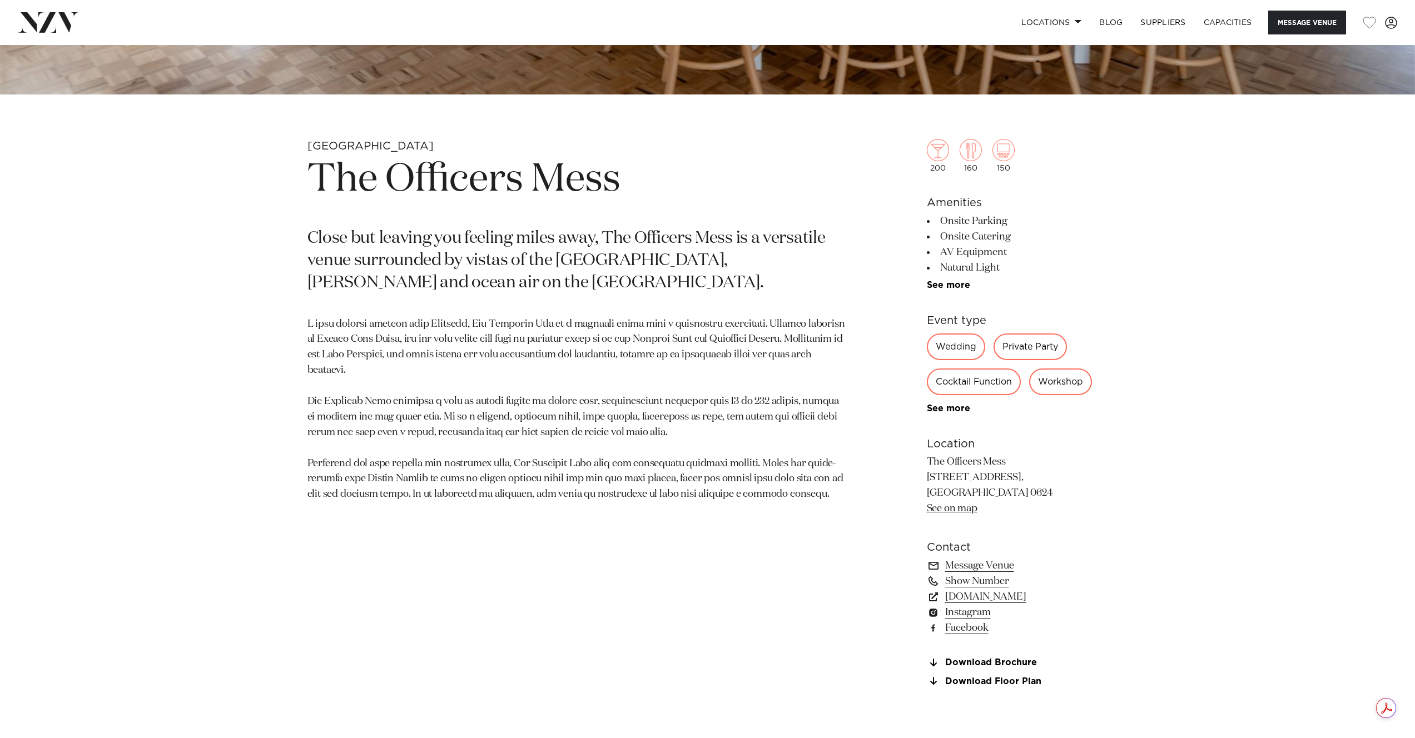
scroll to position [885, 0]
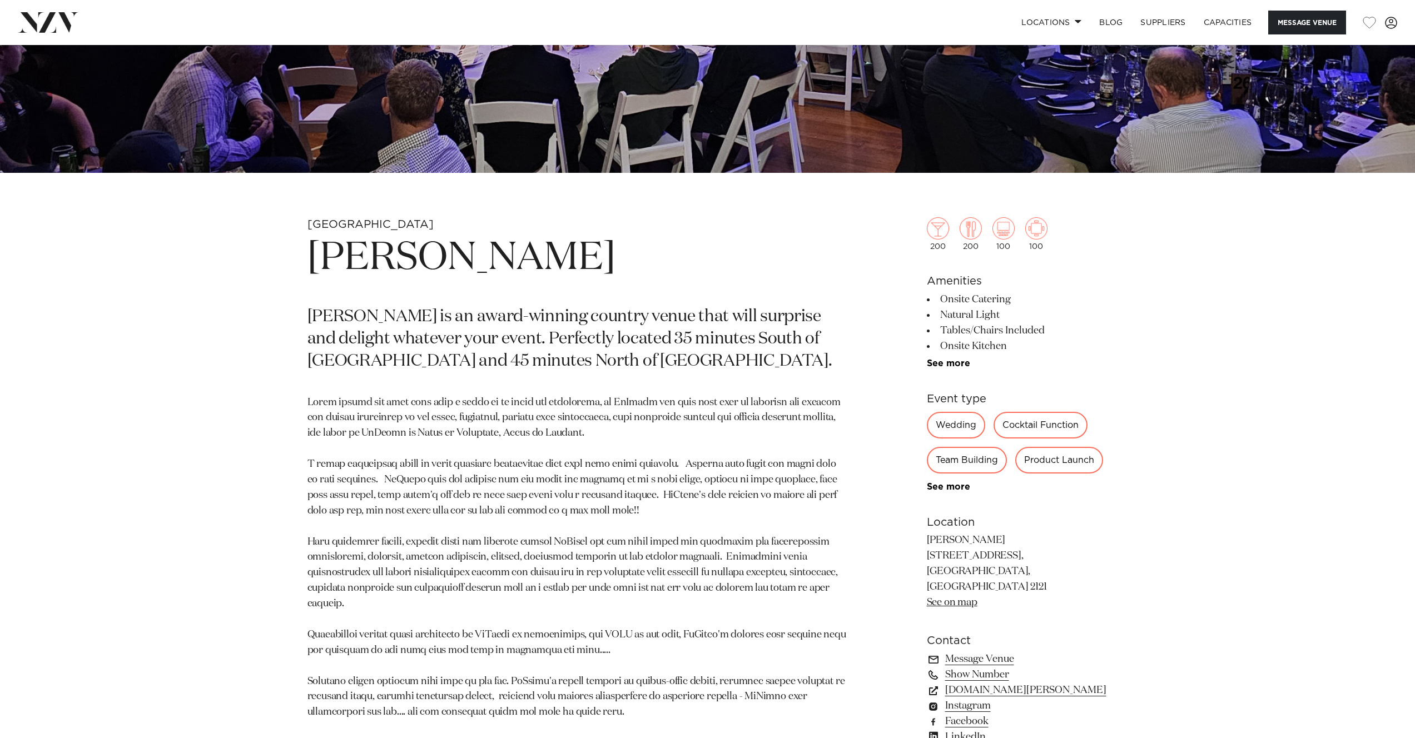
scroll to position [529, 0]
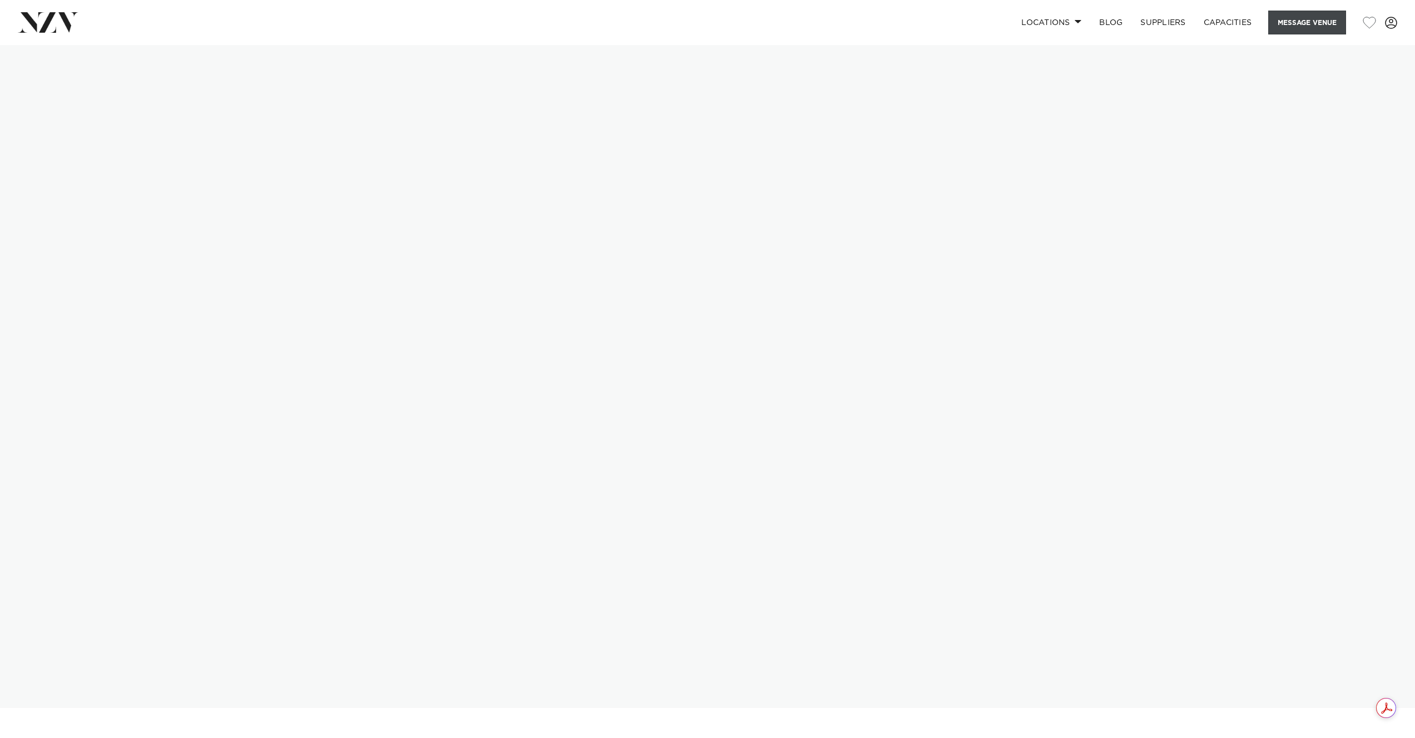
click at [1319, 21] on button "Message Venue" at bounding box center [1307, 23] width 78 height 24
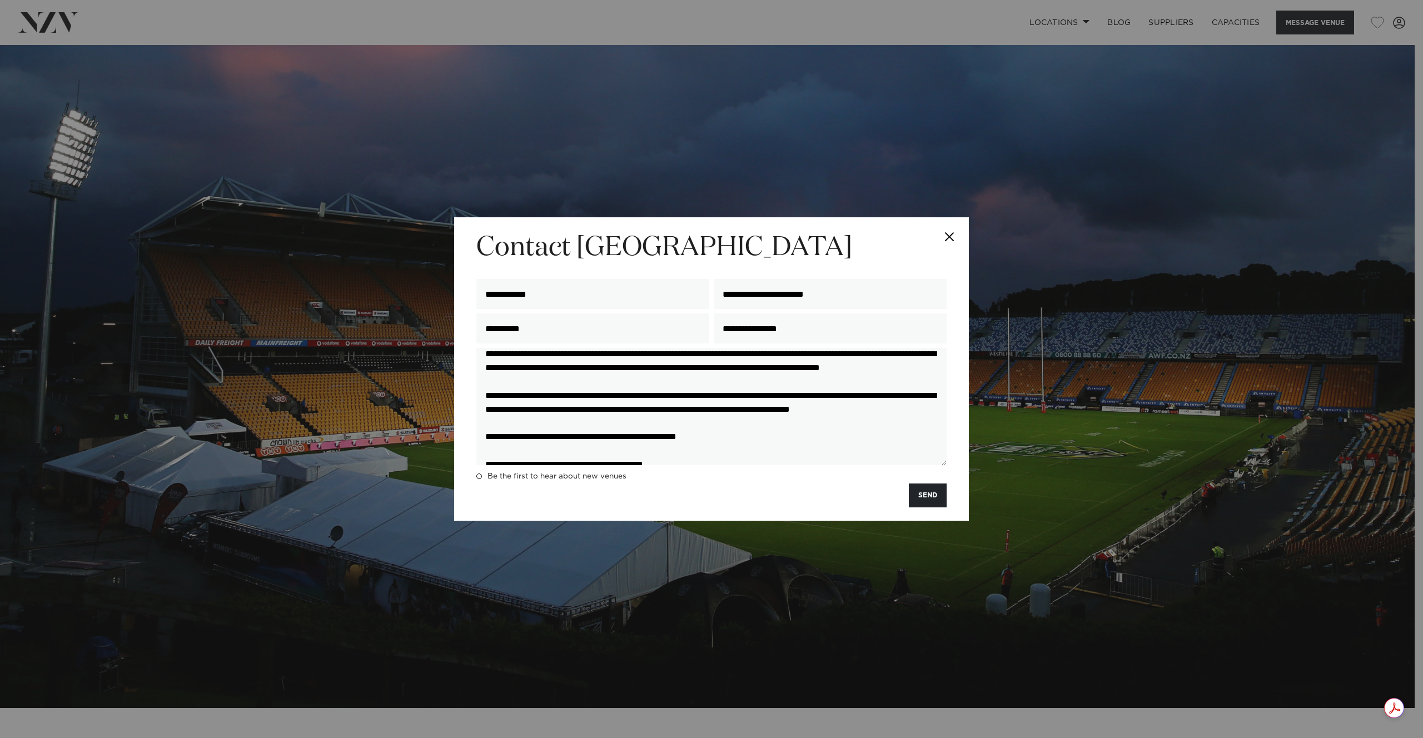
scroll to position [304, 0]
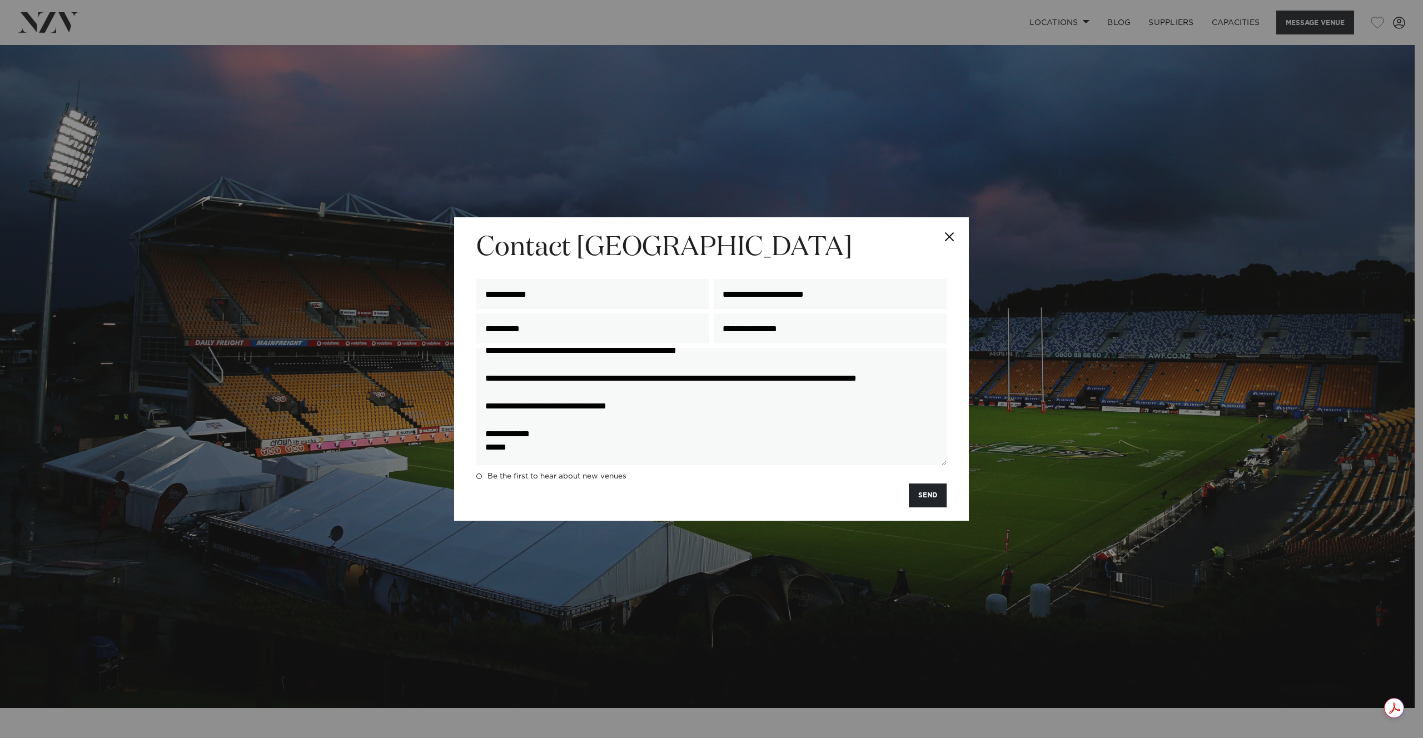
drag, startPoint x: 483, startPoint y: 366, endPoint x: 848, endPoint y: 467, distance: 378.4
click at [848, 467] on div "**********" at bounding box center [711, 409] width 475 height 122
